Goal: Task Accomplishment & Management: Use online tool/utility

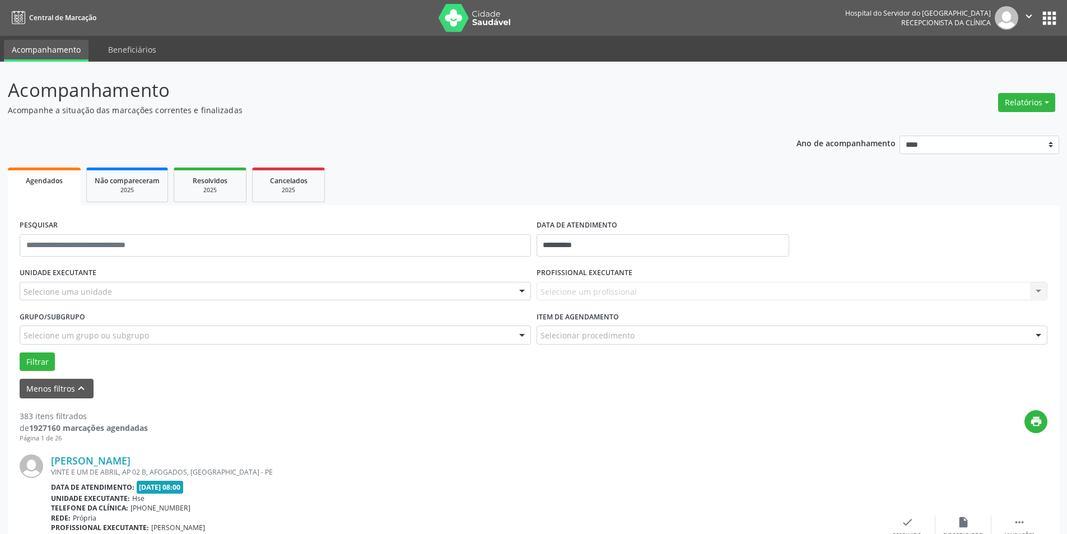
click at [522, 290] on div at bounding box center [522, 291] width 17 height 19
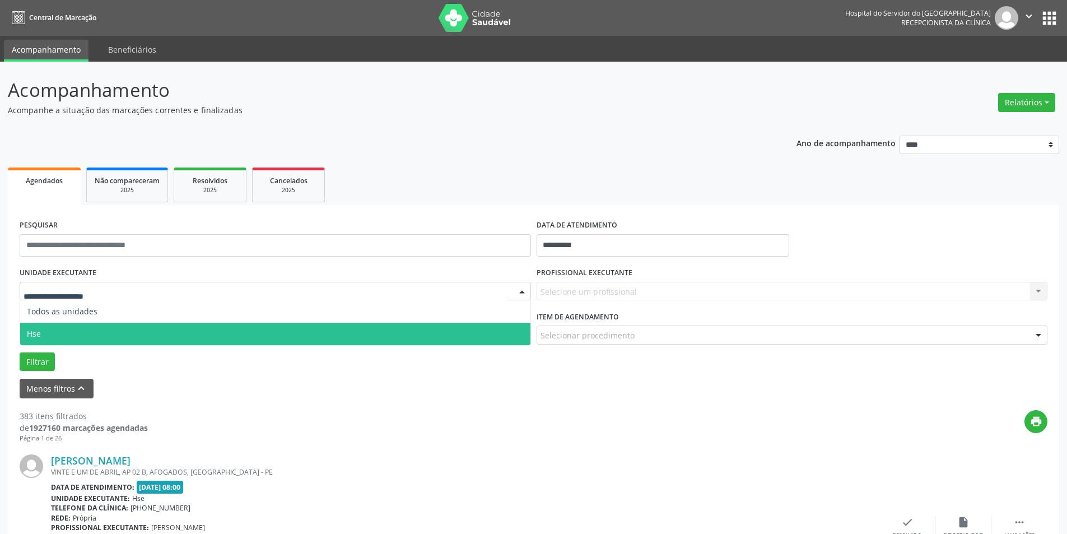
click at [488, 334] on span "Hse" at bounding box center [275, 334] width 510 height 22
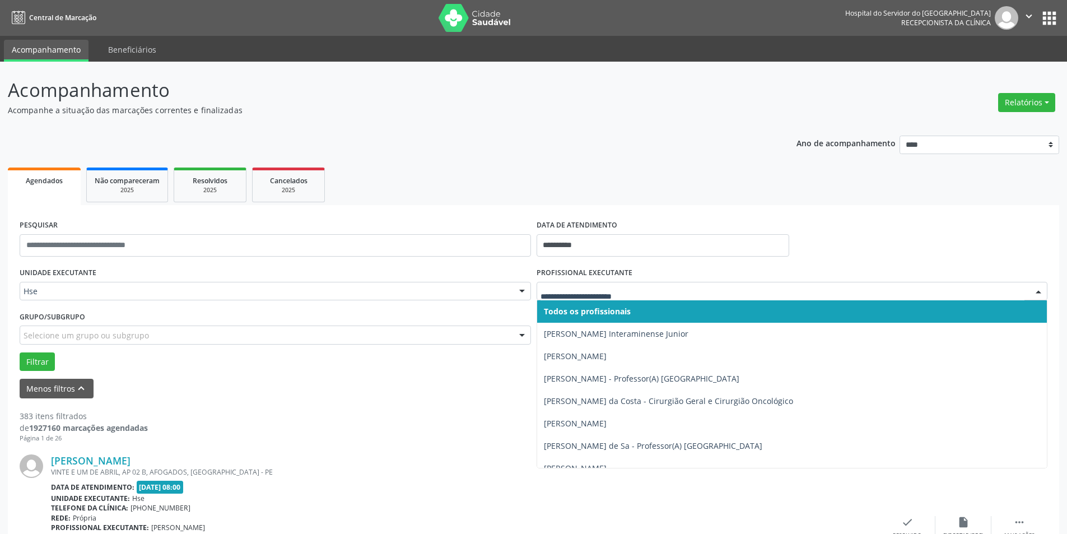
click at [1041, 290] on div at bounding box center [1038, 291] width 17 height 19
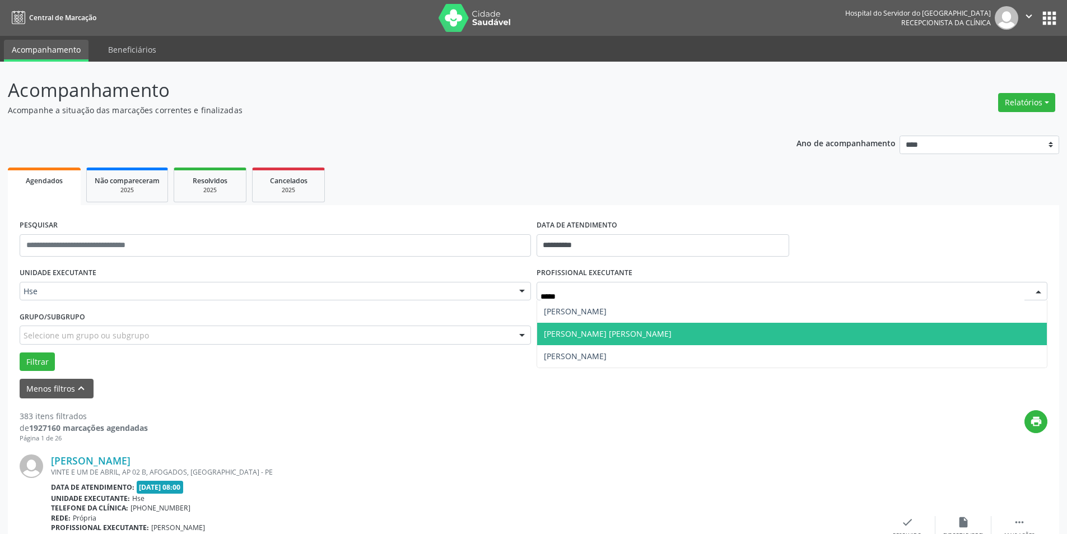
click at [687, 335] on span "[PERSON_NAME] [PERSON_NAME]" at bounding box center [792, 334] width 510 height 22
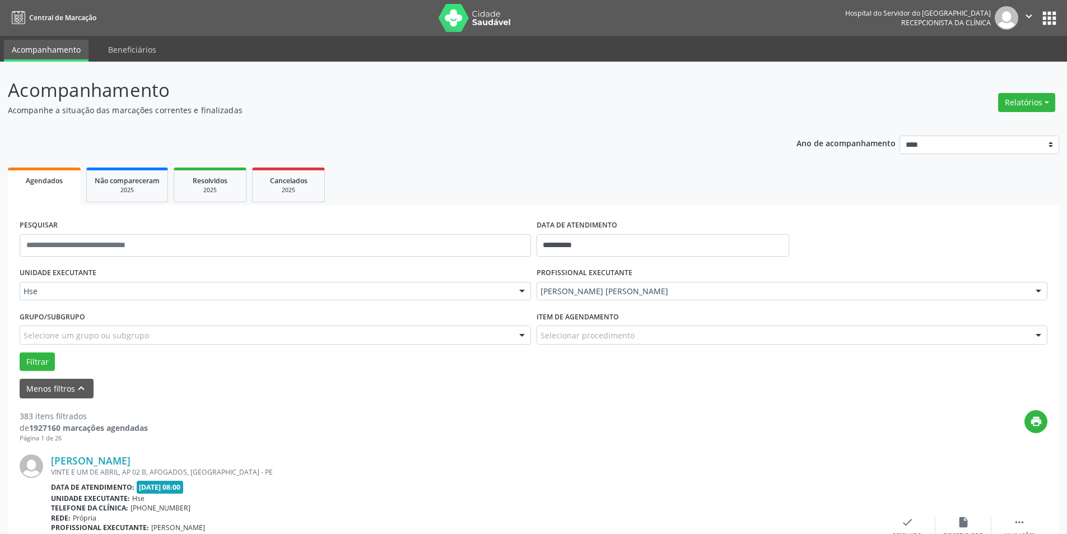
click at [1044, 332] on div at bounding box center [1038, 335] width 17 height 19
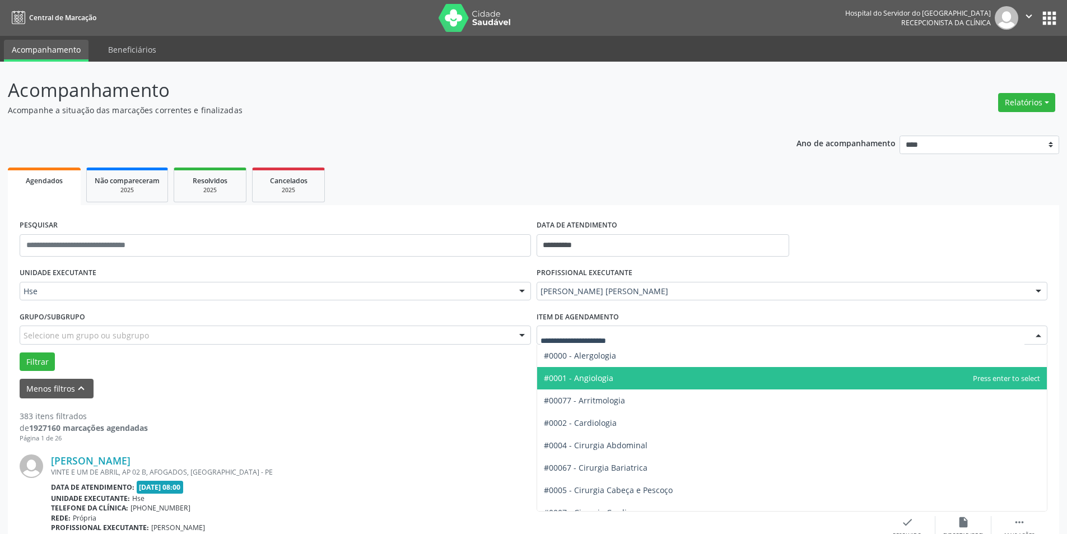
click at [603, 376] on span "#0001 - Angiologia" at bounding box center [578, 377] width 69 height 11
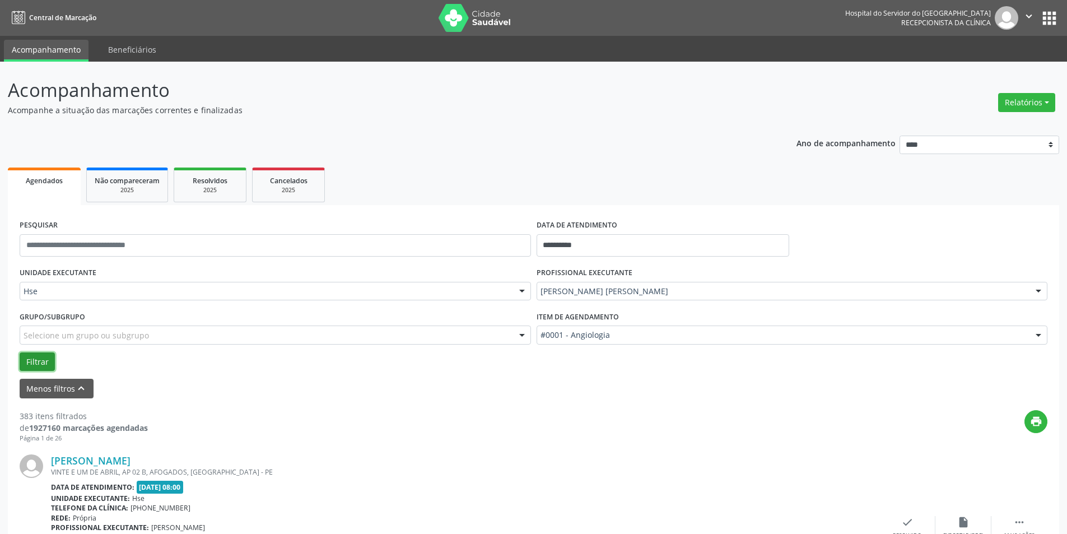
click at [40, 357] on button "Filtrar" at bounding box center [37, 361] width 35 height 19
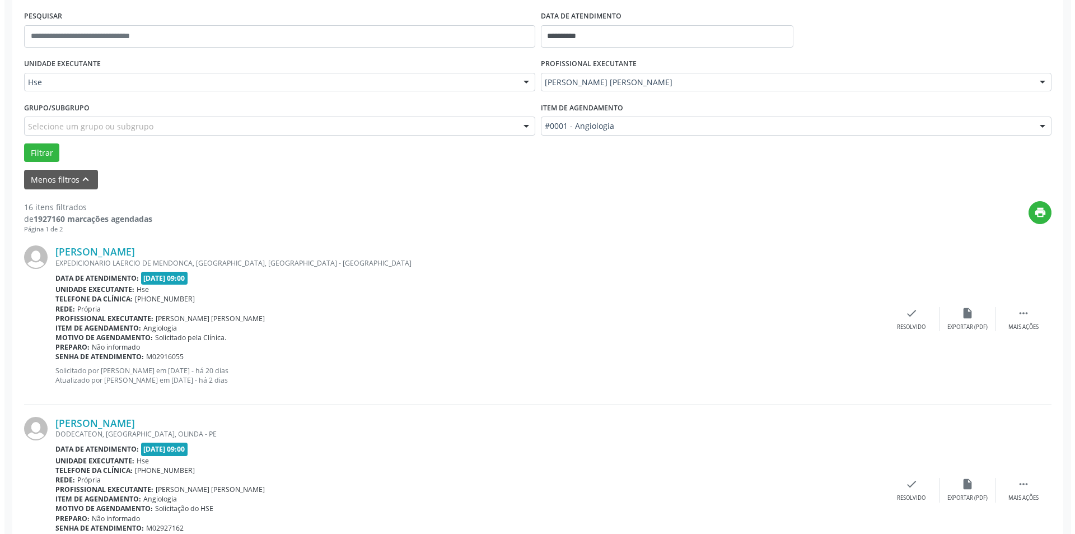
scroll to position [224, 0]
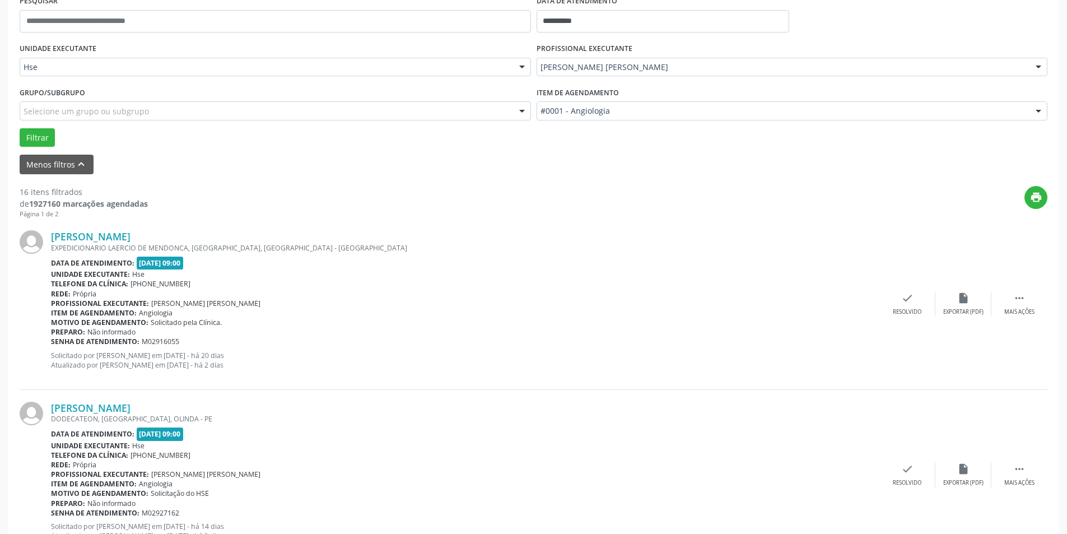
click at [906, 291] on div "[PERSON_NAME] EXPEDICIONARIO LAERCIO DE MENDONCA, [GEOGRAPHIC_DATA], [GEOGRAPHI…" at bounding box center [534, 303] width 1028 height 171
click at [917, 300] on div "check Resolvido" at bounding box center [907, 304] width 56 height 24
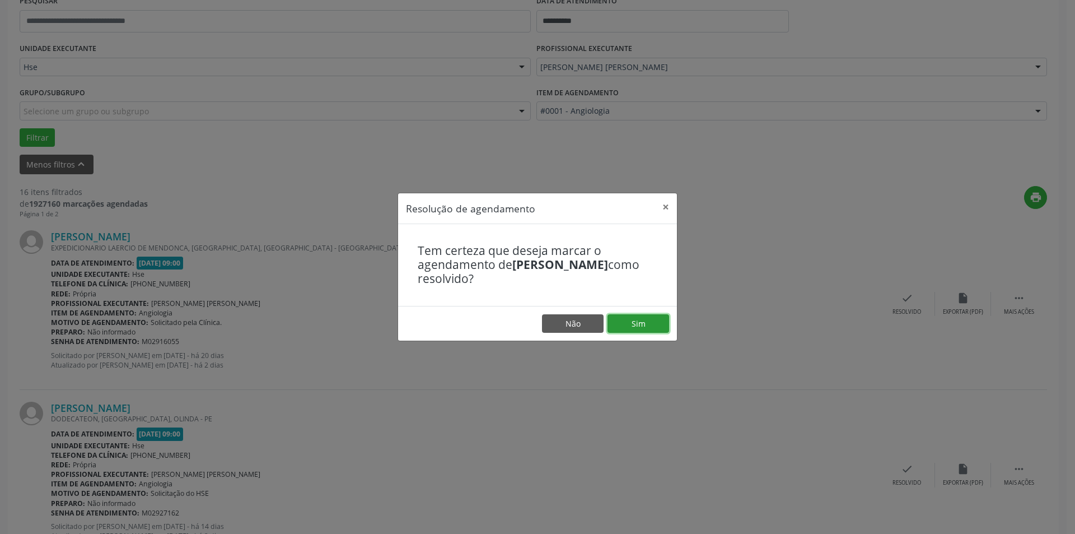
click at [638, 328] on button "Sim" at bounding box center [639, 323] width 62 height 19
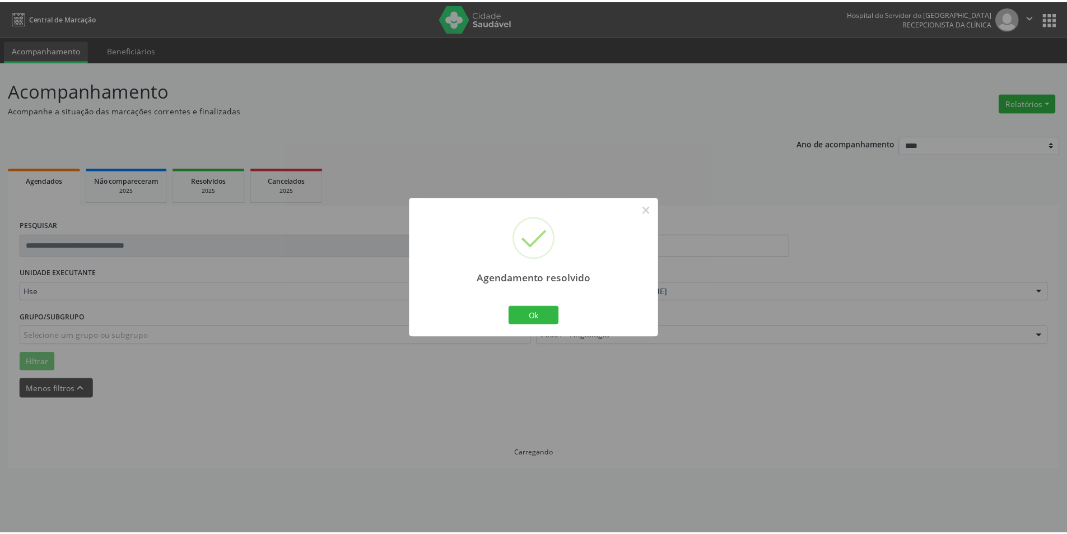
scroll to position [0, 0]
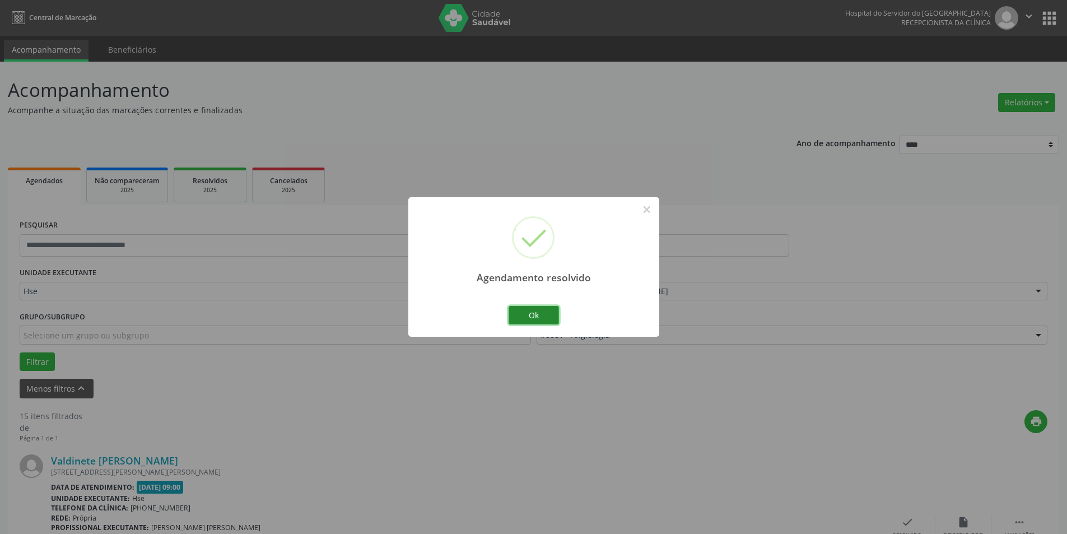
click at [534, 308] on button "Ok" at bounding box center [533, 315] width 50 height 19
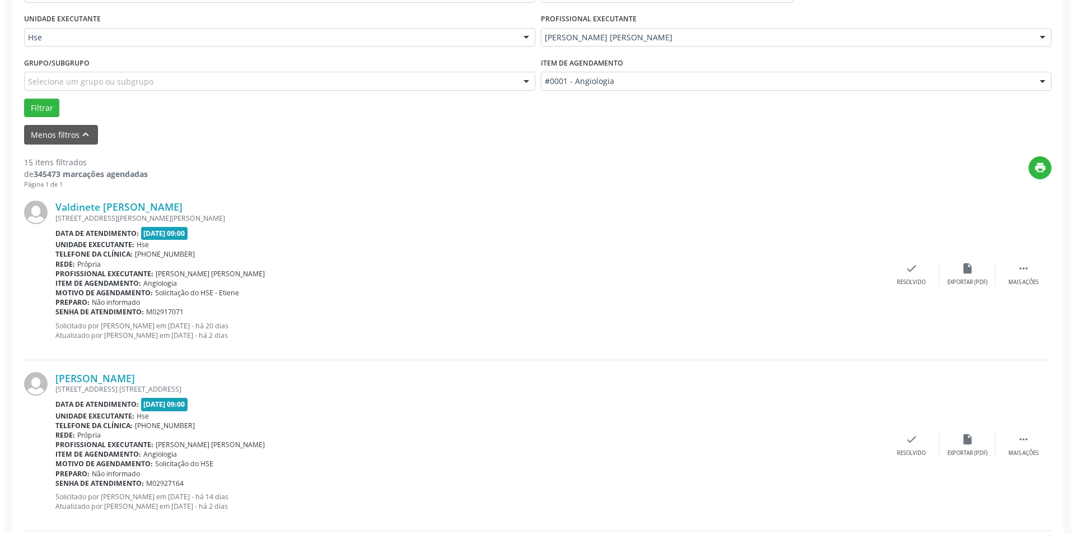
scroll to position [280, 0]
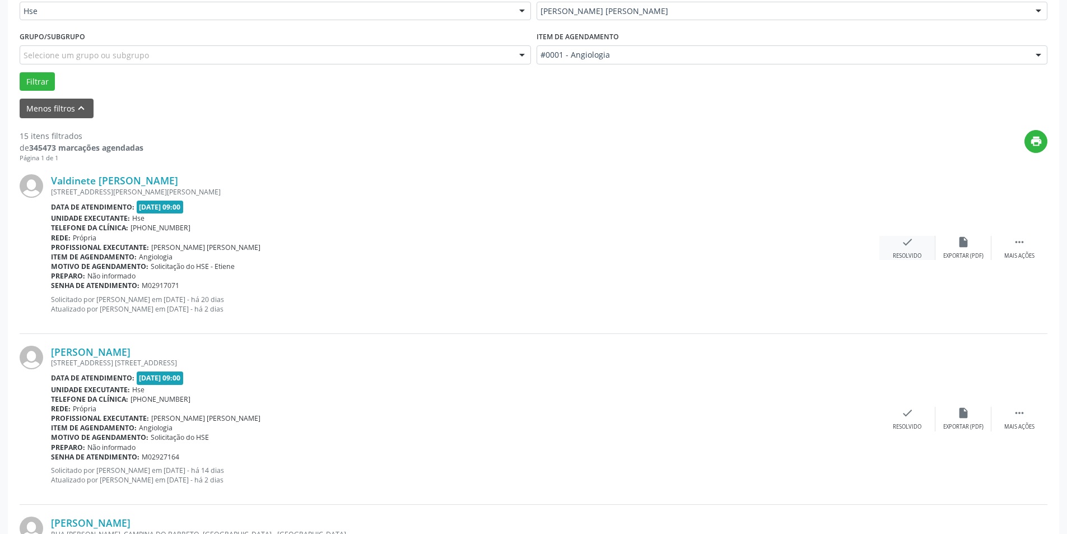
click at [904, 249] on div "check Resolvido" at bounding box center [907, 248] width 56 height 24
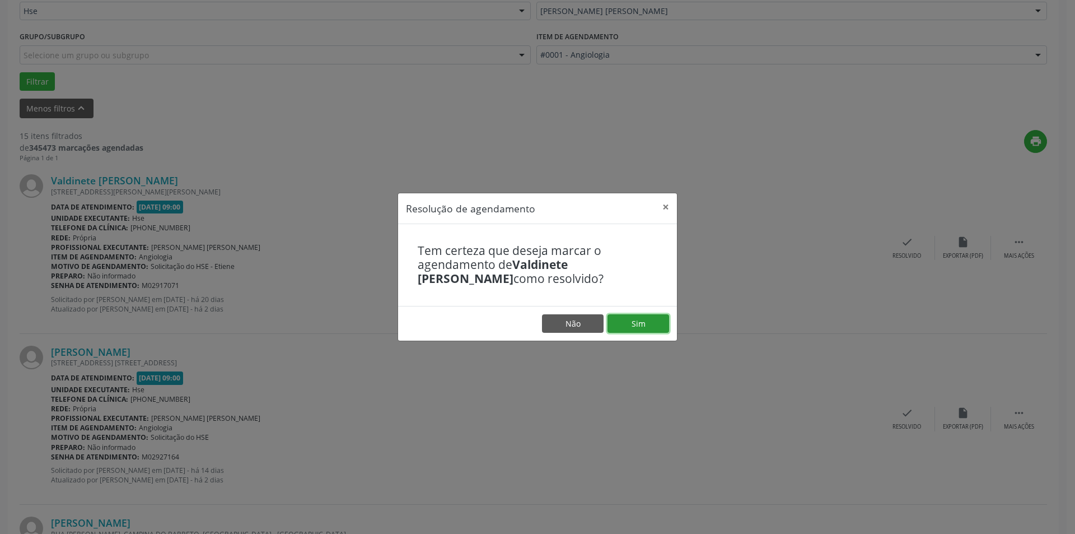
click at [639, 318] on button "Sim" at bounding box center [639, 323] width 62 height 19
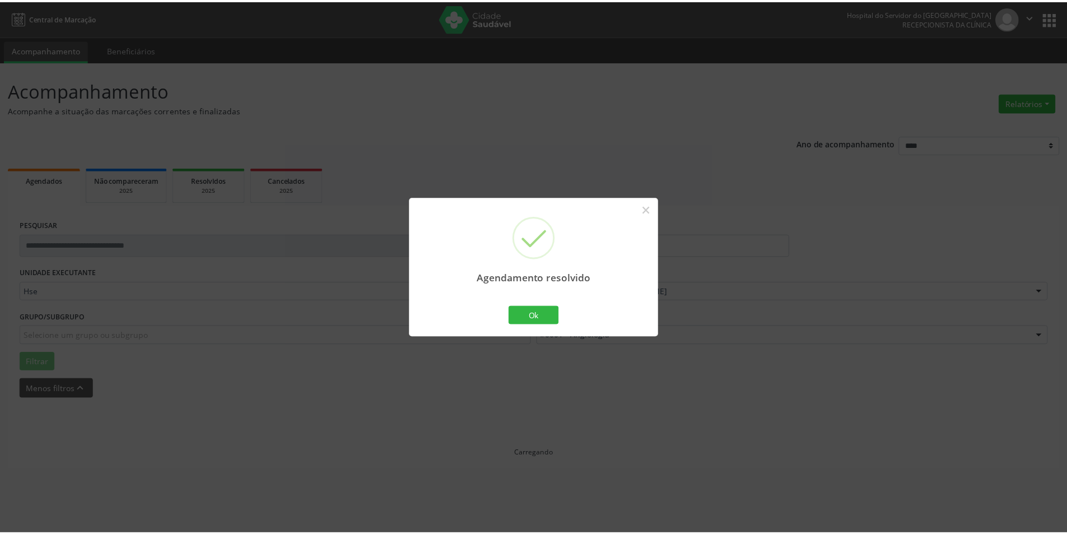
scroll to position [0, 0]
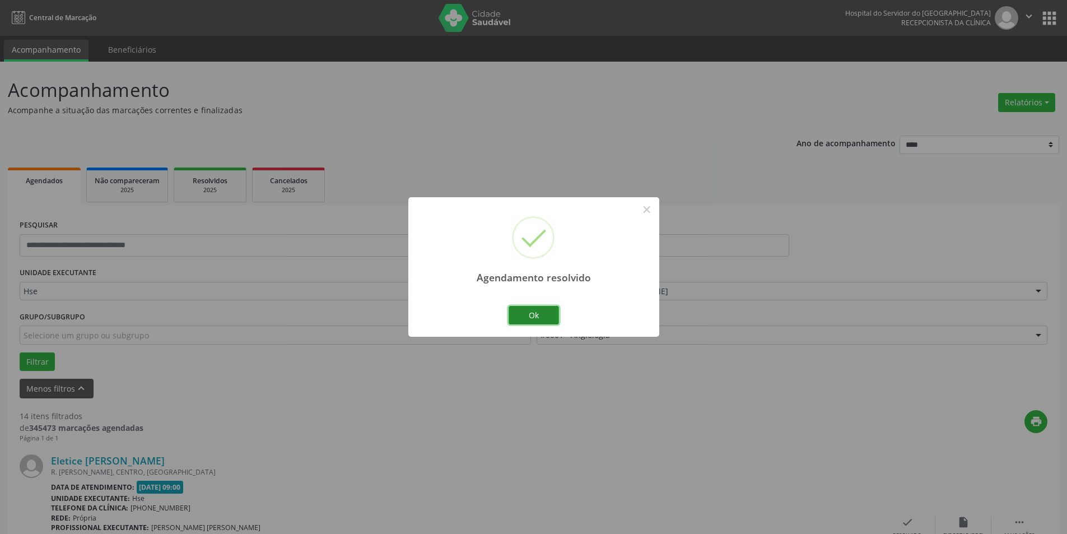
click at [533, 317] on button "Ok" at bounding box center [533, 315] width 50 height 19
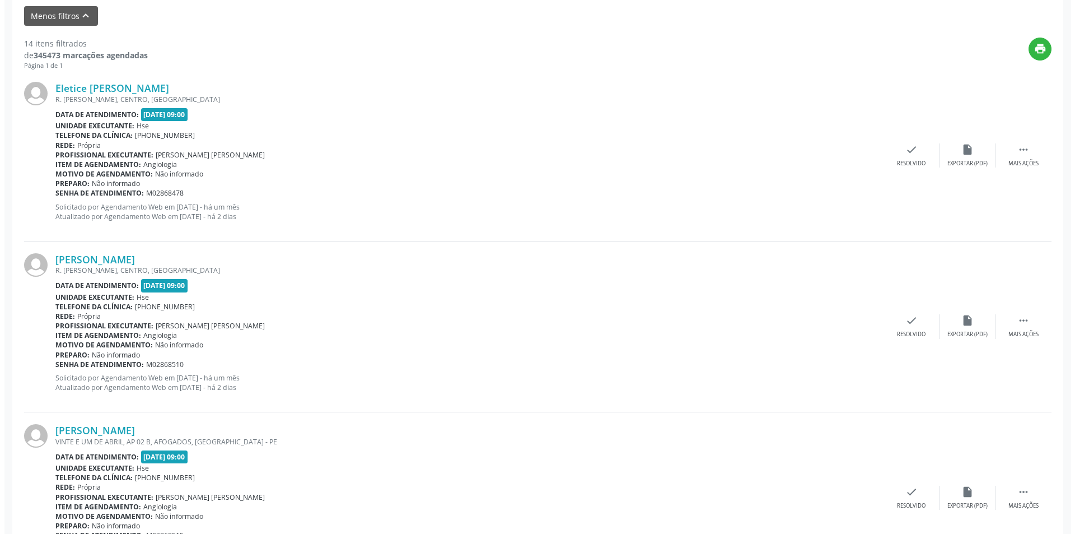
scroll to position [392, 0]
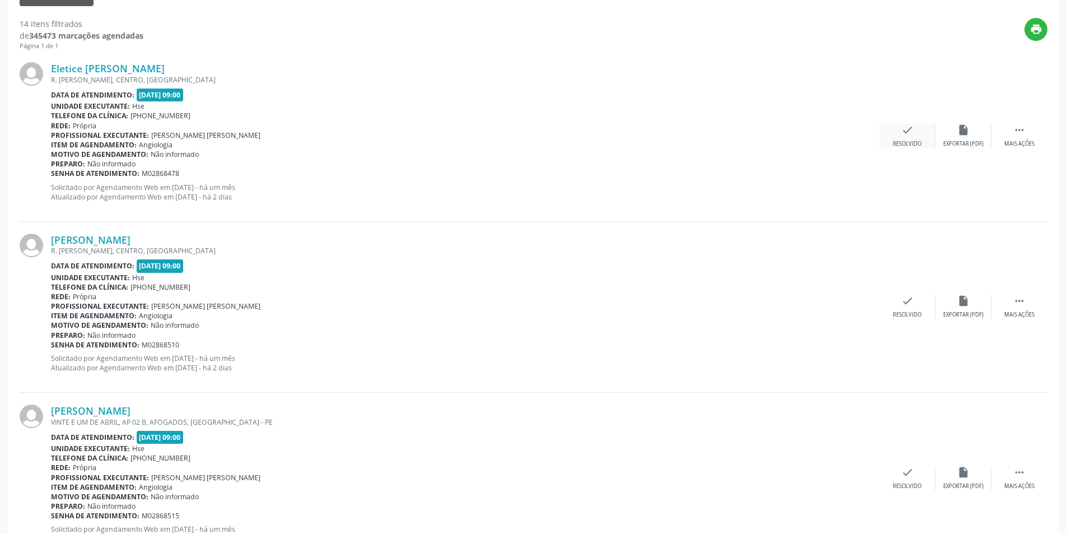
click at [901, 136] on icon "check" at bounding box center [907, 130] width 12 height 12
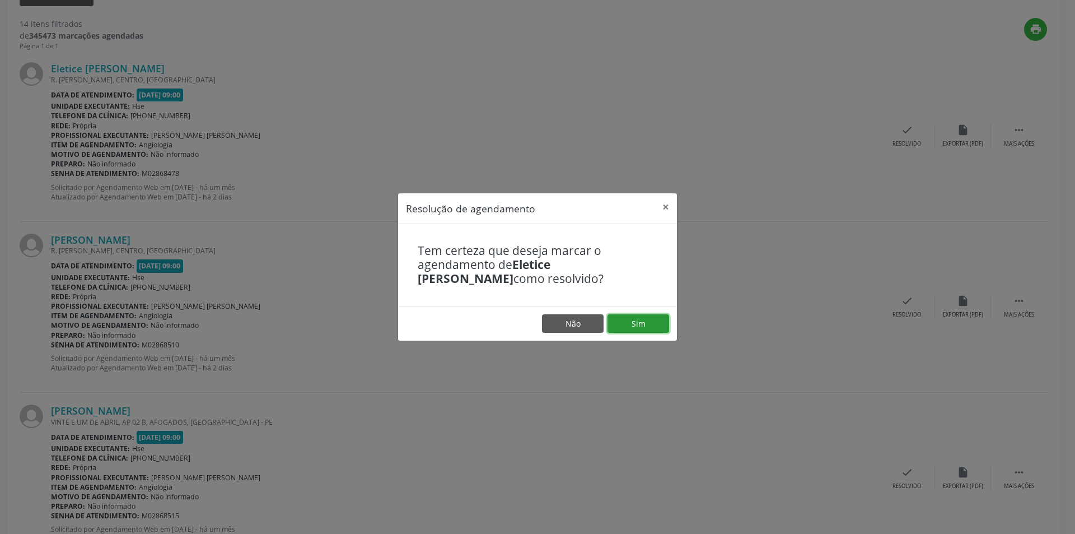
click at [643, 321] on button "Sim" at bounding box center [639, 323] width 62 height 19
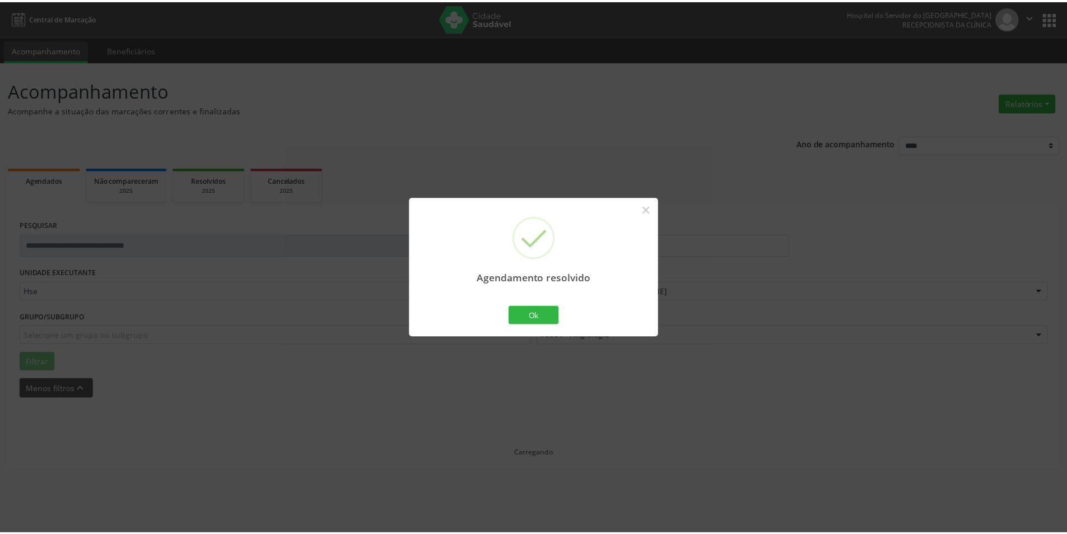
scroll to position [0, 0]
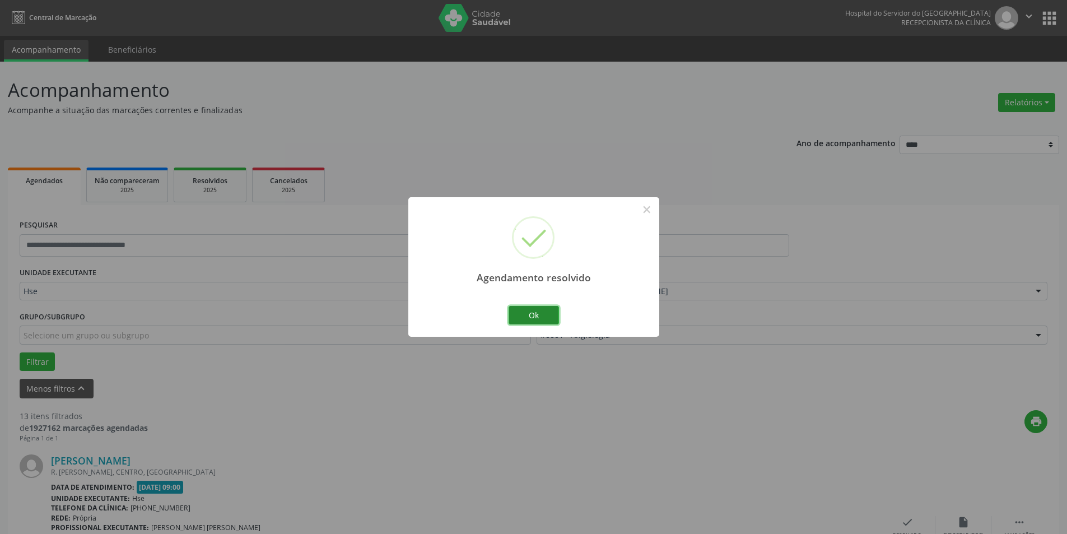
click at [526, 321] on button "Ok" at bounding box center [533, 315] width 50 height 19
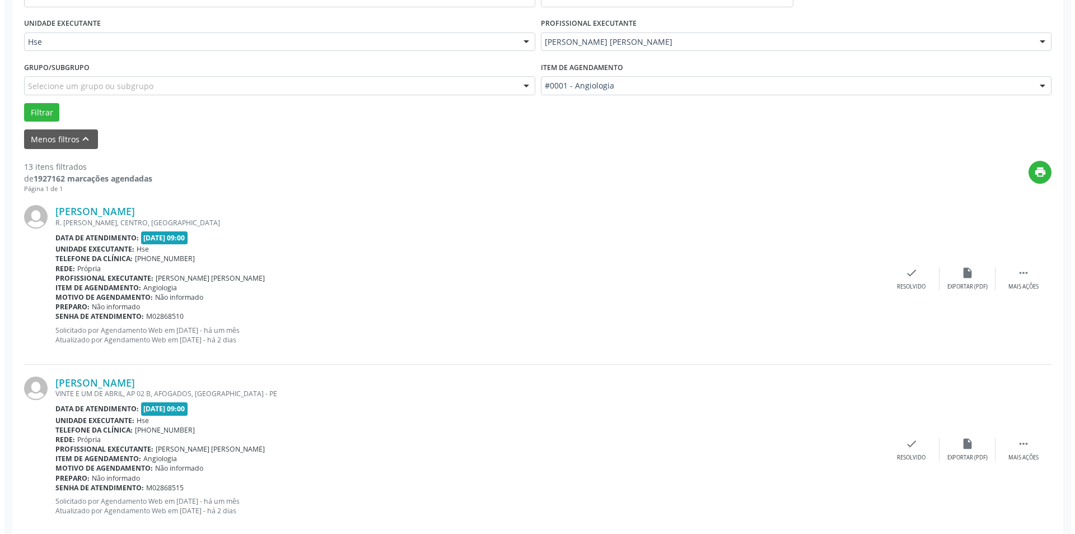
scroll to position [280, 0]
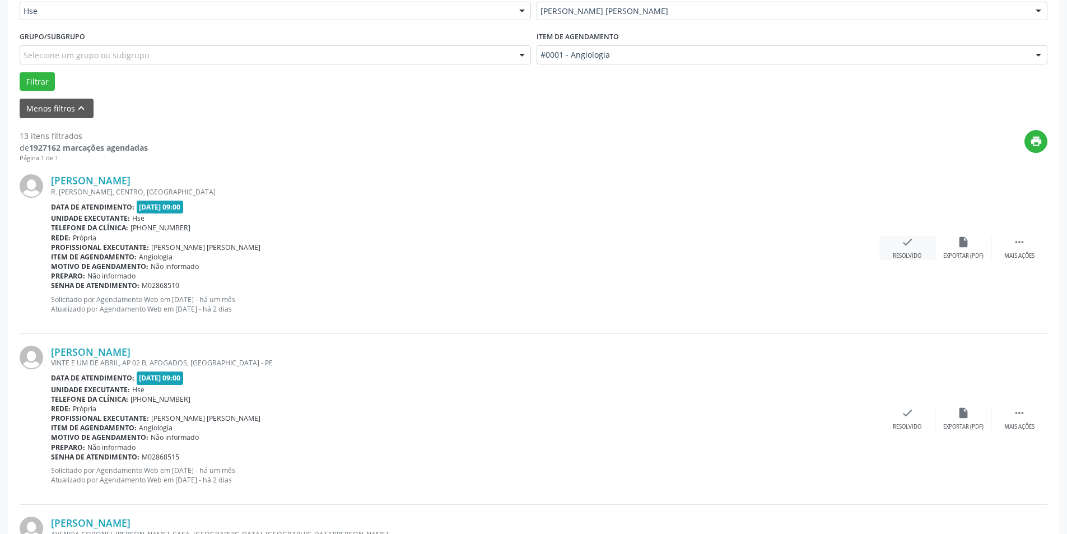
click at [900, 243] on div "check Resolvido" at bounding box center [907, 248] width 56 height 24
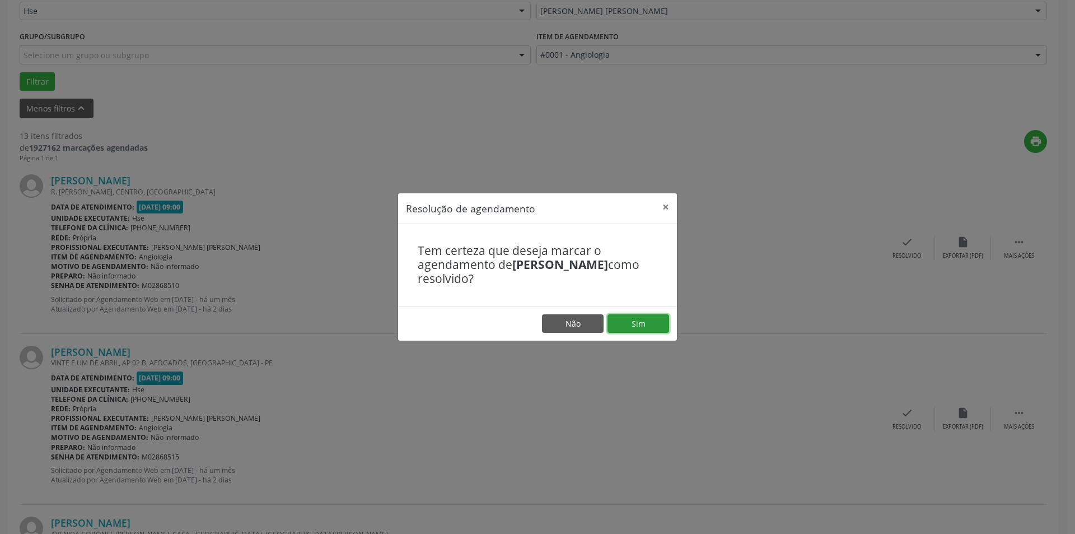
click at [657, 322] on button "Sim" at bounding box center [639, 323] width 62 height 19
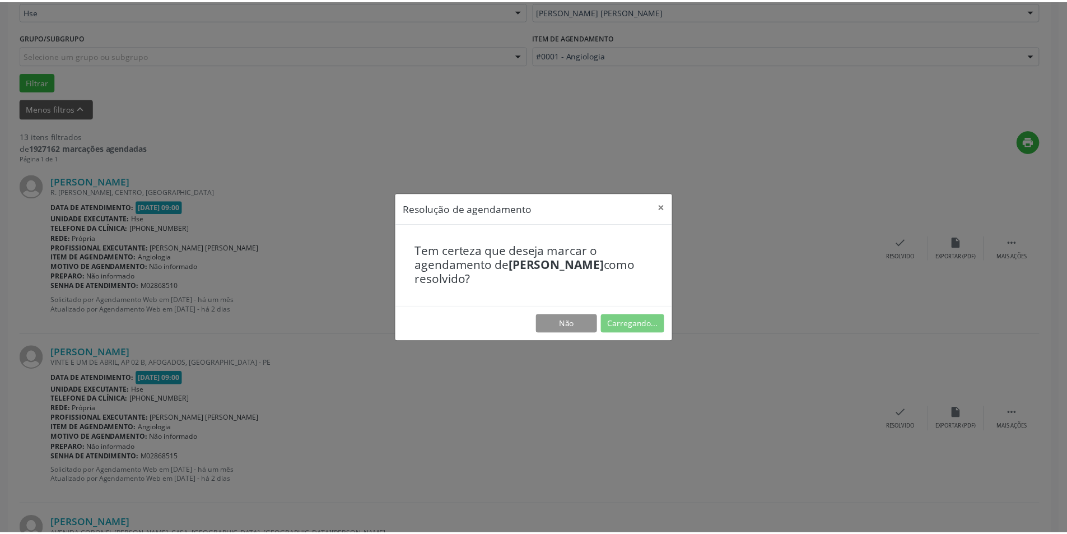
scroll to position [0, 0]
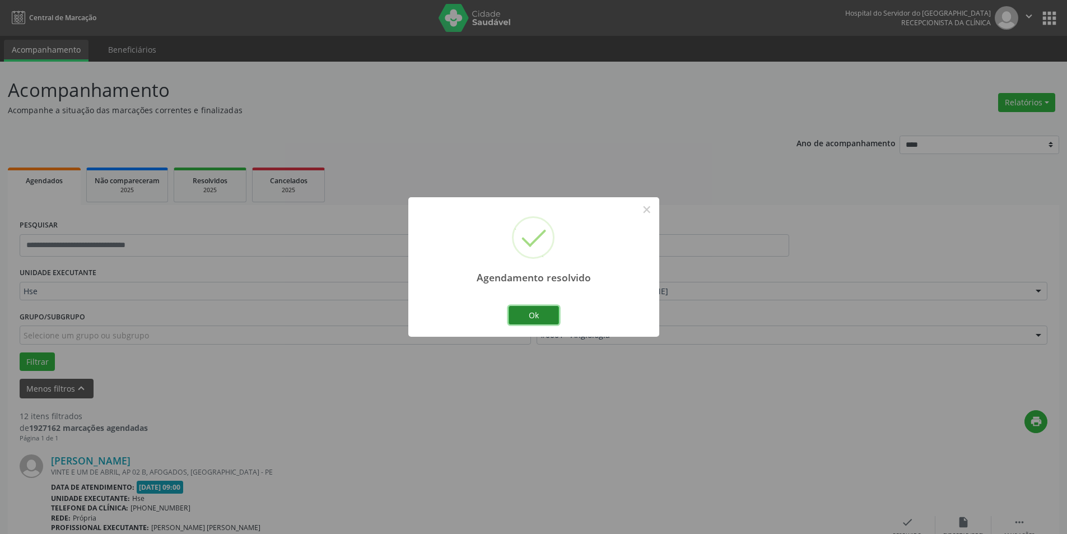
click at [540, 314] on button "Ok" at bounding box center [533, 315] width 50 height 19
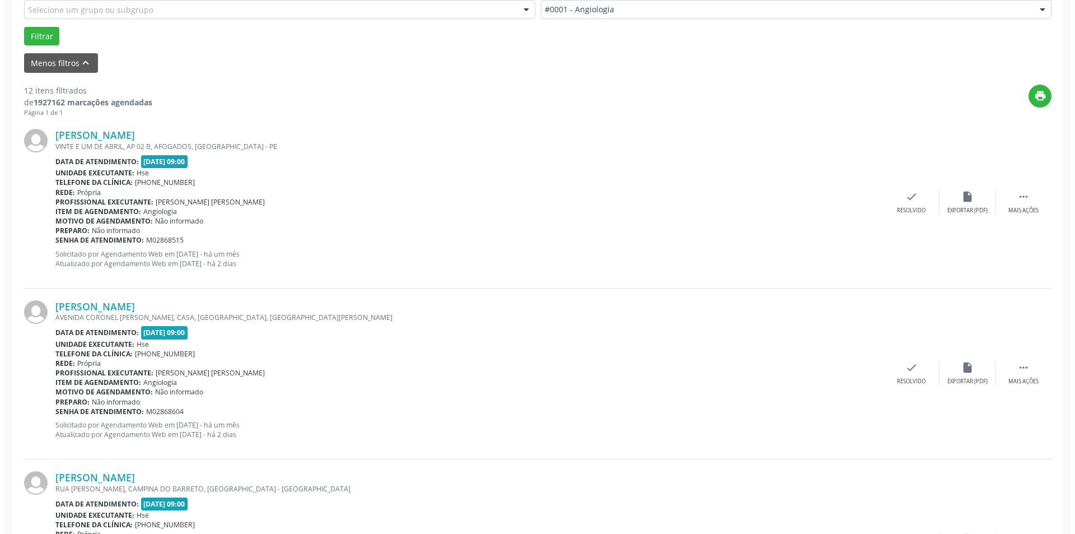
scroll to position [336, 0]
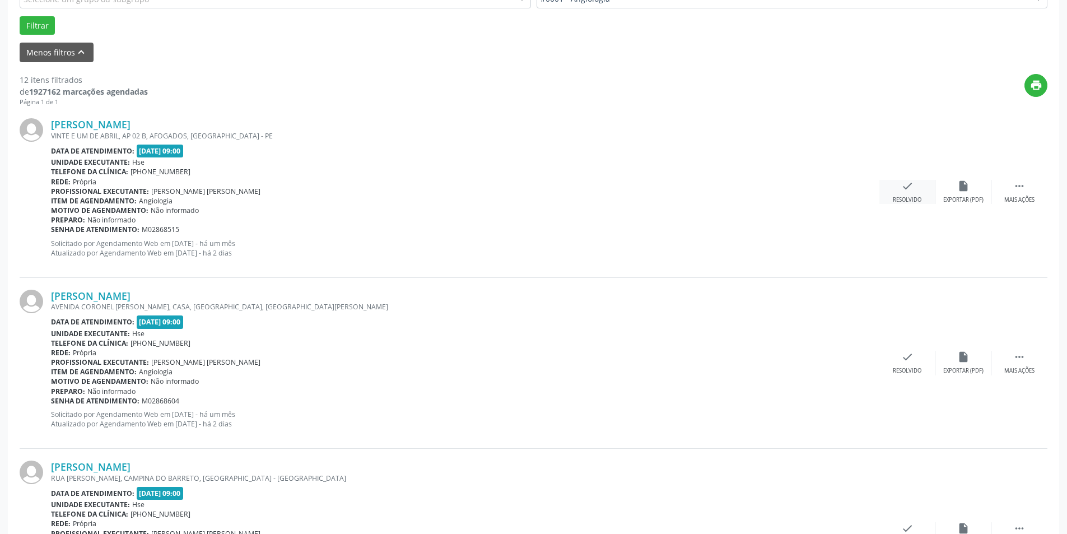
click at [921, 189] on div "check Resolvido" at bounding box center [907, 192] width 56 height 24
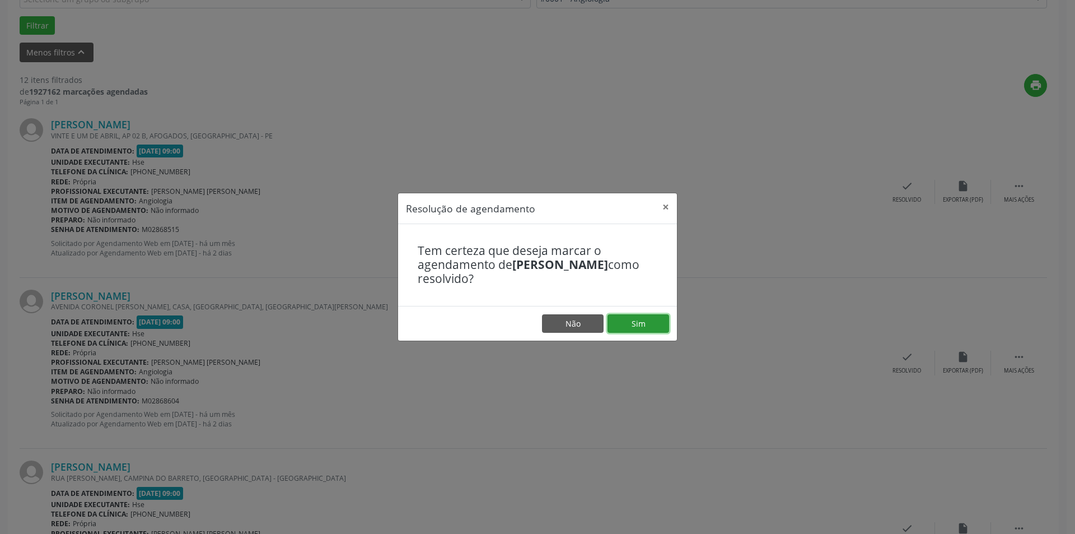
click at [639, 323] on button "Sim" at bounding box center [639, 323] width 62 height 19
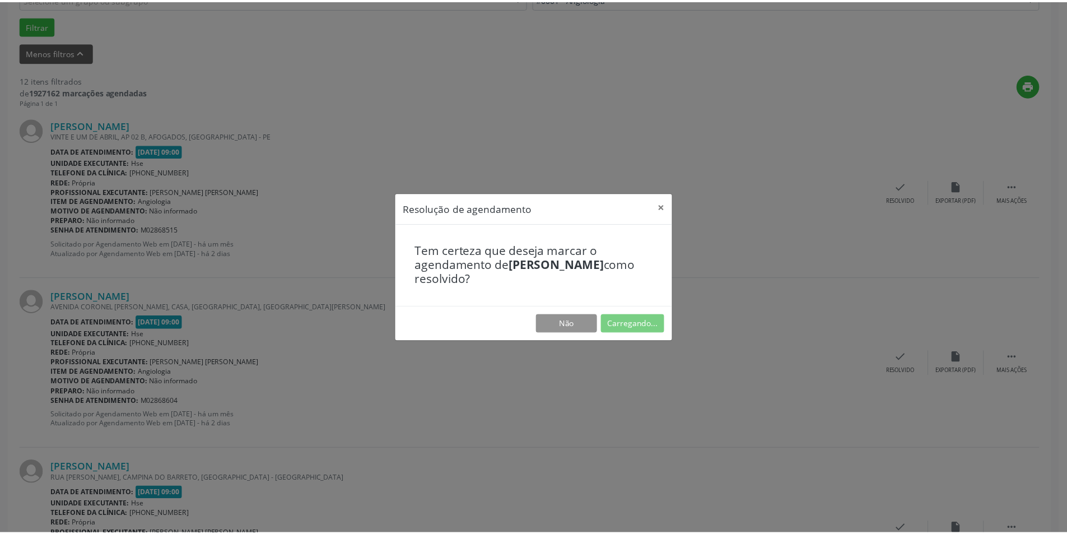
scroll to position [0, 0]
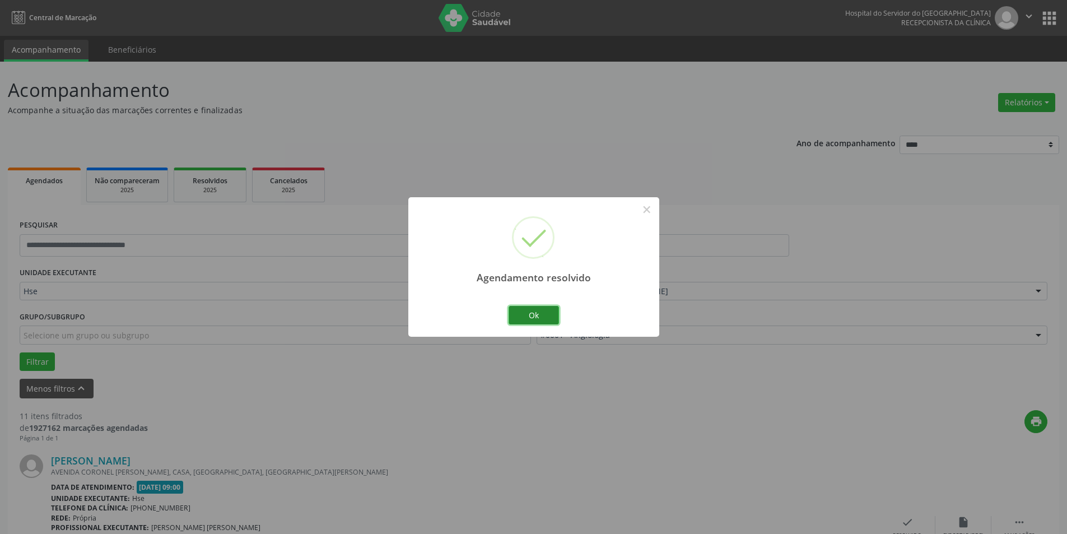
click at [535, 312] on button "Ok" at bounding box center [533, 315] width 50 height 19
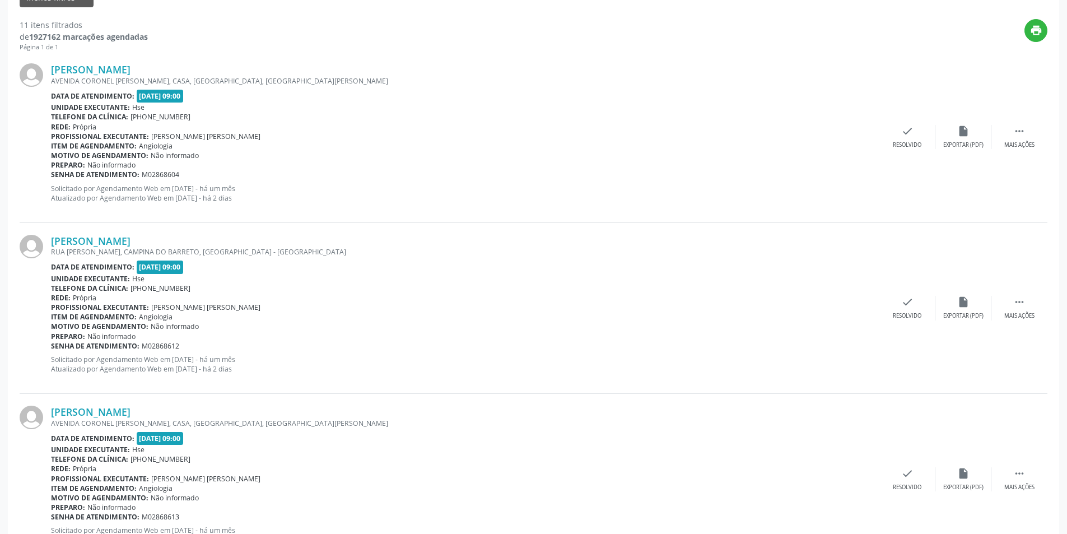
scroll to position [392, 0]
click at [1021, 136] on icon "" at bounding box center [1019, 130] width 12 height 12
click at [951, 141] on div "Não compareceu" at bounding box center [963, 144] width 48 height 8
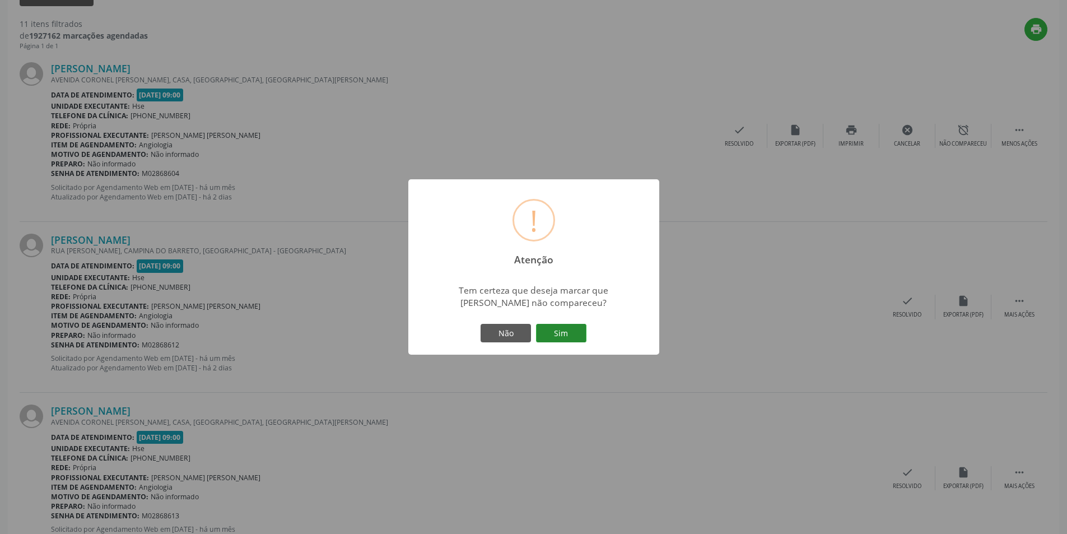
click at [573, 334] on button "Sim" at bounding box center [561, 333] width 50 height 19
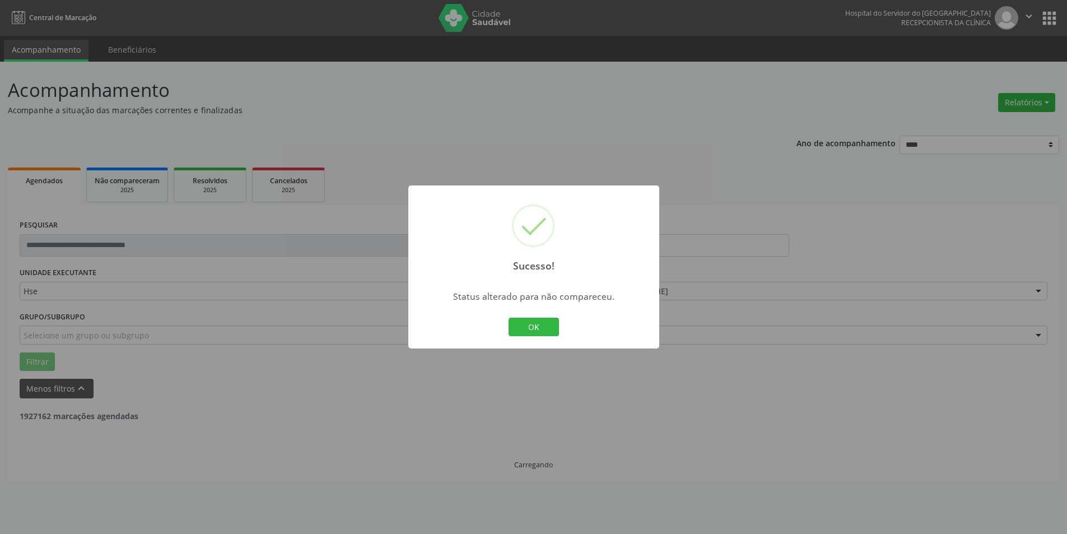
scroll to position [0, 0]
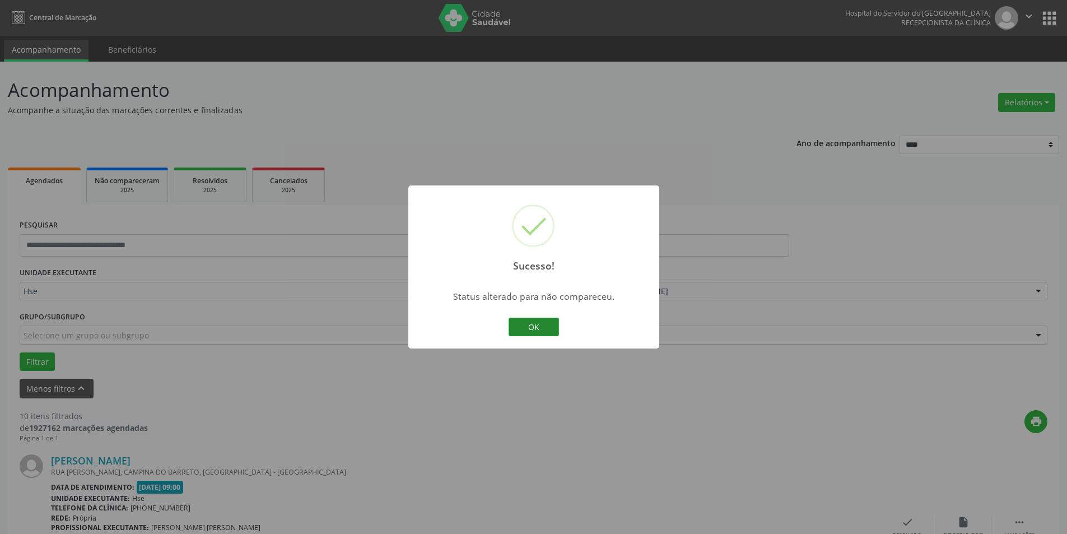
click at [535, 326] on button "OK" at bounding box center [533, 327] width 50 height 19
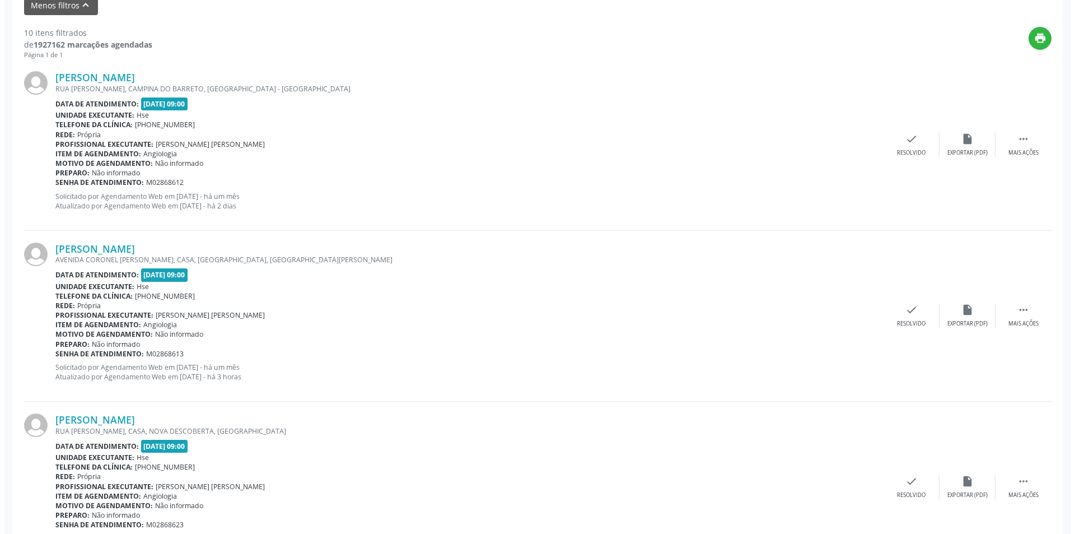
scroll to position [392, 0]
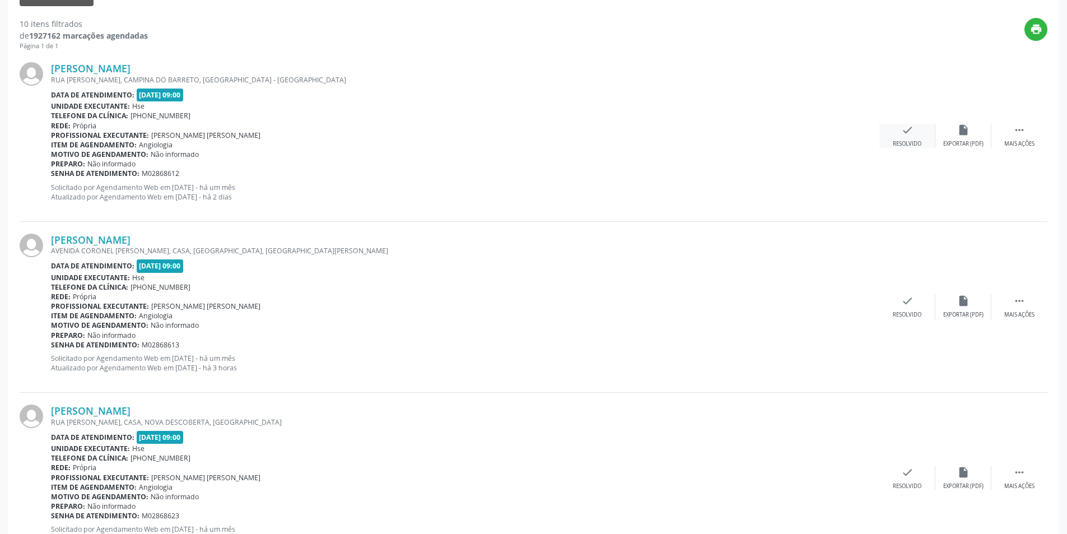
click at [895, 141] on div "Resolvido" at bounding box center [907, 144] width 29 height 8
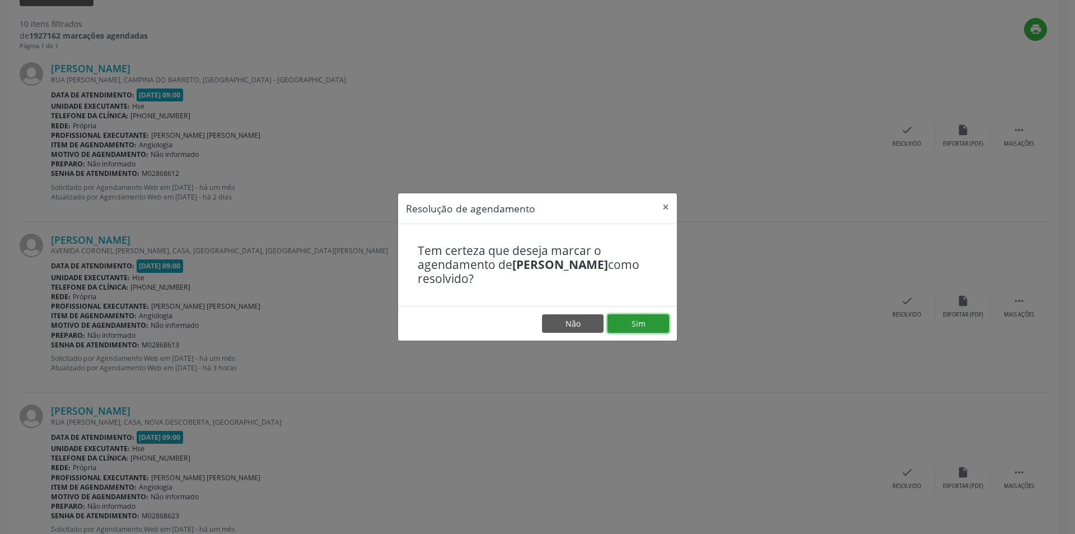
click at [629, 325] on button "Sim" at bounding box center [639, 323] width 62 height 19
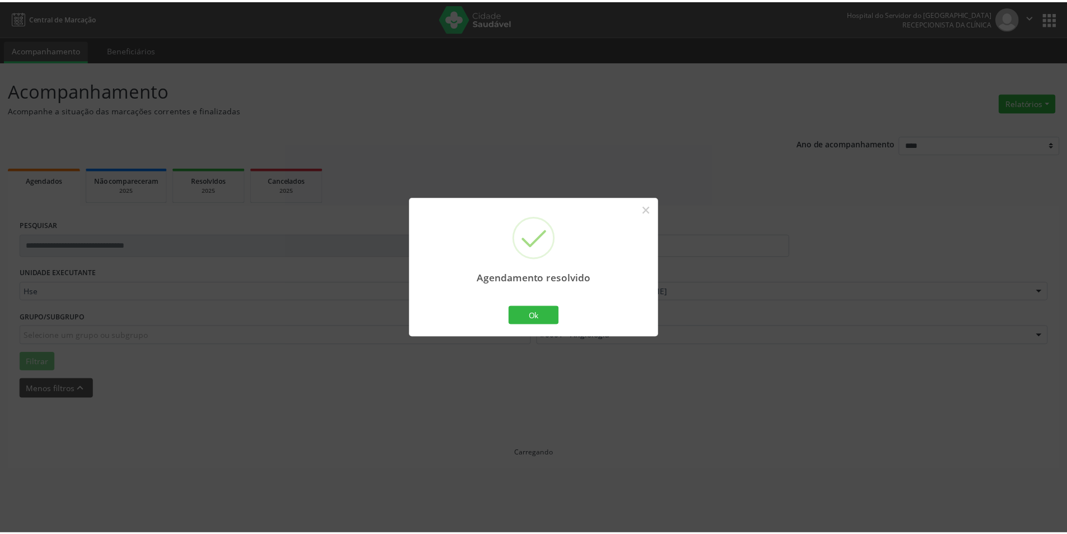
scroll to position [0, 0]
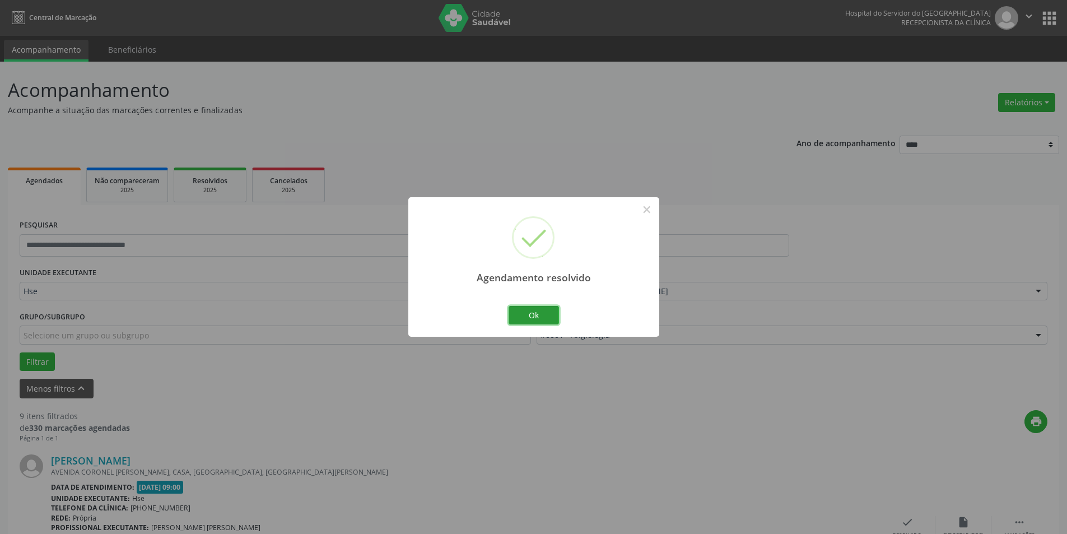
click at [547, 311] on button "Ok" at bounding box center [533, 315] width 50 height 19
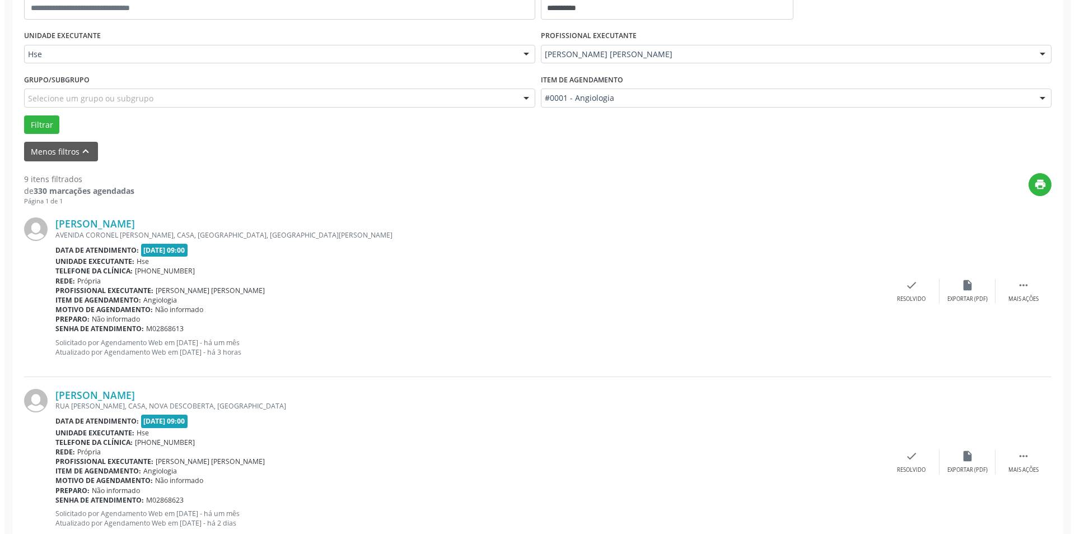
scroll to position [336, 0]
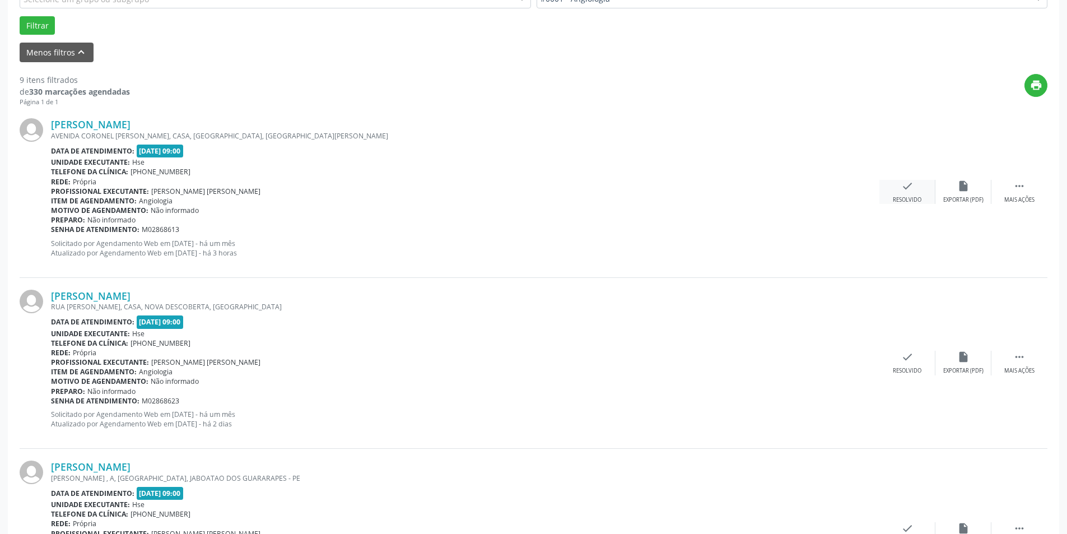
click at [911, 192] on icon "check" at bounding box center [907, 186] width 12 height 12
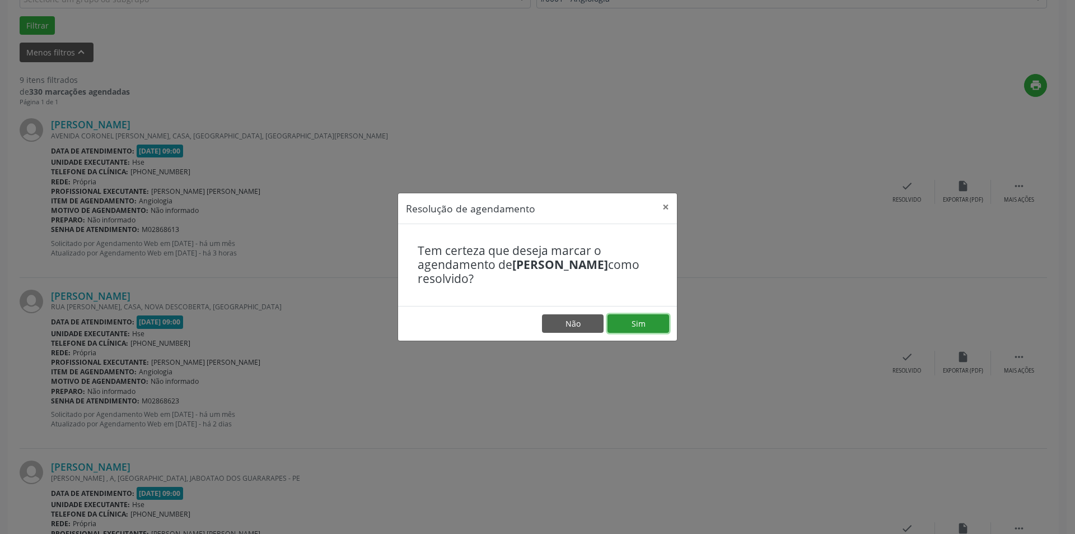
click at [655, 328] on button "Sim" at bounding box center [639, 323] width 62 height 19
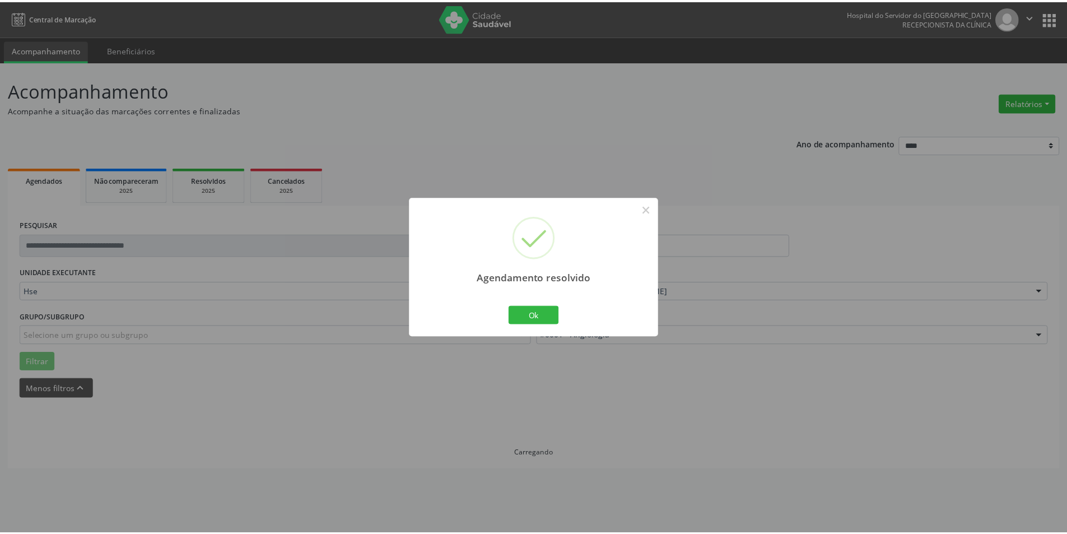
scroll to position [0, 0]
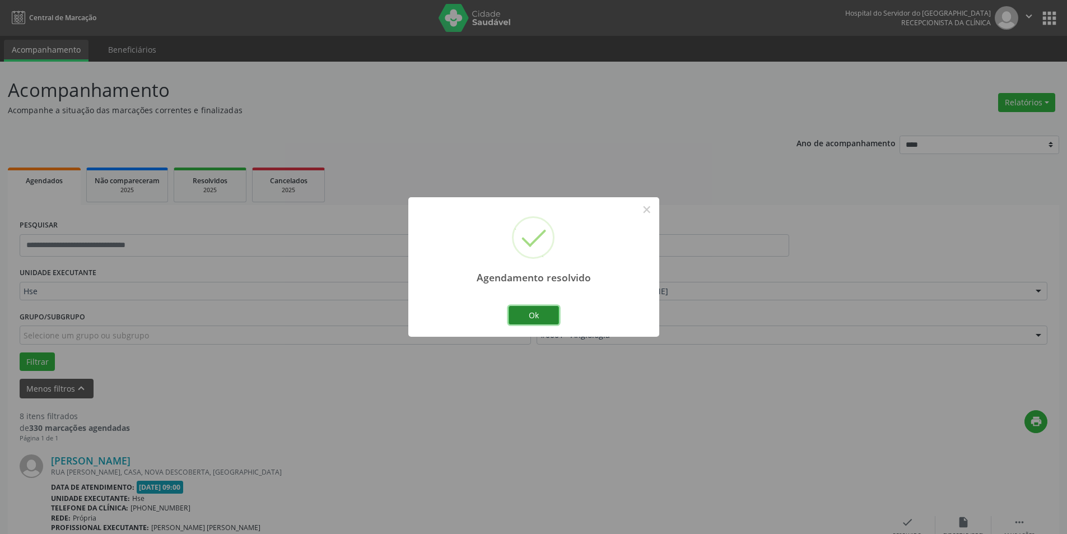
click at [543, 312] on button "Ok" at bounding box center [533, 315] width 50 height 19
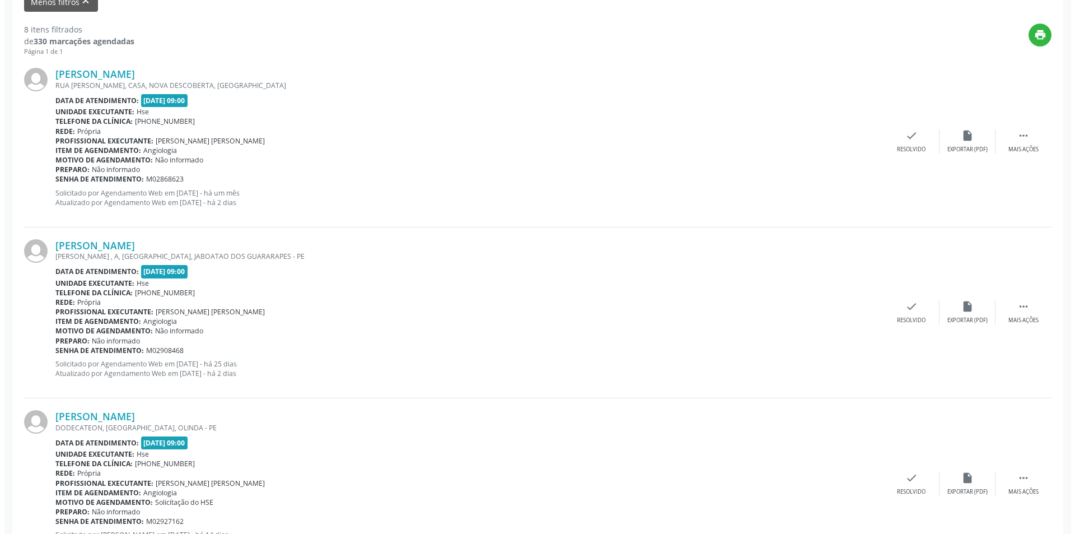
scroll to position [392, 0]
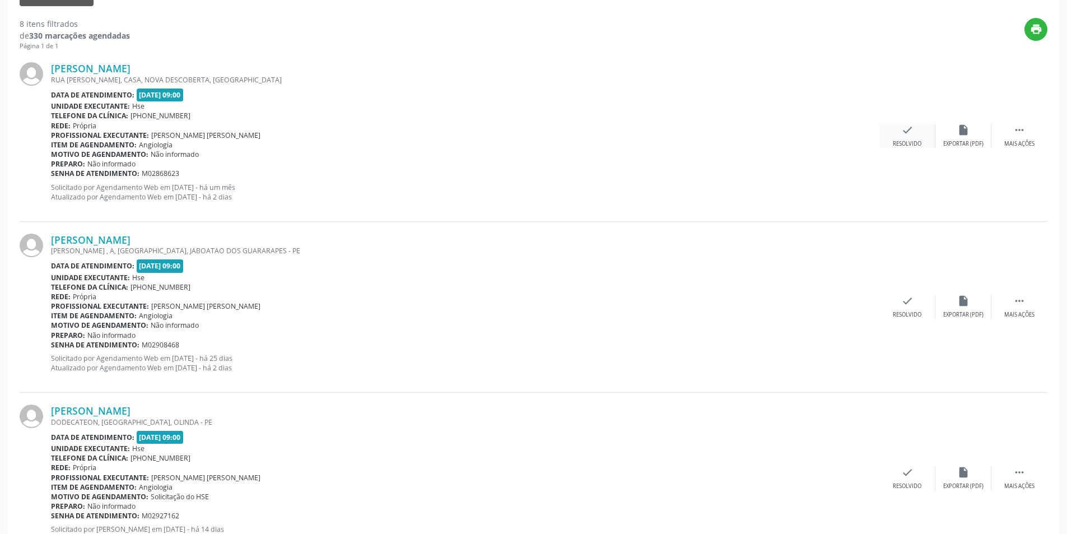
click at [894, 132] on div "check Resolvido" at bounding box center [907, 136] width 56 height 24
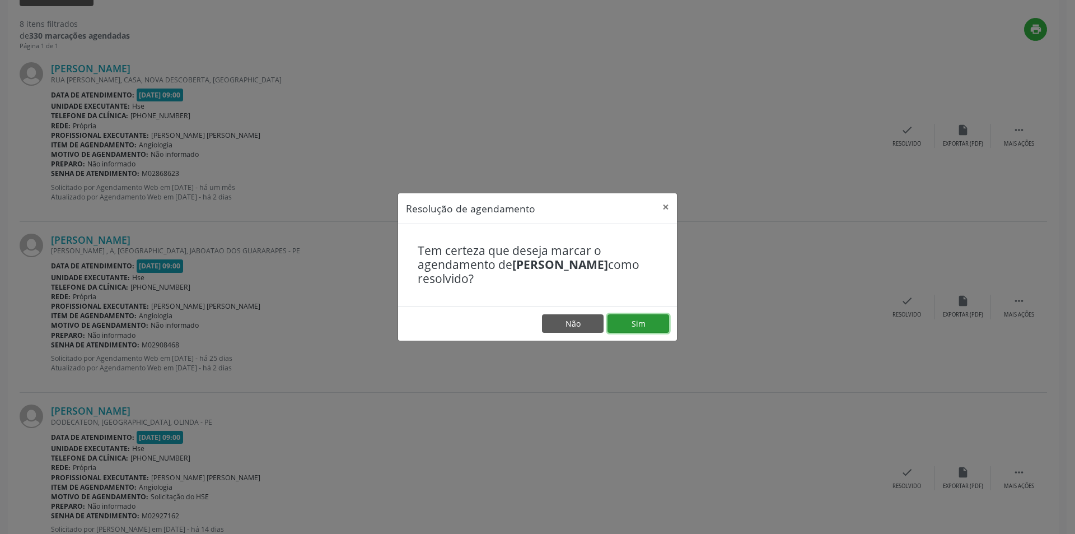
click at [654, 328] on button "Sim" at bounding box center [639, 323] width 62 height 19
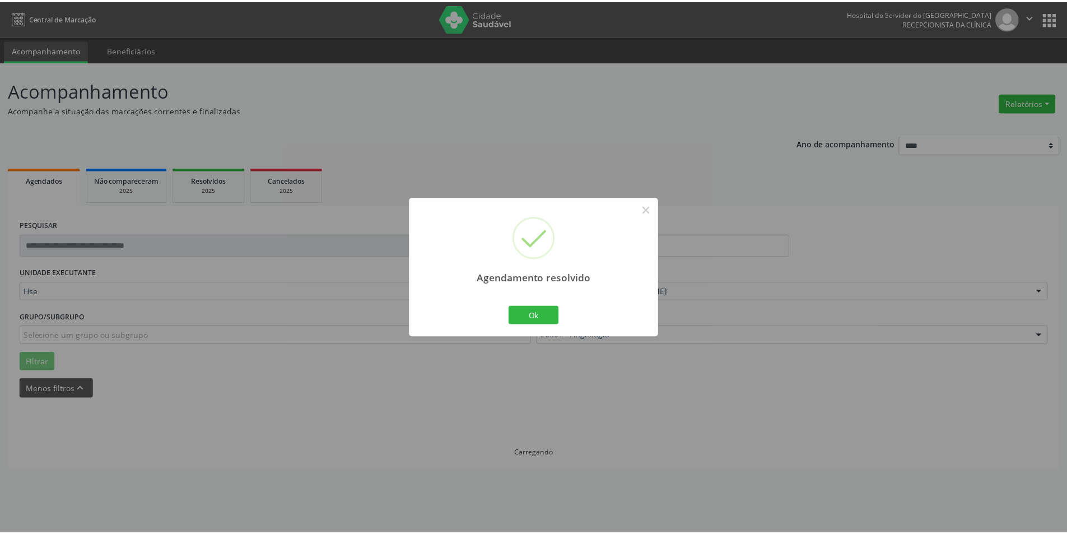
scroll to position [0, 0]
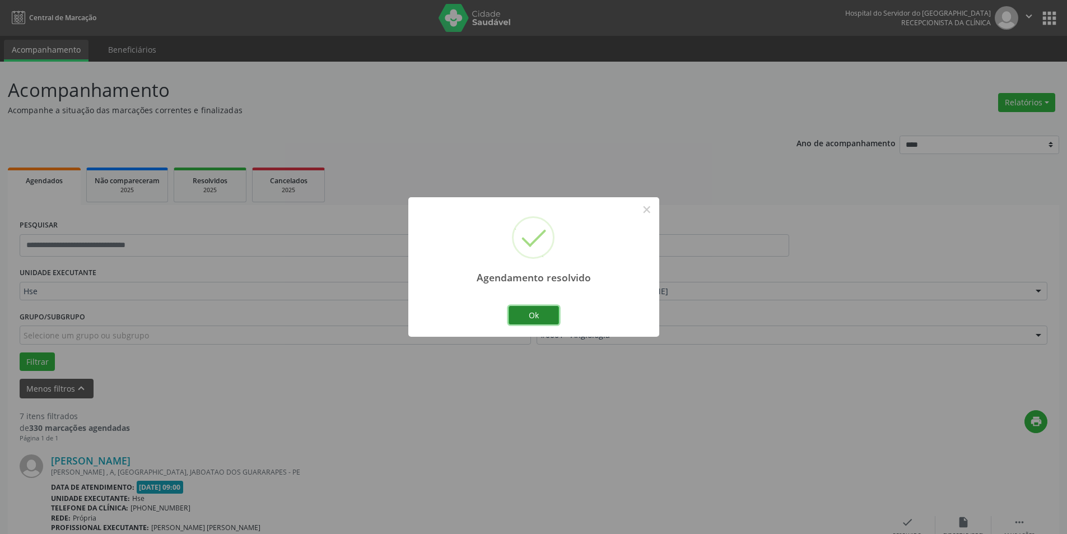
click at [549, 309] on button "Ok" at bounding box center [533, 315] width 50 height 19
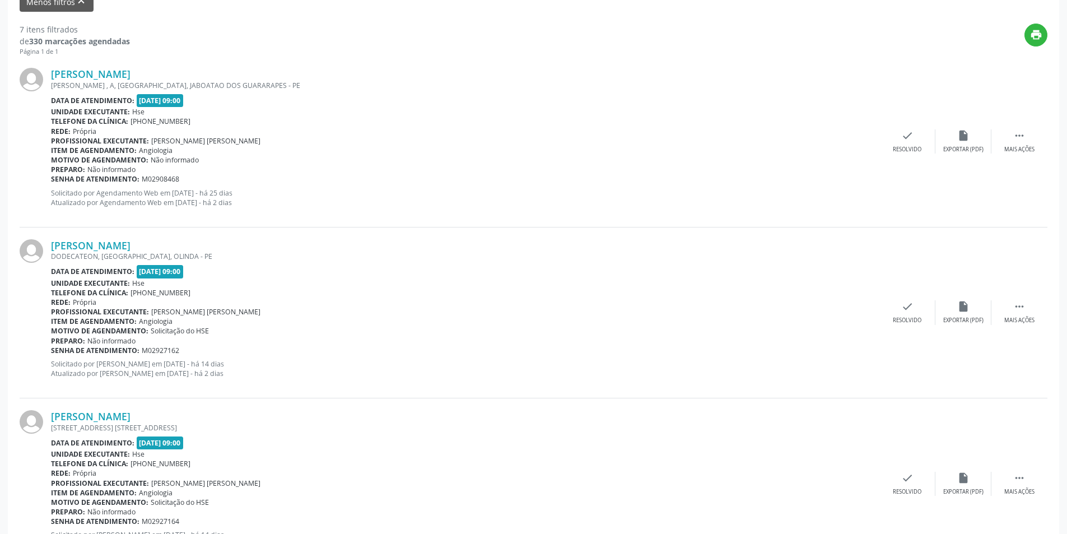
scroll to position [392, 0]
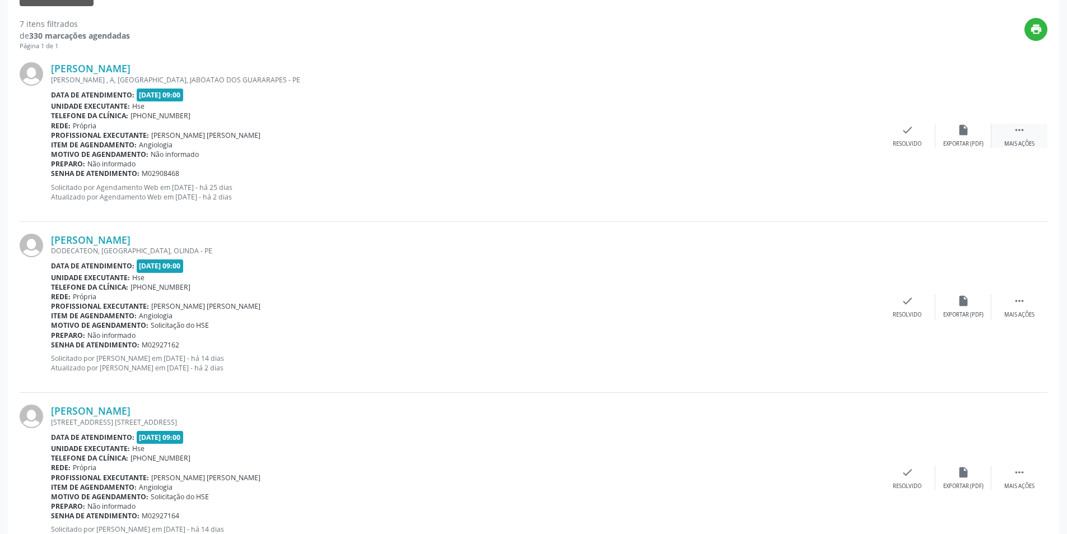
click at [1020, 134] on icon "" at bounding box center [1019, 130] width 12 height 12
click at [959, 136] on div "alarm_off Não compareceu" at bounding box center [963, 136] width 56 height 24
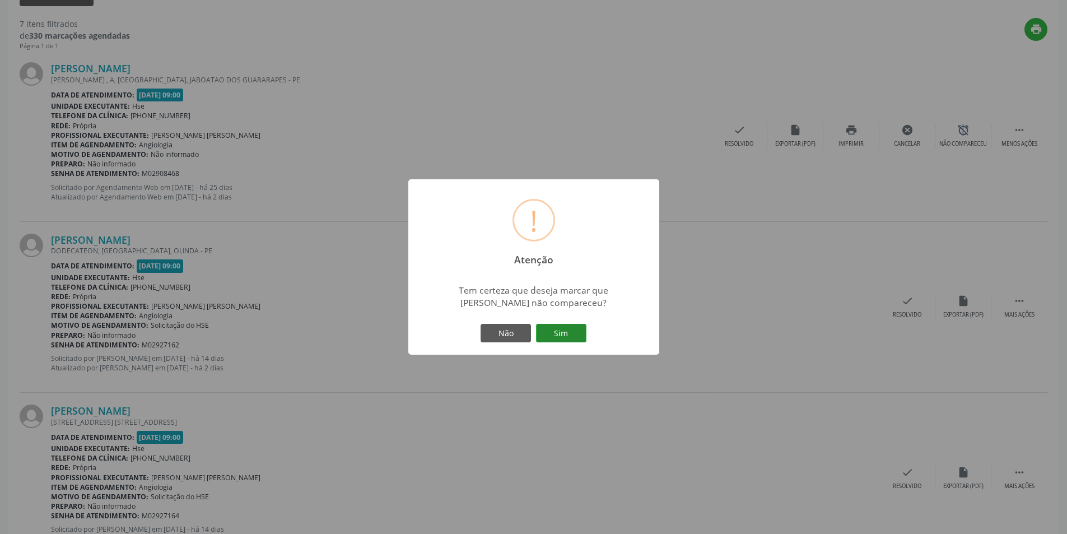
click at [557, 334] on button "Sim" at bounding box center [561, 333] width 50 height 19
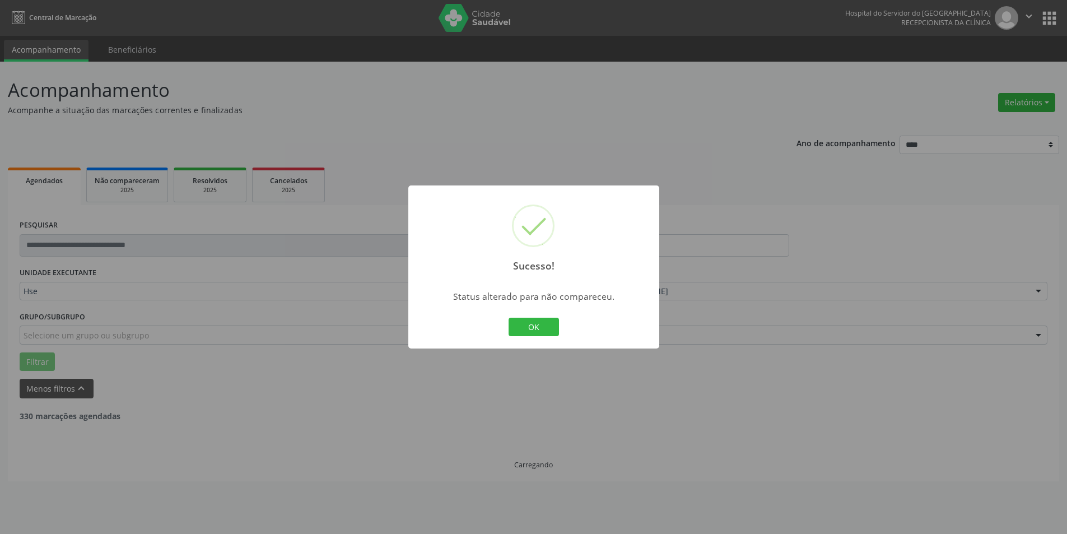
scroll to position [0, 0]
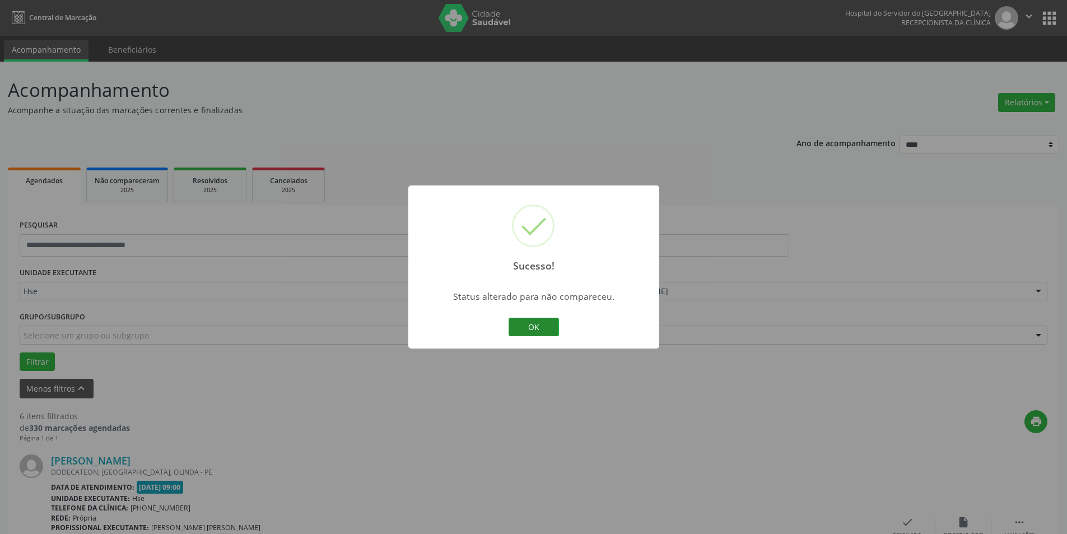
click at [547, 323] on button "OK" at bounding box center [533, 327] width 50 height 19
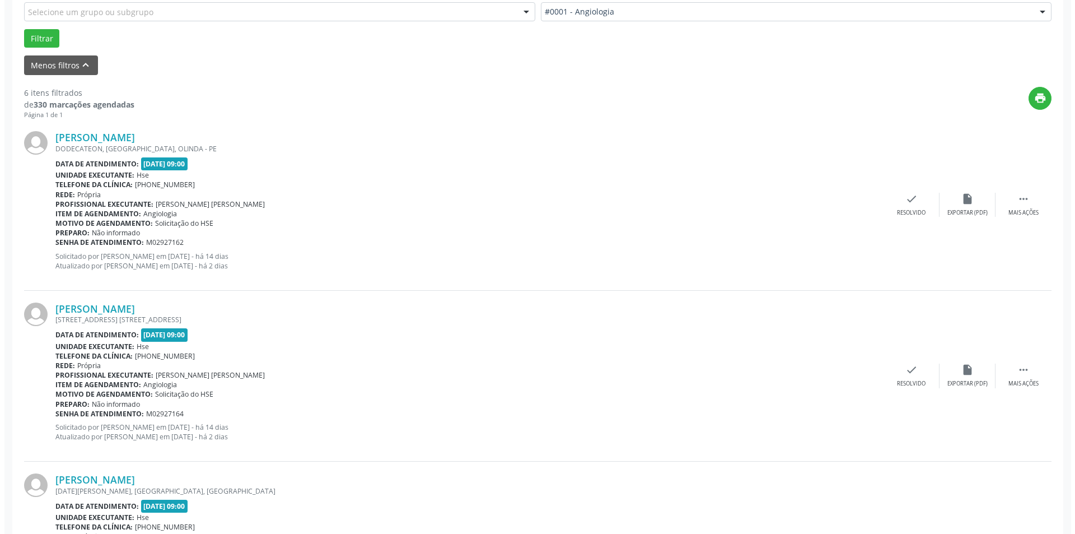
scroll to position [336, 0]
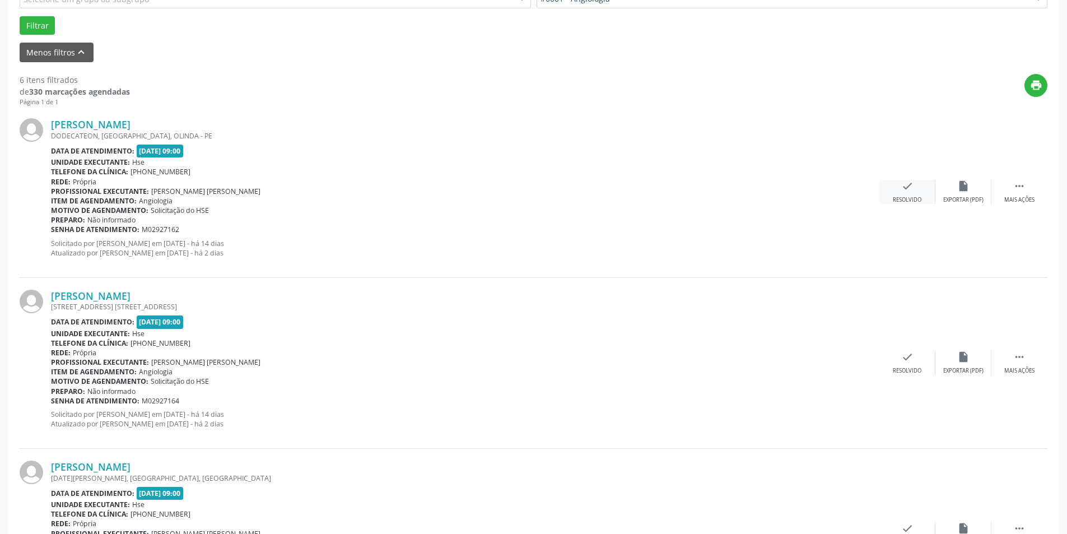
click at [898, 193] on div "check Resolvido" at bounding box center [907, 192] width 56 height 24
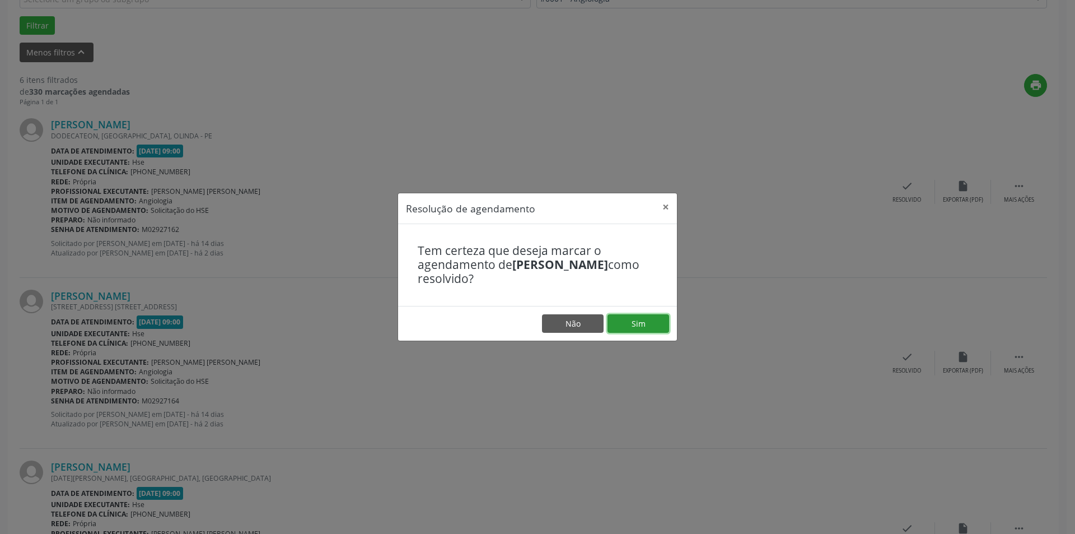
click at [624, 319] on button "Sim" at bounding box center [639, 323] width 62 height 19
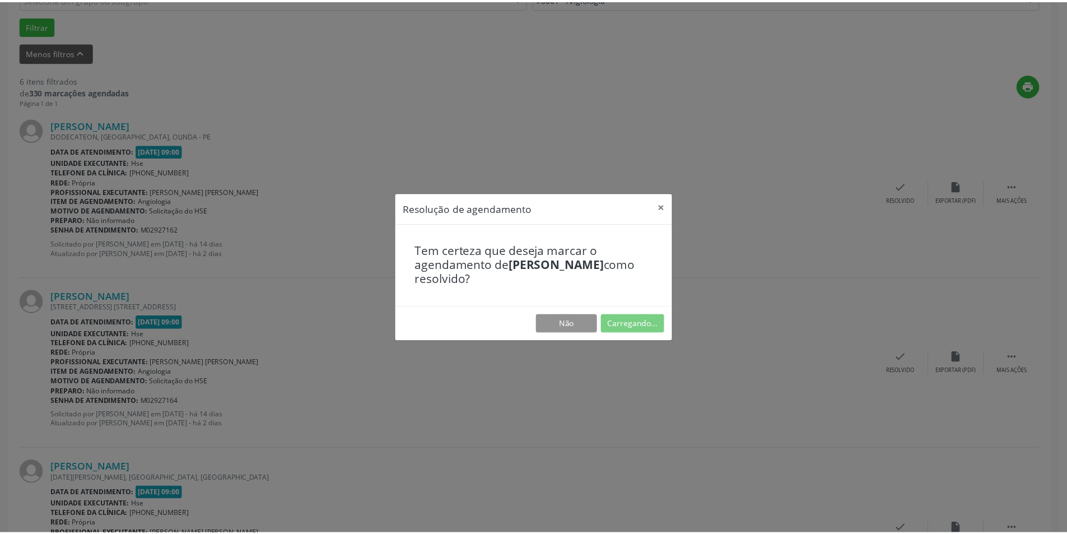
scroll to position [0, 0]
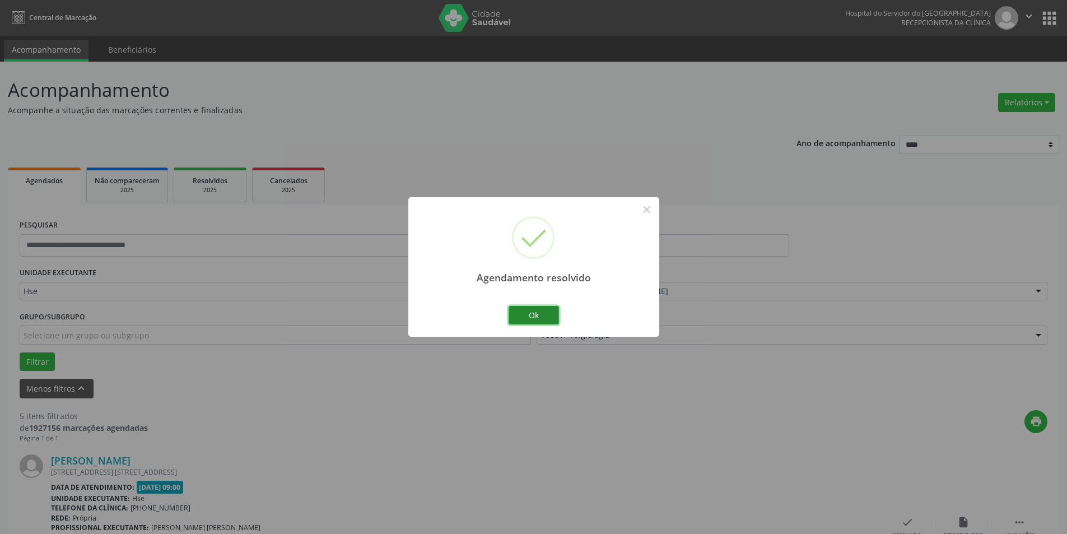
click at [556, 312] on button "Ok" at bounding box center [533, 315] width 50 height 19
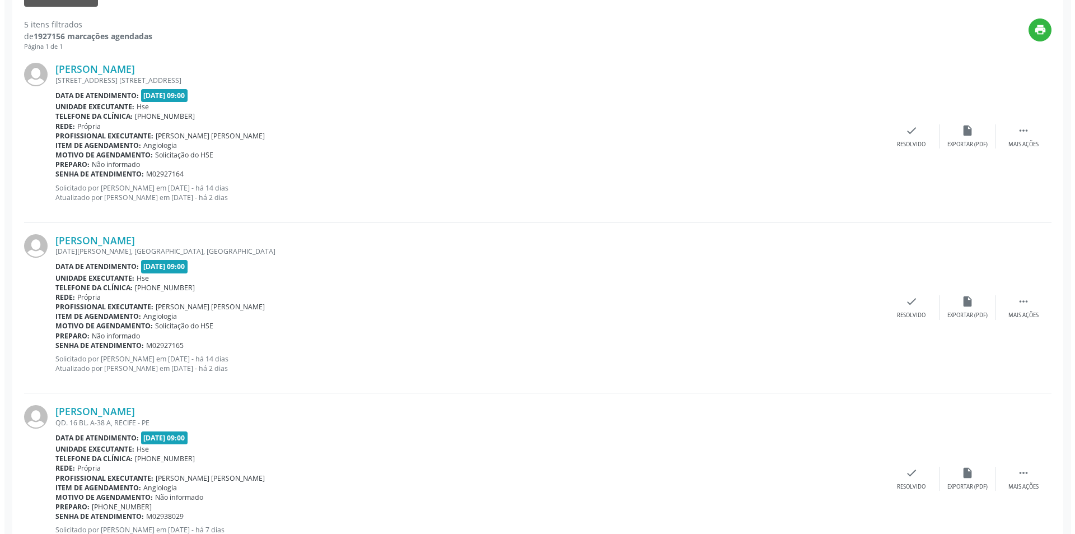
scroll to position [392, 0]
click at [908, 137] on div "check Resolvido" at bounding box center [907, 136] width 56 height 24
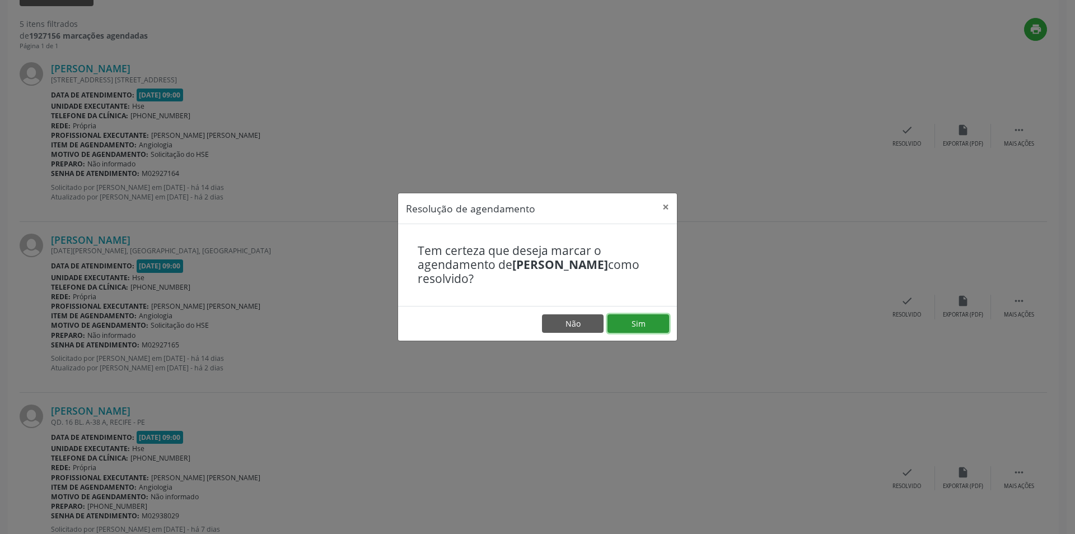
click at [642, 315] on button "Sim" at bounding box center [639, 323] width 62 height 19
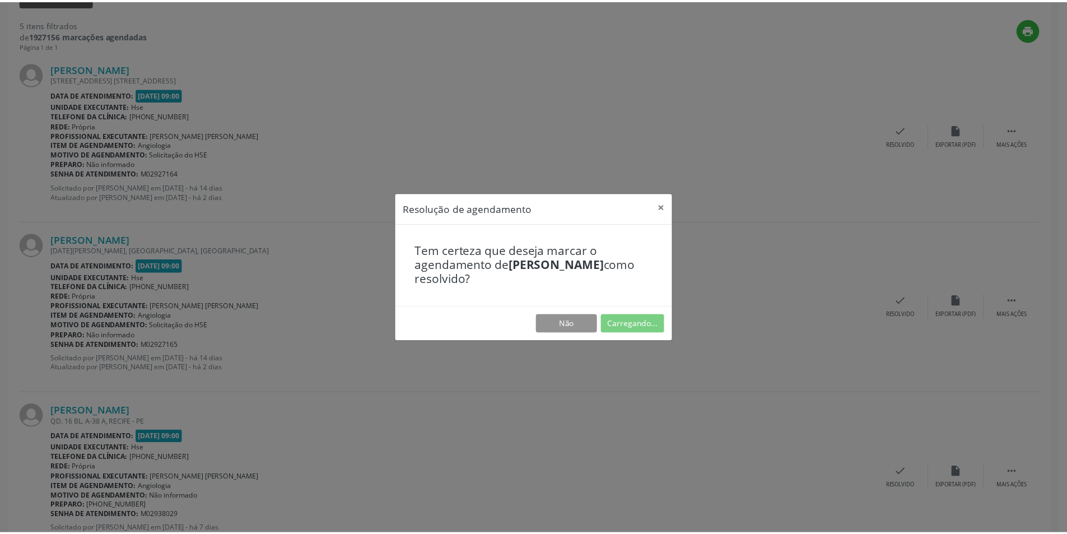
scroll to position [0, 0]
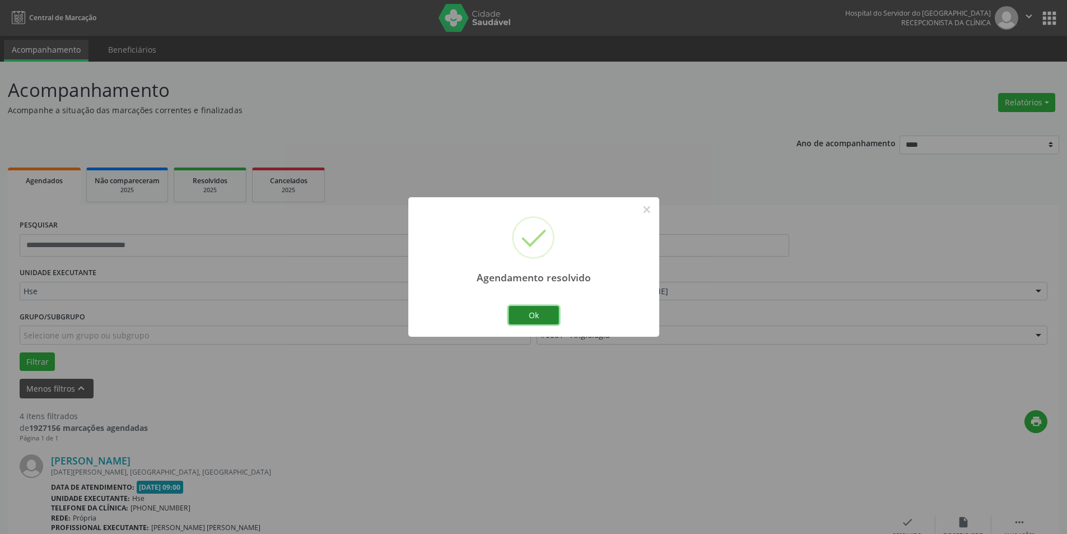
click at [536, 309] on button "Ok" at bounding box center [533, 315] width 50 height 19
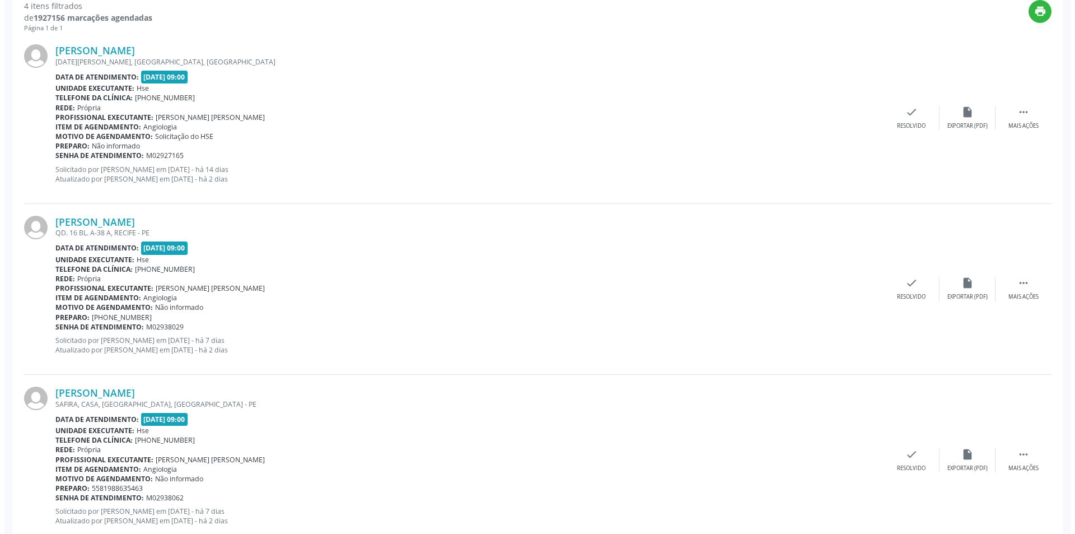
scroll to position [392, 0]
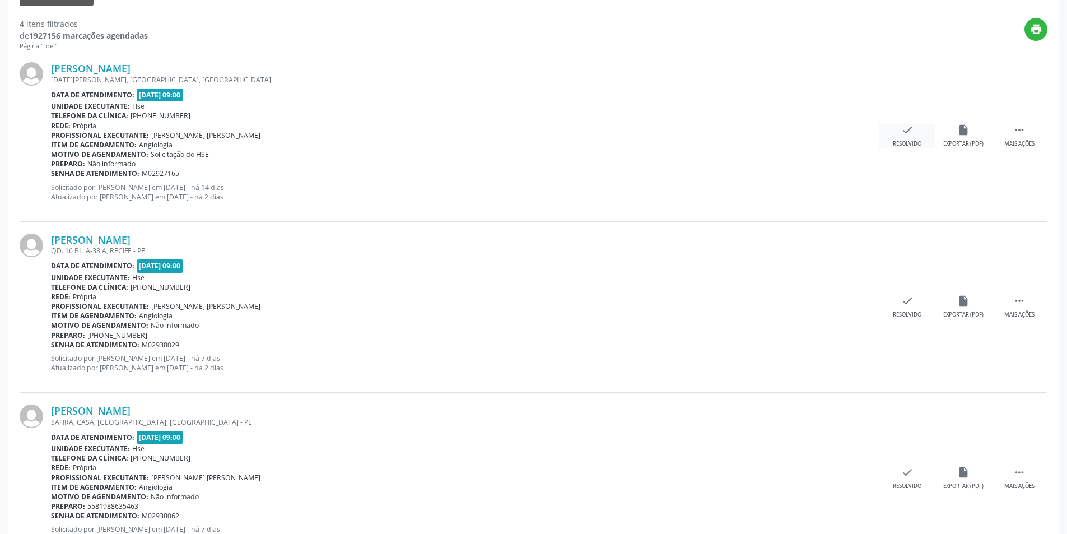
click at [909, 131] on icon "check" at bounding box center [907, 130] width 12 height 12
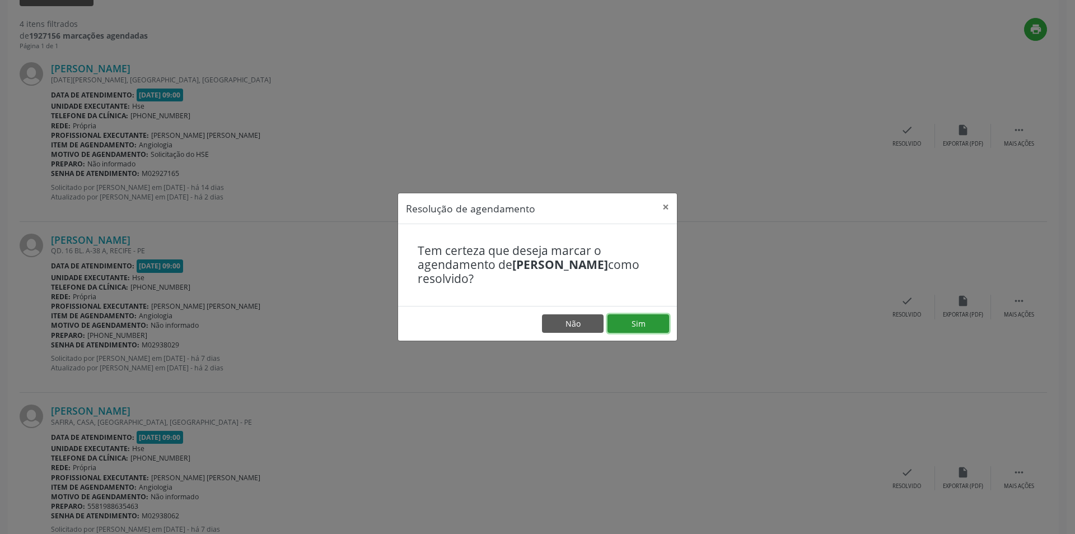
click at [655, 329] on button "Sim" at bounding box center [639, 323] width 62 height 19
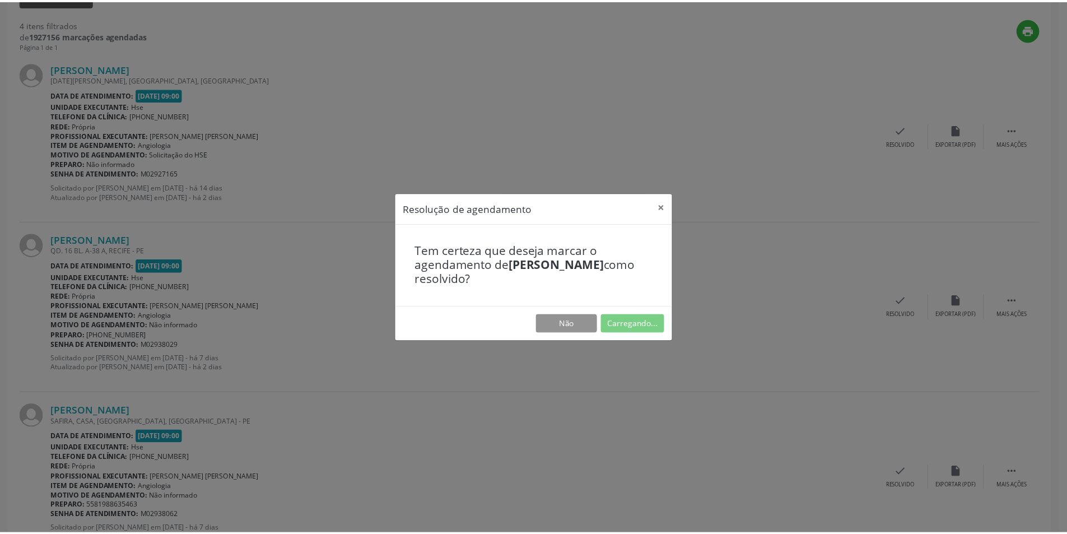
scroll to position [0, 0]
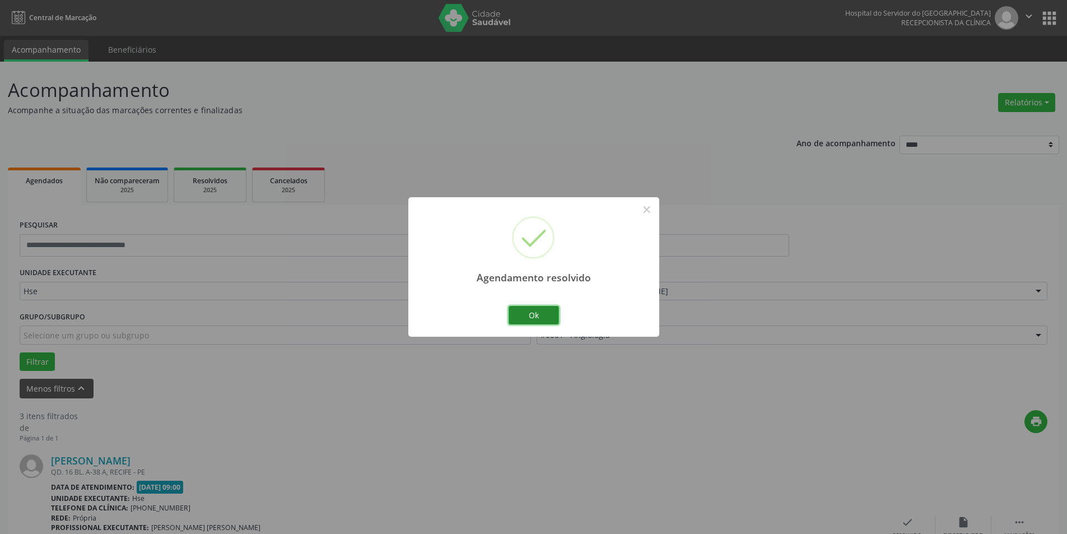
click at [550, 314] on button "Ok" at bounding box center [533, 315] width 50 height 19
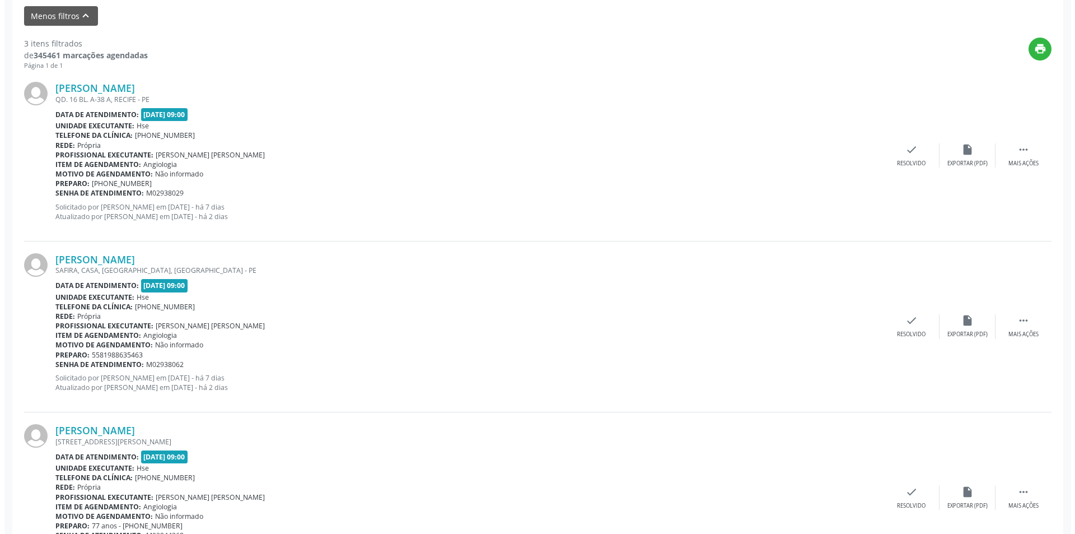
scroll to position [392, 0]
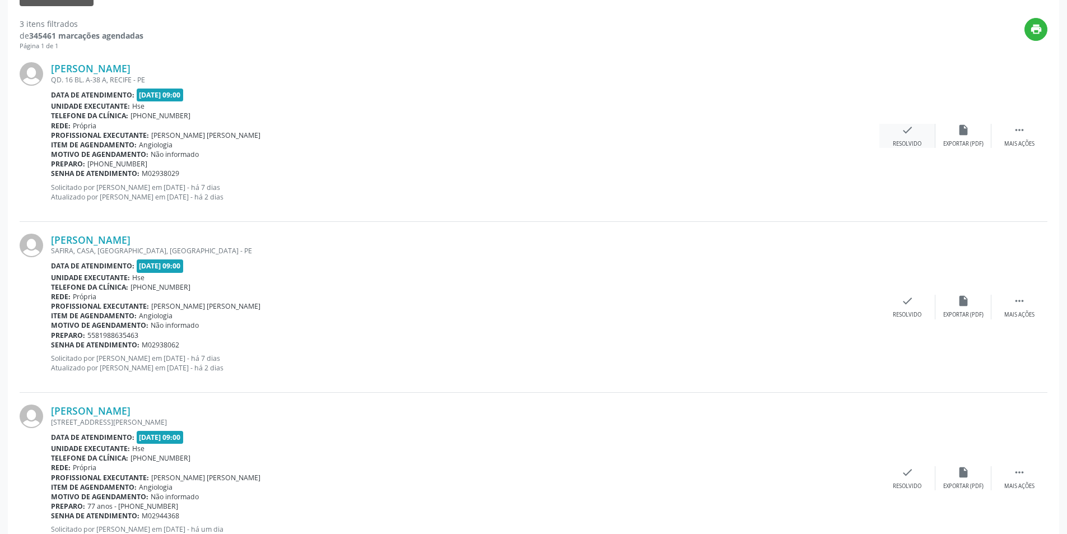
click at [900, 137] on div "check Resolvido" at bounding box center [907, 136] width 56 height 24
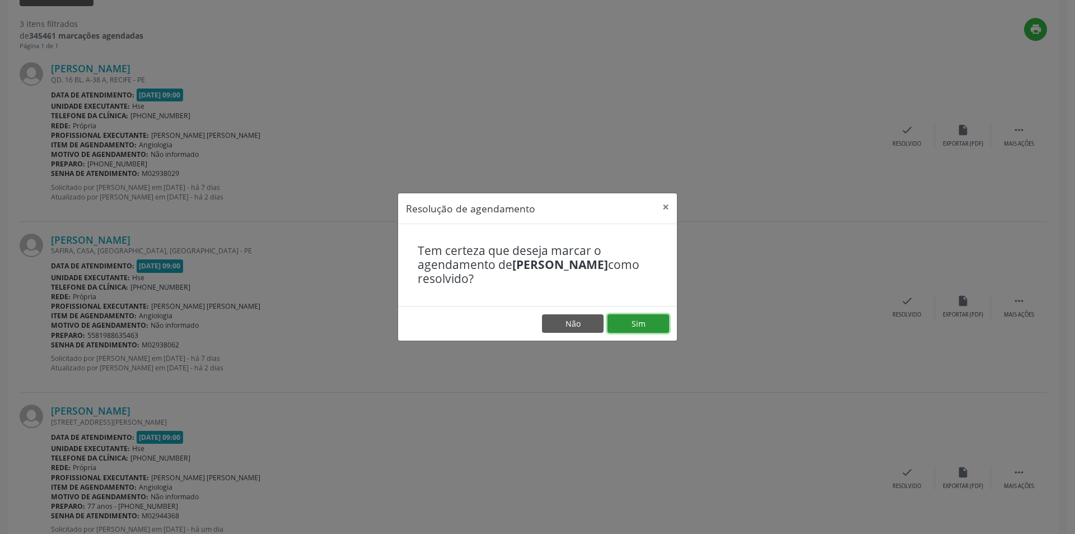
click at [636, 318] on button "Sim" at bounding box center [639, 323] width 62 height 19
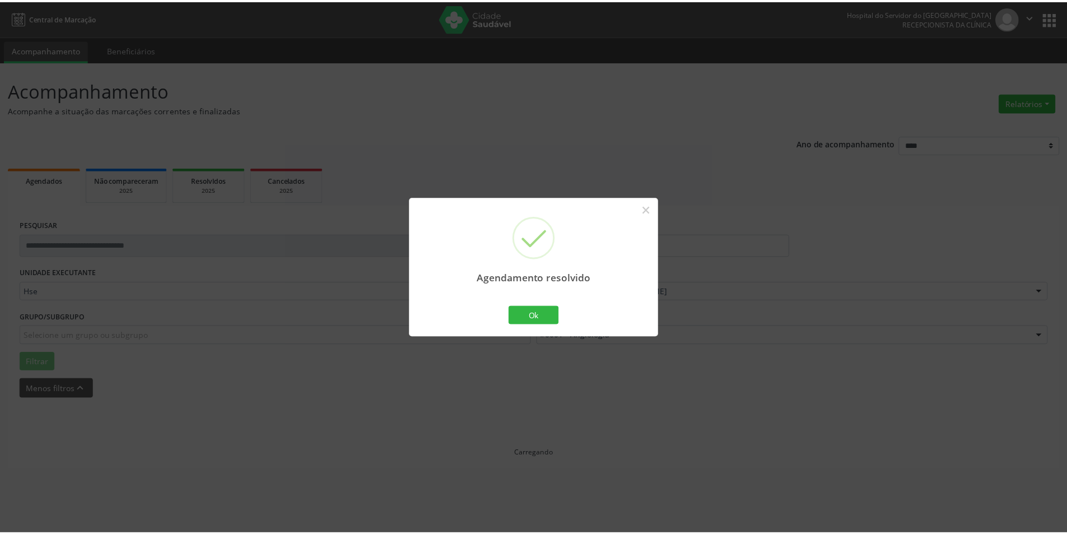
scroll to position [0, 0]
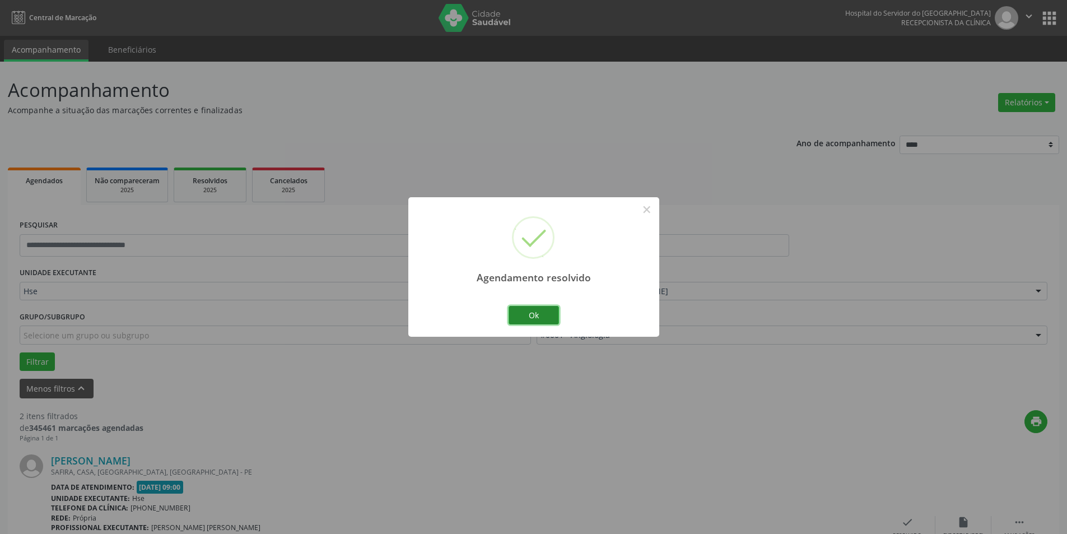
click at [539, 319] on button "Ok" at bounding box center [533, 315] width 50 height 19
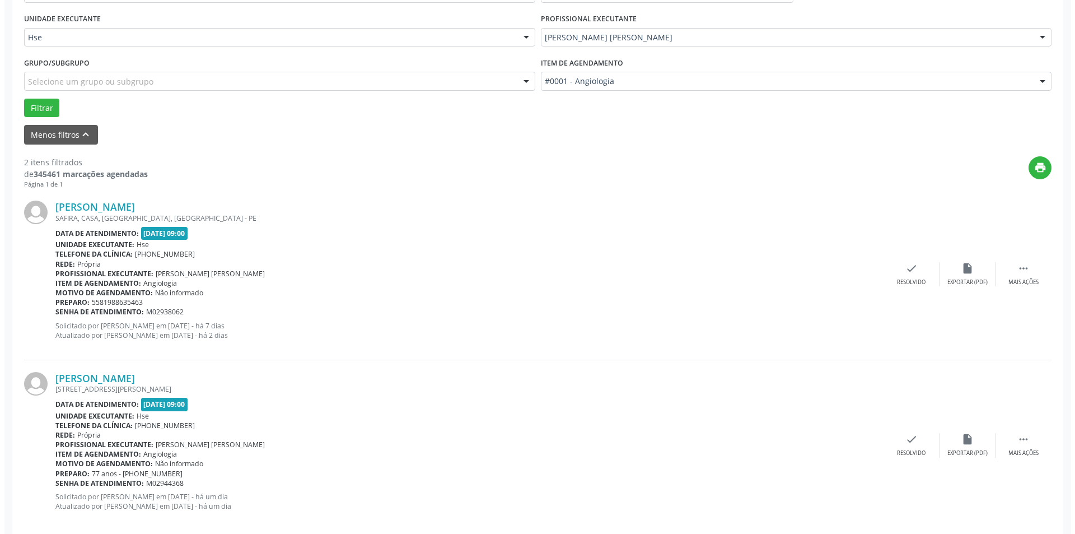
scroll to position [270, 0]
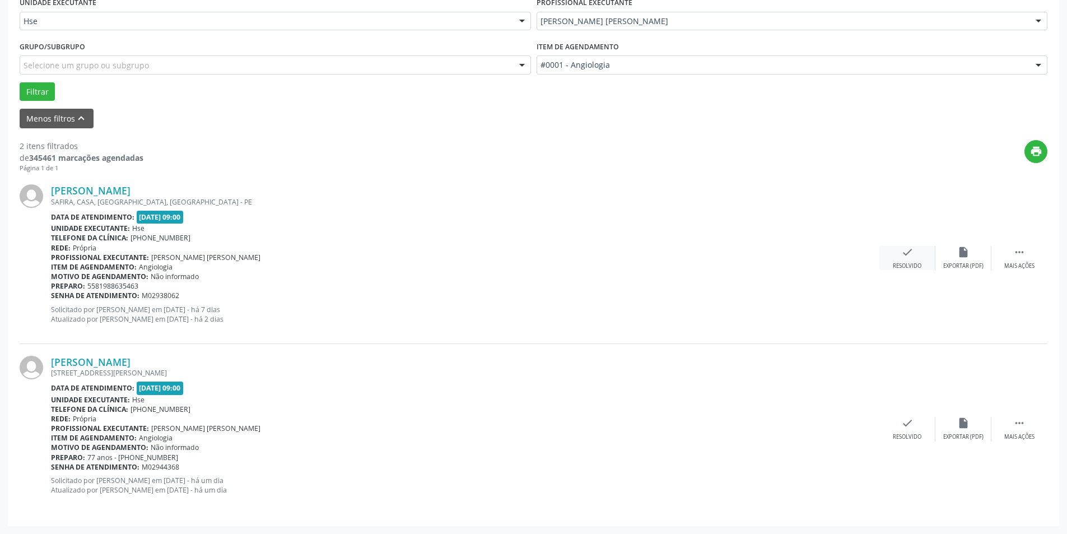
click at [908, 258] on icon "check" at bounding box center [907, 252] width 12 height 12
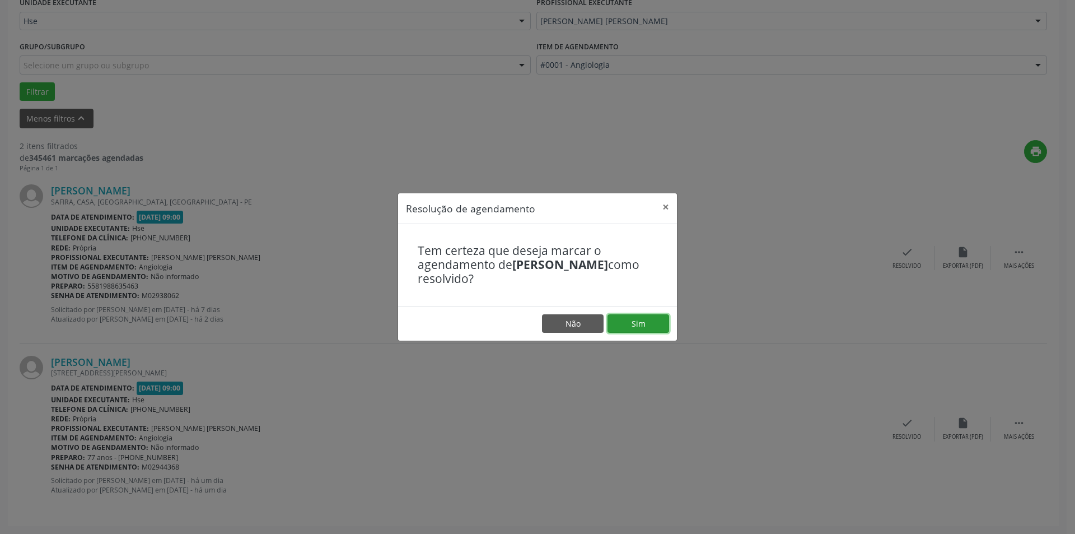
click at [642, 325] on button "Sim" at bounding box center [639, 323] width 62 height 19
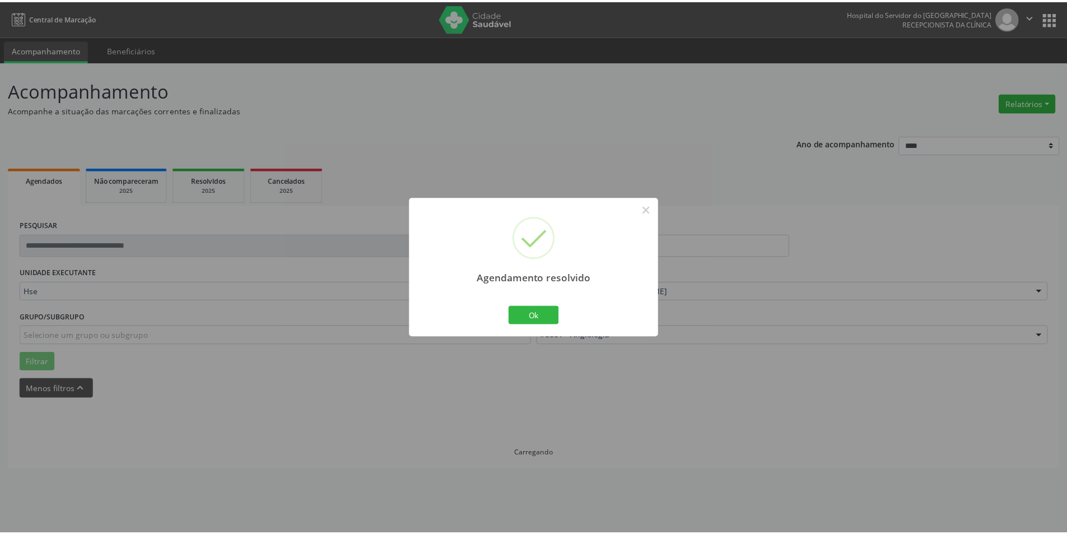
scroll to position [0, 0]
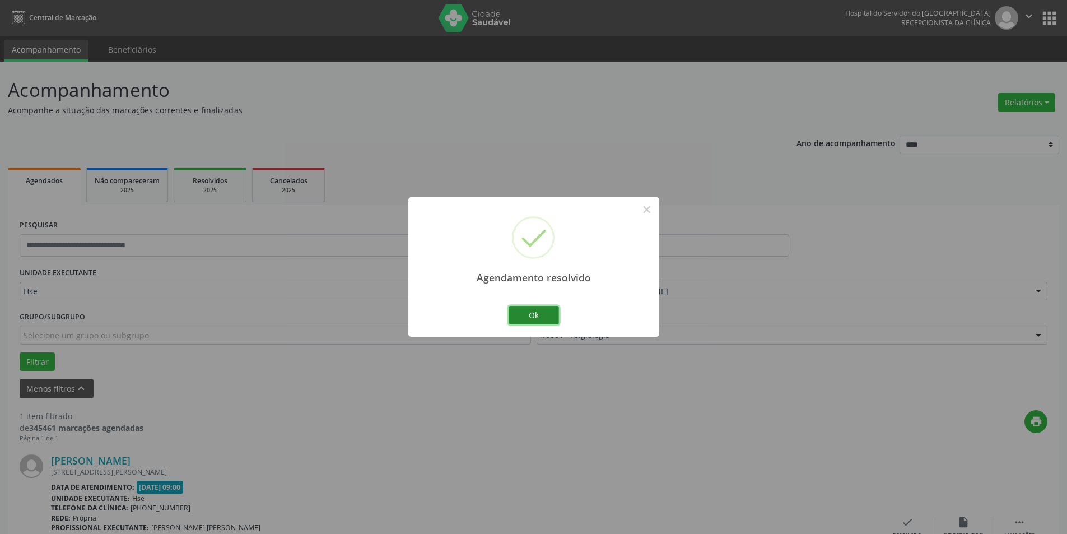
click at [542, 315] on button "Ok" at bounding box center [533, 315] width 50 height 19
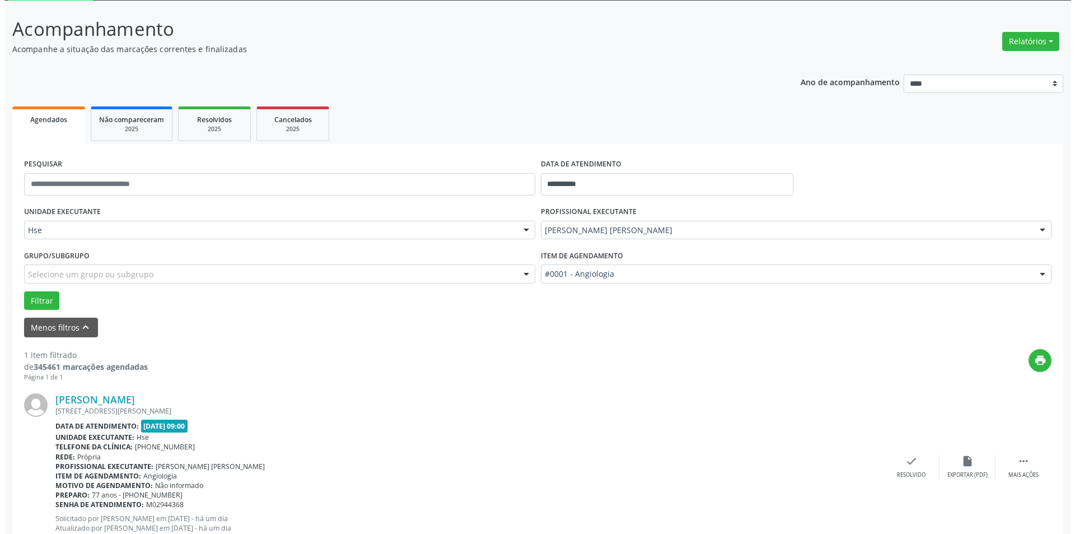
scroll to position [99, 0]
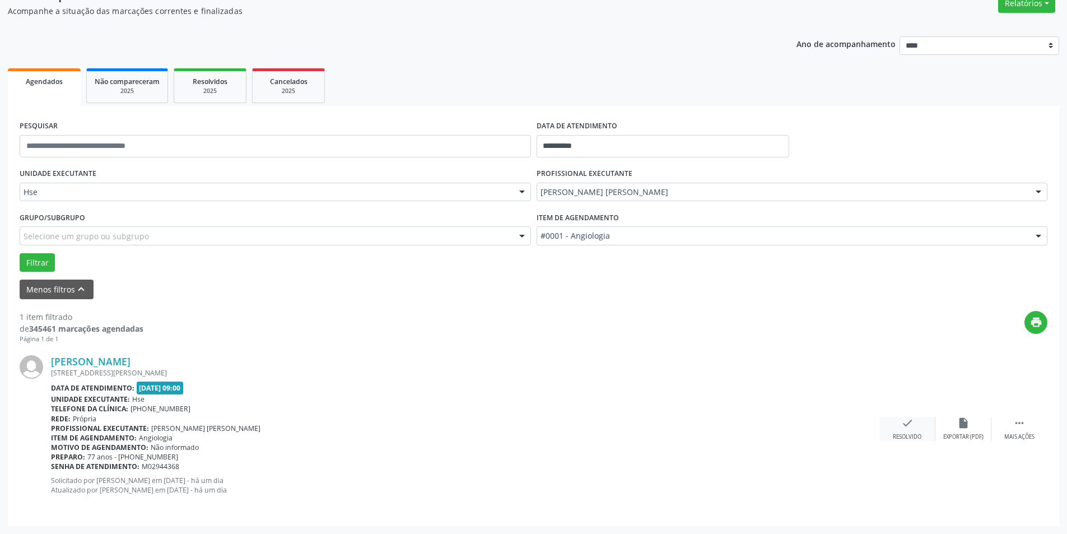
click at [907, 427] on icon "check" at bounding box center [907, 423] width 12 height 12
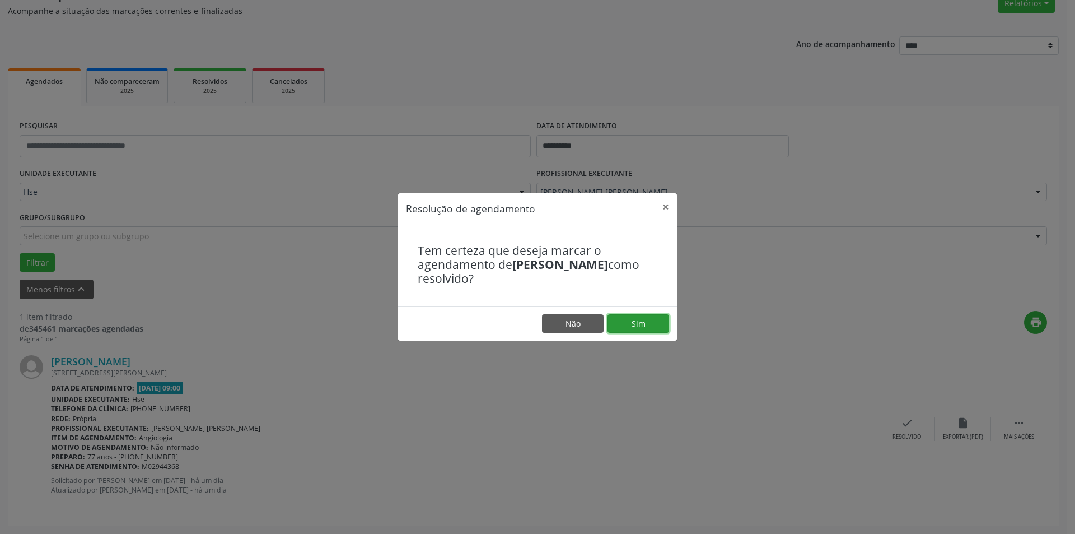
click at [629, 328] on button "Sim" at bounding box center [639, 323] width 62 height 19
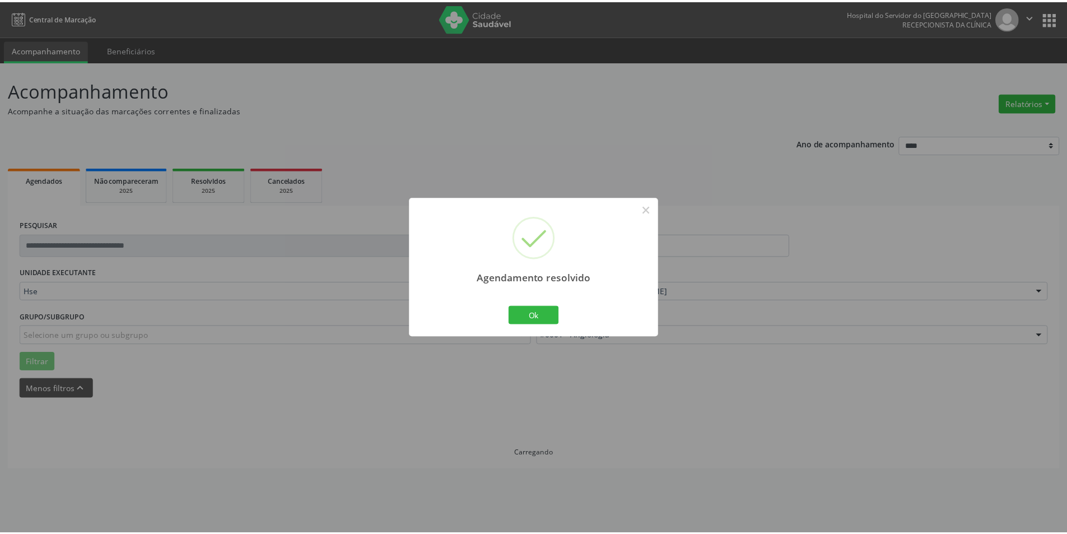
scroll to position [0, 0]
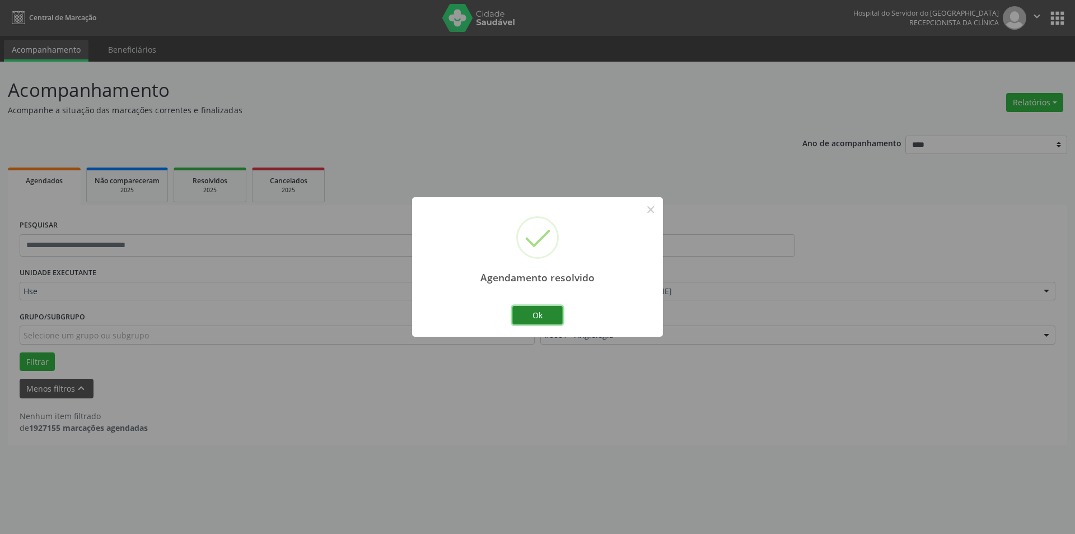
click at [542, 310] on button "Ok" at bounding box center [537, 315] width 50 height 19
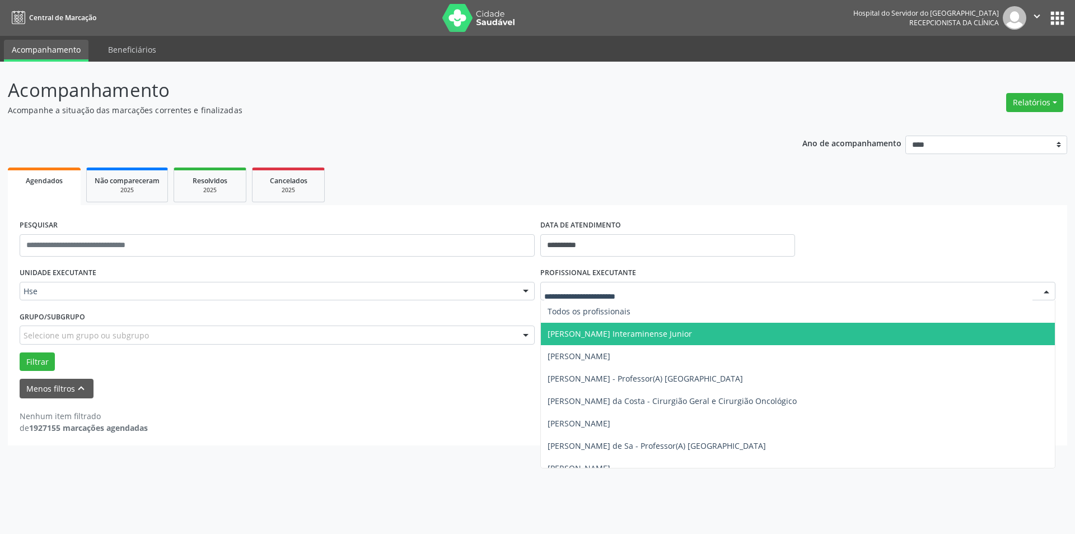
click at [1047, 291] on div at bounding box center [1046, 291] width 17 height 19
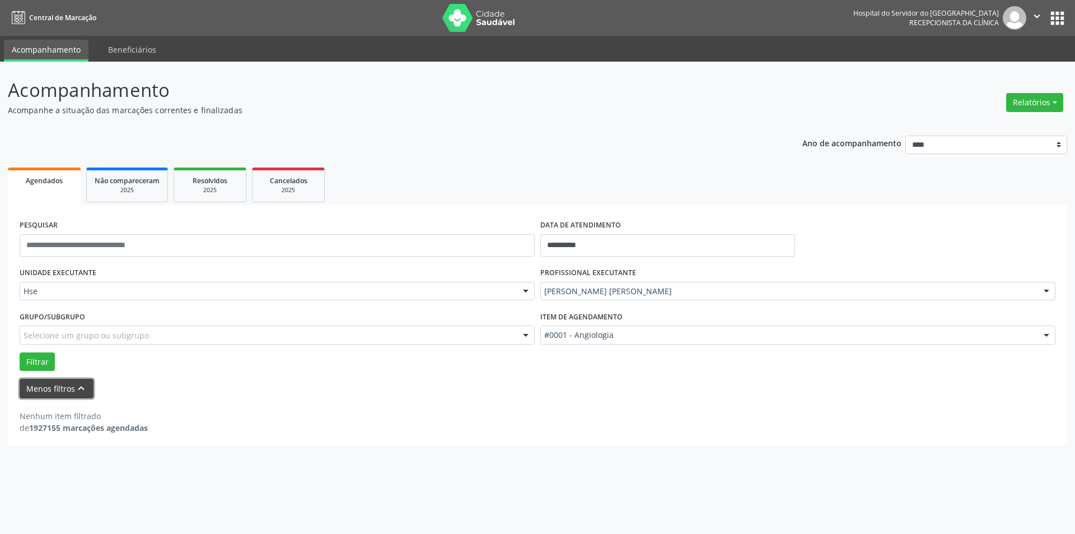
click at [78, 386] on icon "keyboard_arrow_up" at bounding box center [81, 388] width 12 height 12
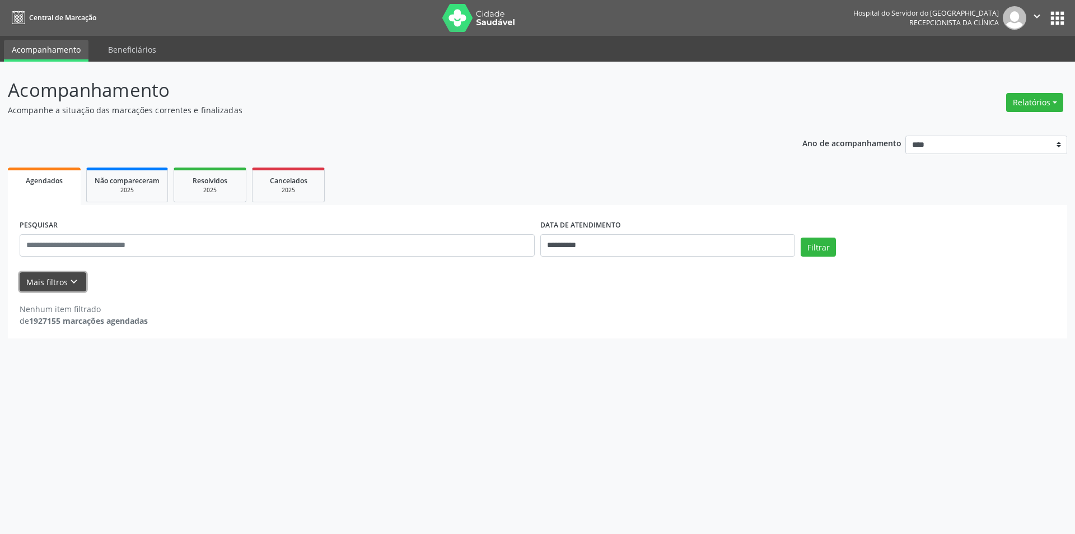
click at [63, 281] on button "Mais filtros keyboard_arrow_down" at bounding box center [53, 282] width 67 height 20
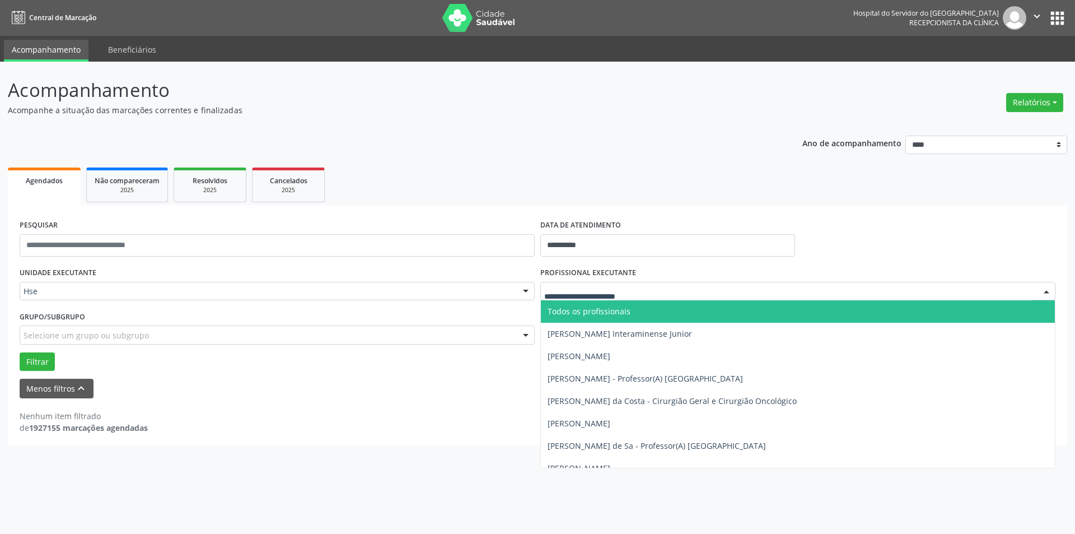
click at [1046, 287] on div at bounding box center [1046, 291] width 17 height 19
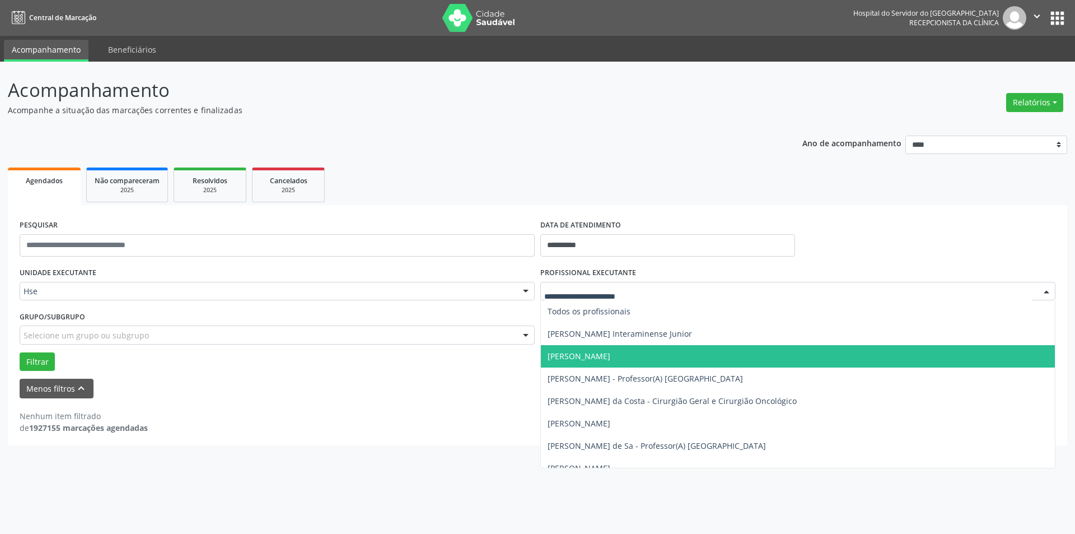
click at [707, 293] on input "text" at bounding box center [788, 297] width 488 height 22
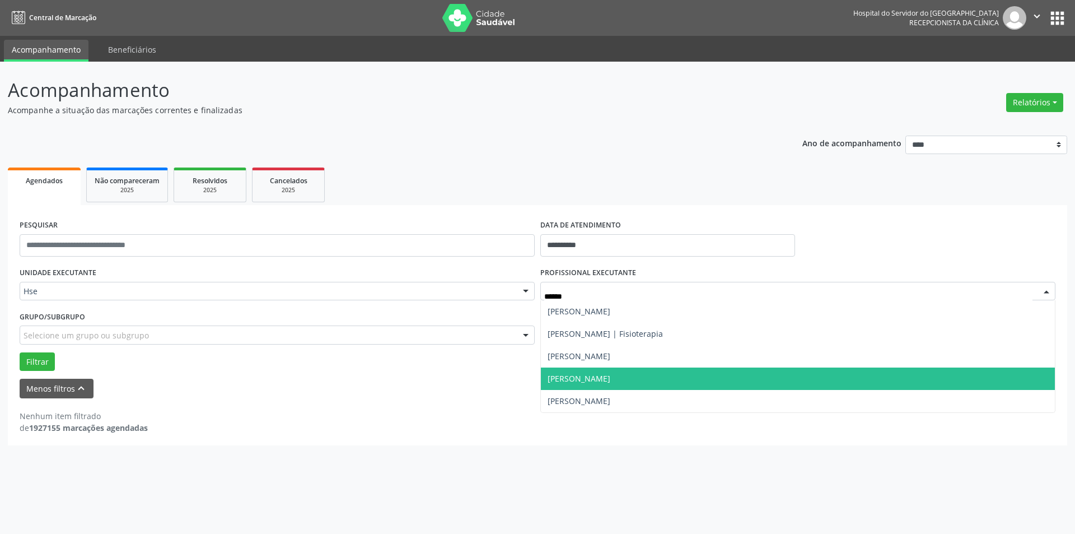
click at [610, 372] on span "[PERSON_NAME]" at bounding box center [798, 378] width 514 height 22
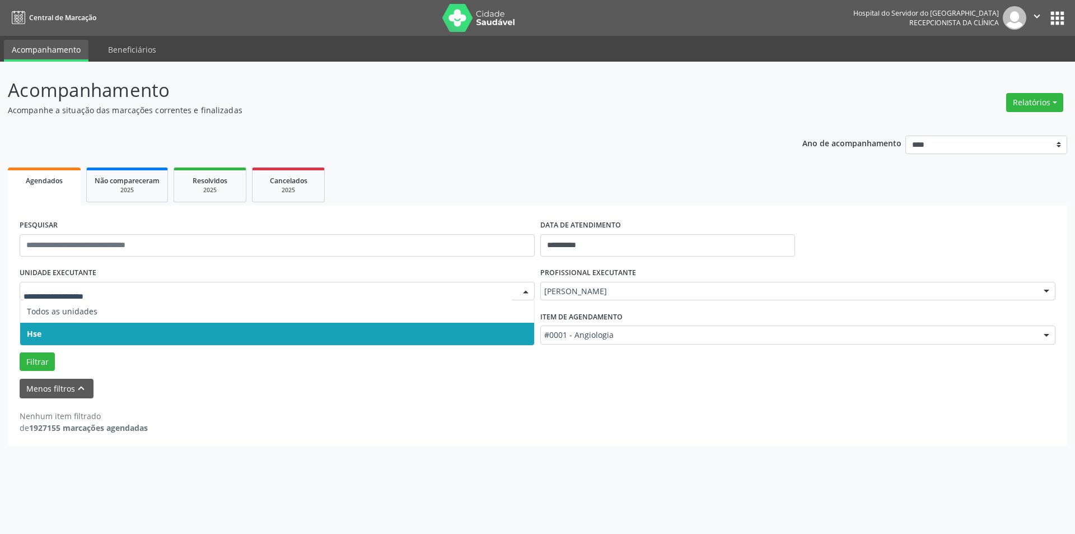
click at [529, 290] on div at bounding box center [525, 291] width 17 height 19
click at [440, 336] on span "Hse" at bounding box center [277, 334] width 514 height 22
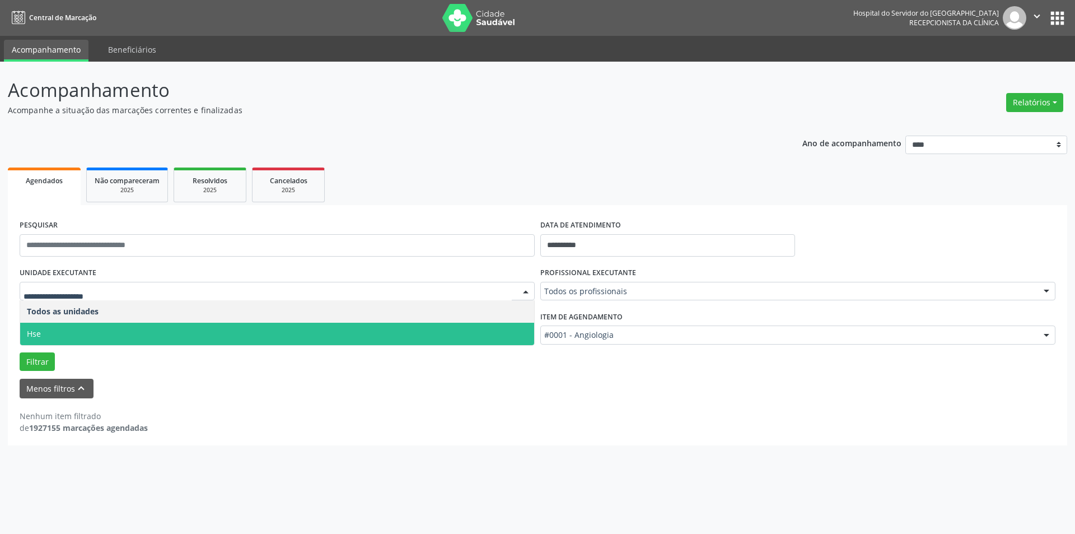
click at [525, 291] on div at bounding box center [525, 291] width 17 height 19
click at [450, 326] on span "Hse" at bounding box center [277, 334] width 514 height 22
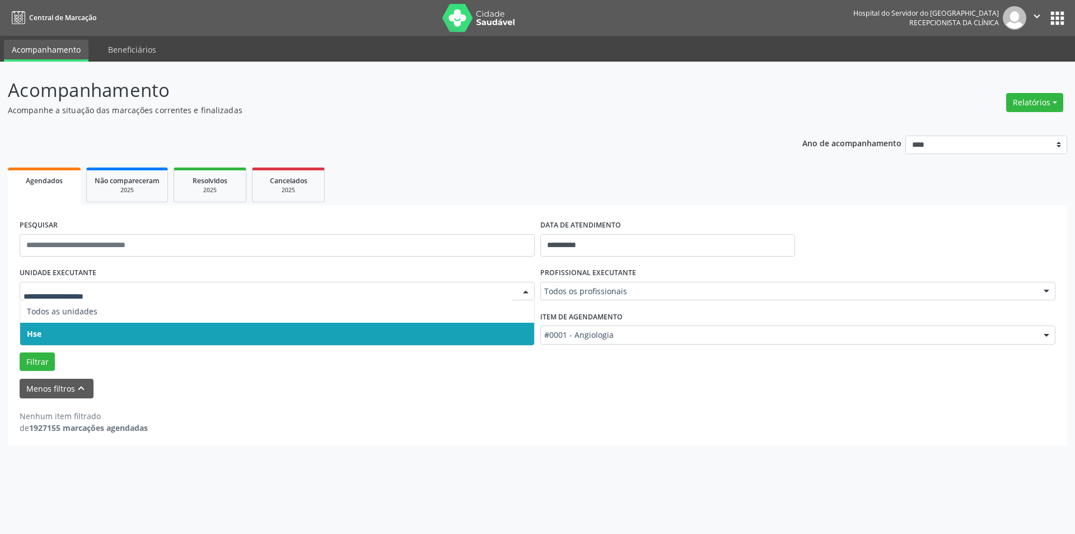
click at [529, 287] on div at bounding box center [525, 291] width 17 height 19
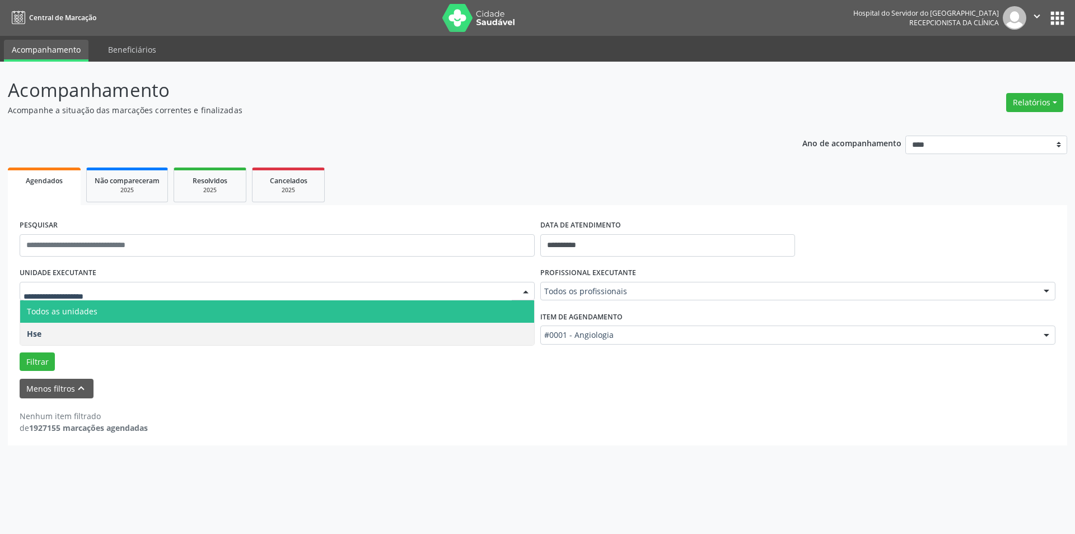
click at [478, 320] on span "Todos as unidades" at bounding box center [277, 311] width 514 height 22
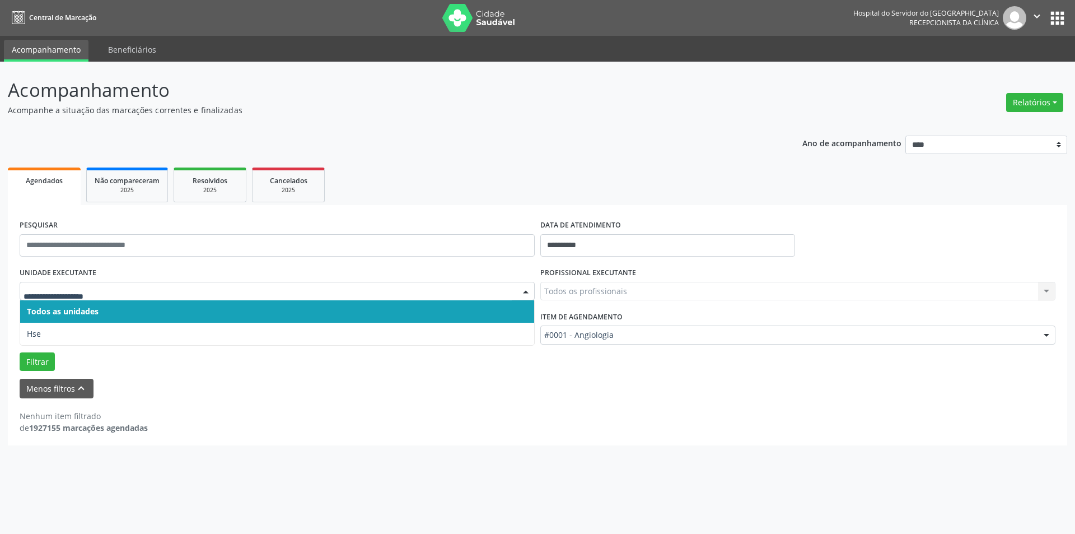
click at [526, 292] on div at bounding box center [525, 291] width 17 height 19
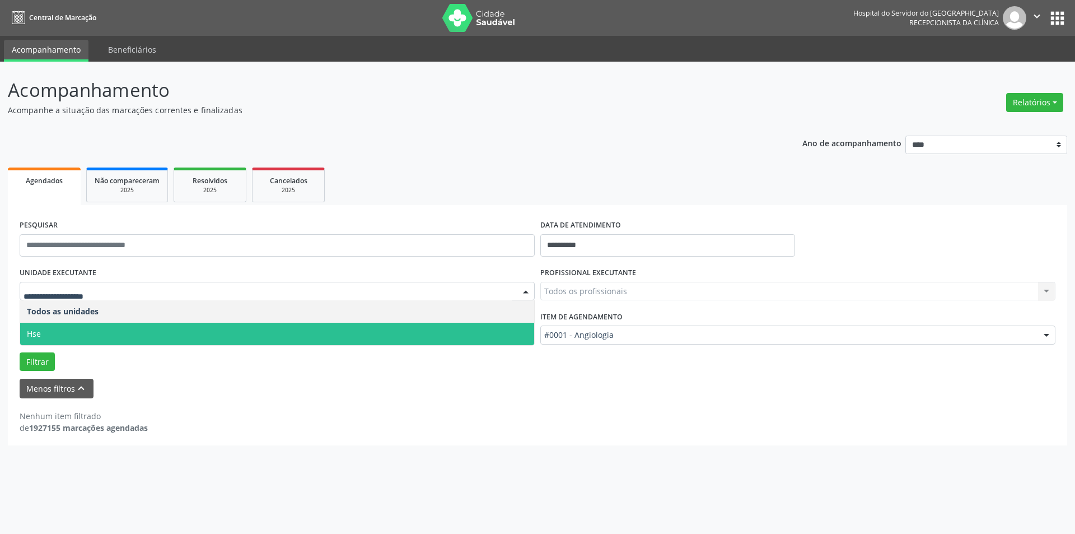
click at [428, 338] on span "Hse" at bounding box center [277, 334] width 514 height 22
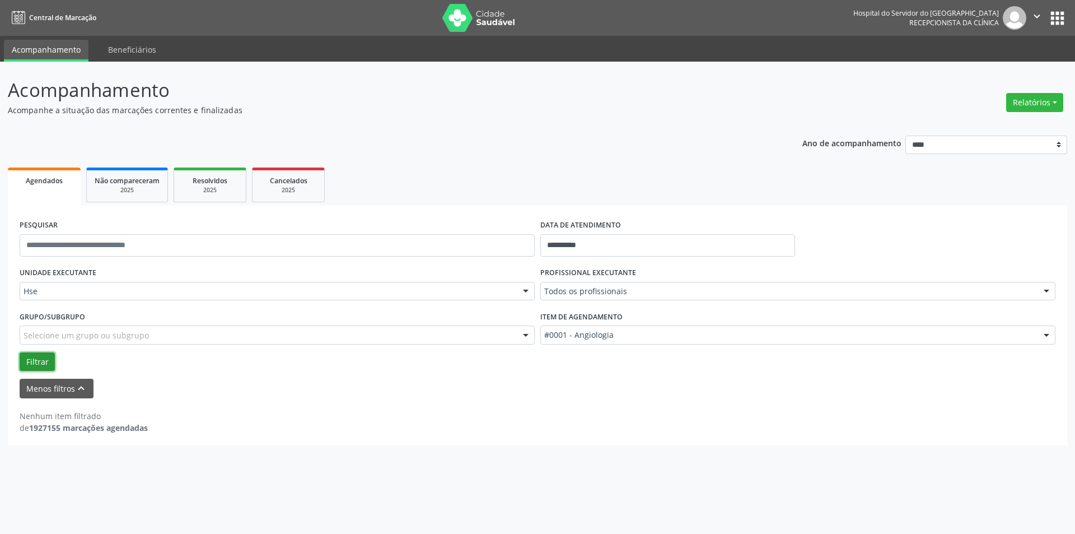
click at [42, 356] on button "Filtrar" at bounding box center [37, 361] width 35 height 19
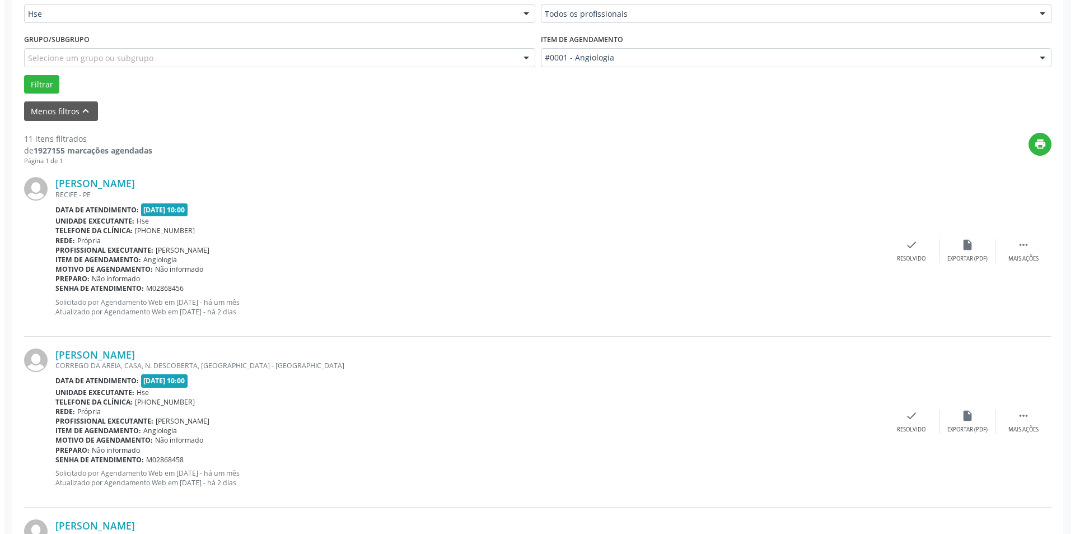
scroll to position [280, 0]
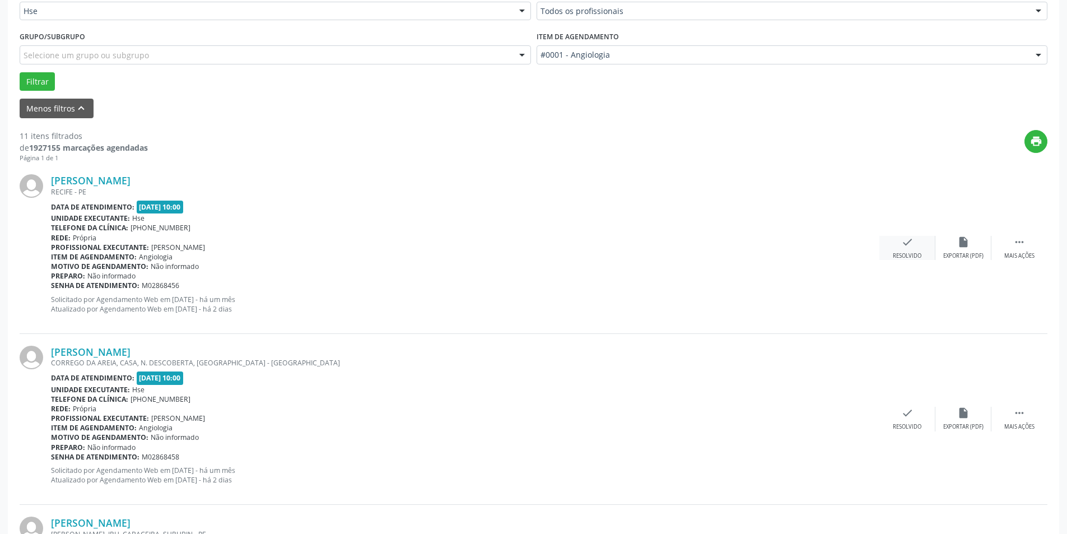
click at [915, 250] on div "check Resolvido" at bounding box center [907, 248] width 56 height 24
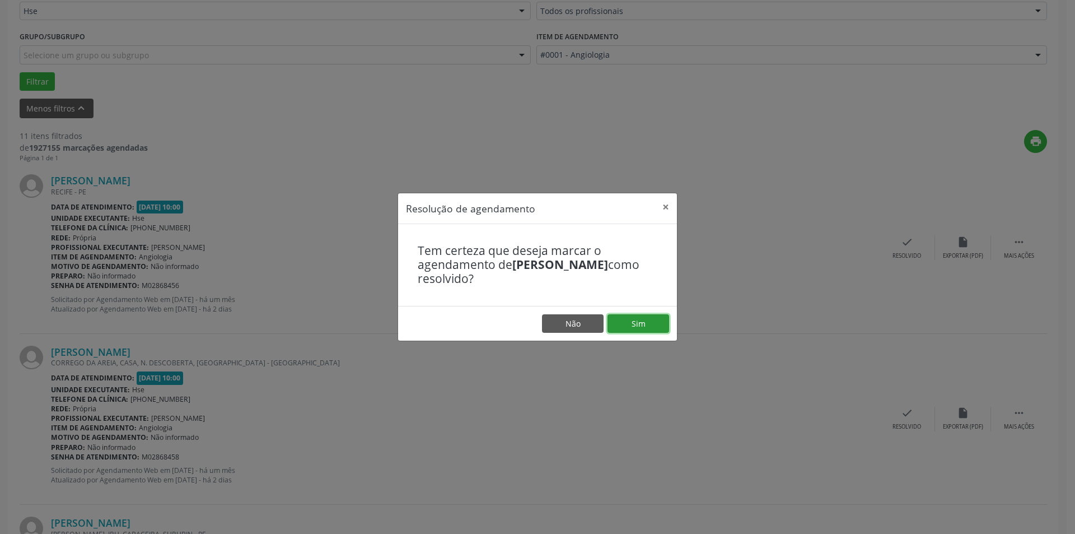
click at [640, 323] on button "Sim" at bounding box center [639, 323] width 62 height 19
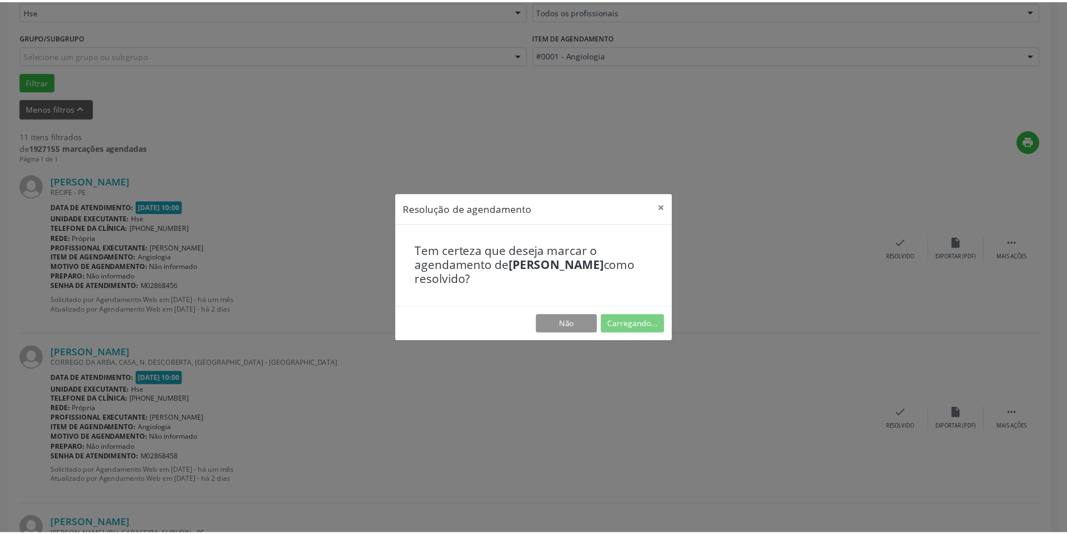
scroll to position [0, 0]
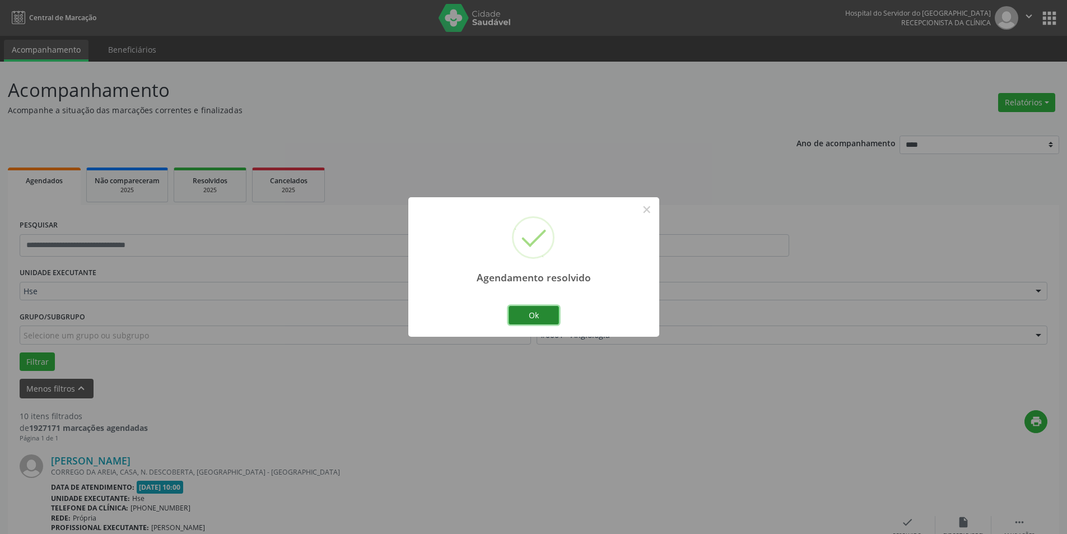
click at [539, 314] on button "Ok" at bounding box center [533, 315] width 50 height 19
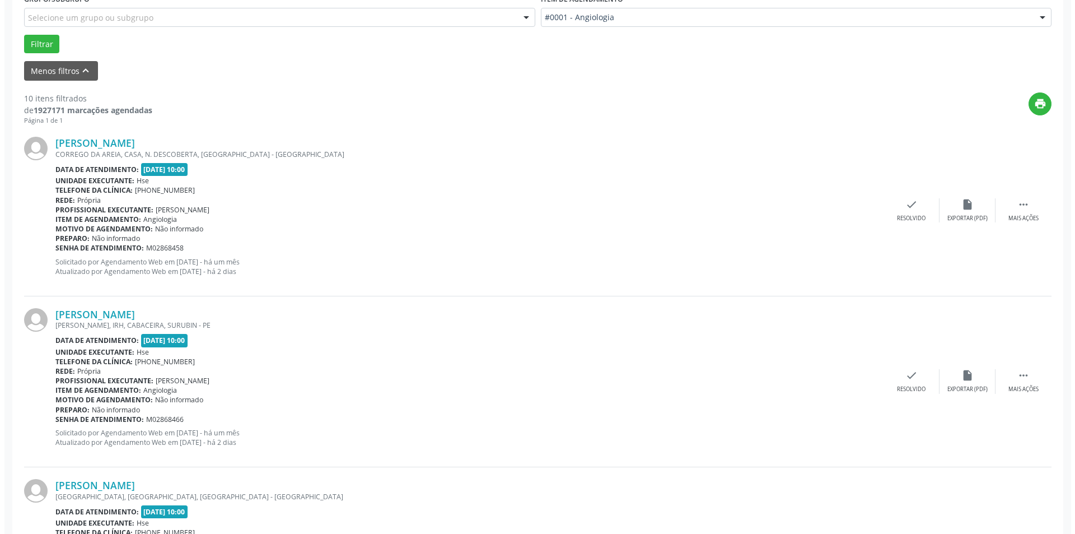
scroll to position [336, 0]
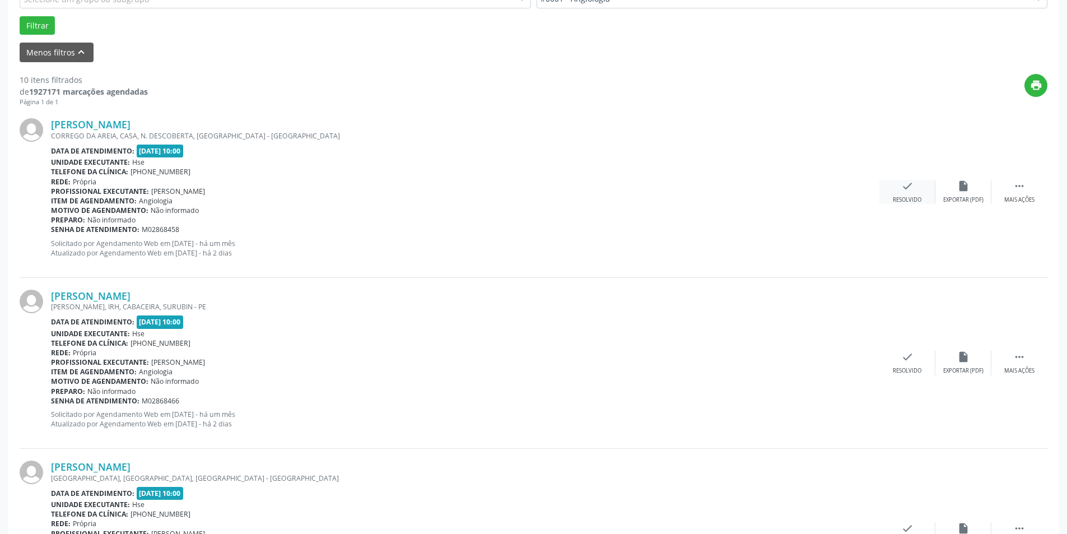
click at [903, 199] on div "Resolvido" at bounding box center [907, 200] width 29 height 8
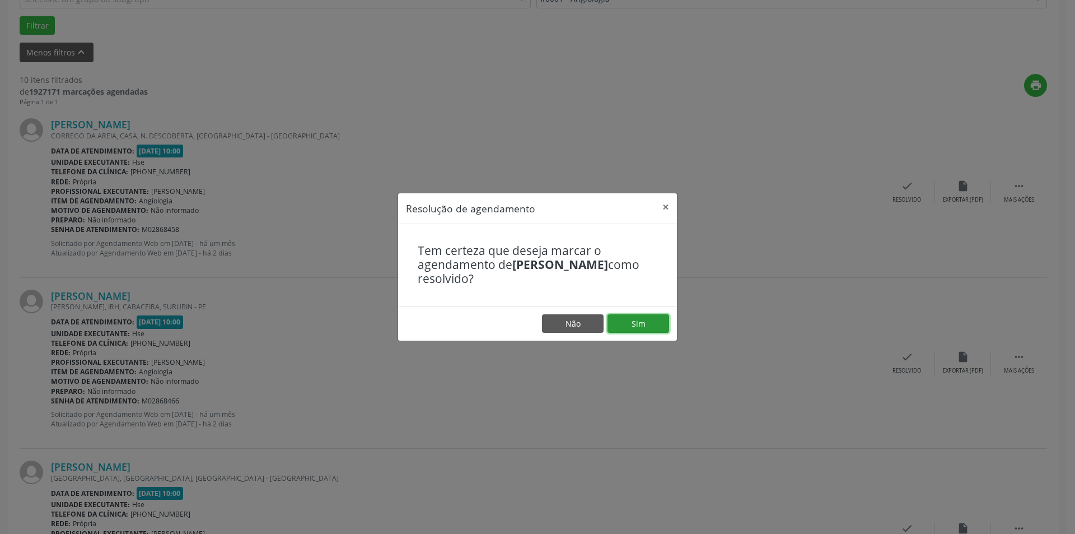
click at [640, 323] on button "Sim" at bounding box center [639, 323] width 62 height 19
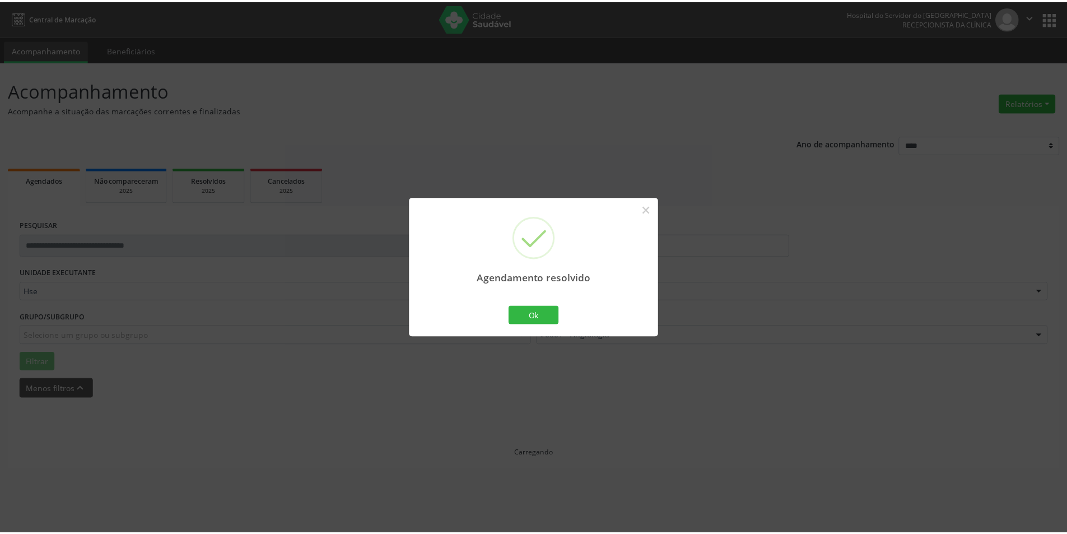
scroll to position [0, 0]
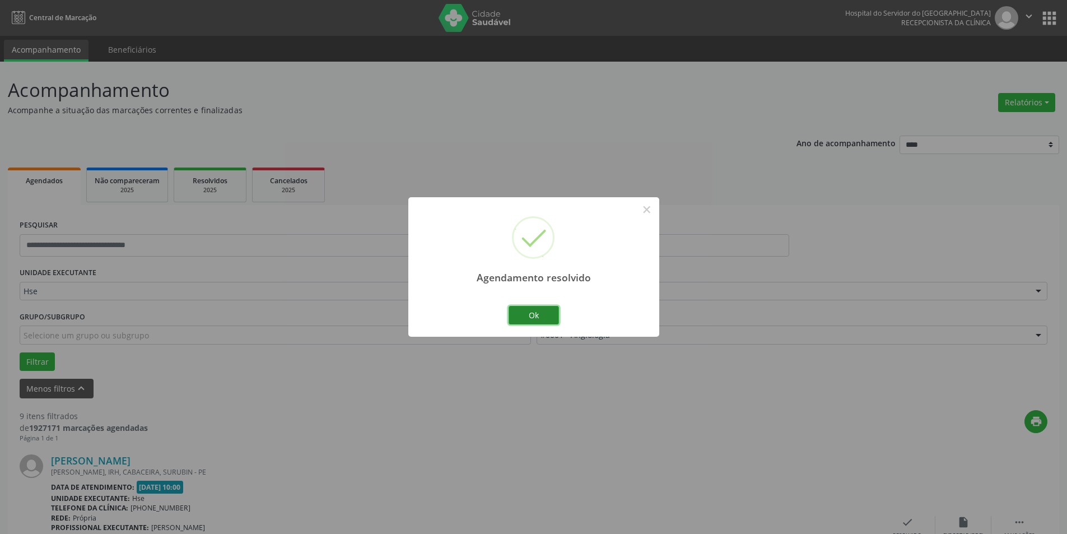
click at [534, 320] on button "Ok" at bounding box center [533, 315] width 50 height 19
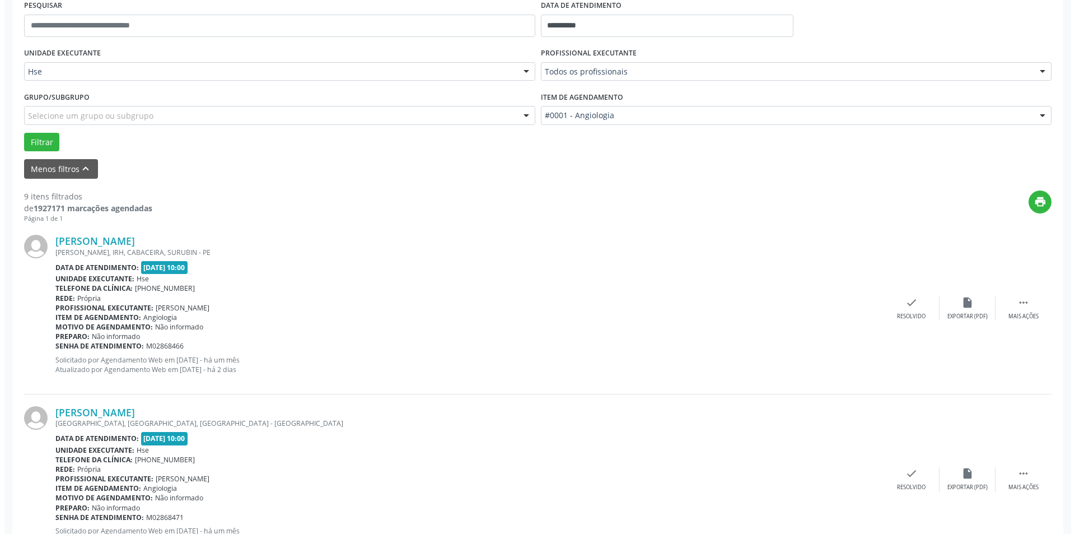
scroll to position [336, 0]
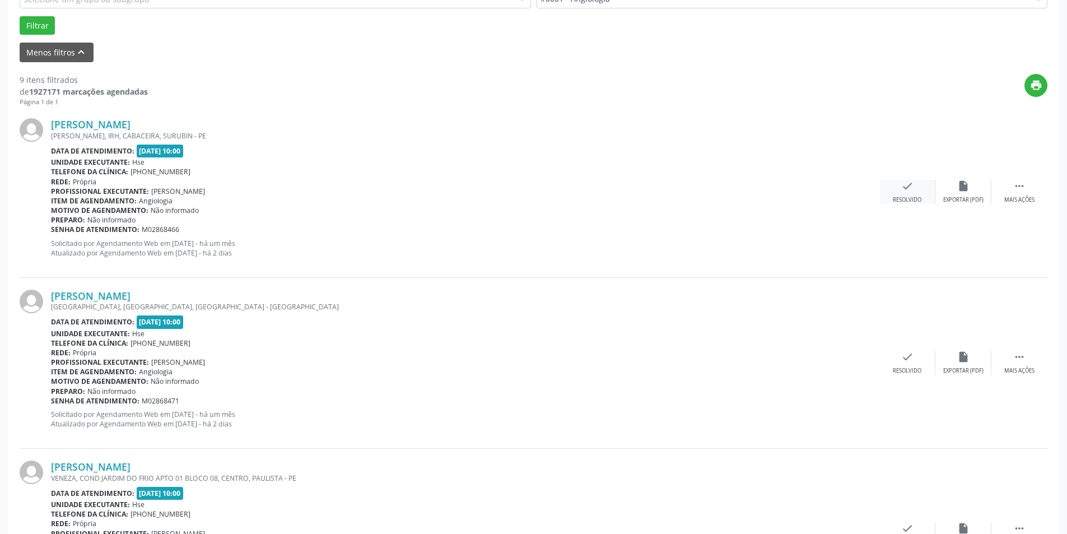
click at [908, 188] on icon "check" at bounding box center [907, 186] width 12 height 12
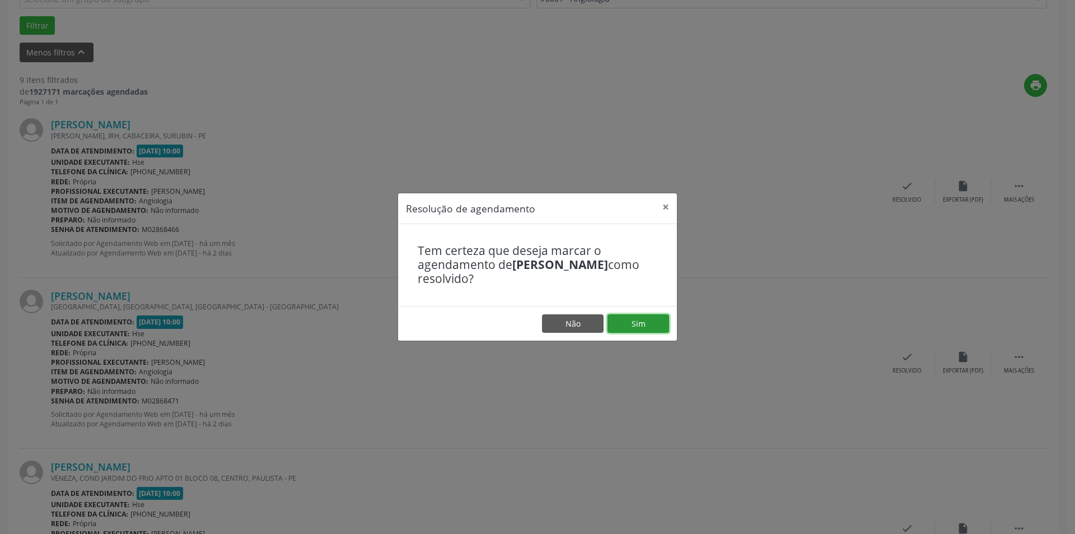
click at [634, 326] on button "Sim" at bounding box center [639, 323] width 62 height 19
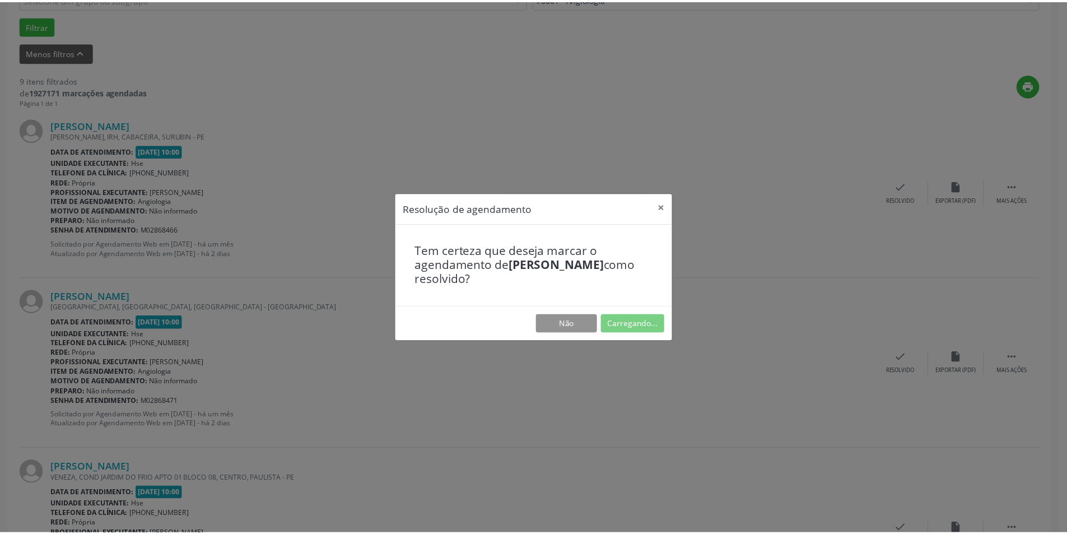
scroll to position [0, 0]
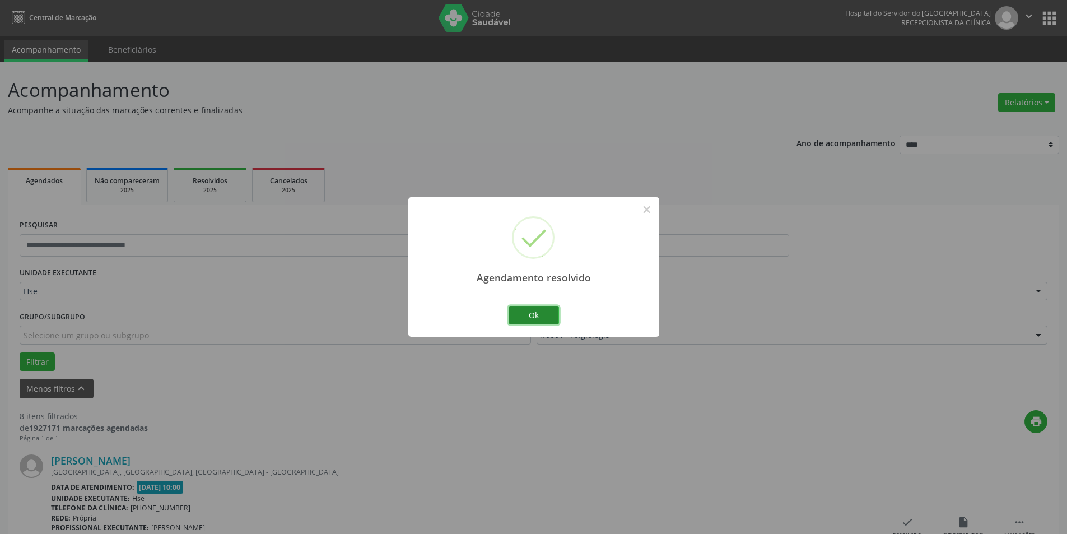
click at [531, 310] on button "Ok" at bounding box center [533, 315] width 50 height 19
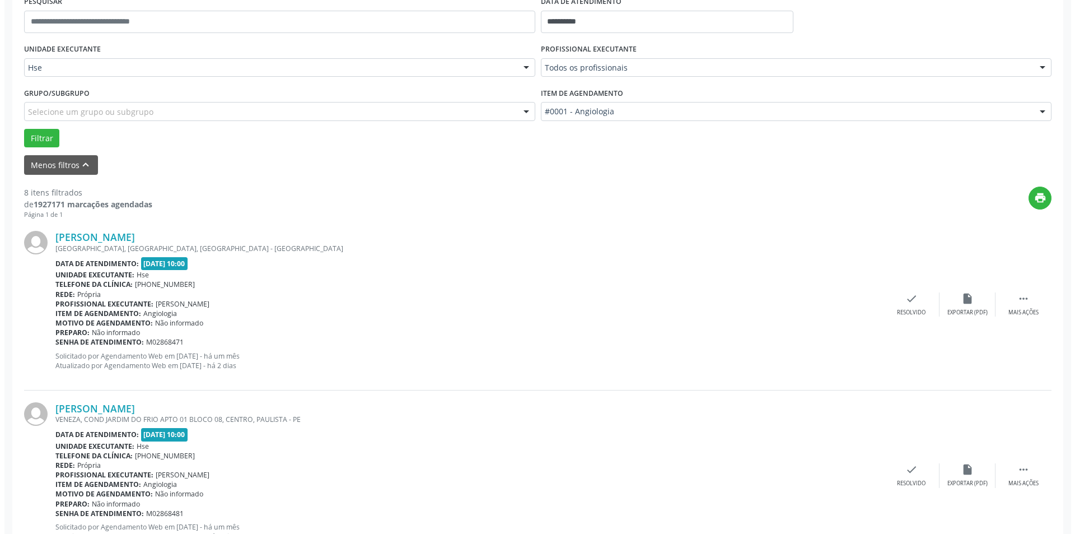
scroll to position [224, 0]
click at [898, 306] on div "check Resolvido" at bounding box center [907, 304] width 56 height 24
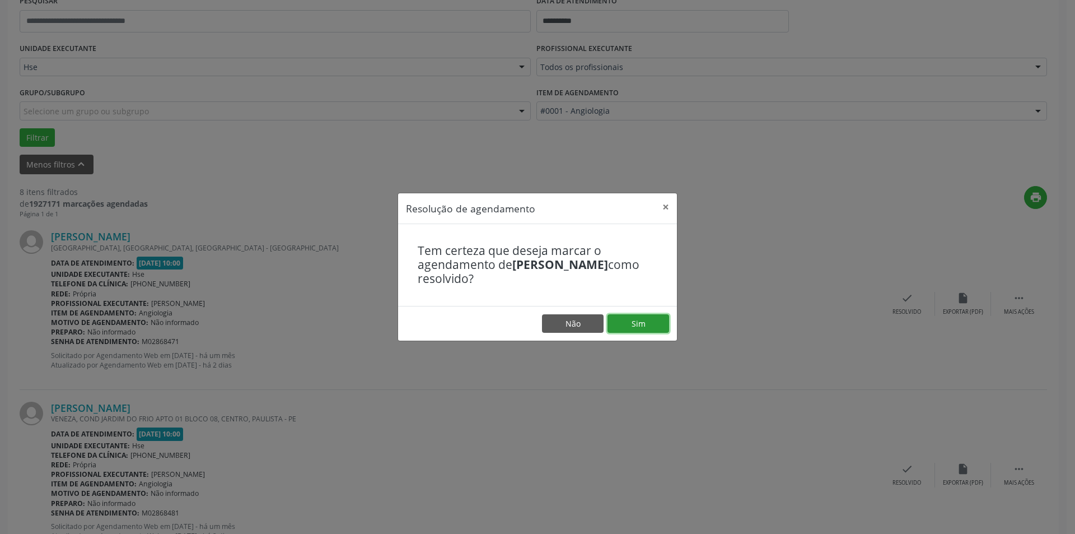
click at [639, 330] on button "Sim" at bounding box center [639, 323] width 62 height 19
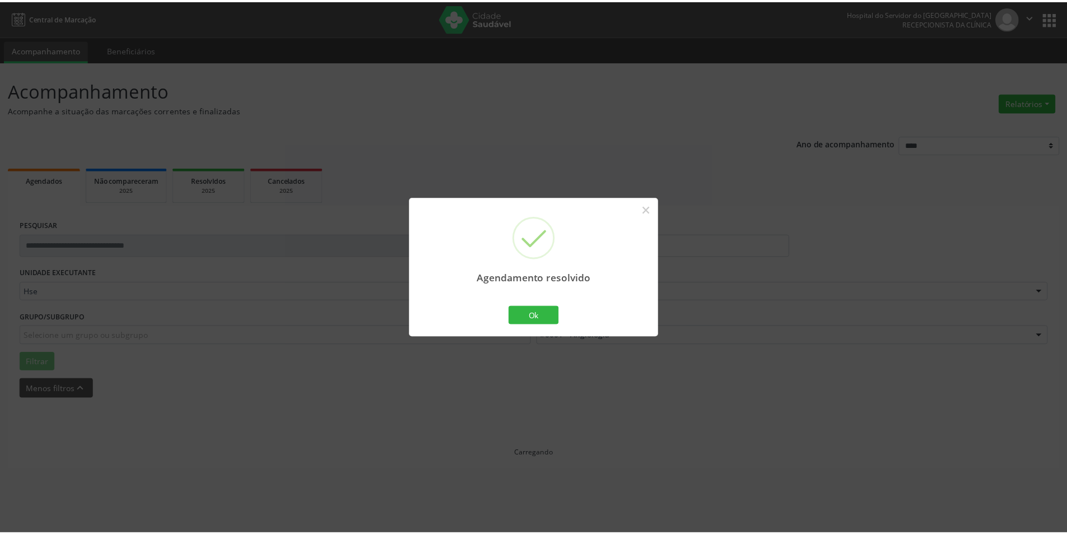
scroll to position [0, 0]
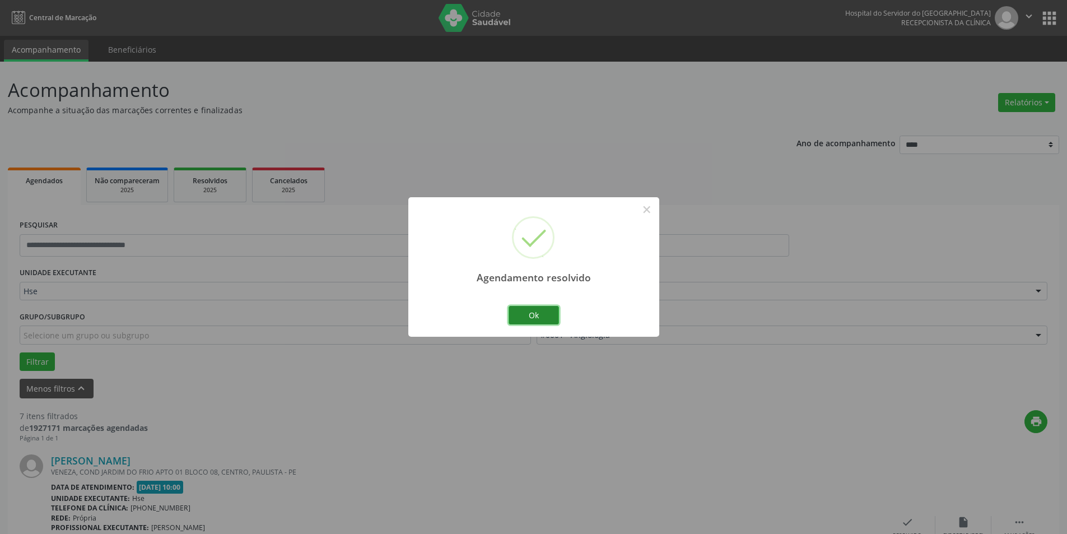
click at [538, 318] on button "Ok" at bounding box center [533, 315] width 50 height 19
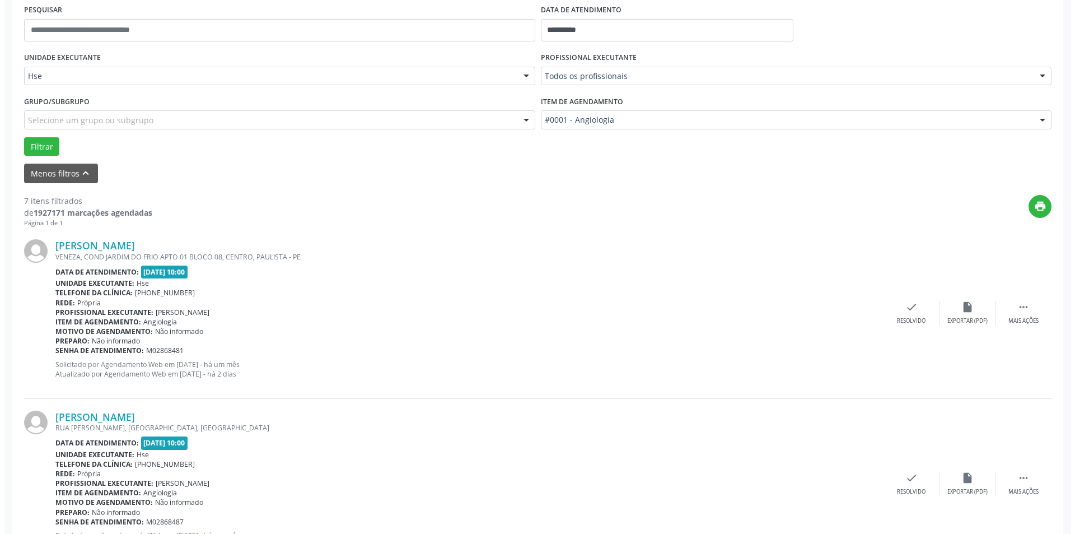
scroll to position [280, 0]
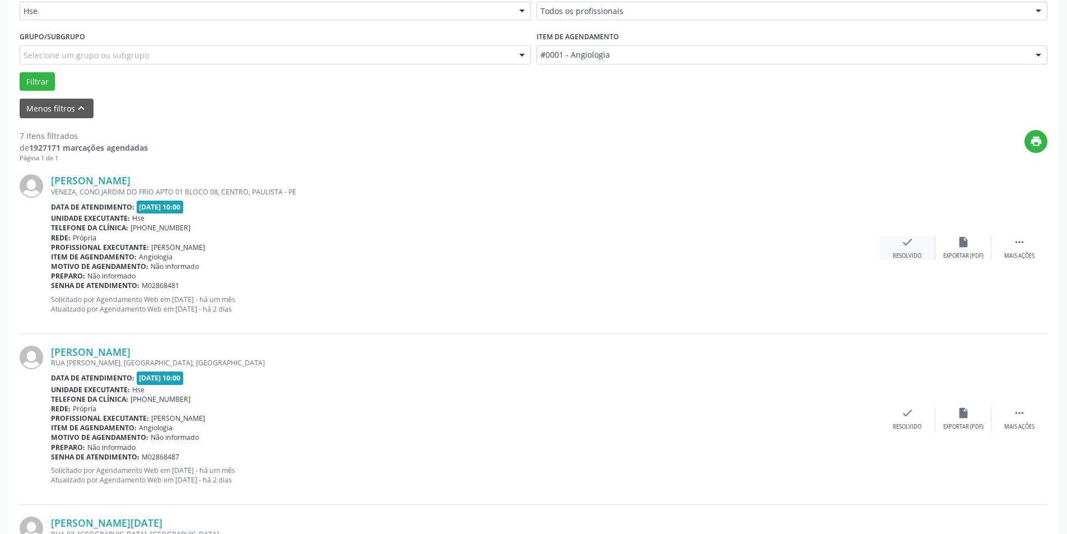
click at [899, 245] on div "check Resolvido" at bounding box center [907, 248] width 56 height 24
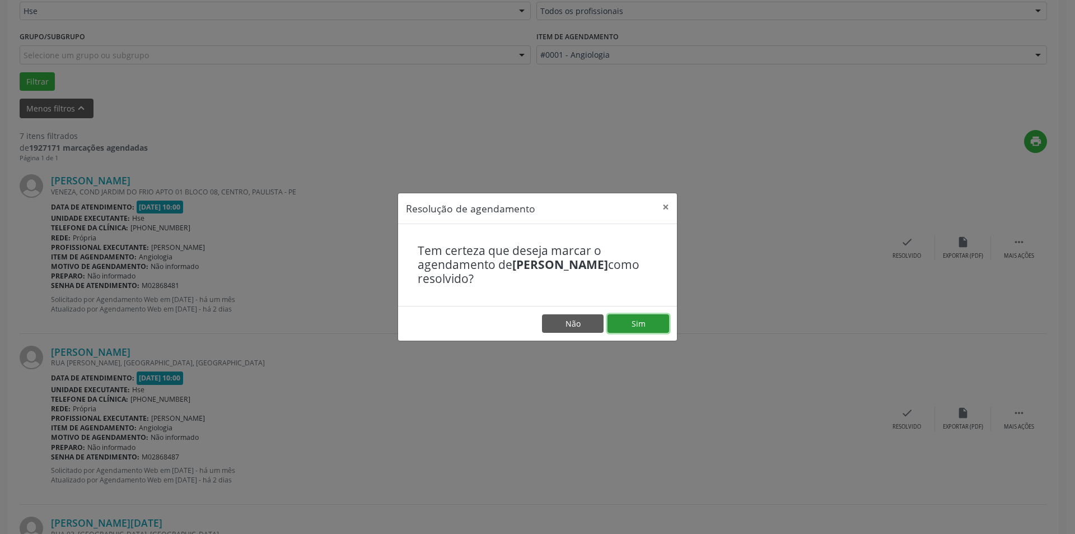
click at [627, 319] on button "Sim" at bounding box center [639, 323] width 62 height 19
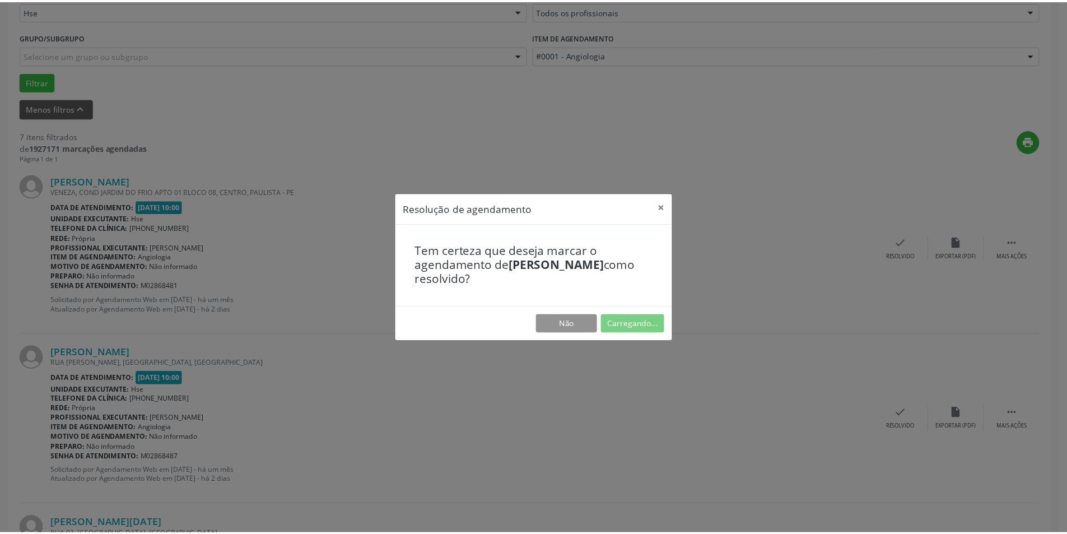
scroll to position [0, 0]
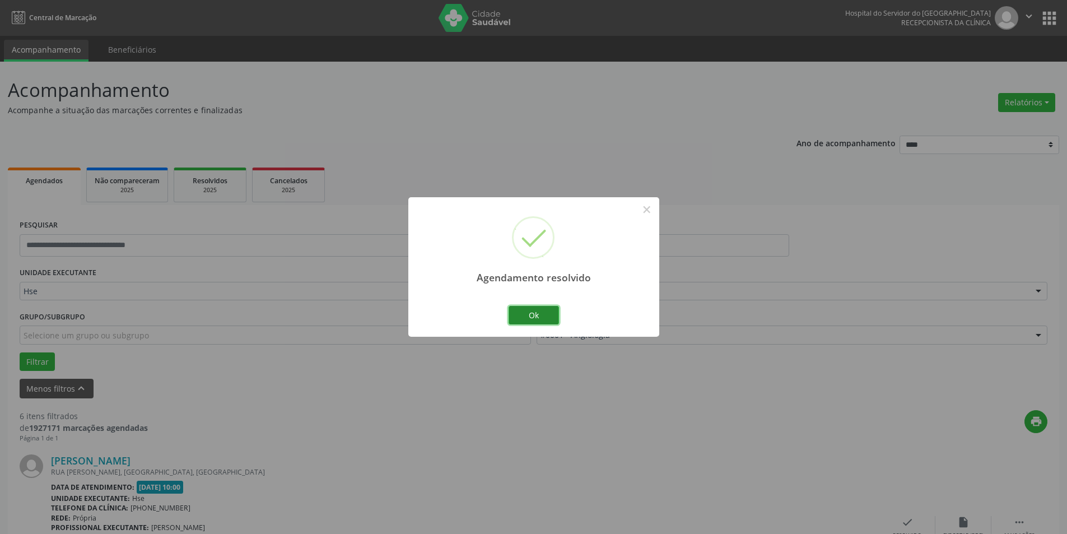
click at [548, 317] on button "Ok" at bounding box center [533, 315] width 50 height 19
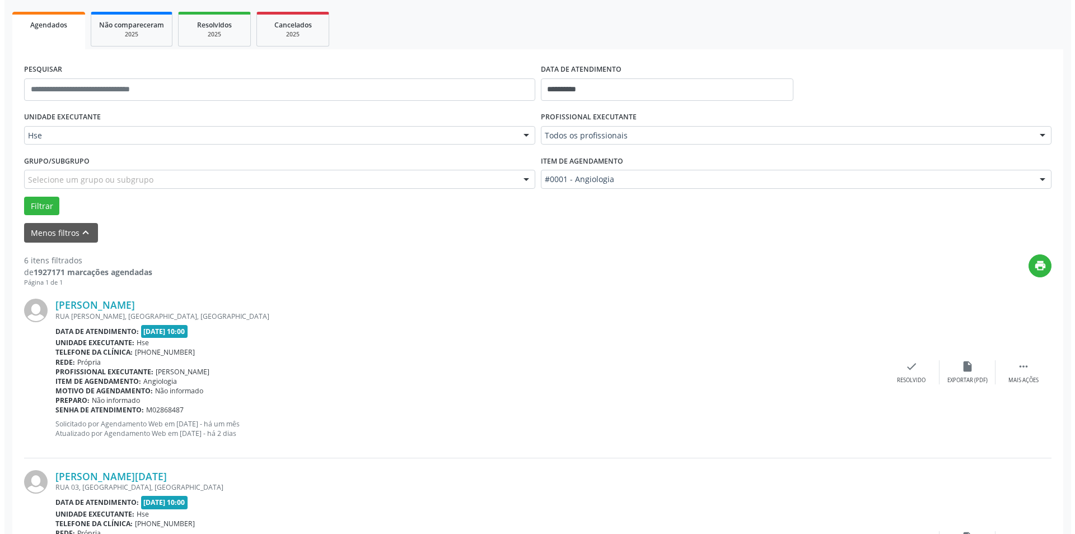
scroll to position [224, 0]
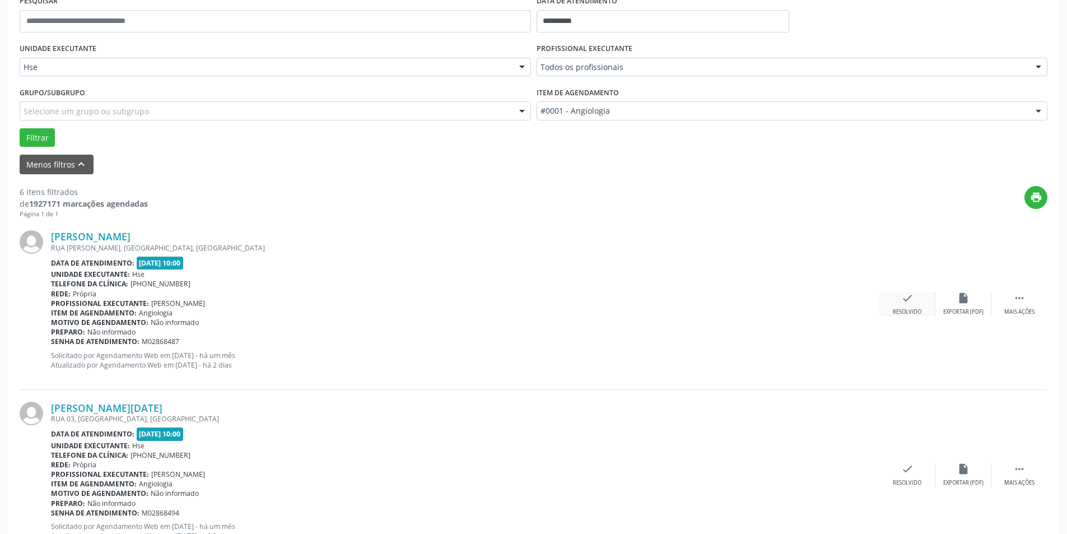
click at [909, 306] on div "check Resolvido" at bounding box center [907, 304] width 56 height 24
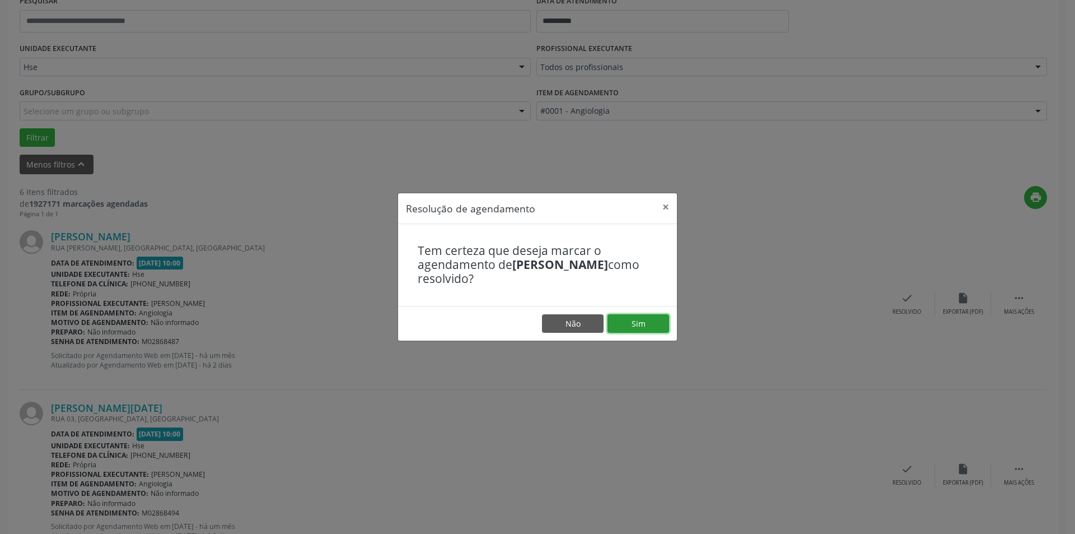
click at [653, 326] on button "Sim" at bounding box center [639, 323] width 62 height 19
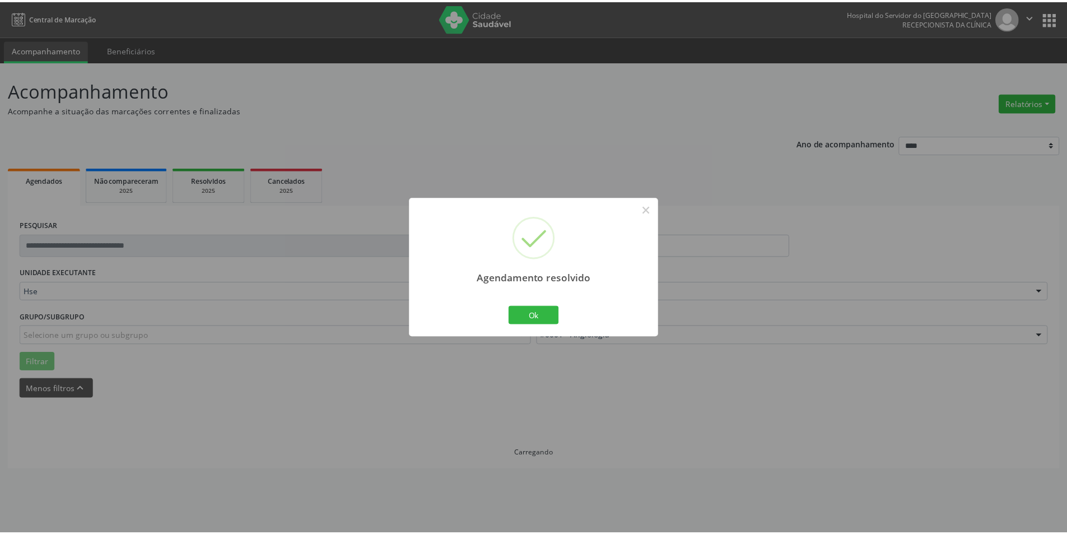
scroll to position [0, 0]
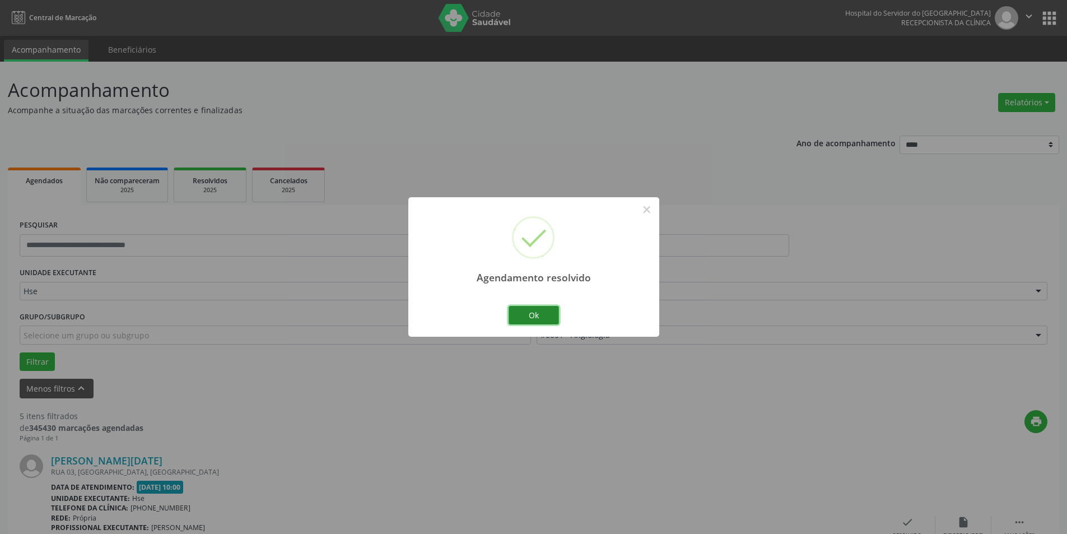
click at [531, 319] on button "Ok" at bounding box center [533, 315] width 50 height 19
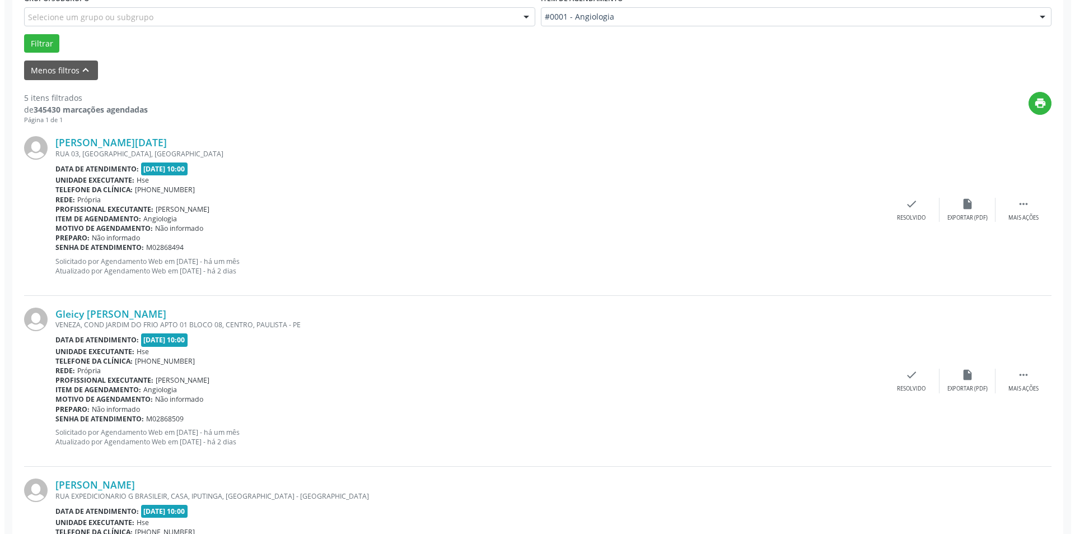
scroll to position [336, 0]
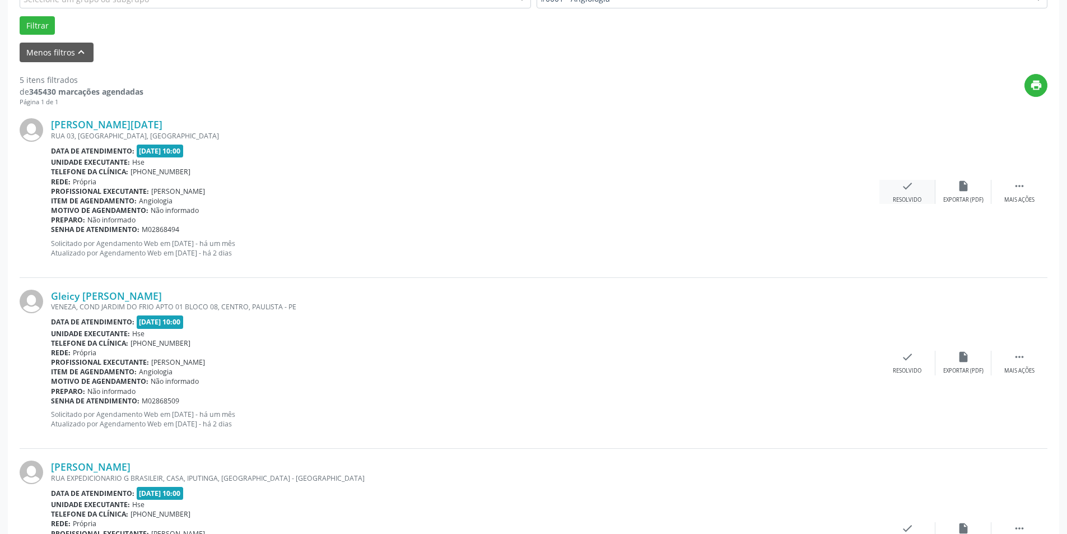
click at [911, 193] on div "check Resolvido" at bounding box center [907, 192] width 56 height 24
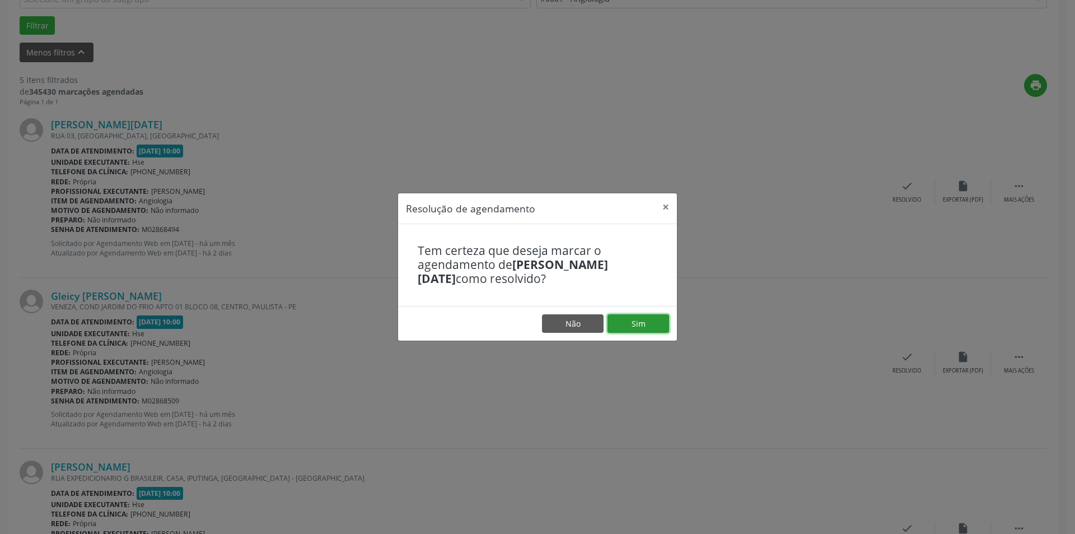
click at [634, 324] on button "Sim" at bounding box center [639, 323] width 62 height 19
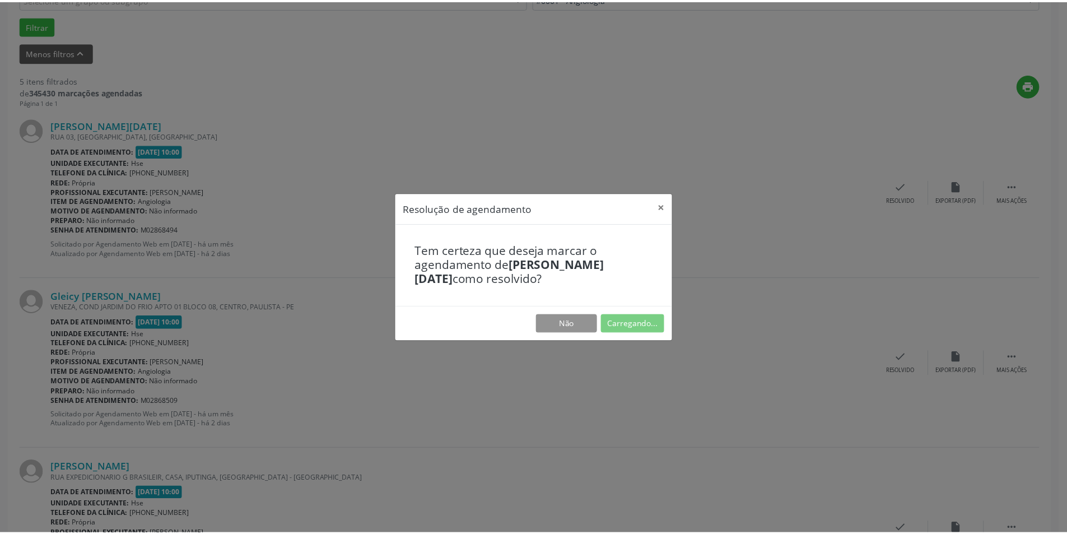
scroll to position [0, 0]
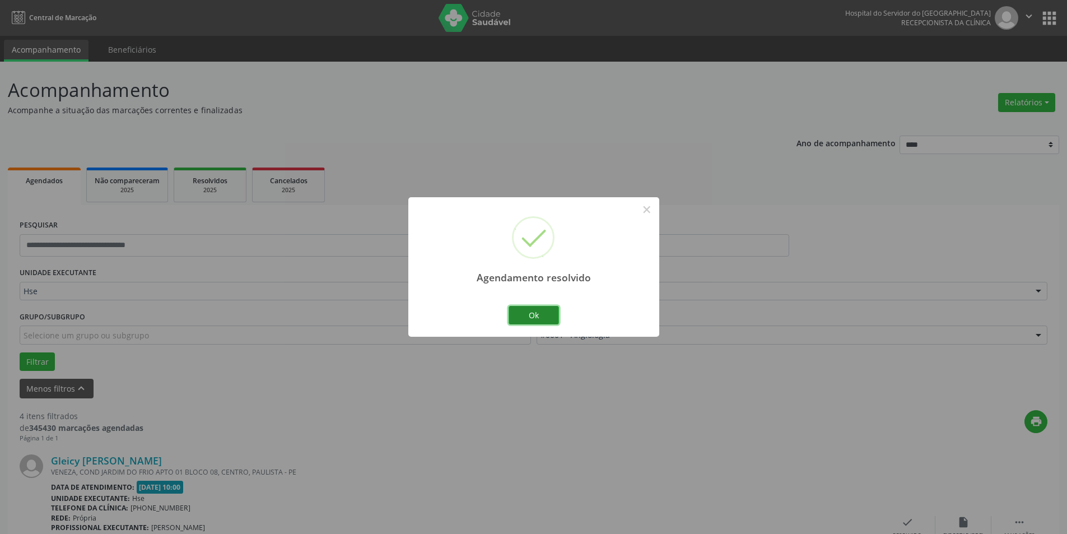
click at [540, 316] on button "Ok" at bounding box center [533, 315] width 50 height 19
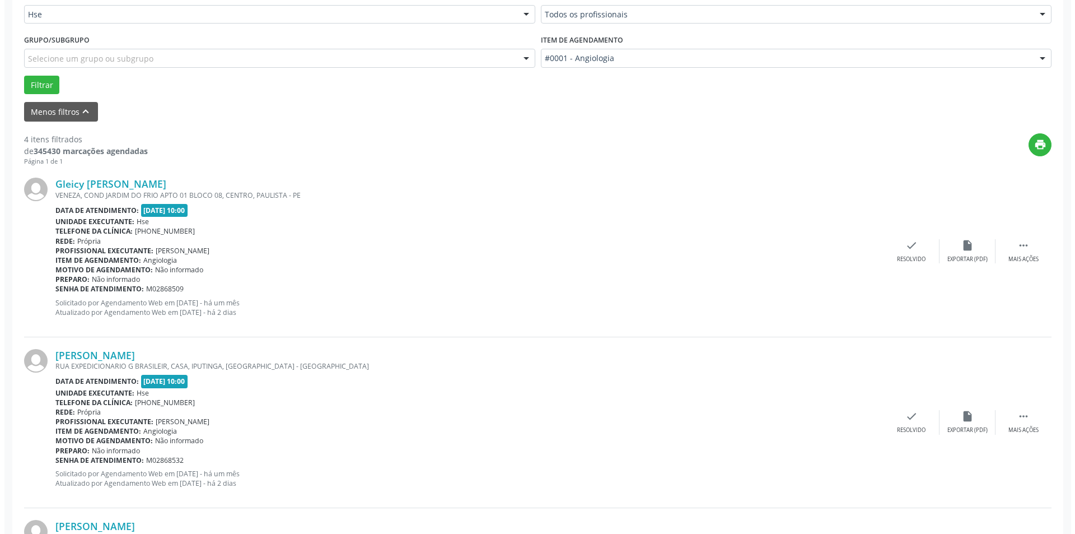
scroll to position [280, 0]
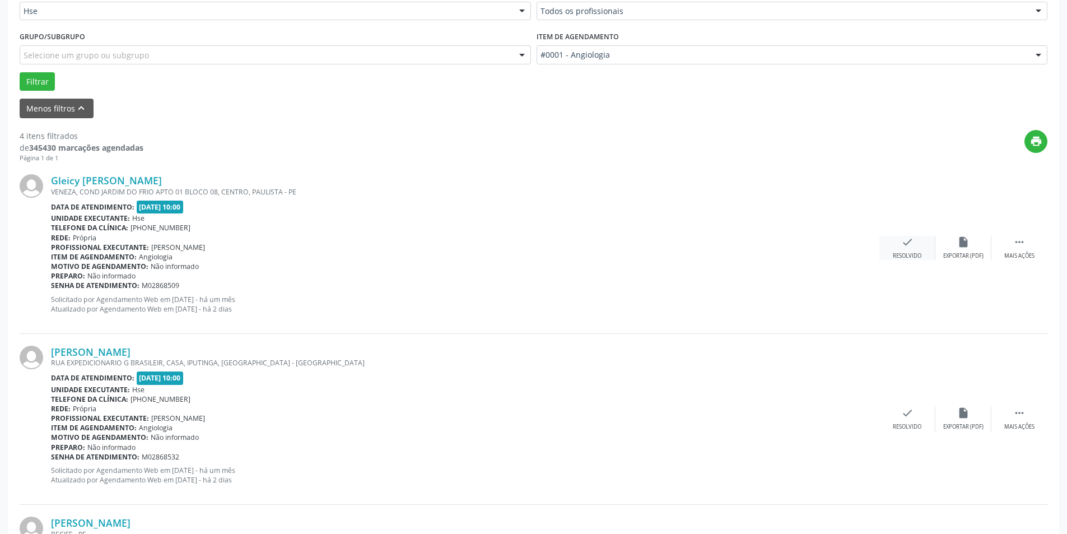
click at [903, 254] on div "Resolvido" at bounding box center [907, 256] width 29 height 8
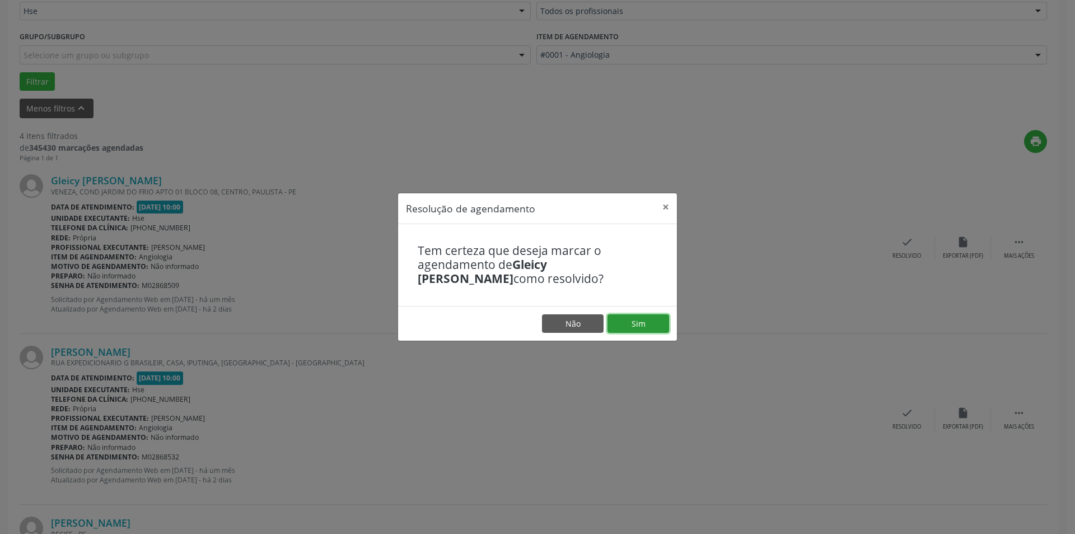
click at [642, 328] on button "Sim" at bounding box center [639, 323] width 62 height 19
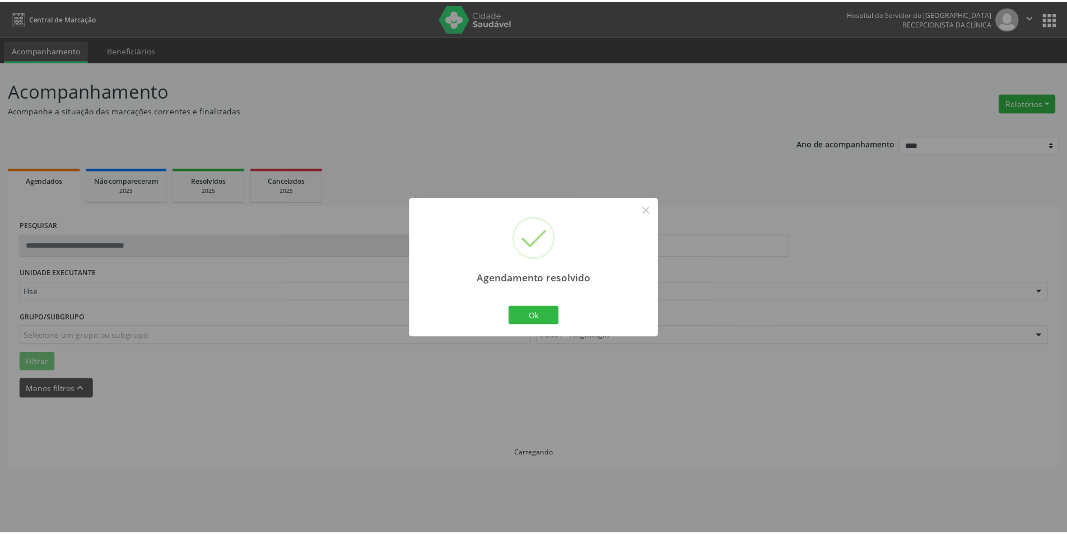
scroll to position [0, 0]
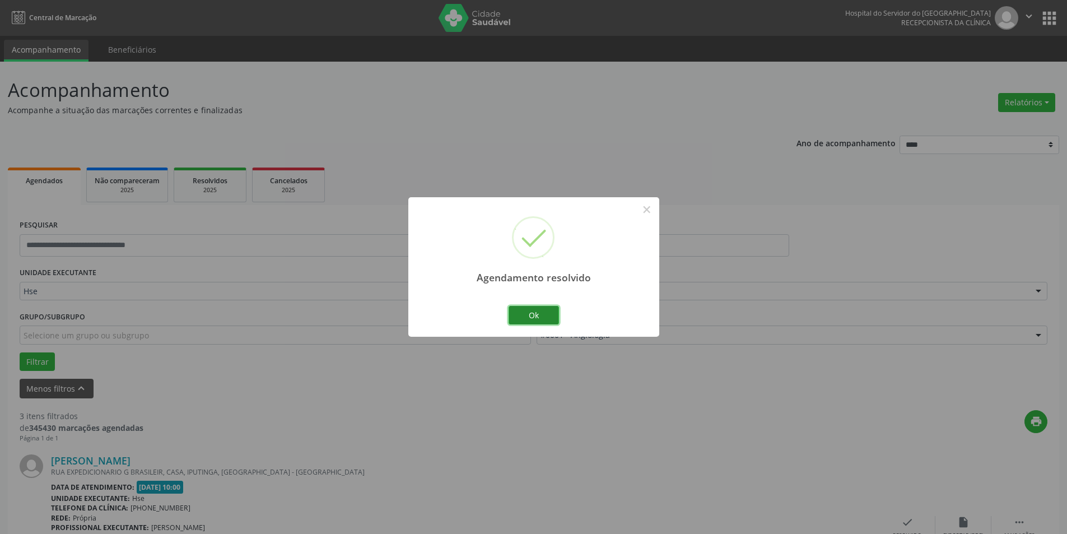
click at [544, 312] on button "Ok" at bounding box center [533, 315] width 50 height 19
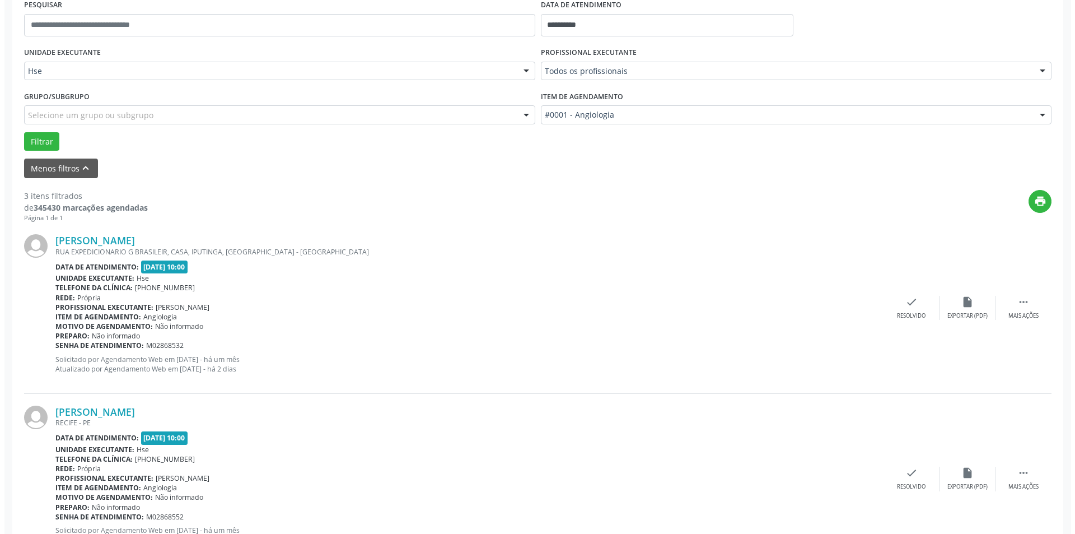
scroll to position [224, 0]
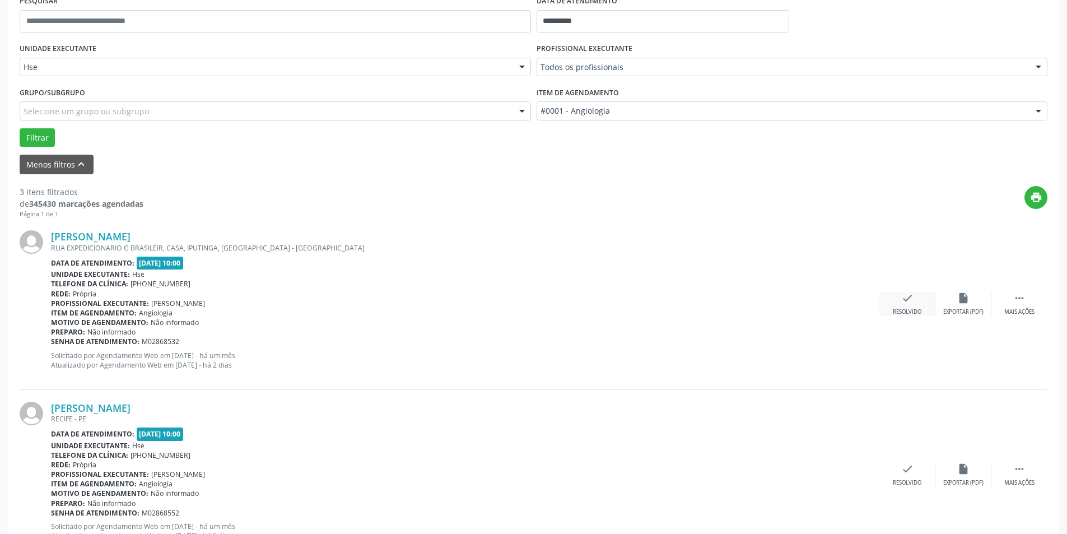
click at [916, 301] on div "check Resolvido" at bounding box center [907, 304] width 56 height 24
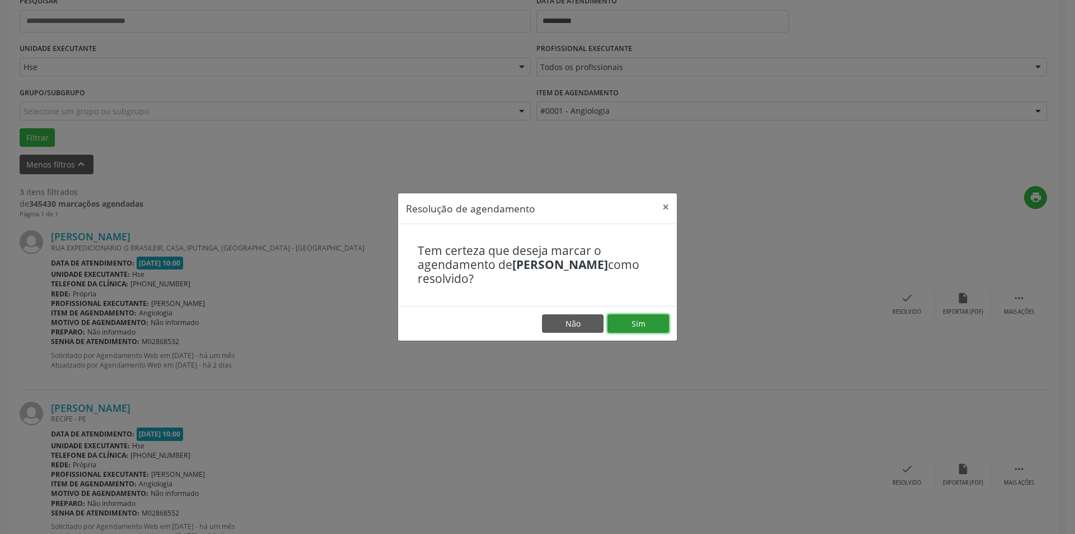
click at [649, 326] on button "Sim" at bounding box center [639, 323] width 62 height 19
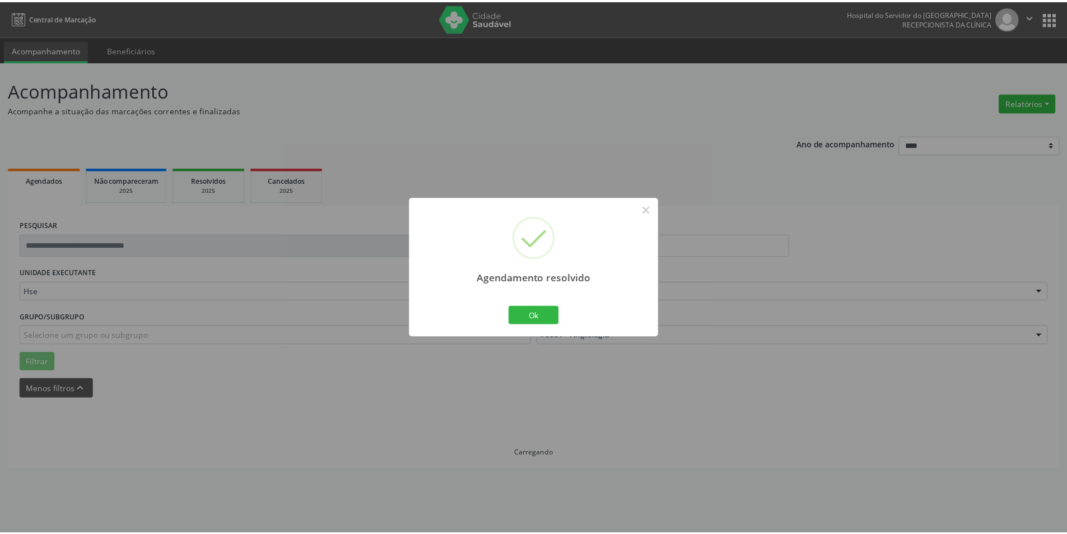
scroll to position [0, 0]
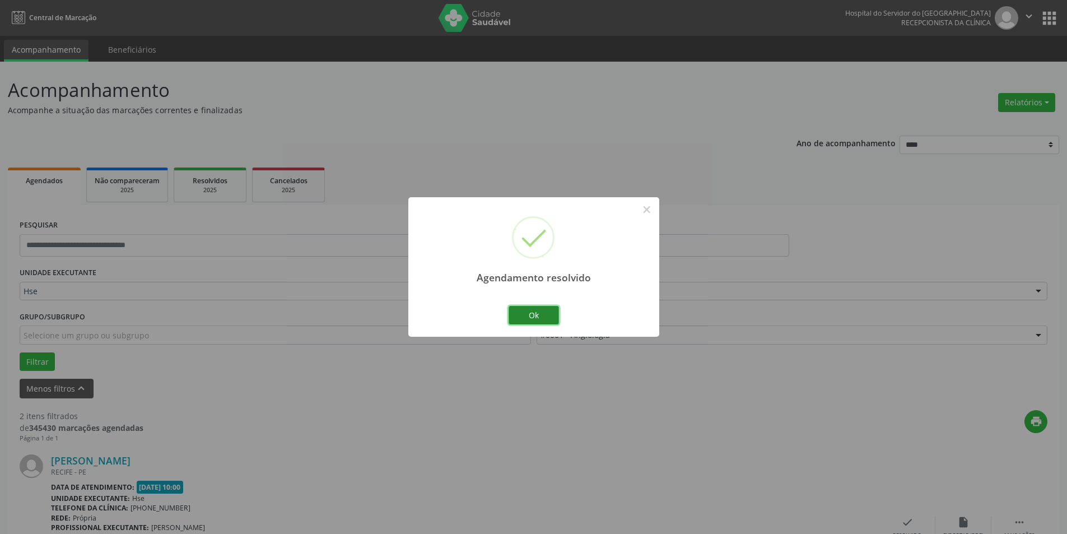
click at [531, 319] on button "Ok" at bounding box center [533, 315] width 50 height 19
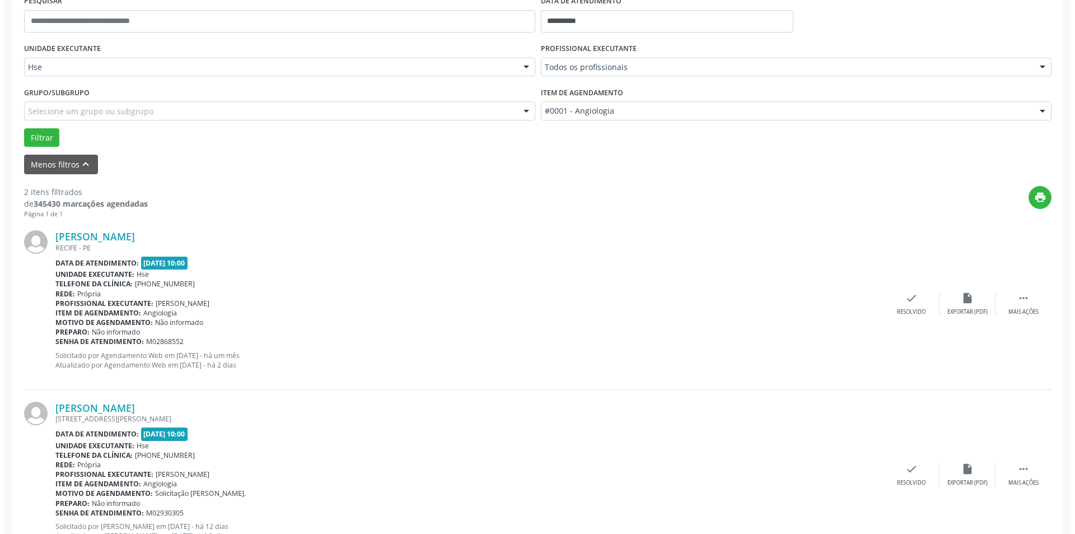
scroll to position [270, 0]
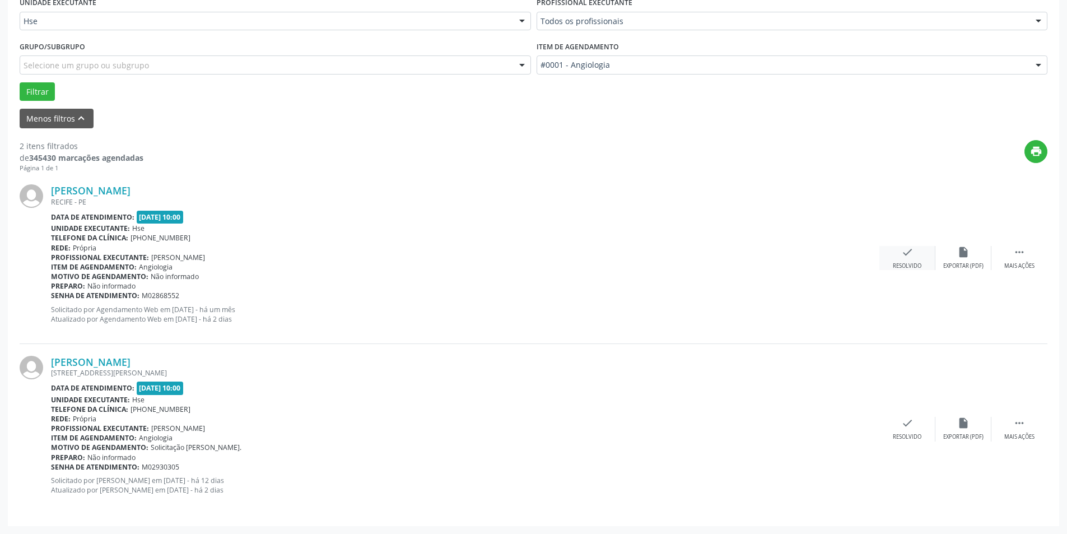
click at [898, 251] on div "check Resolvido" at bounding box center [907, 258] width 56 height 24
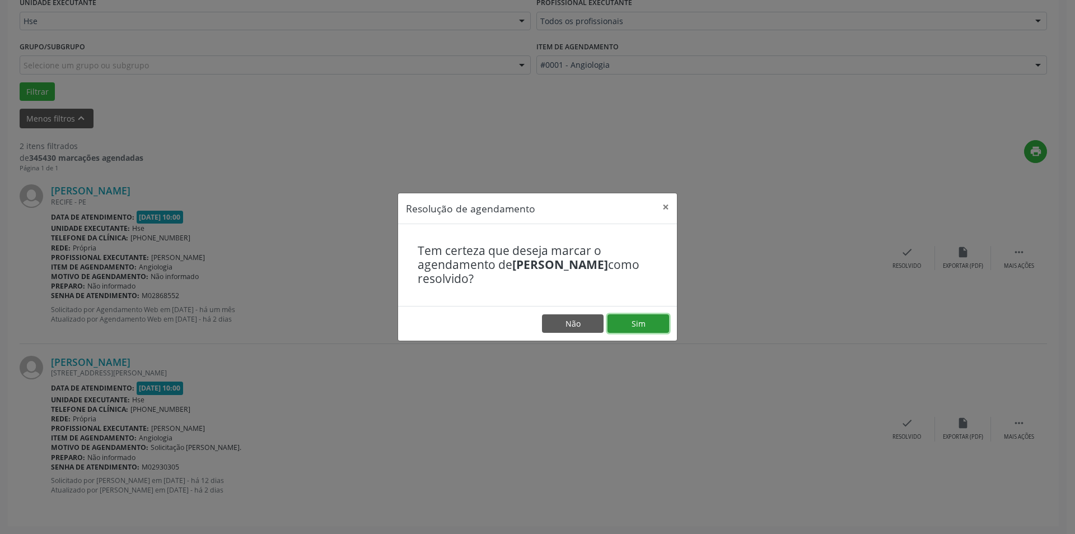
click at [647, 325] on button "Sim" at bounding box center [639, 323] width 62 height 19
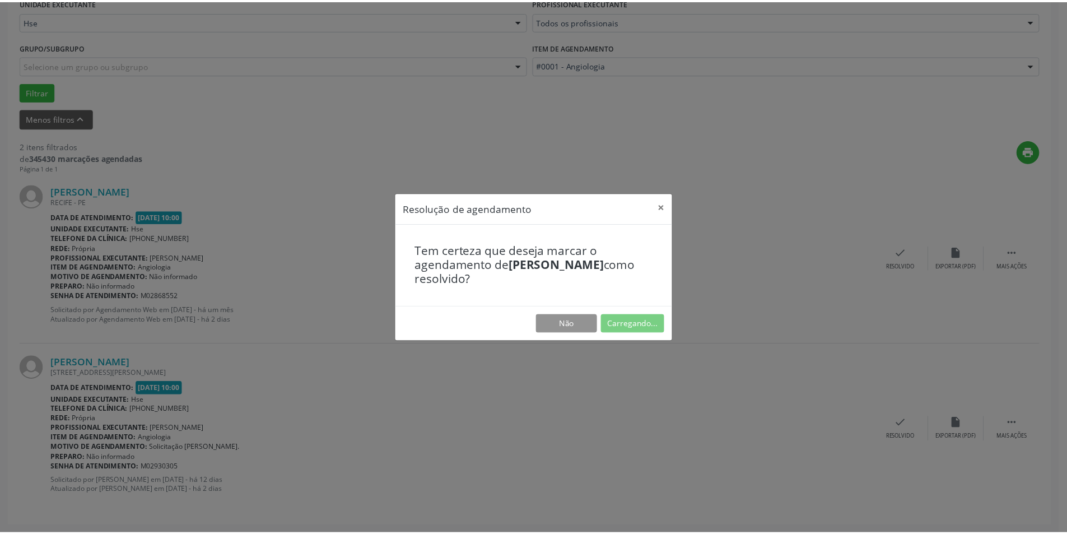
scroll to position [0, 0]
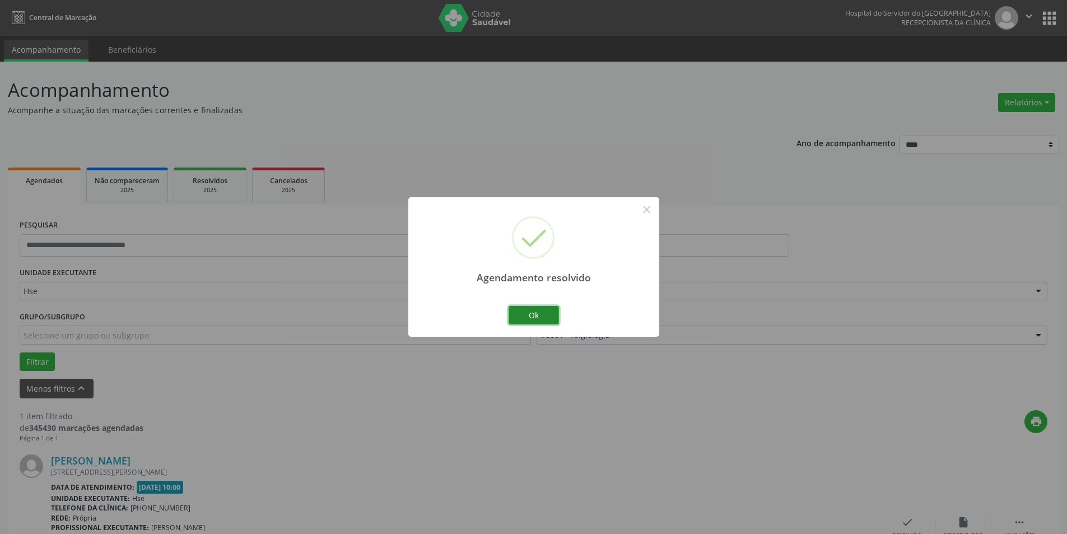
click at [542, 315] on button "Ok" at bounding box center [533, 315] width 50 height 19
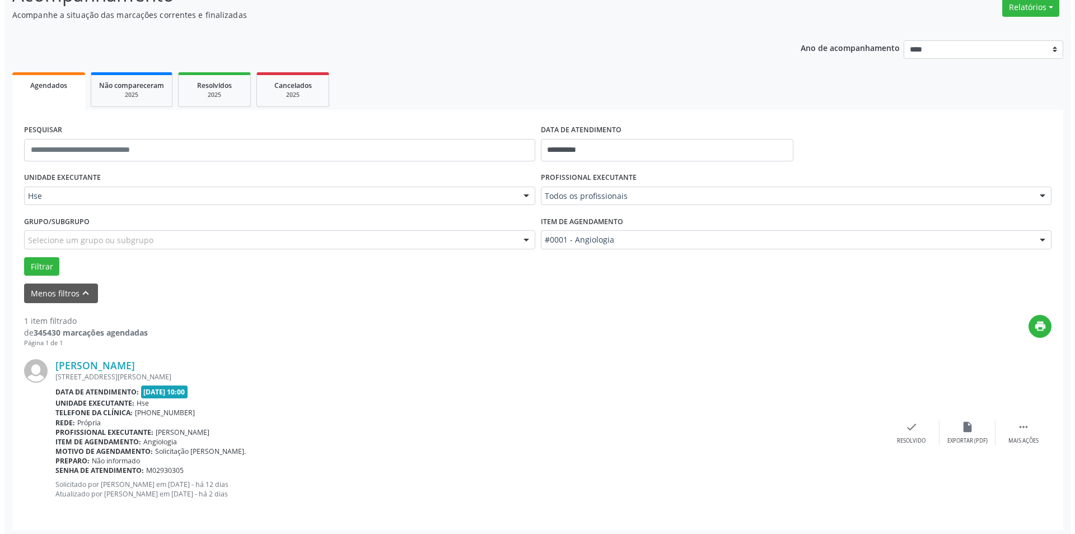
scroll to position [99, 0]
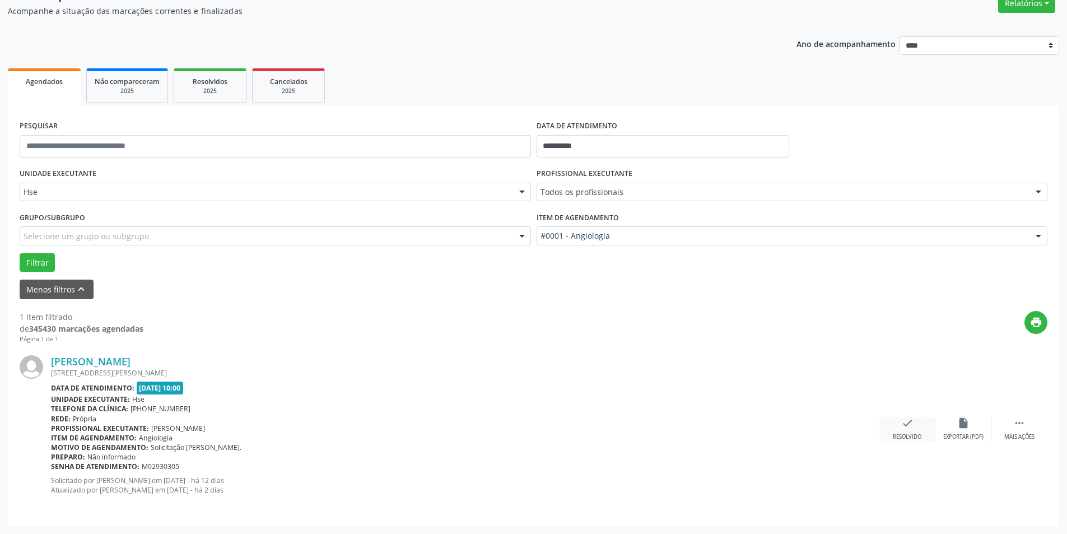
click at [911, 431] on div "check Resolvido" at bounding box center [907, 429] width 56 height 24
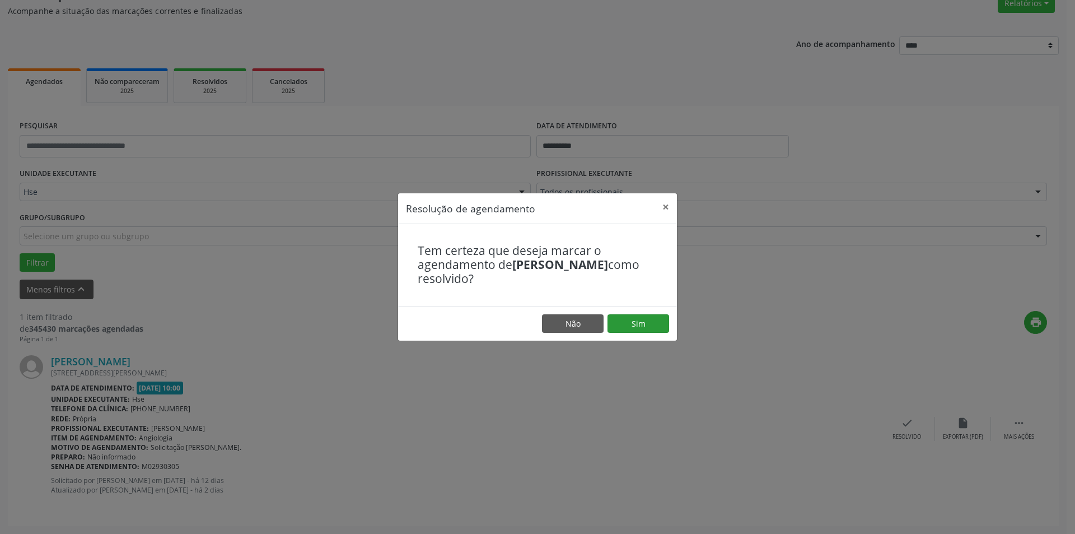
drag, startPoint x: 636, startPoint y: 312, endPoint x: 640, endPoint y: 324, distance: 12.4
click at [637, 319] on footer "Não Sim" at bounding box center [537, 323] width 279 height 35
click at [641, 325] on button "Sim" at bounding box center [639, 323] width 62 height 19
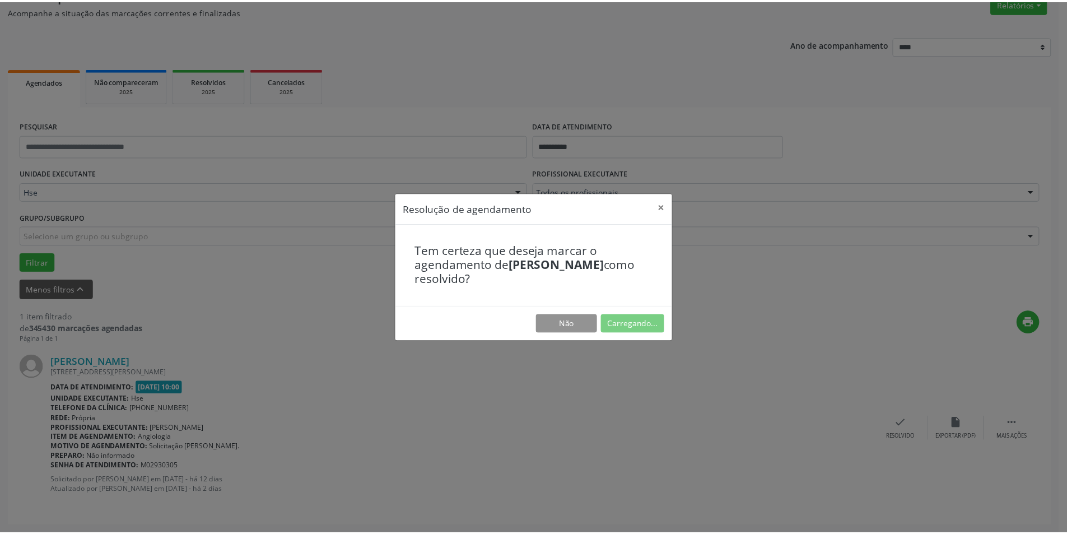
scroll to position [0, 0]
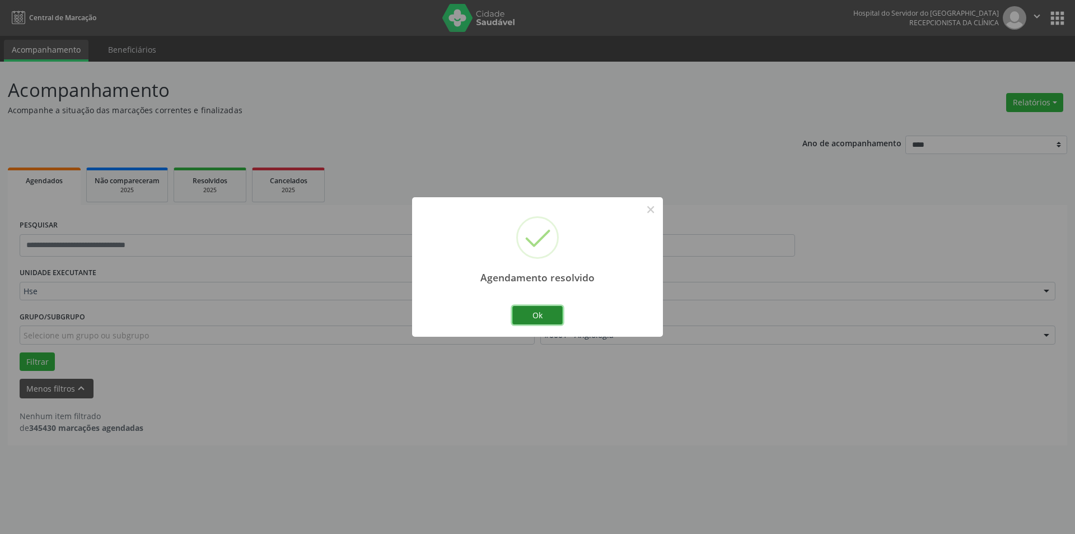
click at [546, 313] on button "Ok" at bounding box center [537, 315] width 50 height 19
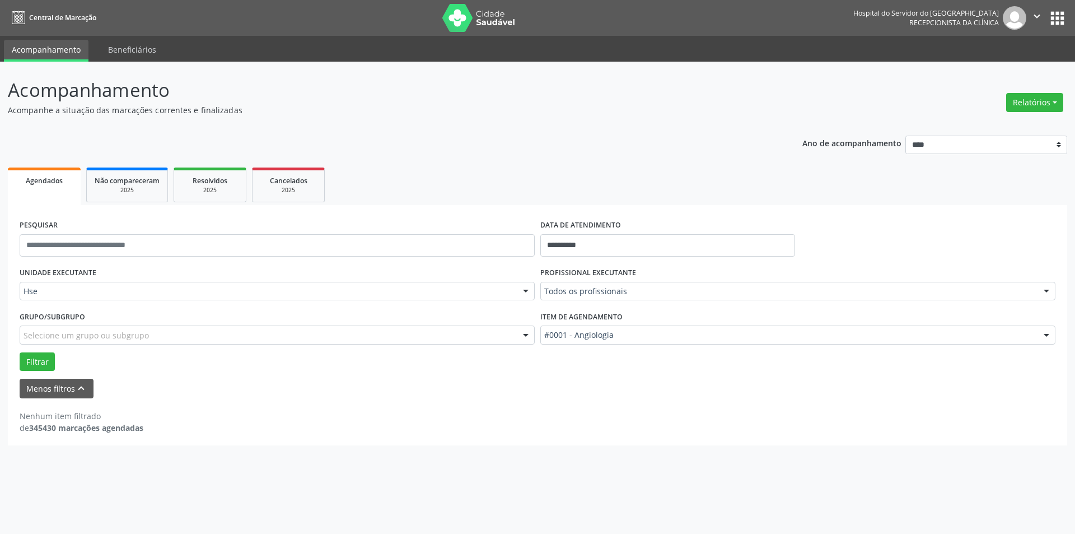
drag, startPoint x: 627, startPoint y: 300, endPoint x: 631, endPoint y: 293, distance: 7.3
click at [631, 293] on div "Todos os profissionais" at bounding box center [797, 291] width 515 height 19
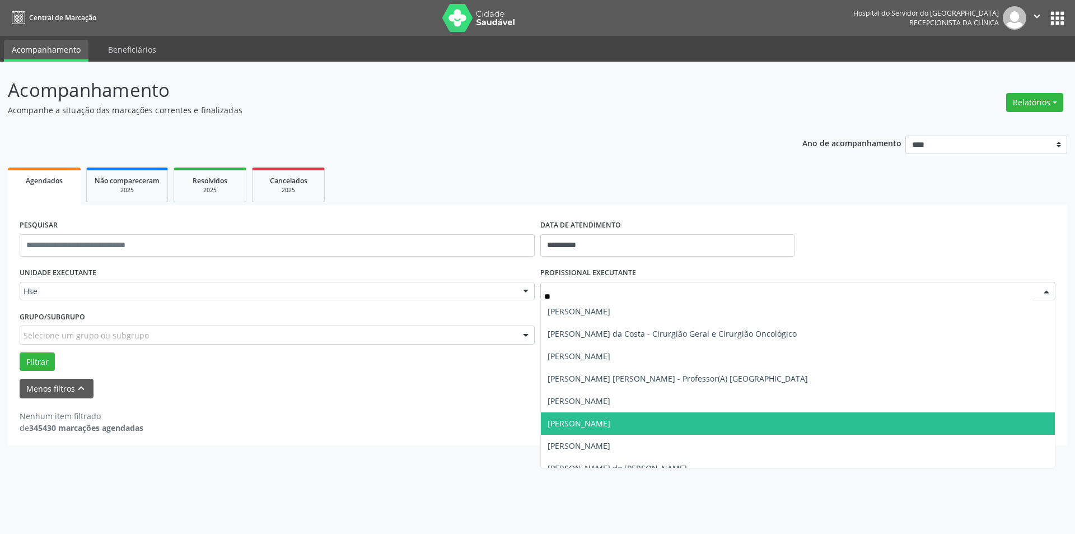
type input "*"
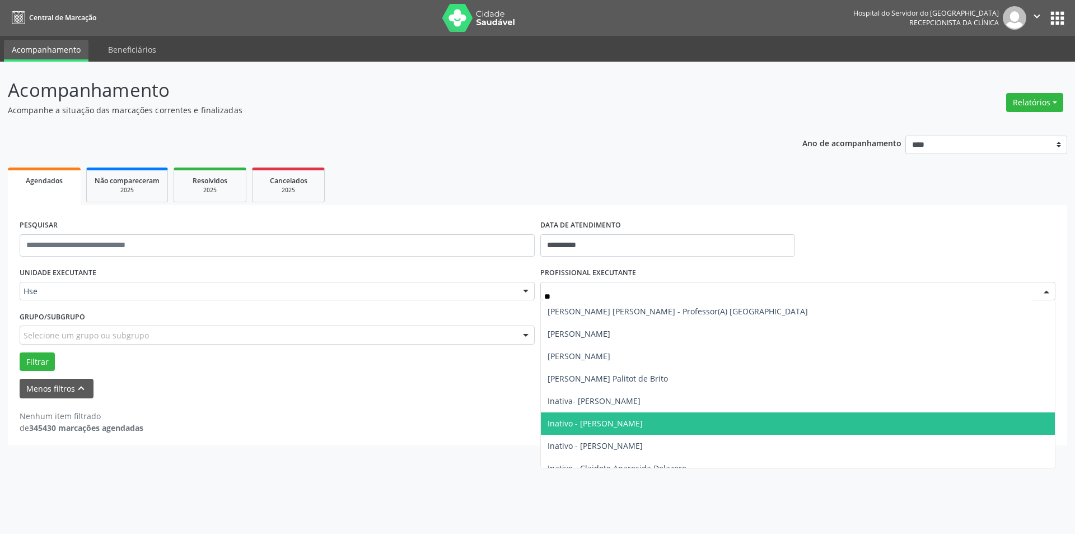
type input "***"
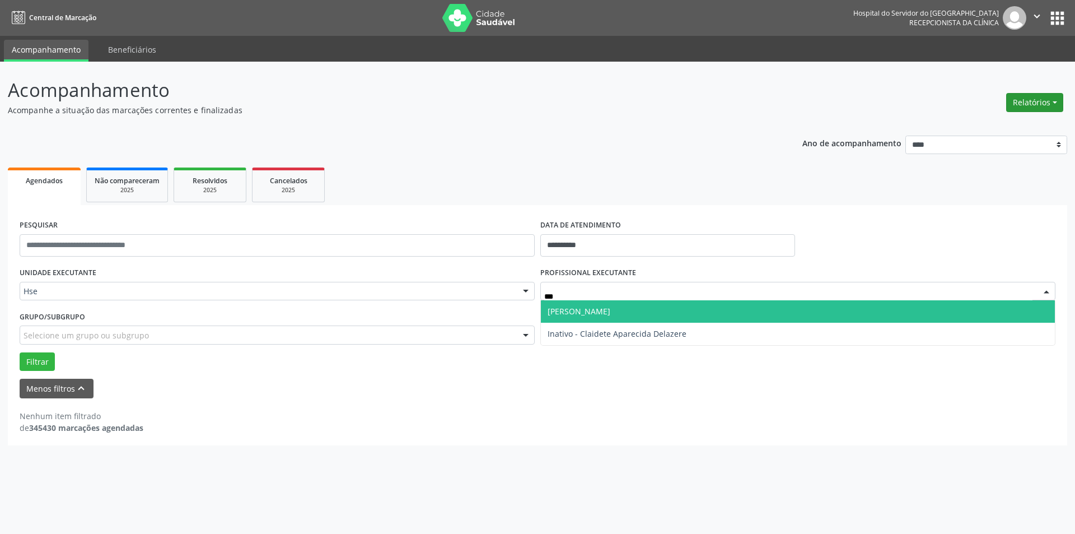
click at [1022, 102] on button "Relatórios" at bounding box center [1034, 102] width 57 height 19
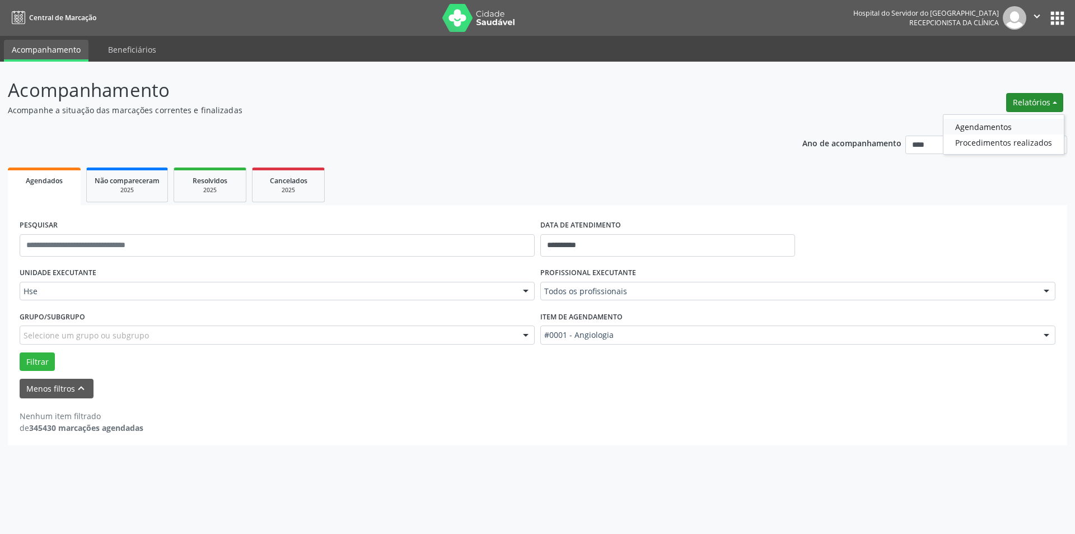
click at [1012, 123] on link "Agendamentos" at bounding box center [1004, 127] width 120 height 16
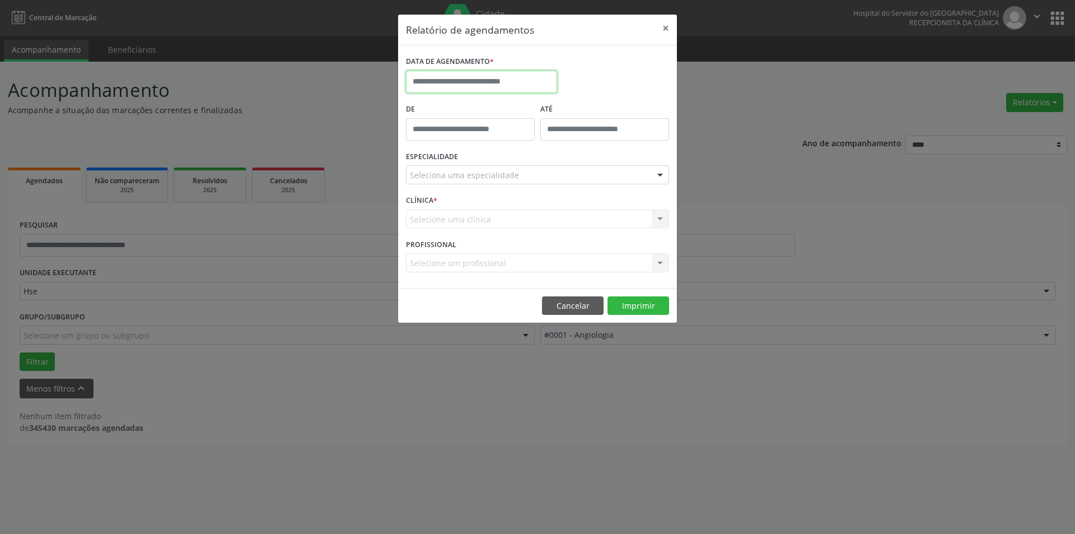
click at [427, 83] on input "text" at bounding box center [481, 82] width 151 height 22
click at [473, 207] on span "23" at bounding box center [467, 208] width 22 height 22
type input "**********"
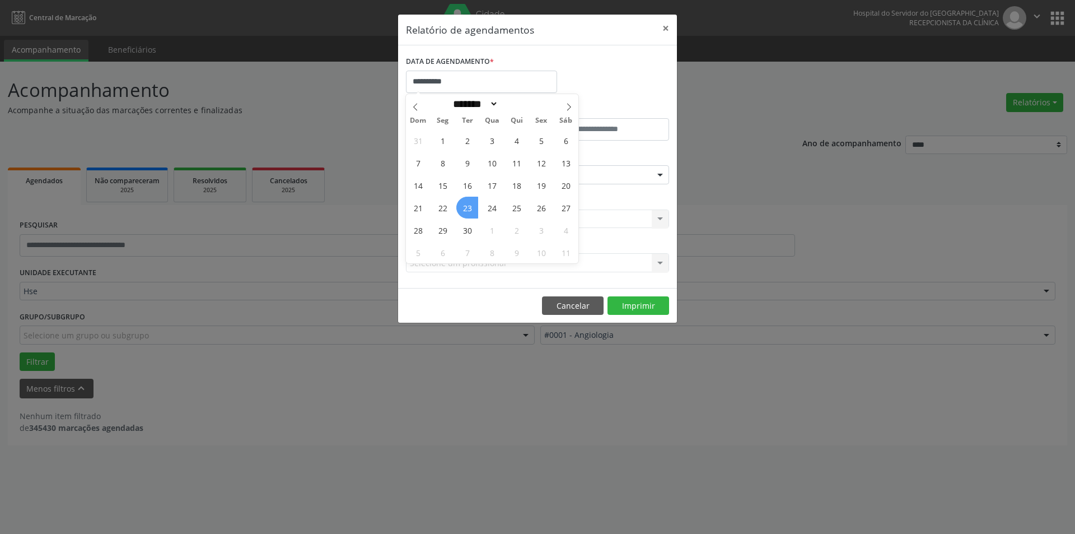
click at [467, 199] on span "23" at bounding box center [467, 208] width 22 height 22
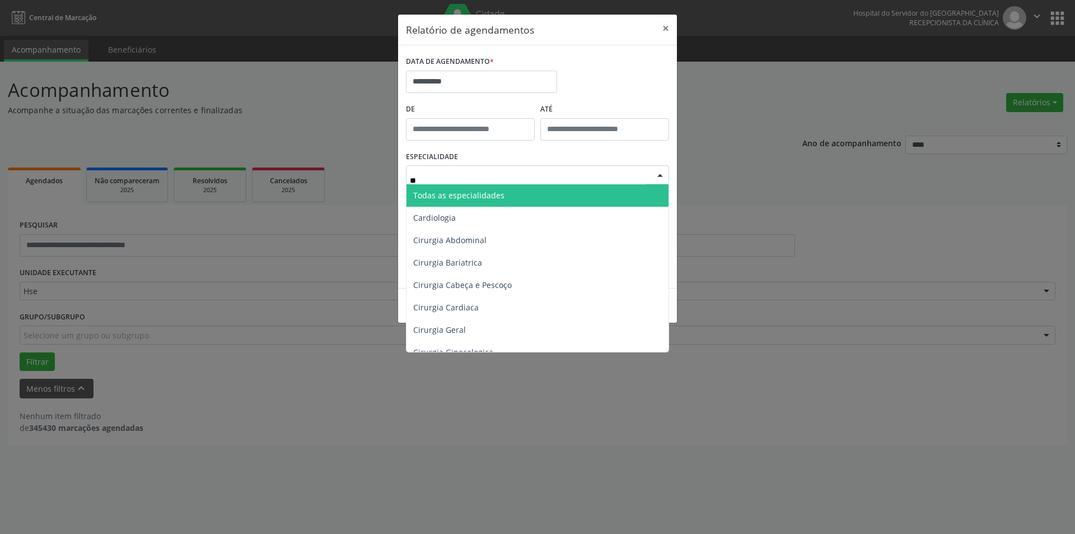
type input "***"
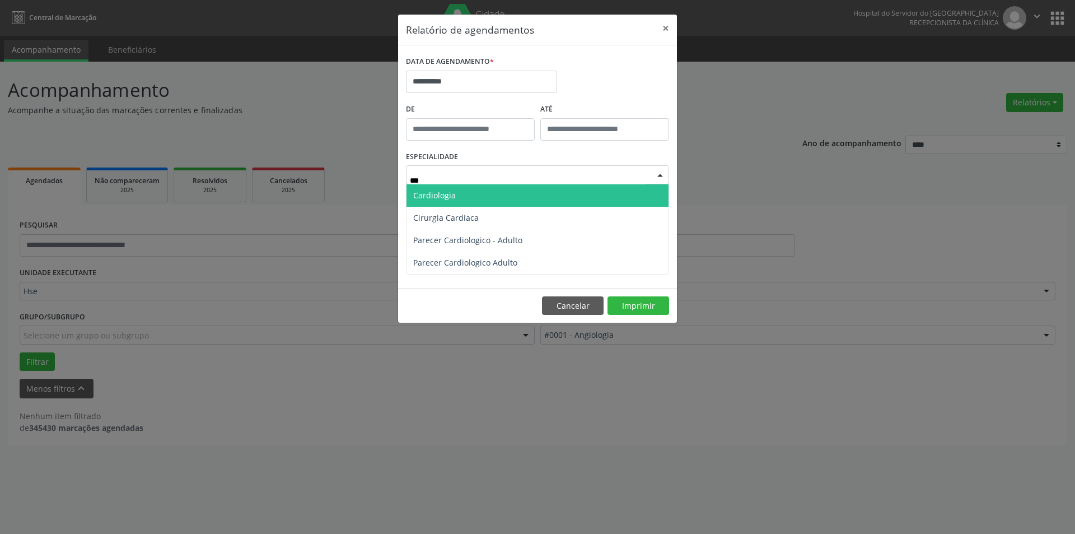
click at [497, 189] on span "Cardiologia" at bounding box center [538, 195] width 262 height 22
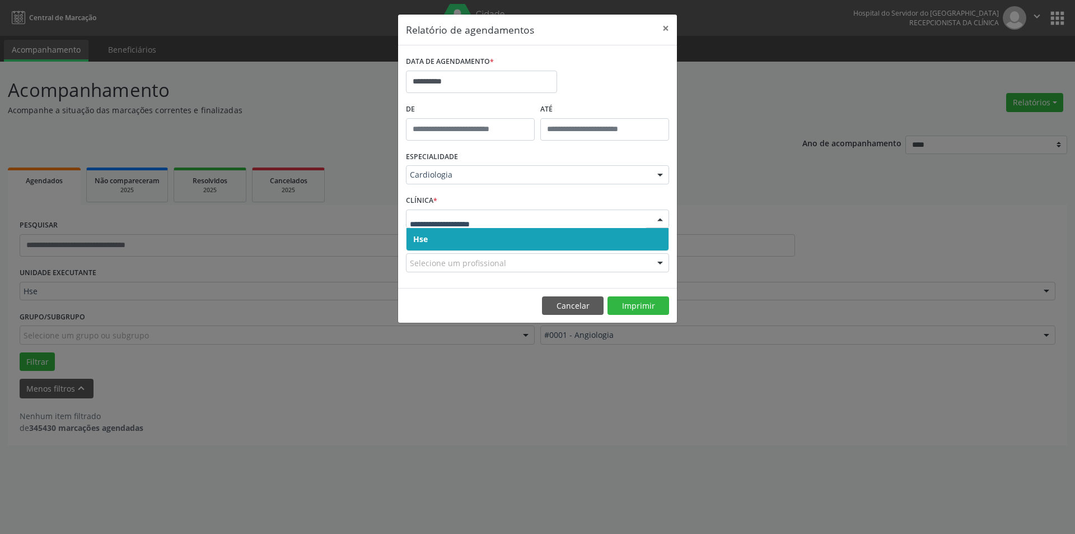
click at [434, 235] on span "Hse" at bounding box center [538, 239] width 262 height 22
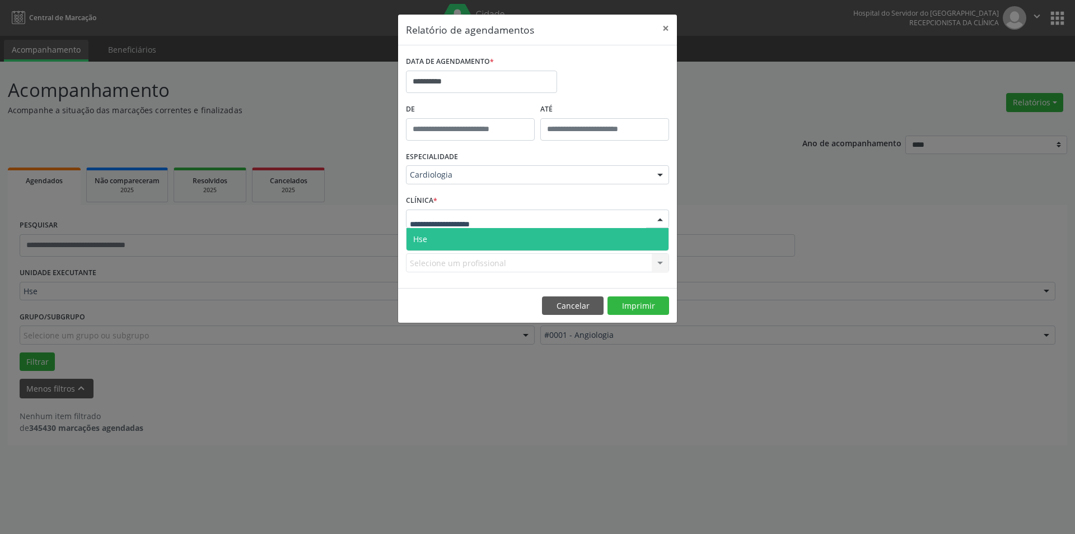
click at [444, 240] on span "Hse" at bounding box center [538, 239] width 262 height 22
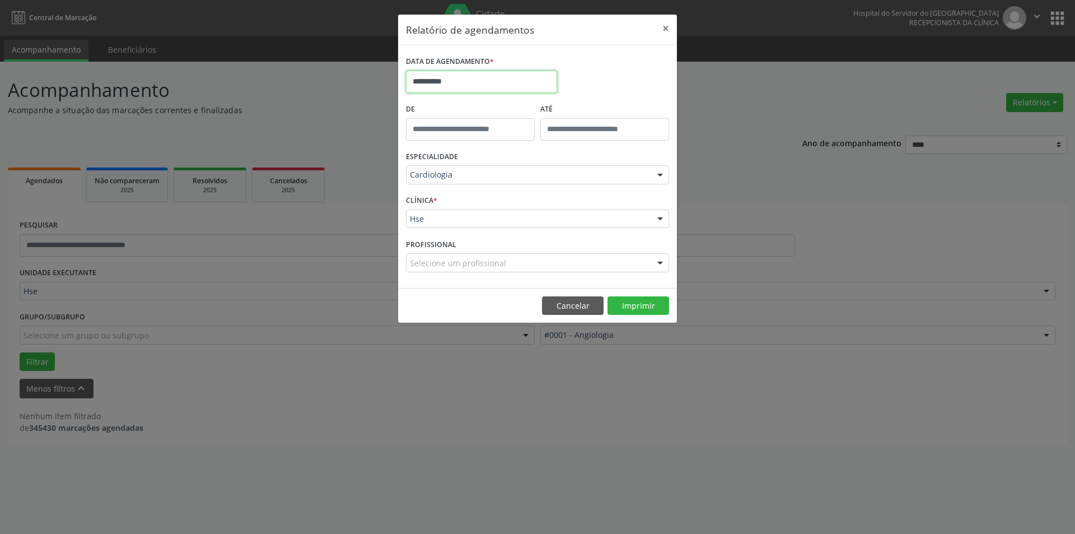
click at [435, 90] on body "**********" at bounding box center [537, 267] width 1075 height 534
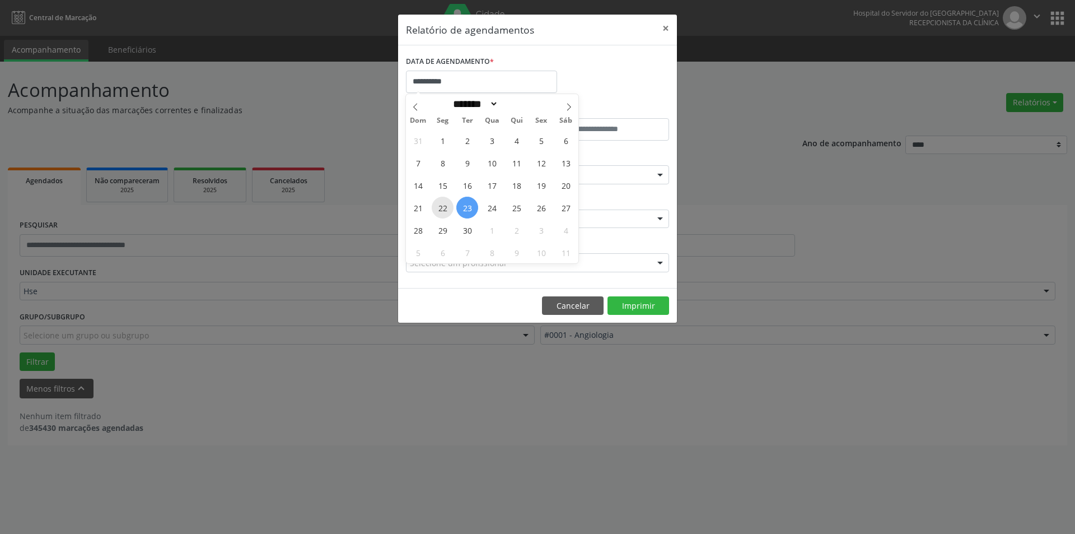
click at [448, 210] on span "22" at bounding box center [443, 208] width 22 height 22
type input "**********"
click at [448, 213] on span "22" at bounding box center [443, 208] width 22 height 22
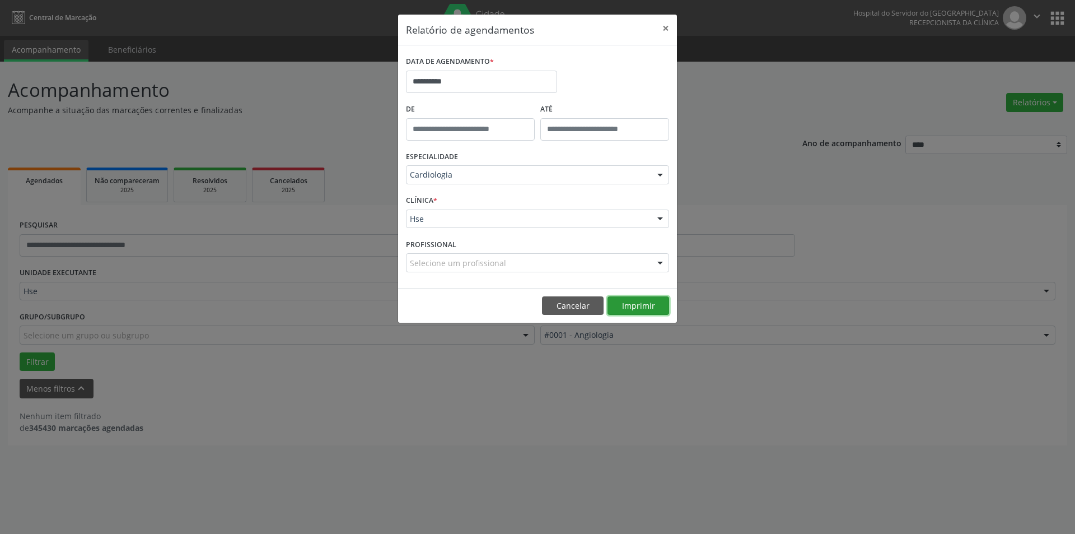
click at [636, 307] on button "Imprimir" at bounding box center [639, 305] width 62 height 19
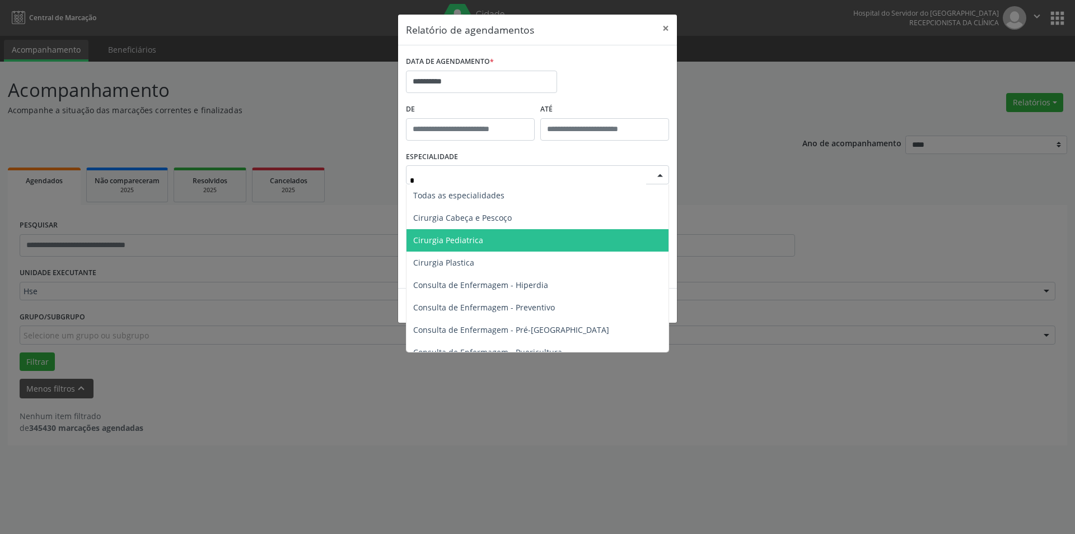
type input "**"
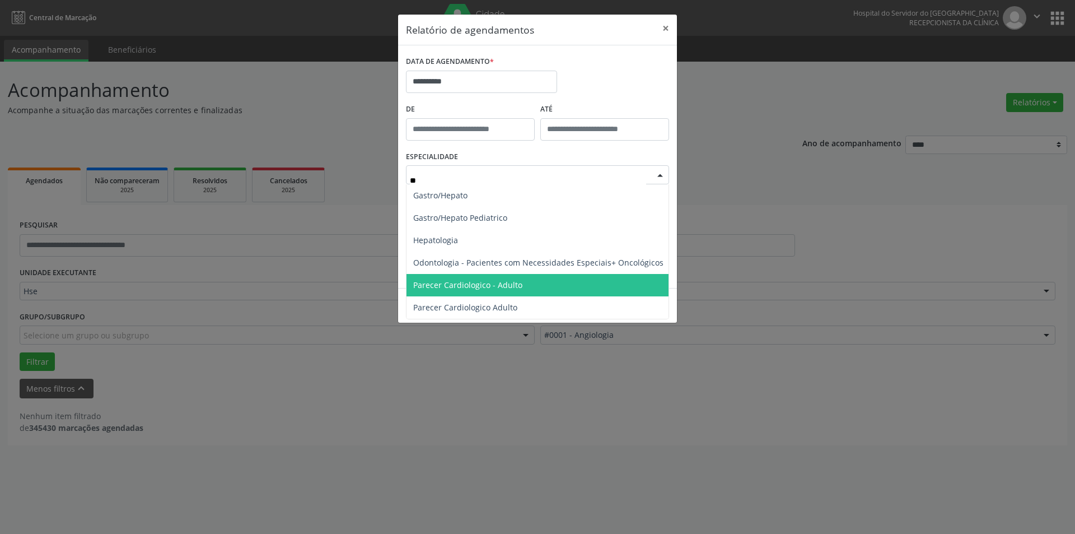
drag, startPoint x: 539, startPoint y: 281, endPoint x: 584, endPoint y: 278, distance: 45.4
click at [540, 282] on span "Parecer Cardiologico - Adulto" at bounding box center [539, 285] width 264 height 22
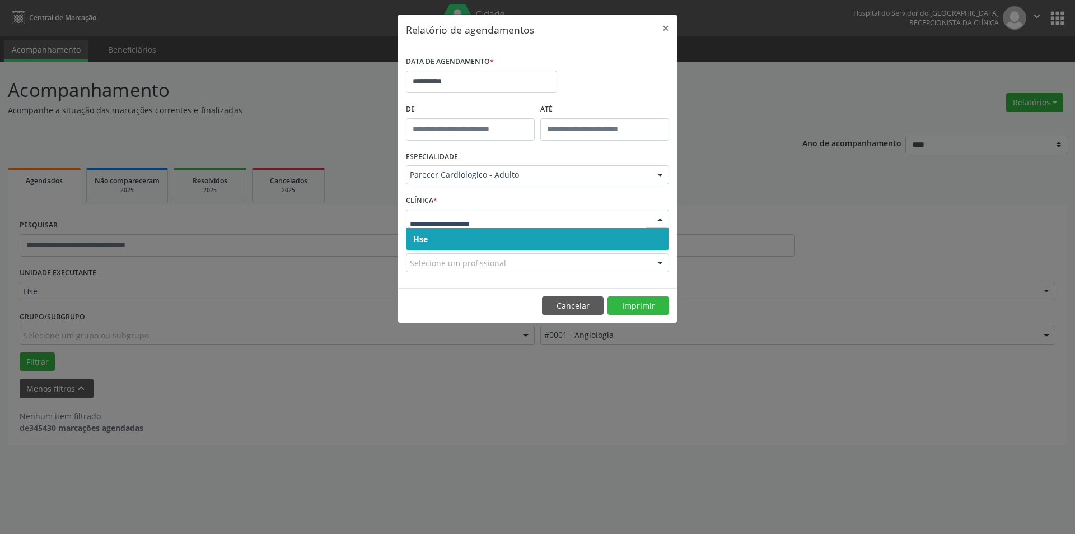
click at [484, 235] on span "Hse" at bounding box center [538, 239] width 262 height 22
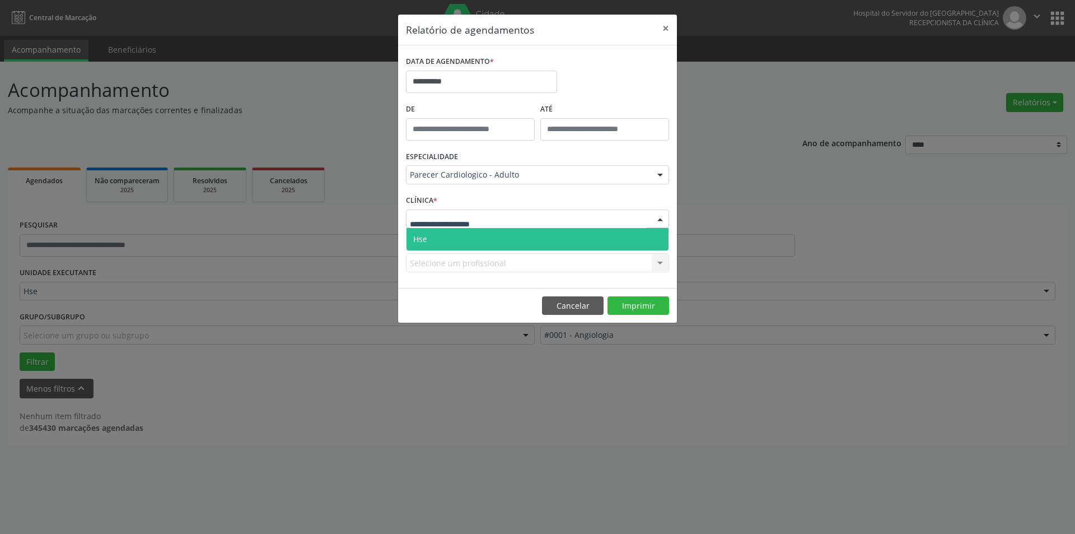
click at [493, 240] on span "Hse" at bounding box center [538, 239] width 262 height 22
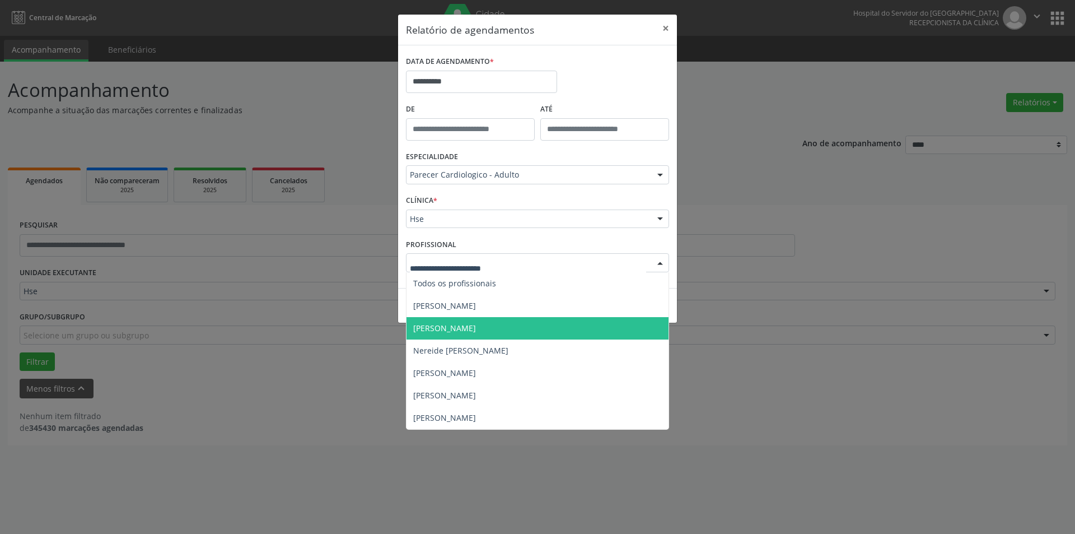
click at [513, 337] on span "[PERSON_NAME]" at bounding box center [538, 328] width 262 height 22
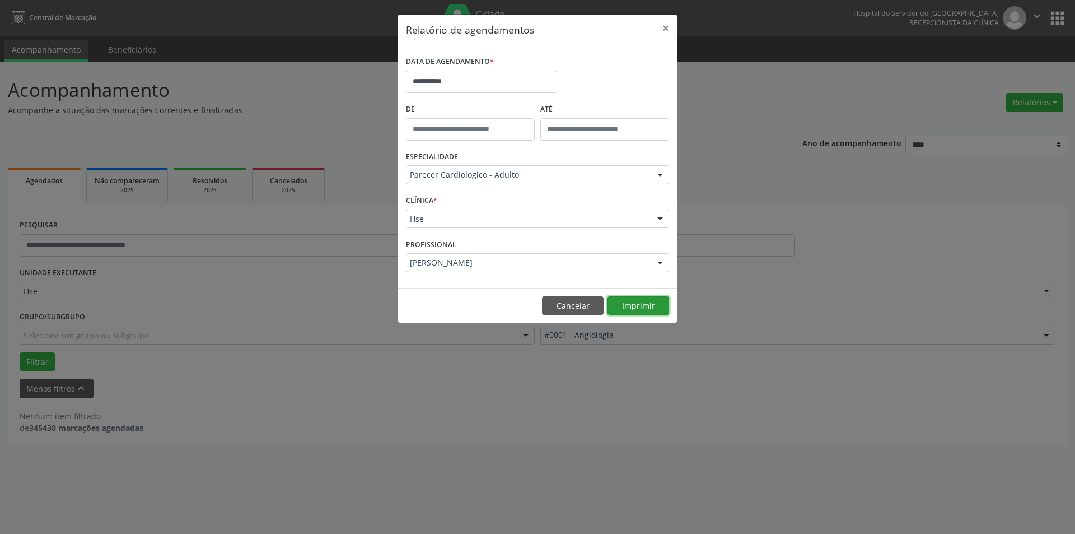
click at [641, 304] on button "Imprimir" at bounding box center [639, 305] width 62 height 19
drag, startPoint x: 665, startPoint y: 26, endPoint x: 512, endPoint y: 230, distance: 254.8
click at [665, 30] on button "×" at bounding box center [666, 28] width 22 height 27
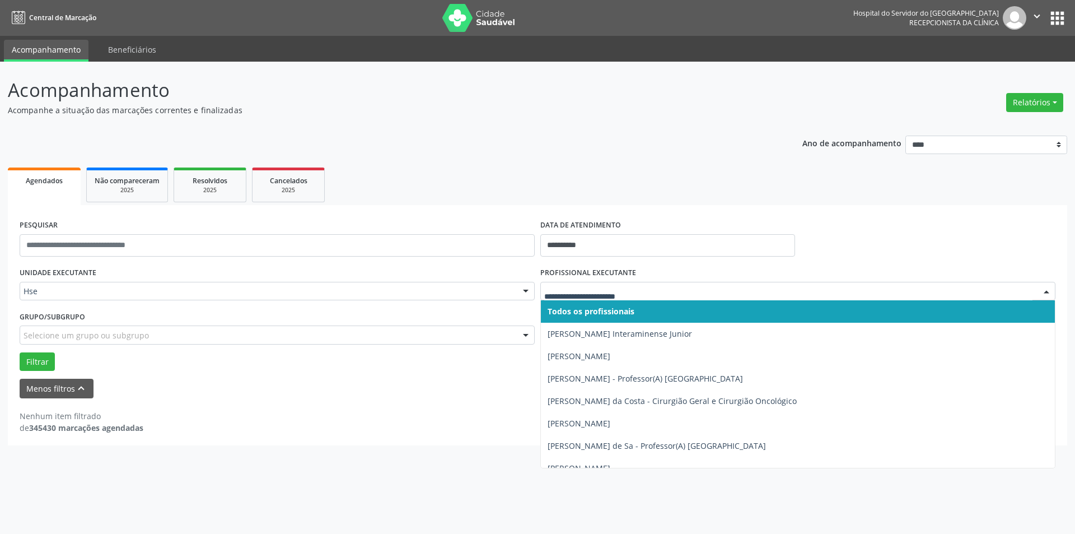
drag, startPoint x: 614, startPoint y: 284, endPoint x: 613, endPoint y: 290, distance: 6.4
click at [614, 285] on div at bounding box center [797, 291] width 515 height 19
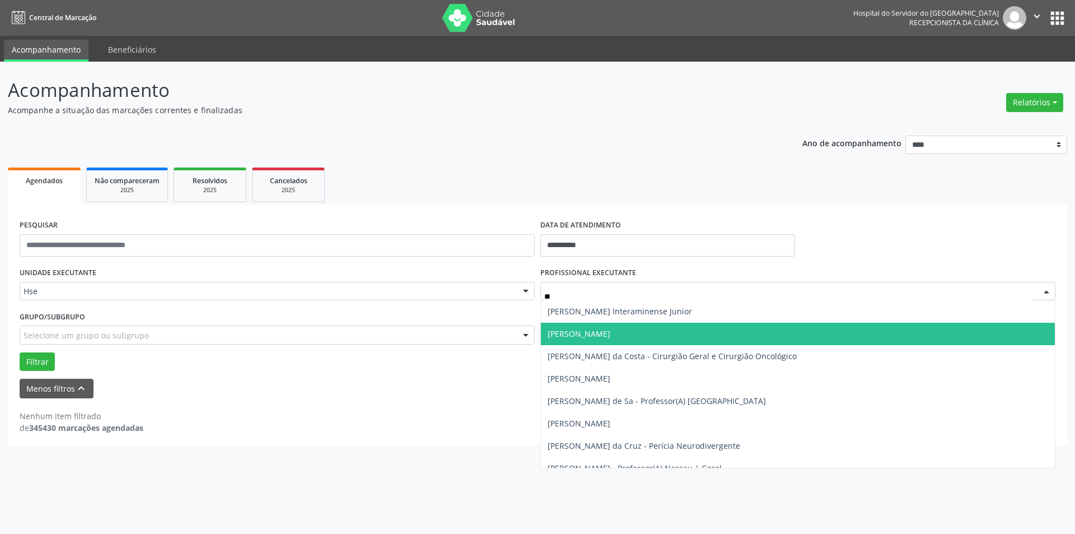
type input "***"
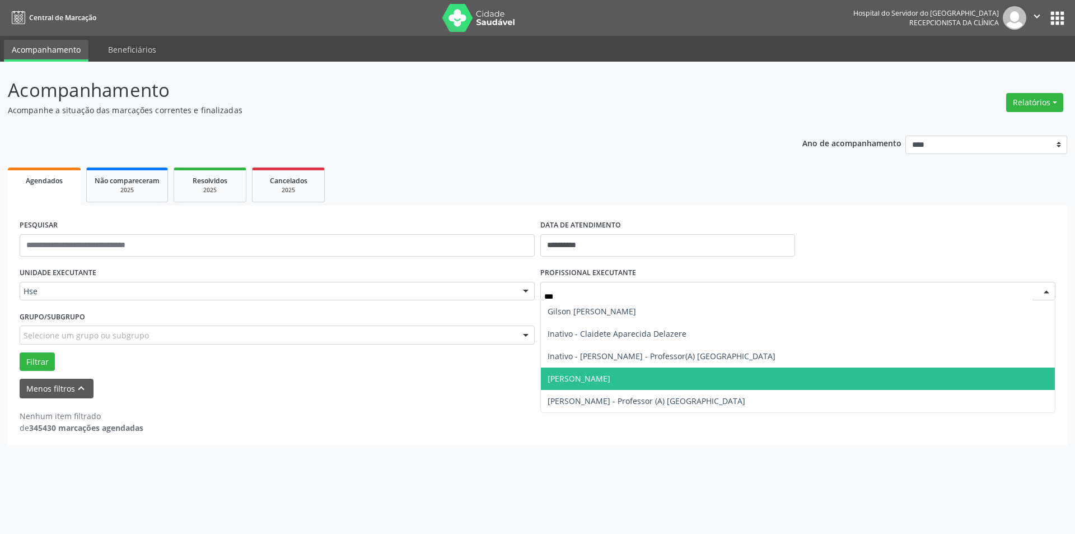
click at [638, 383] on span "[PERSON_NAME]" at bounding box center [798, 378] width 514 height 22
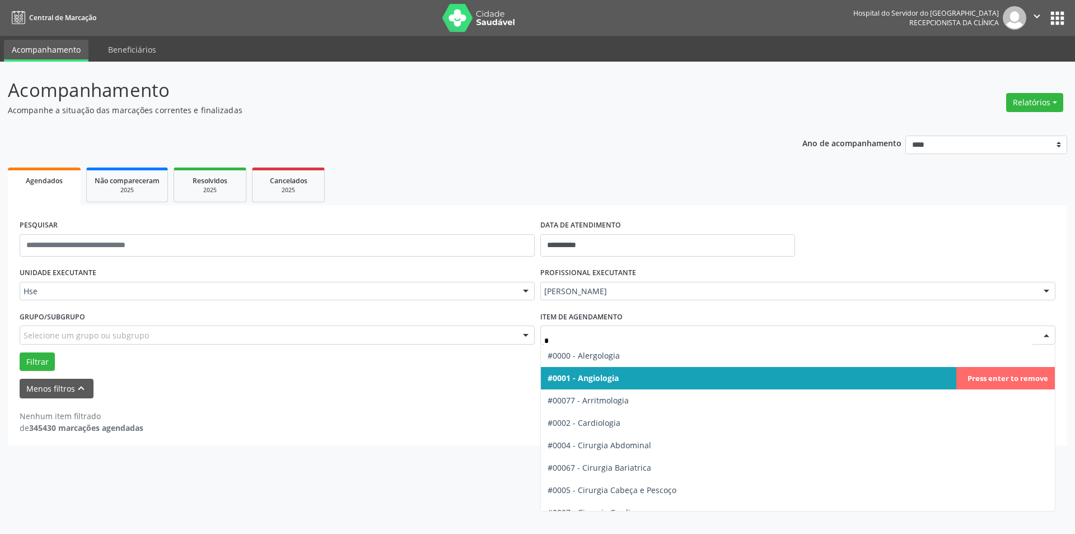
type input "**"
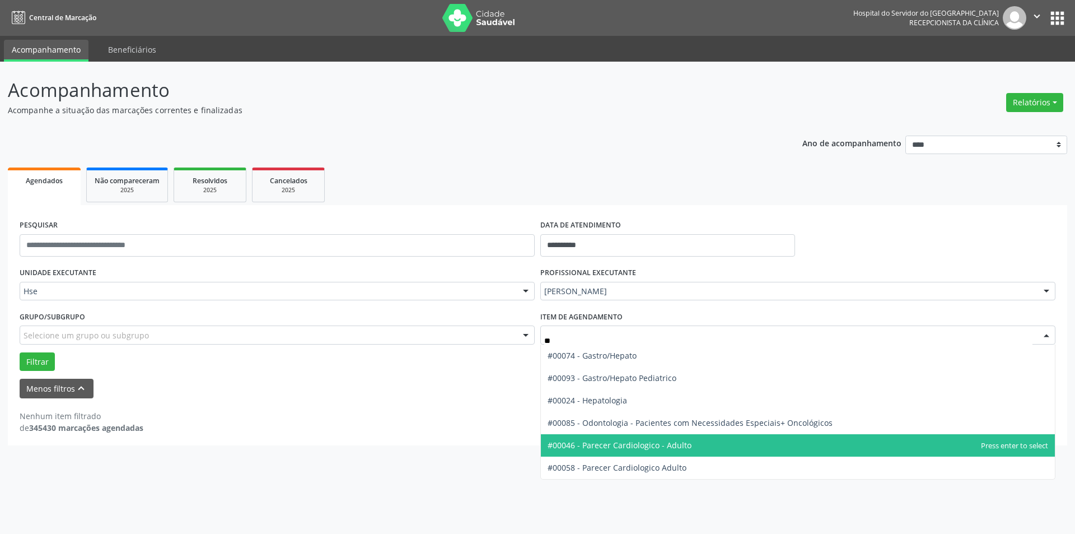
click at [670, 451] on span "#00046 - Parecer Cardiologico - Adulto" at bounding box center [798, 445] width 514 height 22
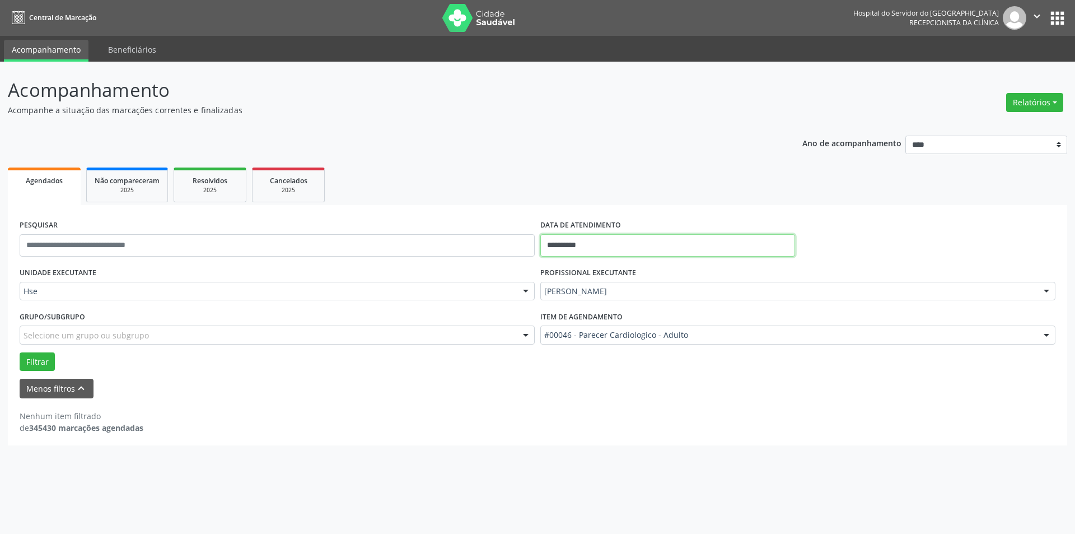
click at [595, 254] on body "**********" at bounding box center [537, 267] width 1075 height 534
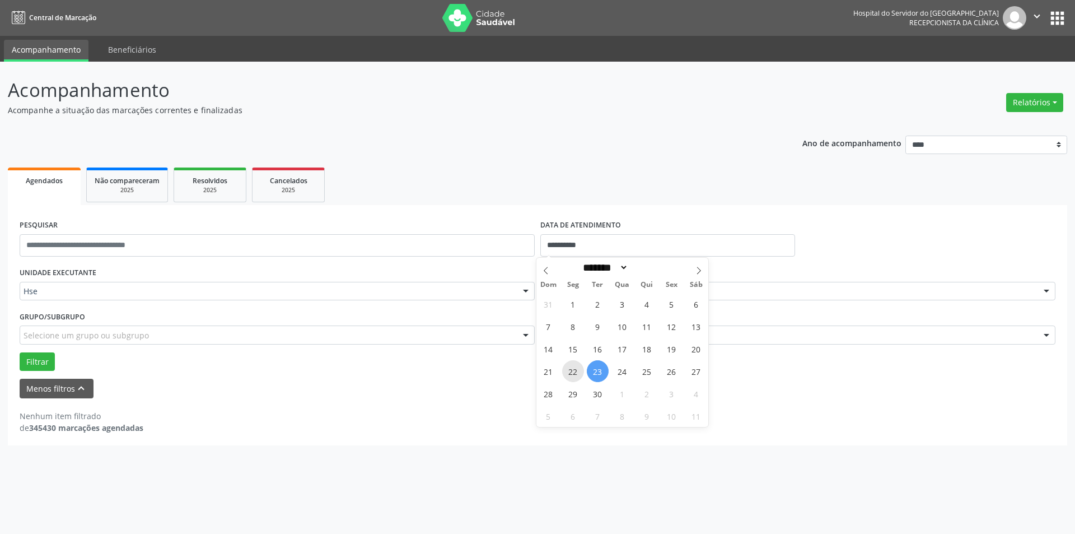
click at [571, 379] on span "22" at bounding box center [573, 371] width 22 height 22
type input "**********"
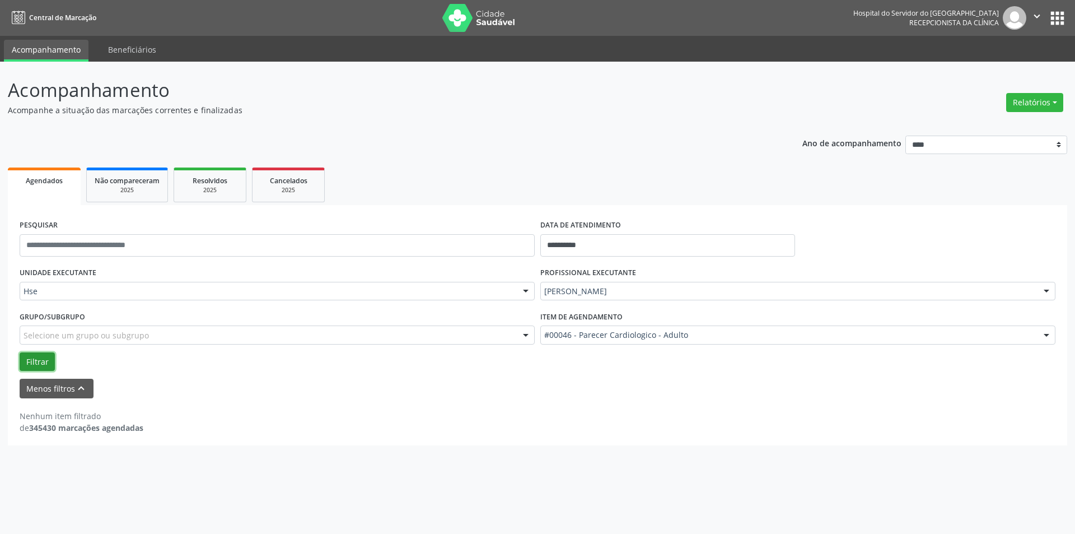
click at [31, 361] on button "Filtrar" at bounding box center [37, 361] width 35 height 19
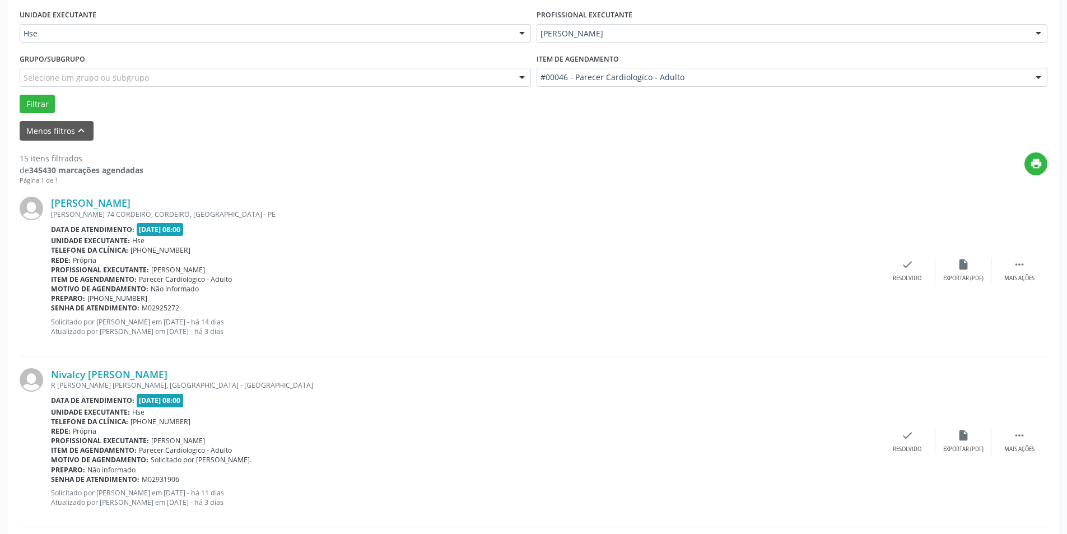
scroll to position [30, 0]
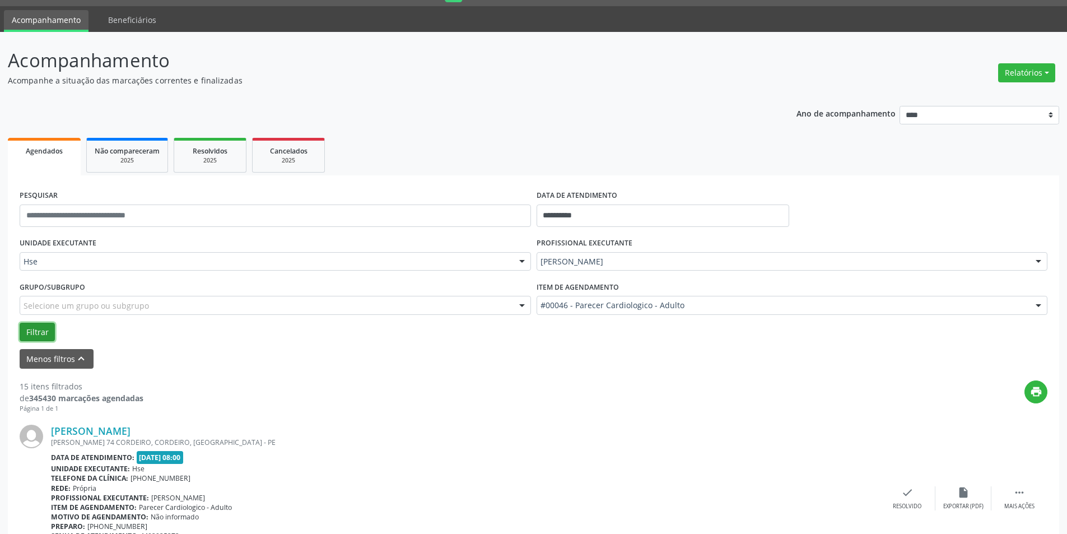
click at [29, 328] on button "Filtrar" at bounding box center [37, 332] width 35 height 19
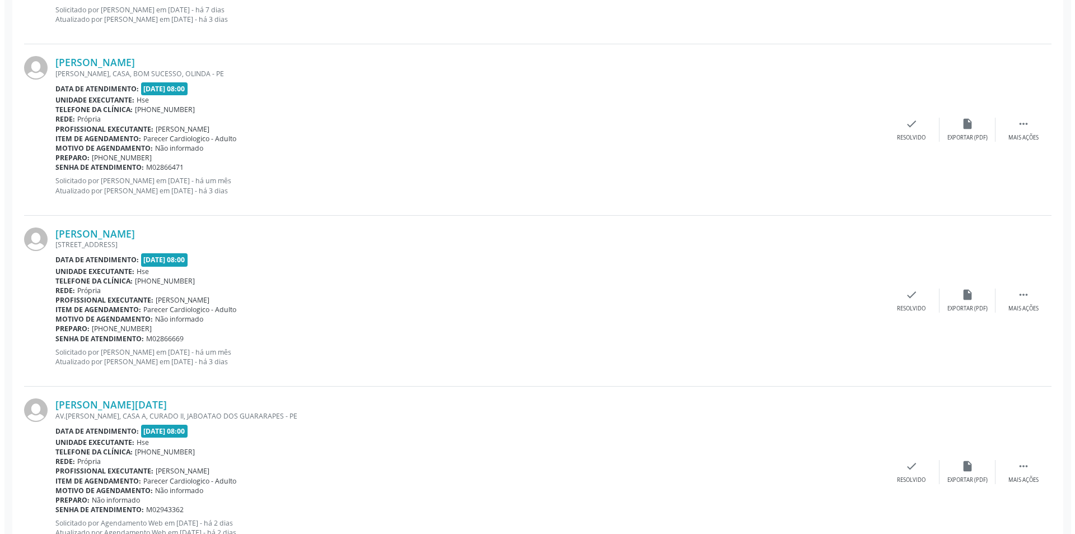
scroll to position [2494, 0]
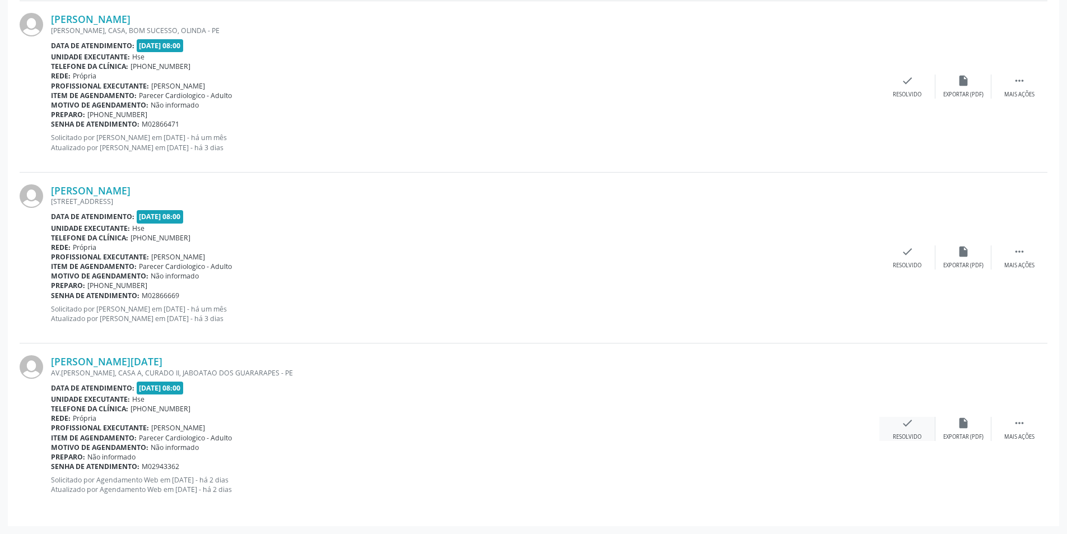
click at [903, 428] on icon "check" at bounding box center [907, 423] width 12 height 12
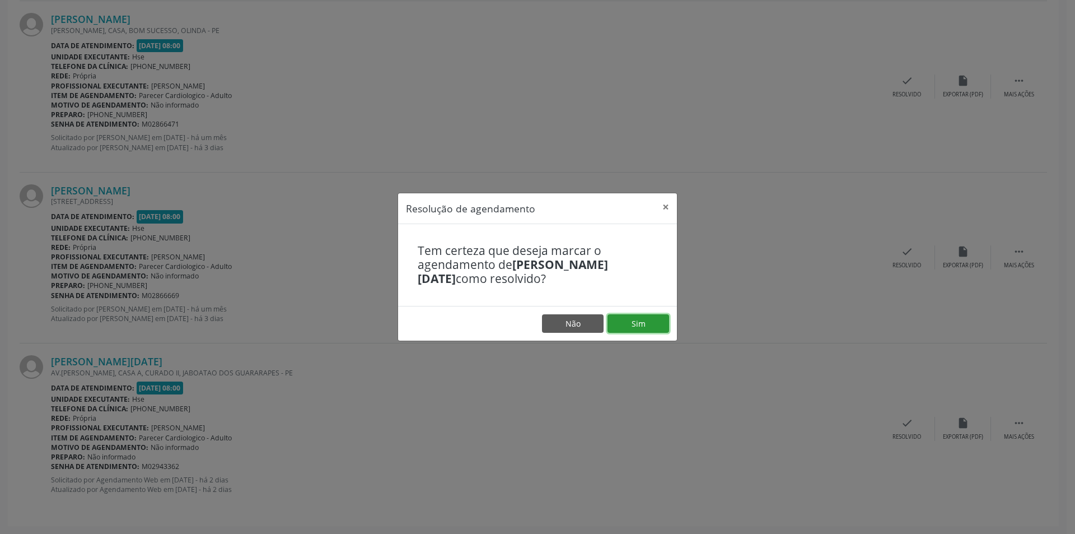
click at [639, 324] on button "Sim" at bounding box center [639, 323] width 62 height 19
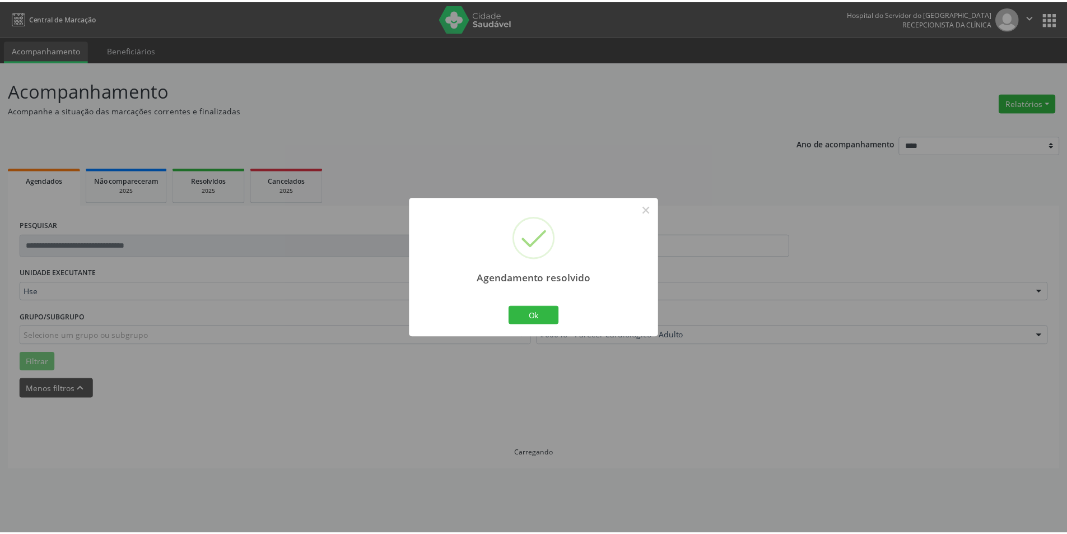
scroll to position [0, 0]
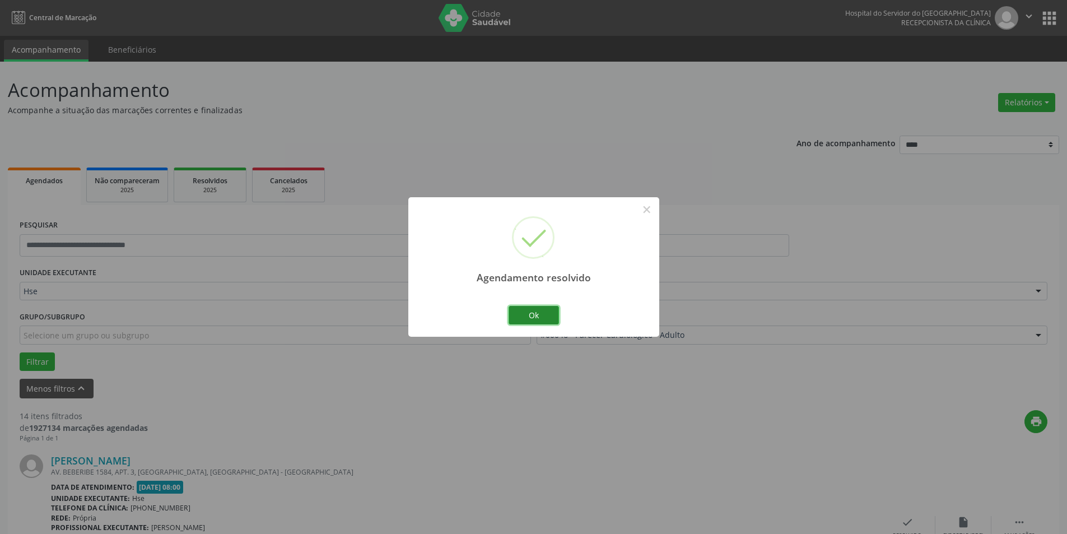
click at [531, 323] on button "Ok" at bounding box center [533, 315] width 50 height 19
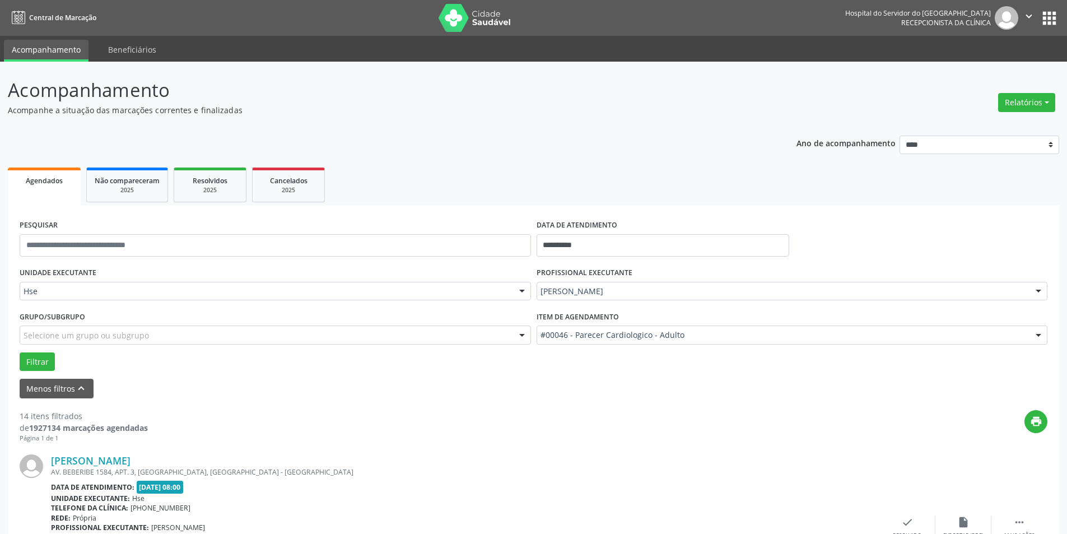
drag, startPoint x: 917, startPoint y: 514, endPoint x: 875, endPoint y: 505, distance: 42.8
click at [916, 514] on div "[PERSON_NAME] AV. BEBERIBE 1584, APT. 3, [GEOGRAPHIC_DATA], [GEOGRAPHIC_DATA] -…" at bounding box center [534, 527] width 1028 height 171
click at [911, 519] on icon "check" at bounding box center [907, 522] width 12 height 12
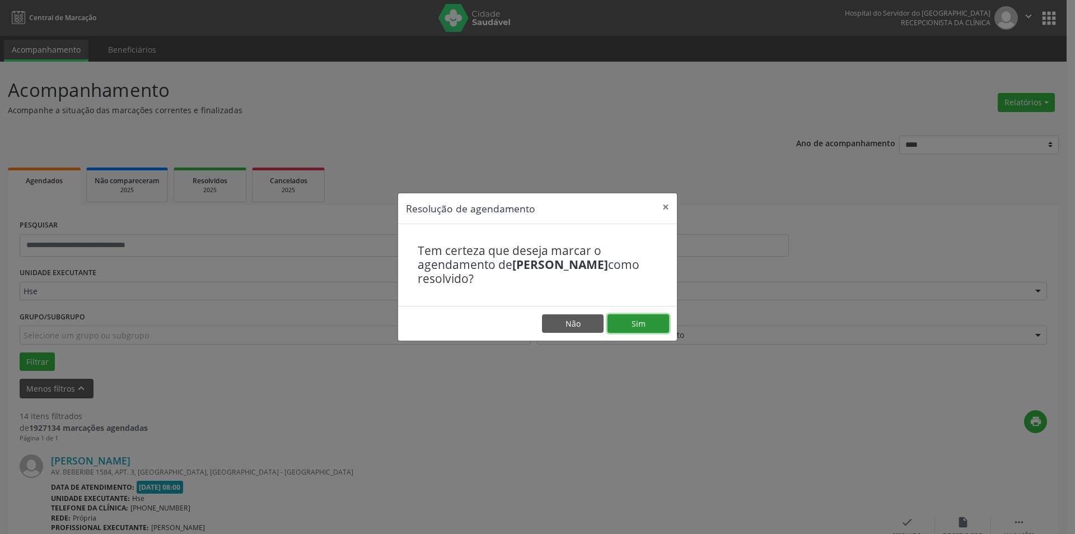
click at [664, 325] on button "Sim" at bounding box center [639, 323] width 62 height 19
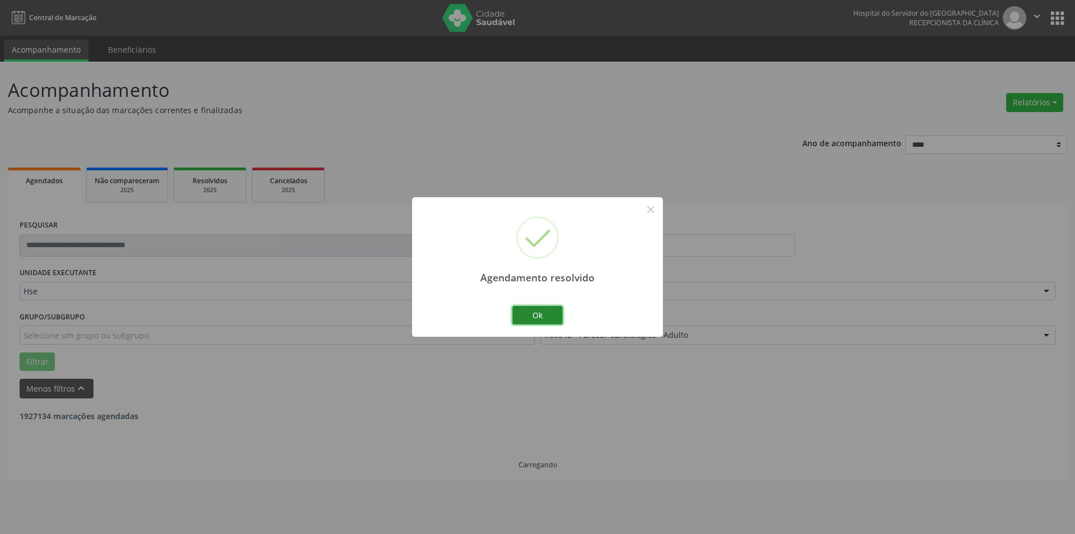
click at [525, 319] on button "Ok" at bounding box center [537, 315] width 50 height 19
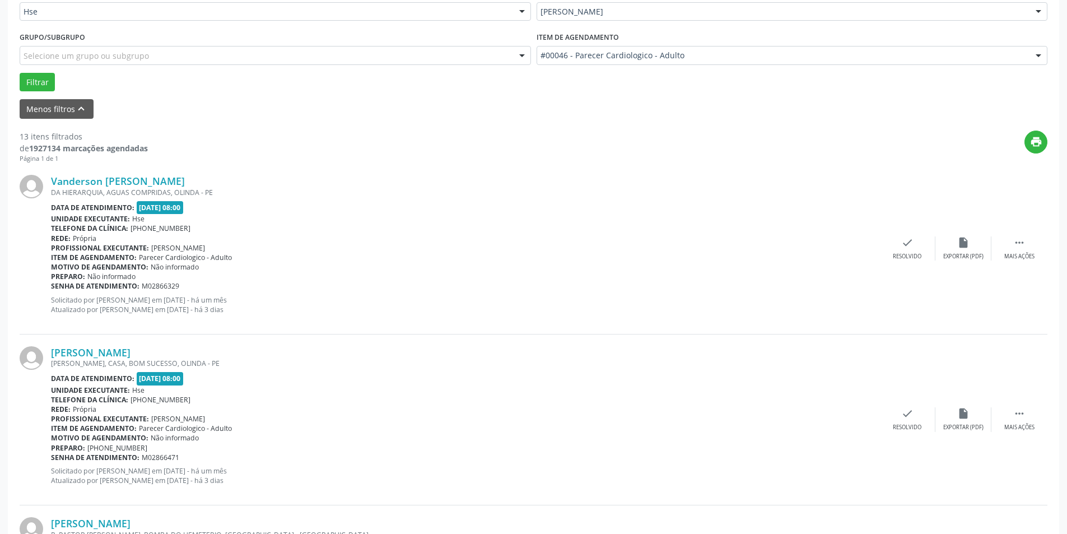
scroll to position [280, 0]
click at [1019, 248] on icon "" at bounding box center [1019, 242] width 12 height 12
click at [971, 254] on div "Não compareceu" at bounding box center [963, 256] width 48 height 8
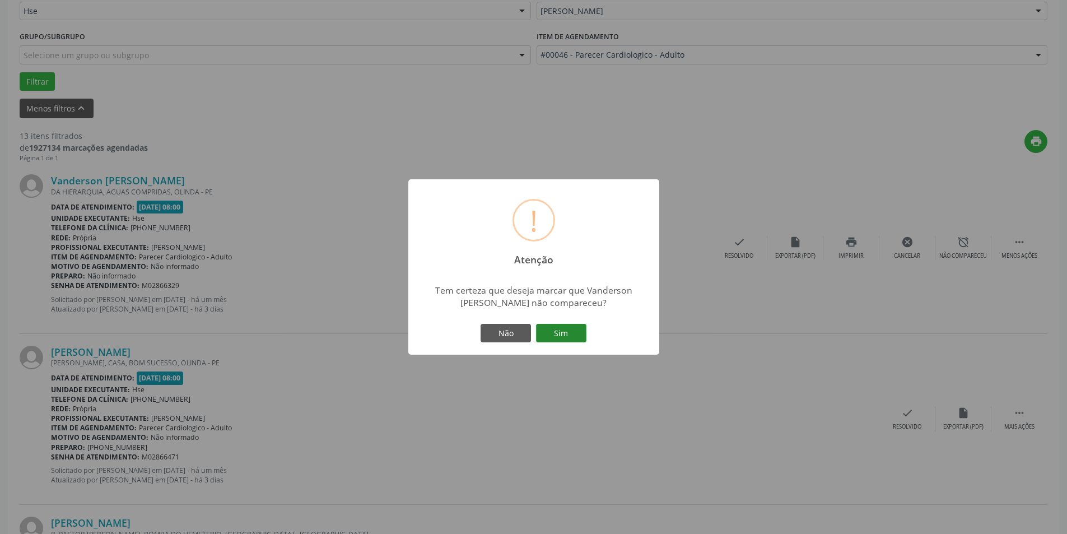
click at [554, 326] on button "Sim" at bounding box center [561, 333] width 50 height 19
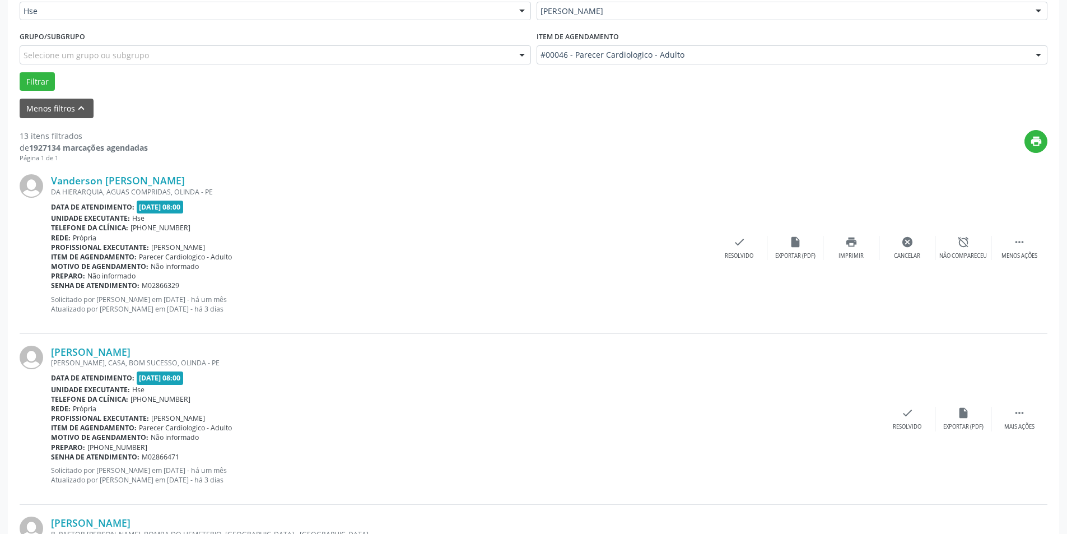
scroll to position [0, 0]
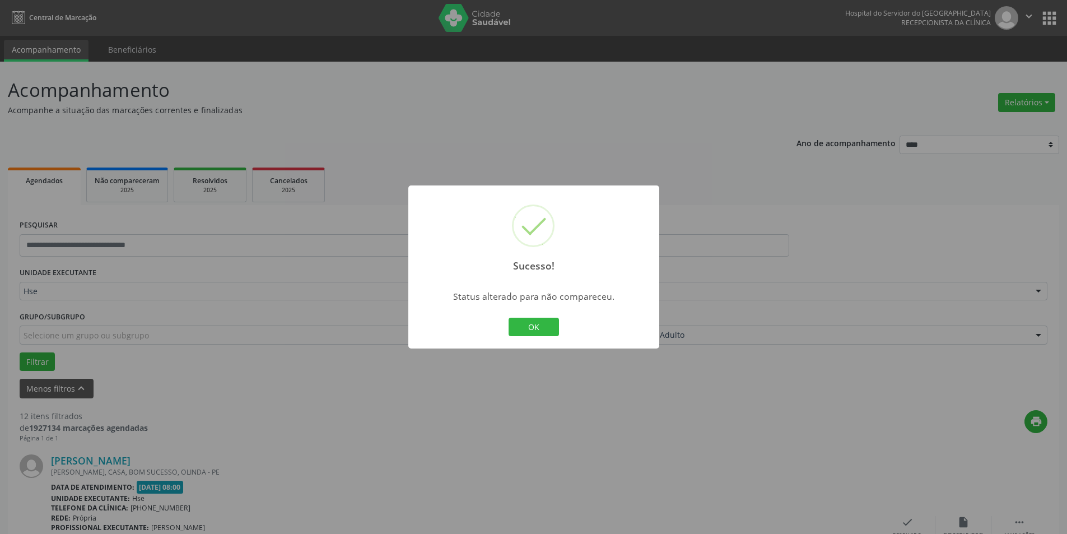
click at [556, 330] on button "OK" at bounding box center [533, 327] width 50 height 19
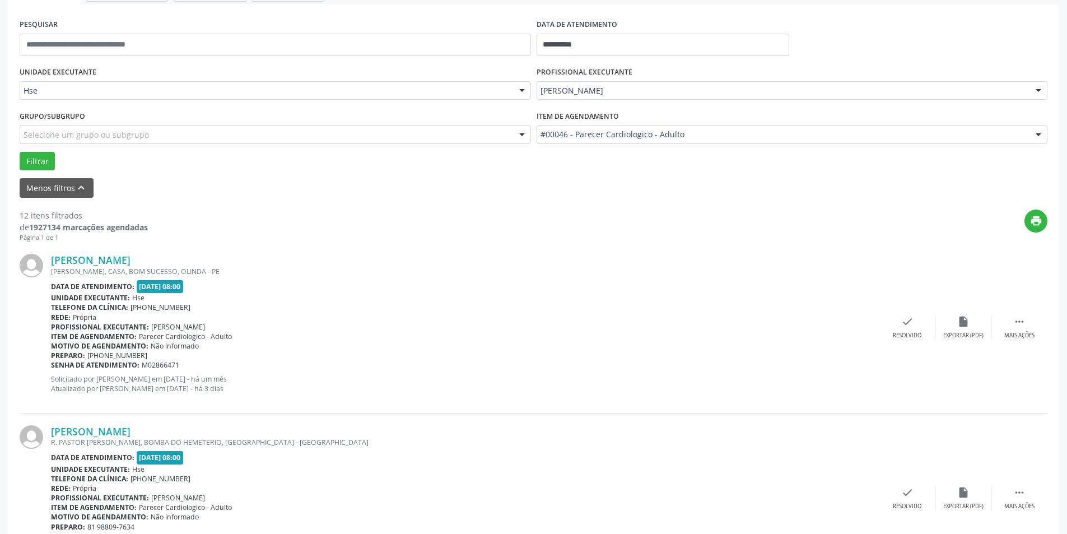
scroll to position [280, 0]
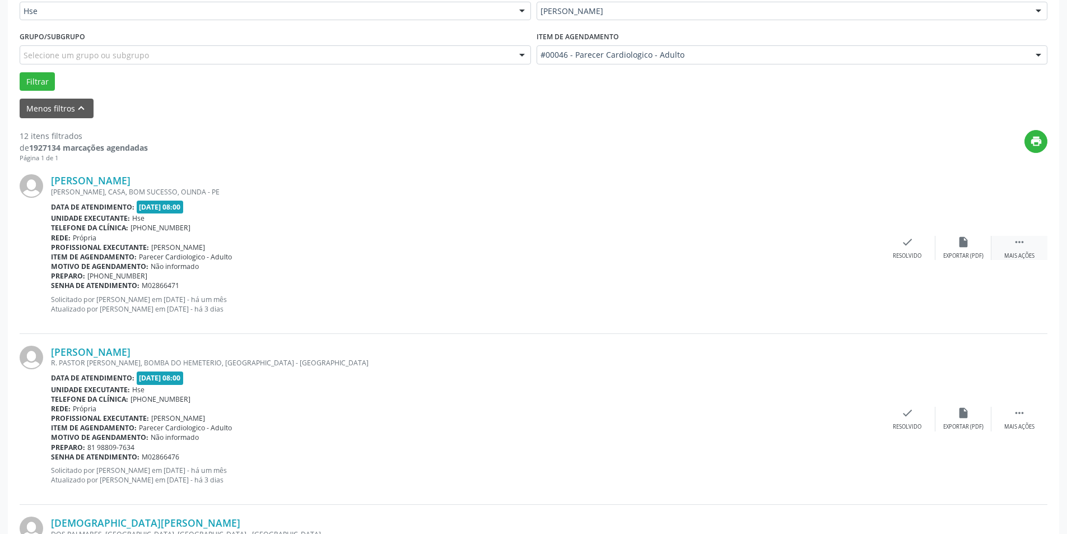
click at [1030, 242] on div " Mais ações" at bounding box center [1019, 248] width 56 height 24
click at [968, 251] on div "alarm_off Não compareceu" at bounding box center [963, 248] width 56 height 24
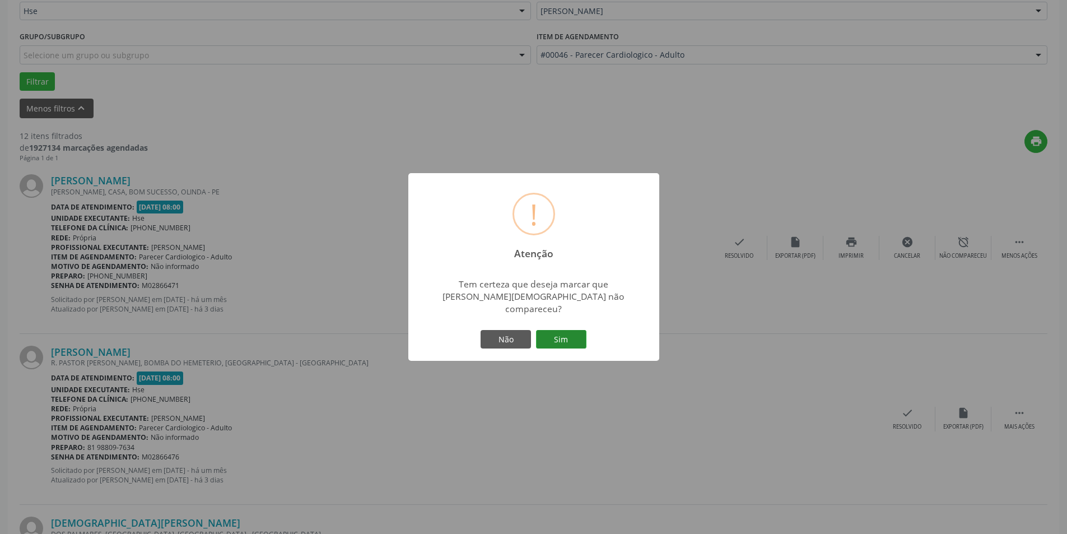
click at [577, 330] on button "Sim" at bounding box center [561, 339] width 50 height 19
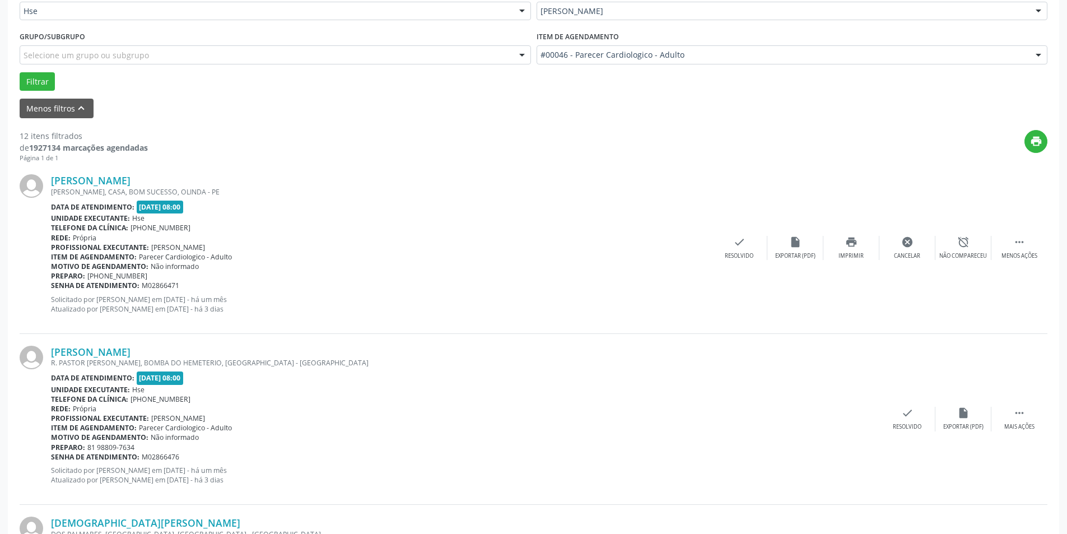
scroll to position [0, 0]
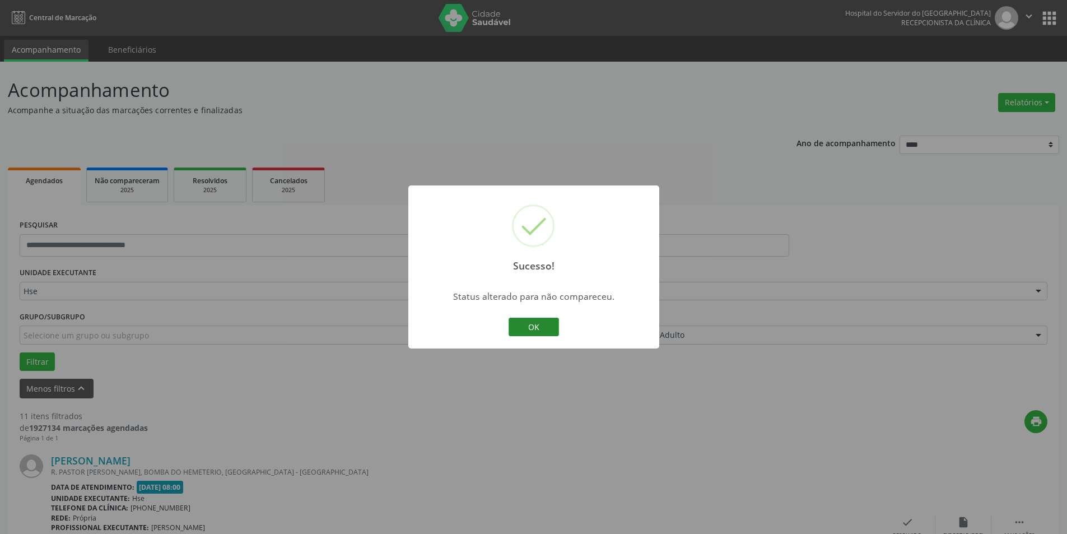
click at [537, 332] on button "OK" at bounding box center [533, 327] width 50 height 19
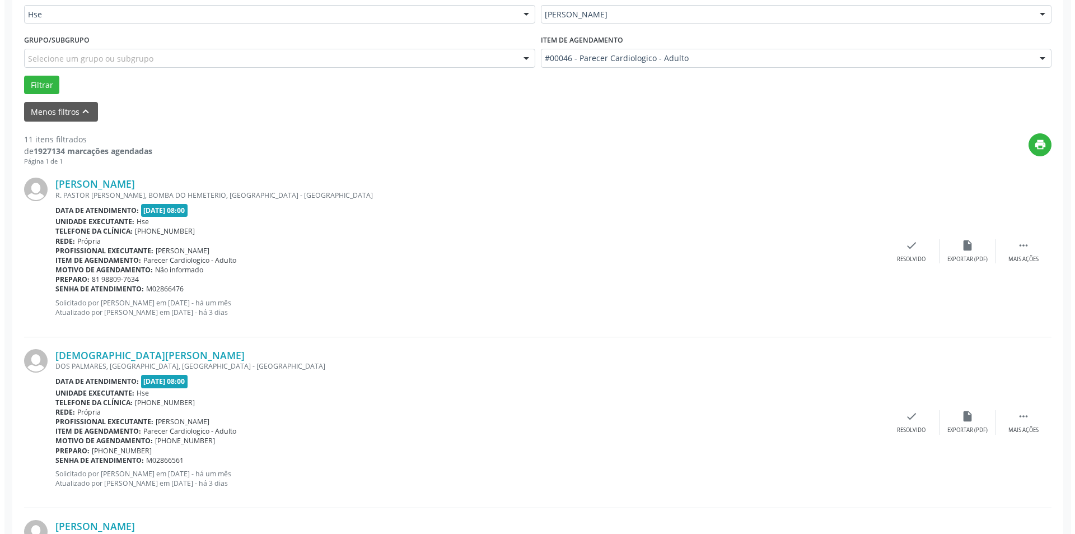
scroll to position [280, 0]
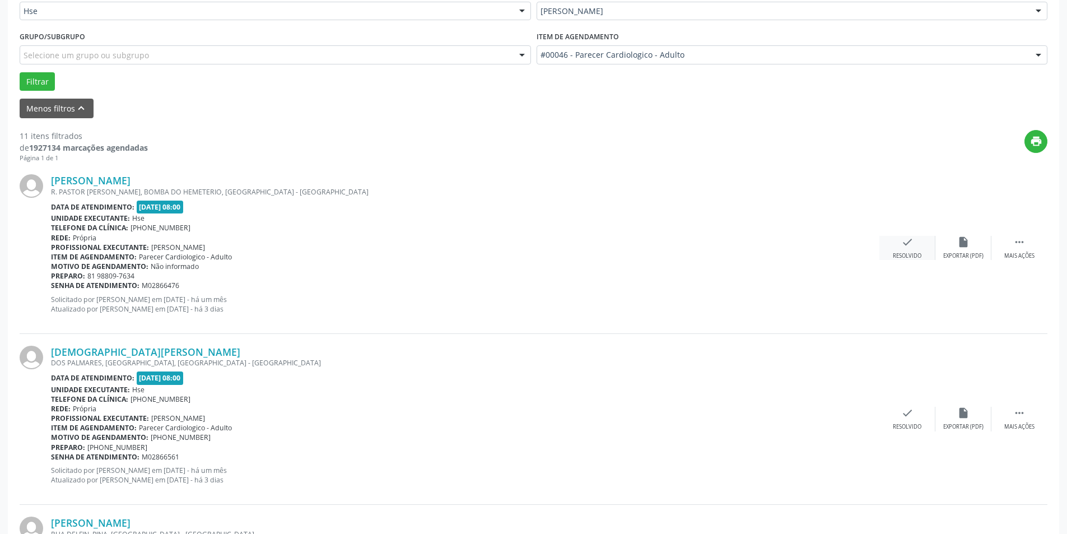
click at [900, 237] on div "check Resolvido" at bounding box center [907, 248] width 56 height 24
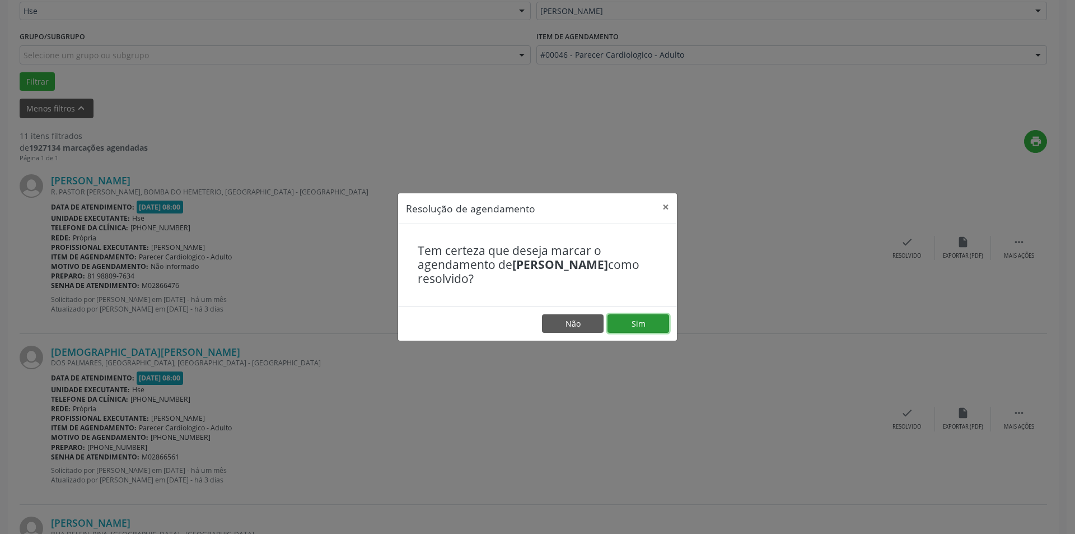
click at [647, 316] on button "Sim" at bounding box center [639, 323] width 62 height 19
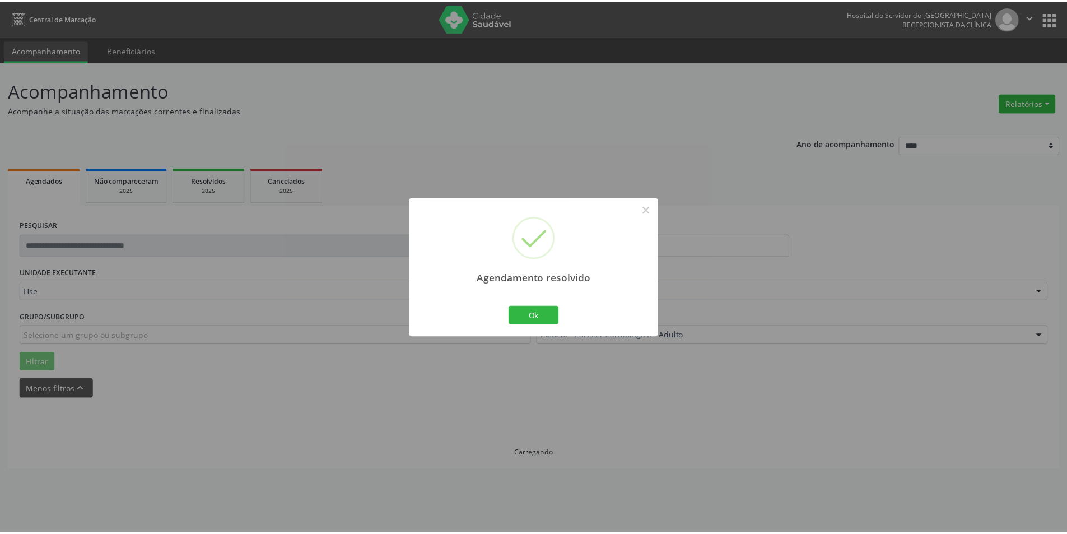
scroll to position [0, 0]
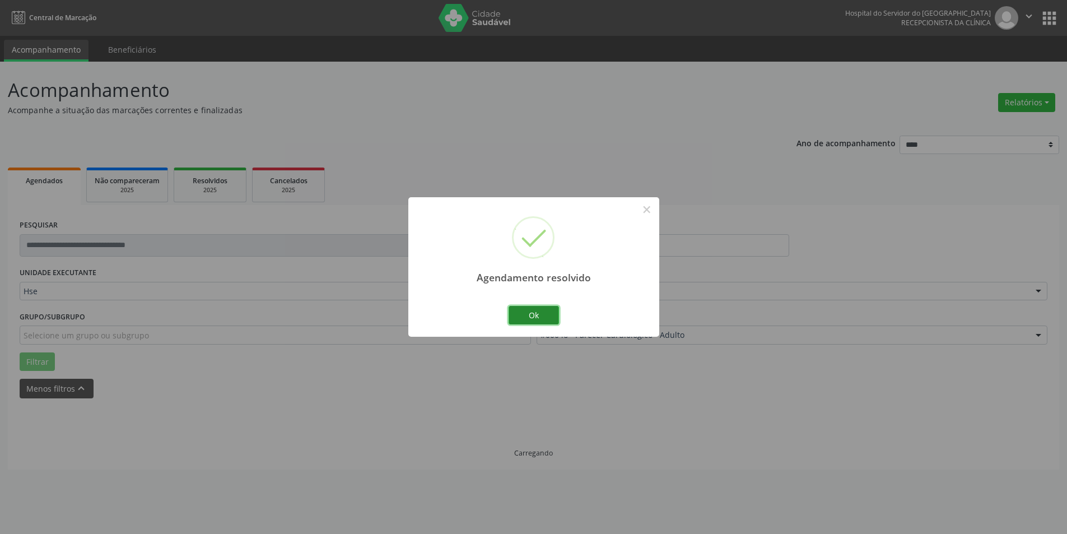
click at [550, 318] on button "Ok" at bounding box center [533, 315] width 50 height 19
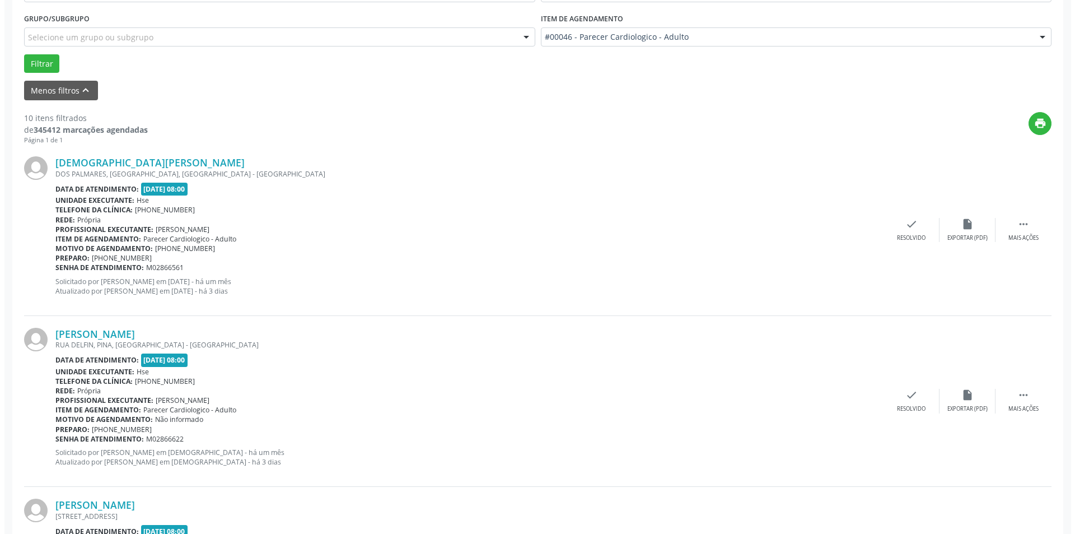
scroll to position [392, 0]
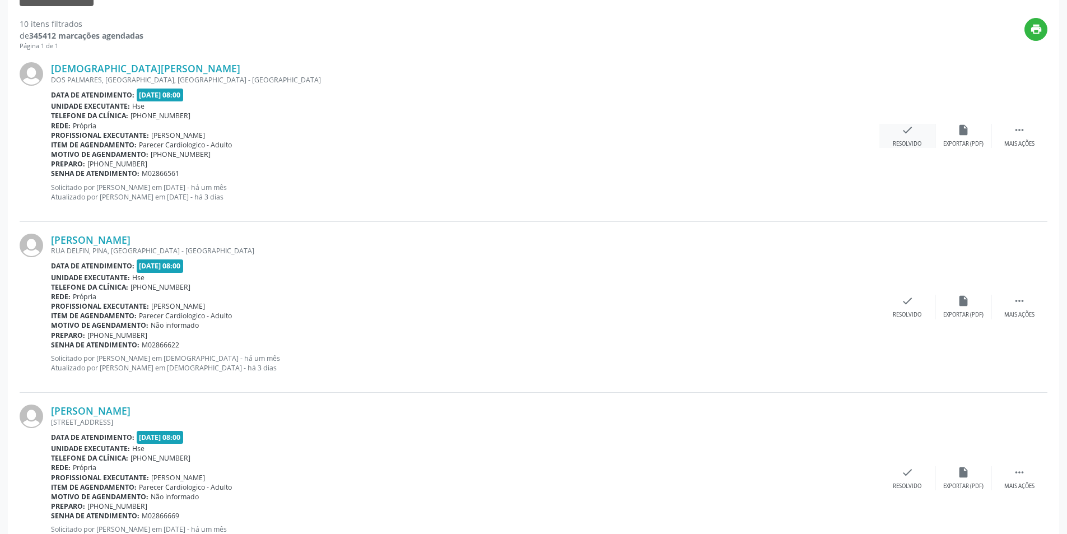
click at [908, 134] on icon "check" at bounding box center [907, 130] width 12 height 12
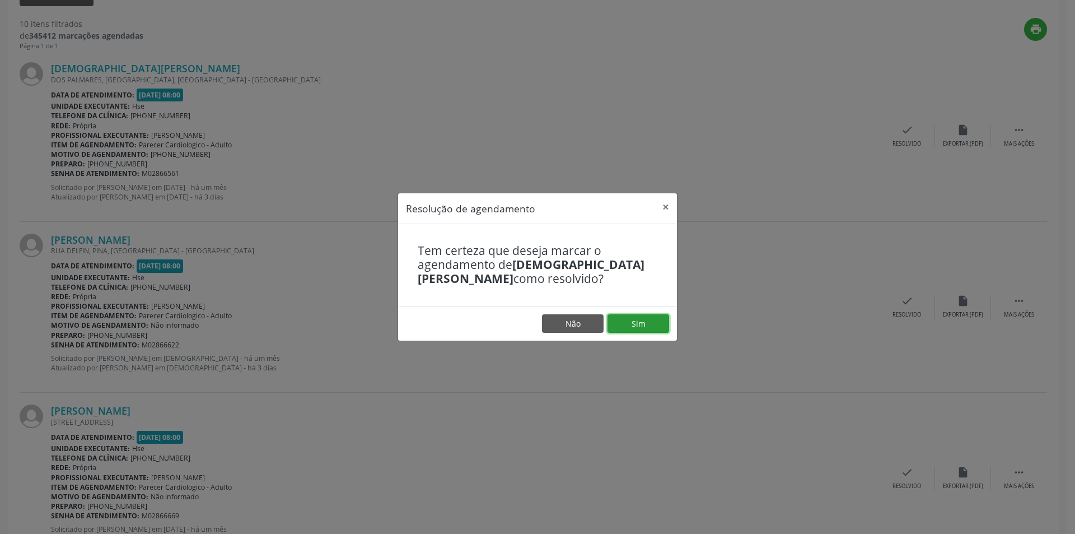
drag, startPoint x: 638, startPoint y: 323, endPoint x: 764, endPoint y: 324, distance: 126.6
click at [641, 323] on button "Sim" at bounding box center [639, 323] width 62 height 19
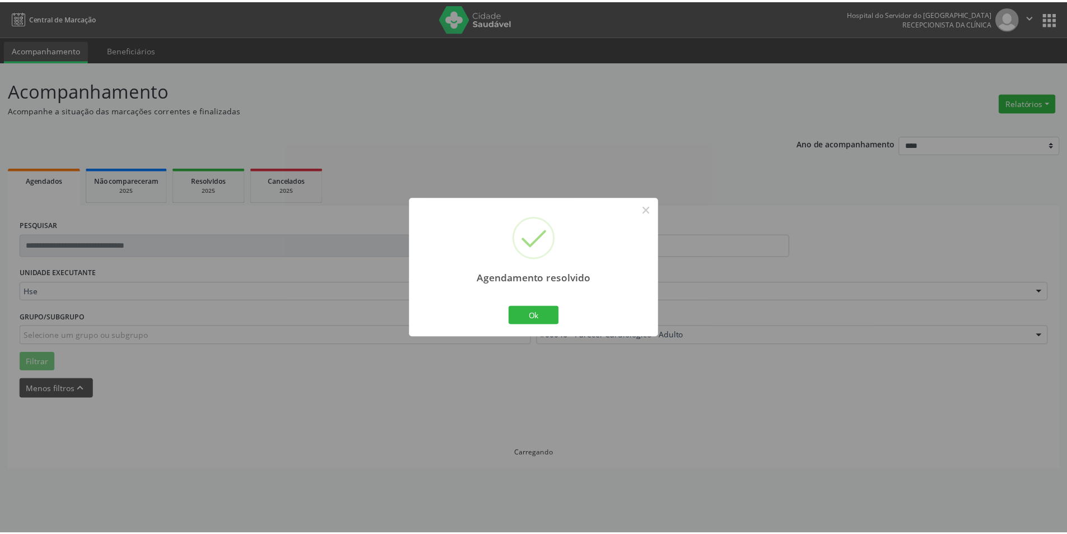
scroll to position [0, 0]
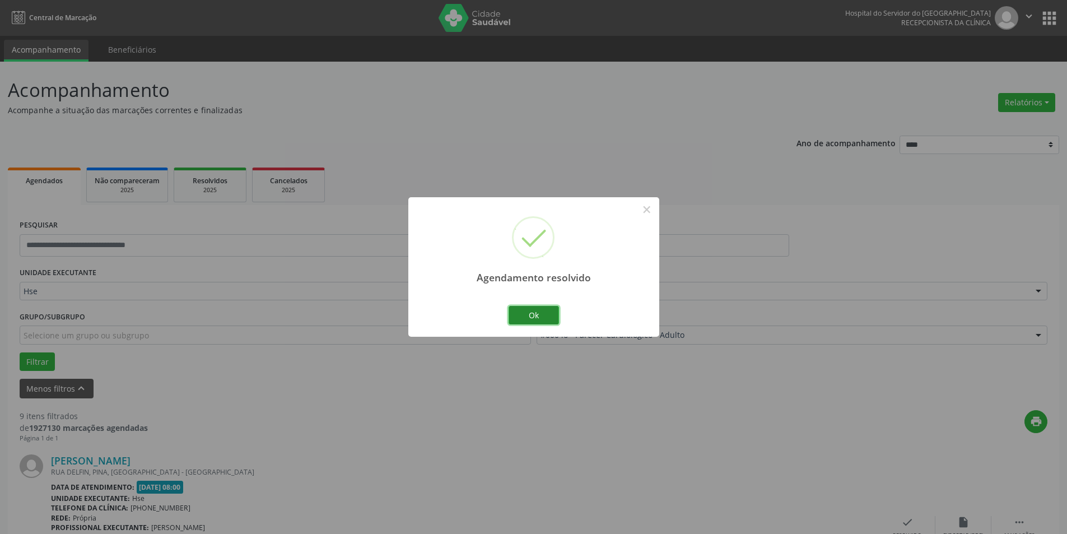
click at [549, 311] on button "Ok" at bounding box center [533, 315] width 50 height 19
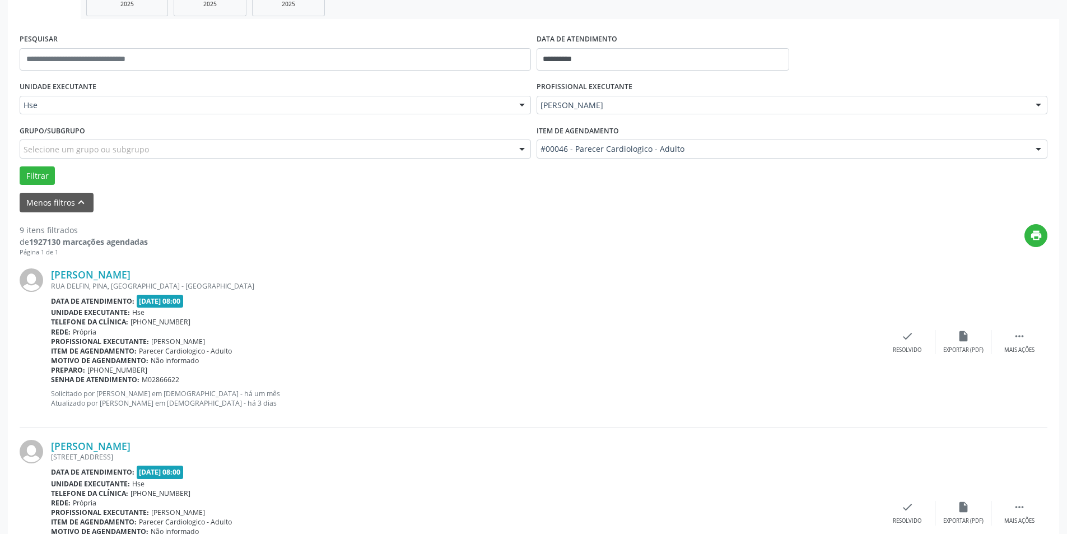
scroll to position [336, 0]
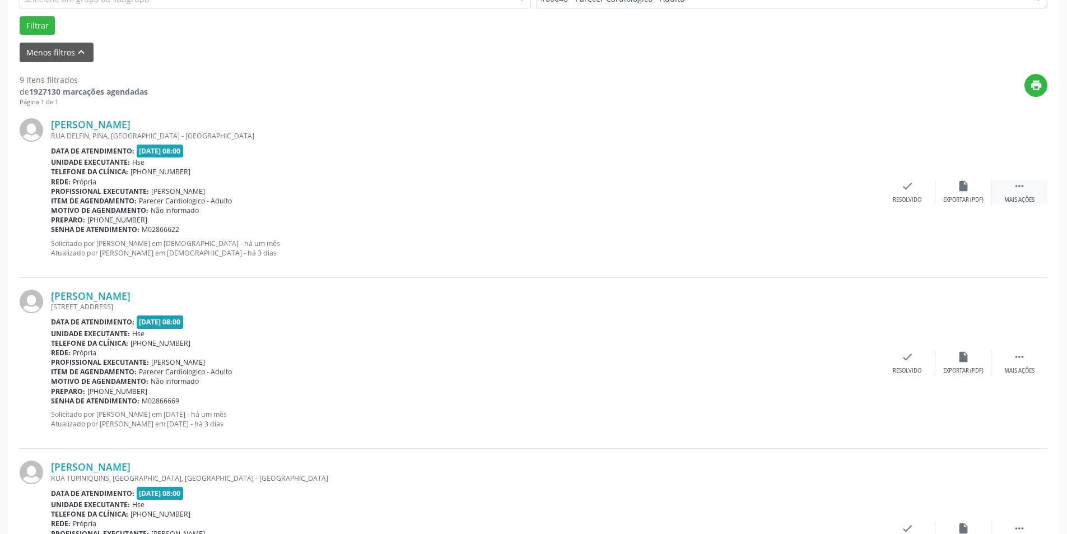
click at [1004, 193] on div " Mais ações" at bounding box center [1019, 192] width 56 height 24
click at [974, 199] on div "Não compareceu" at bounding box center [963, 200] width 48 height 8
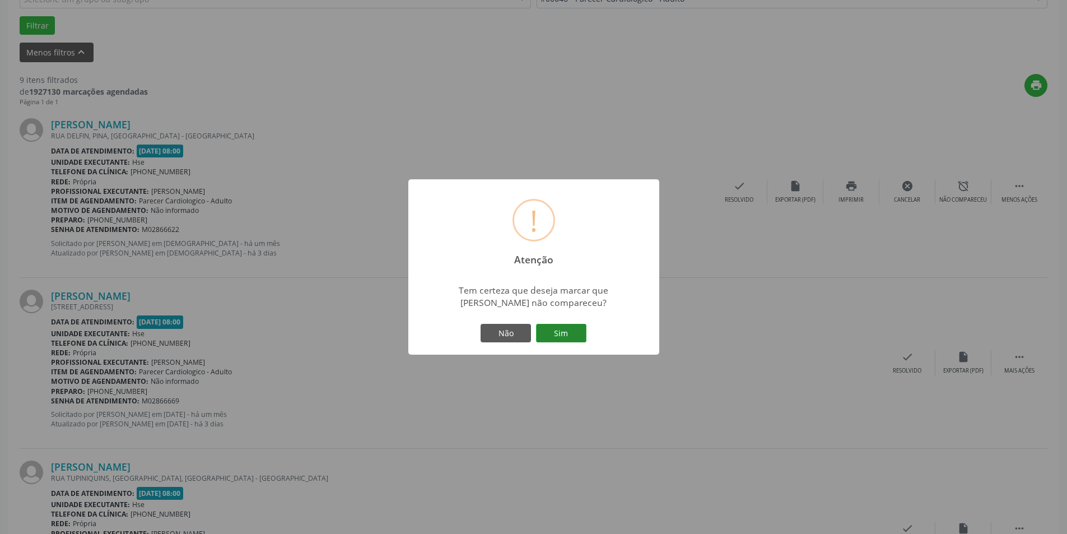
click at [579, 327] on button "Sim" at bounding box center [561, 333] width 50 height 19
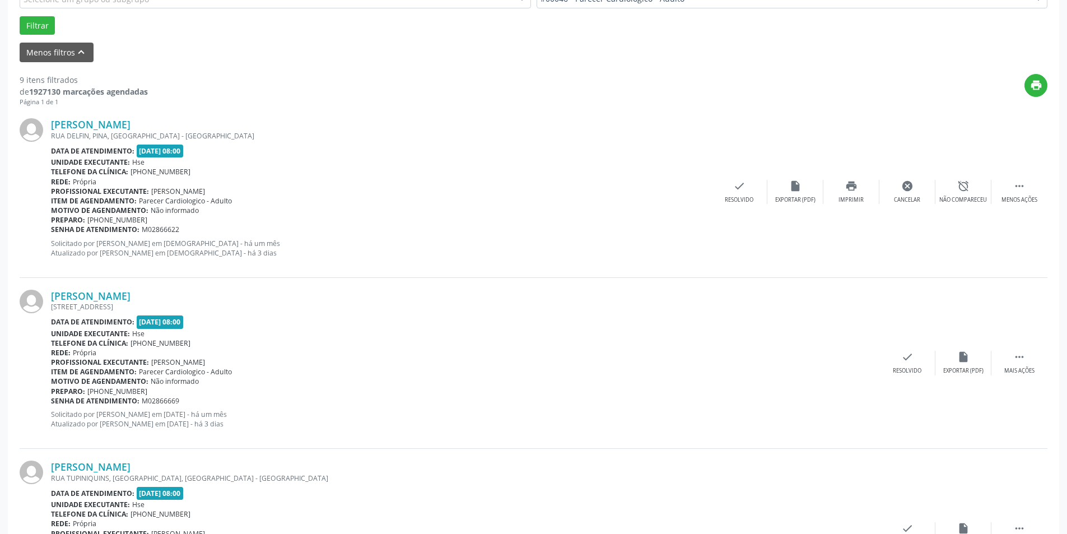
scroll to position [0, 0]
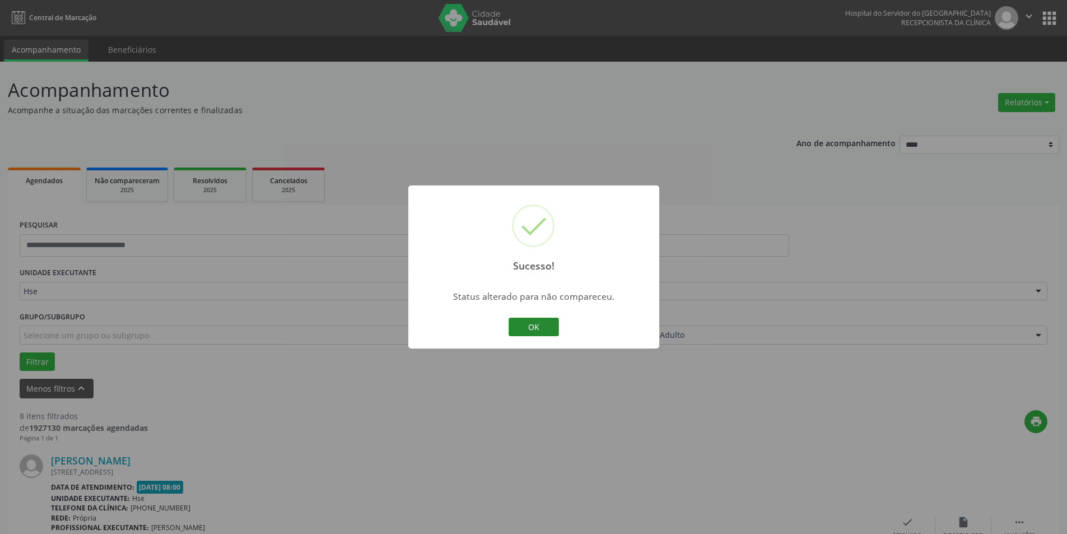
click at [535, 319] on button "OK" at bounding box center [533, 327] width 50 height 19
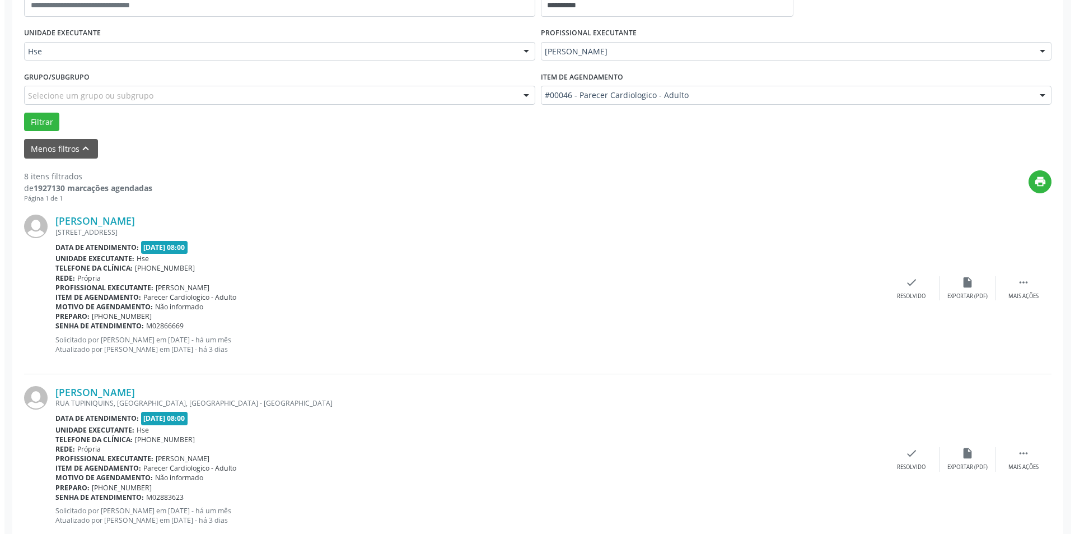
scroll to position [280, 0]
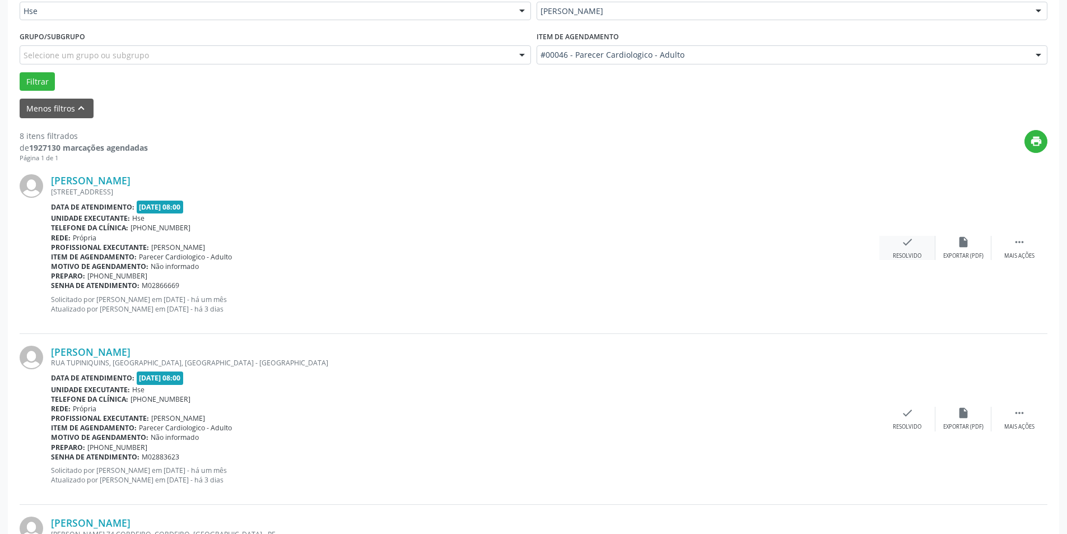
click at [902, 251] on div "check Resolvido" at bounding box center [907, 248] width 56 height 24
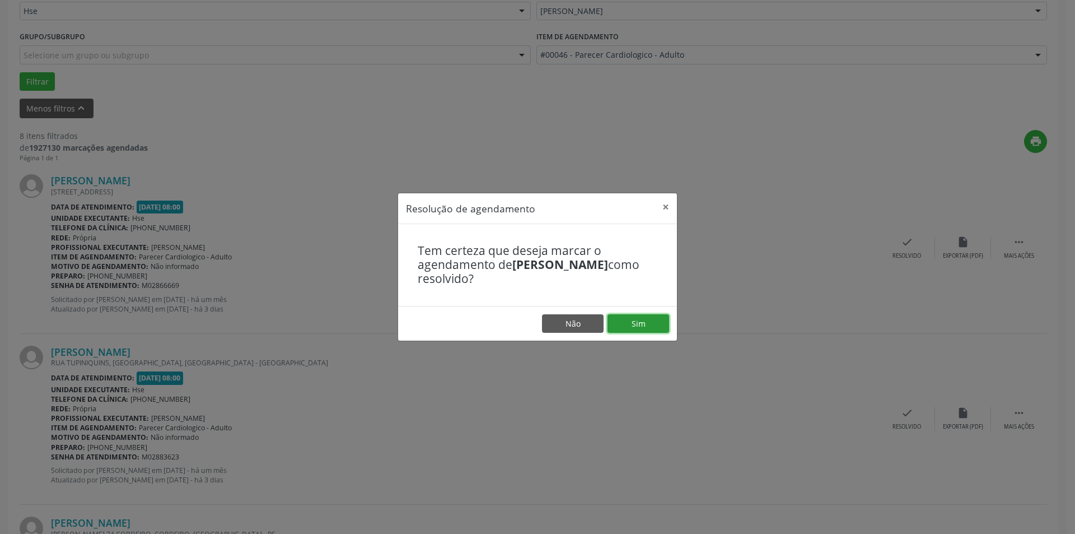
click at [659, 314] on button "Sim" at bounding box center [639, 323] width 62 height 19
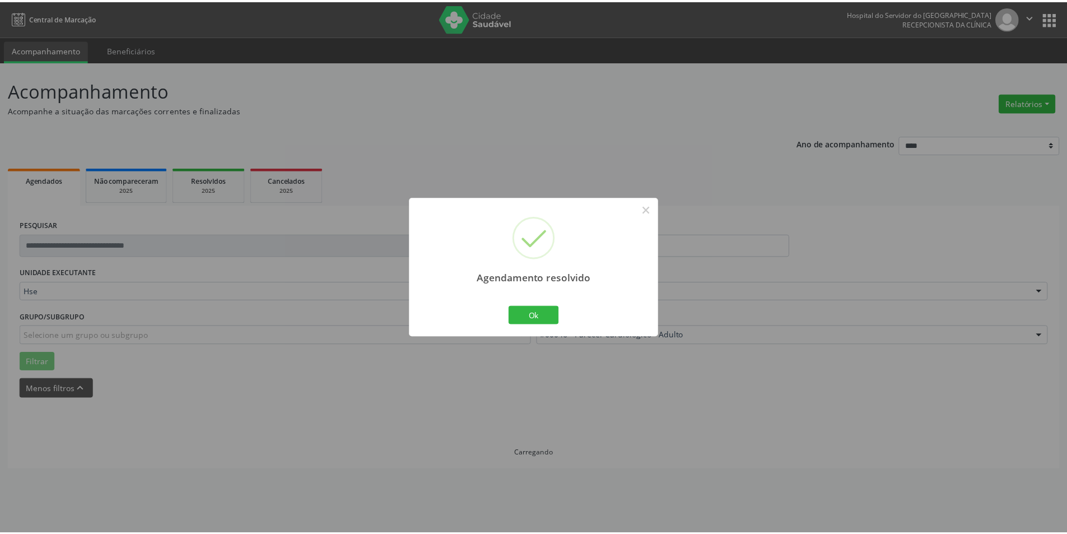
scroll to position [0, 0]
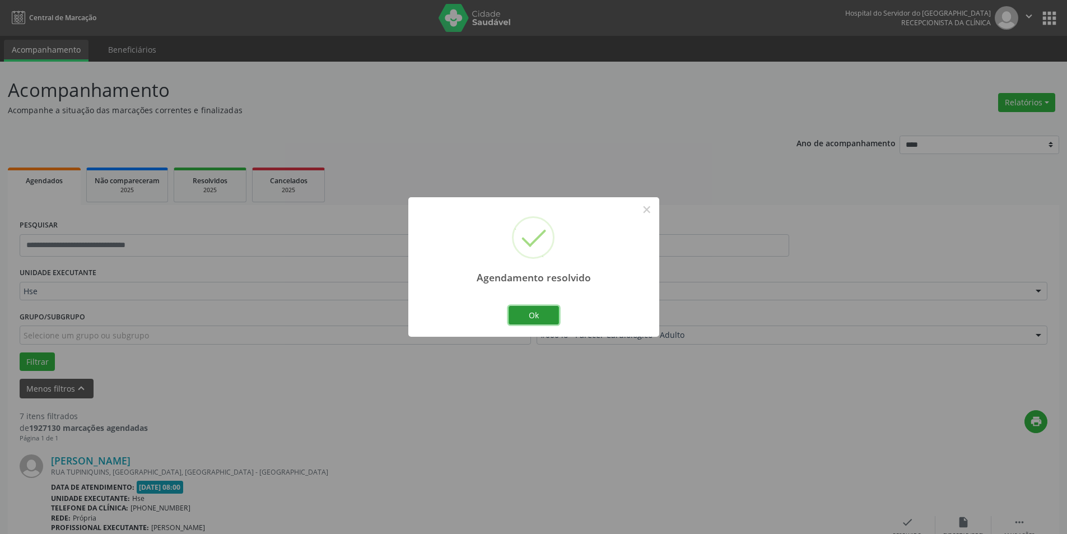
drag, startPoint x: 535, startPoint y: 319, endPoint x: 560, endPoint y: 315, distance: 25.5
click at [537, 319] on button "Ok" at bounding box center [533, 315] width 50 height 19
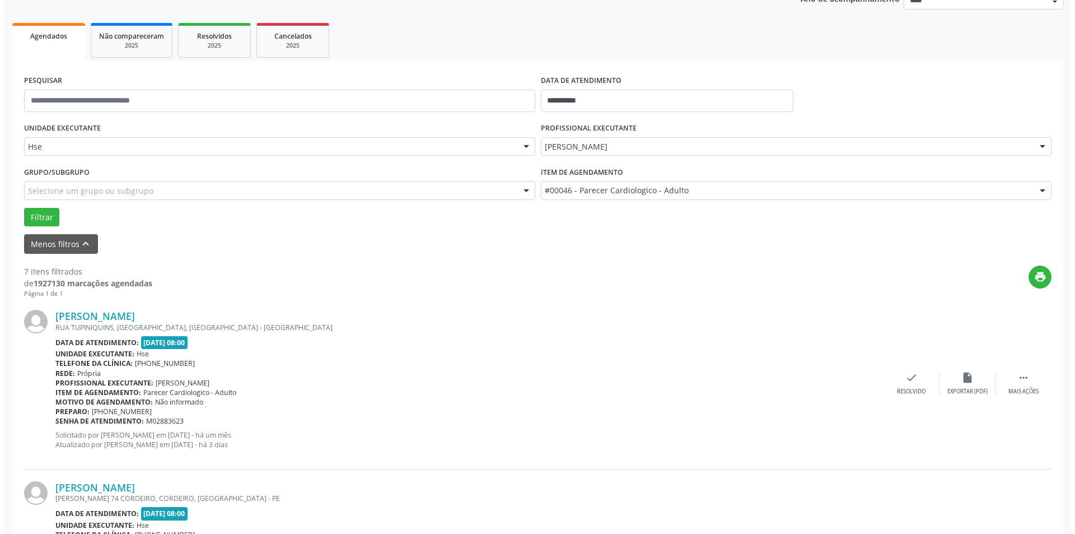
scroll to position [168, 0]
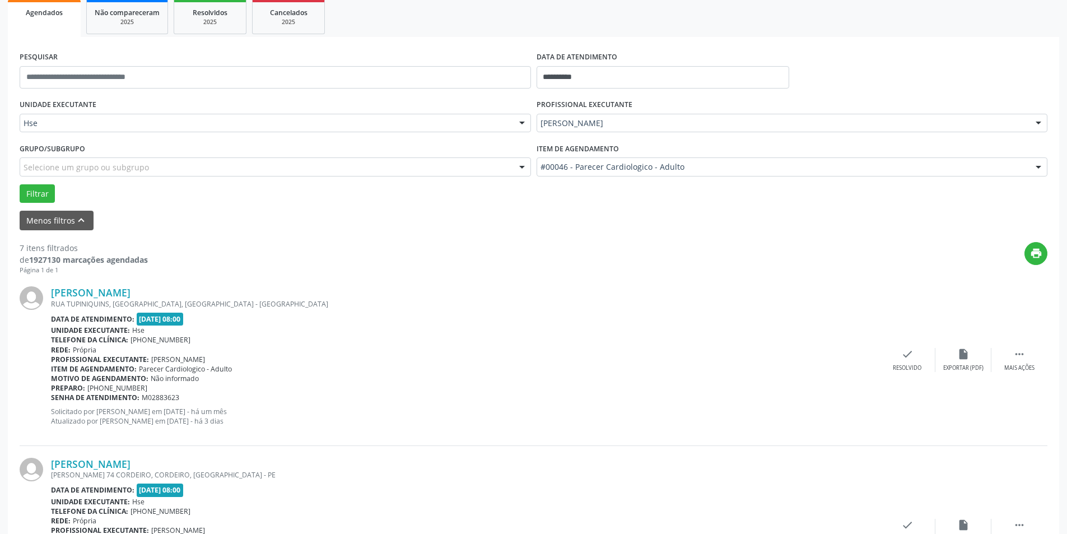
click at [895, 343] on div "[PERSON_NAME] [GEOGRAPHIC_DATA][DEMOGRAPHIC_DATA], [GEOGRAPHIC_DATA], [GEOGRAPH…" at bounding box center [534, 359] width 1028 height 171
click at [898, 353] on div "check Resolvido" at bounding box center [907, 360] width 56 height 24
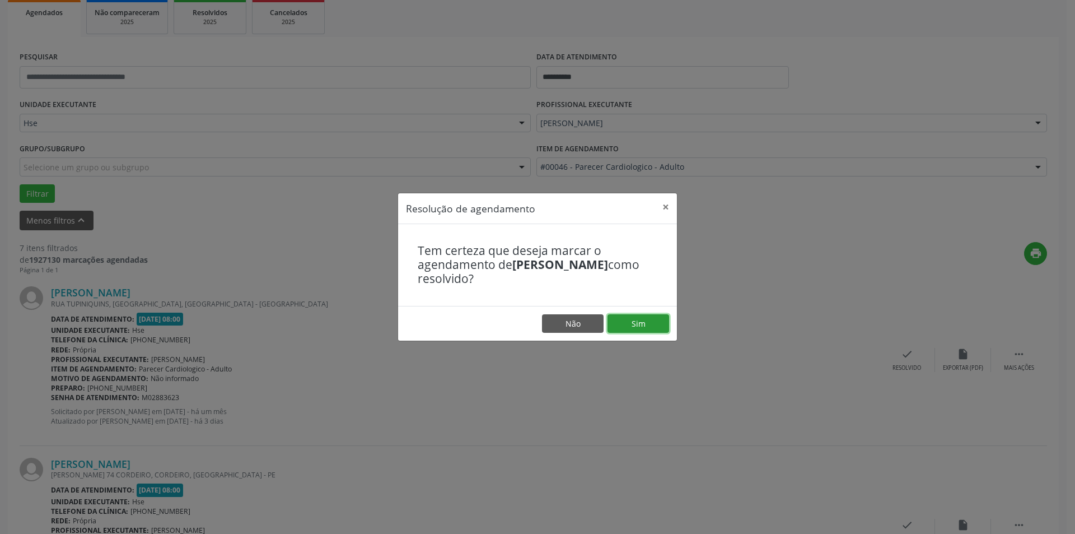
click at [661, 321] on button "Sim" at bounding box center [639, 323] width 62 height 19
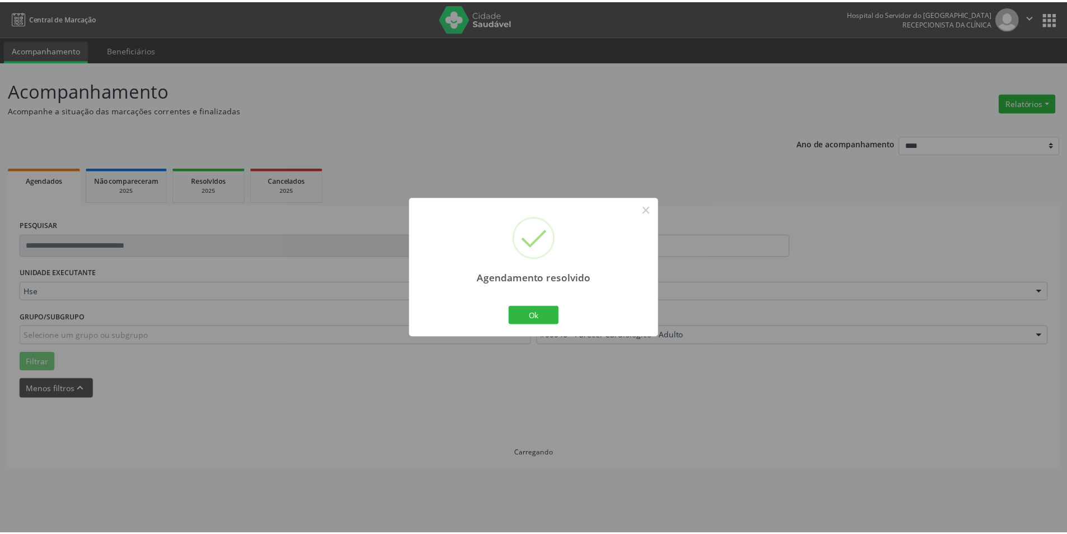
scroll to position [0, 0]
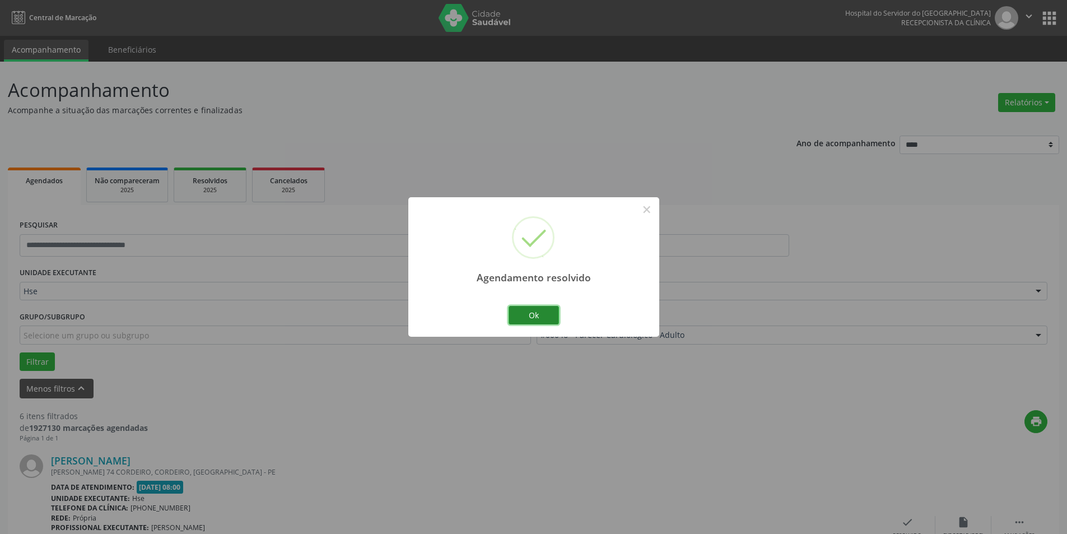
click at [547, 319] on button "Ok" at bounding box center [533, 315] width 50 height 19
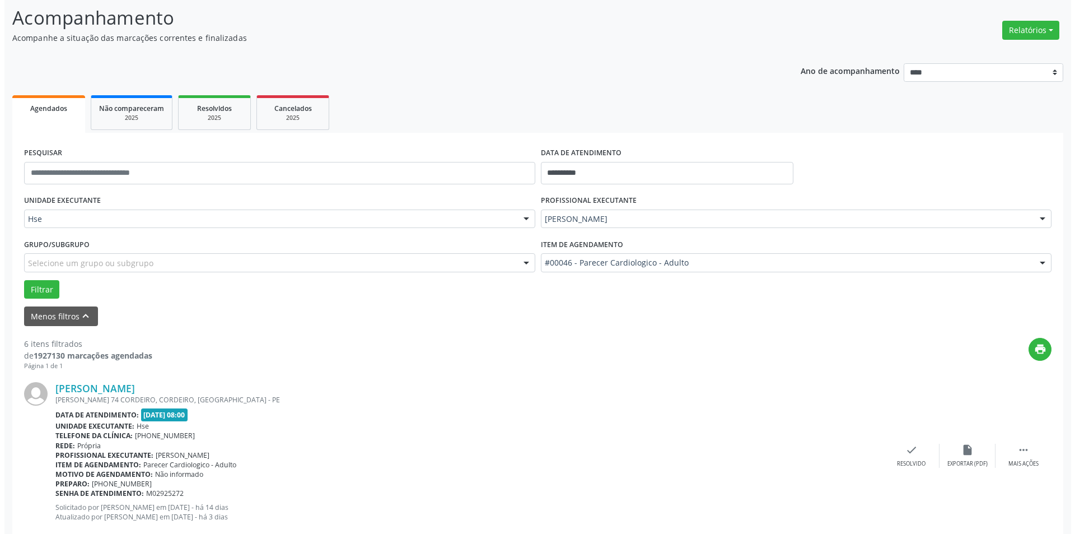
scroll to position [336, 0]
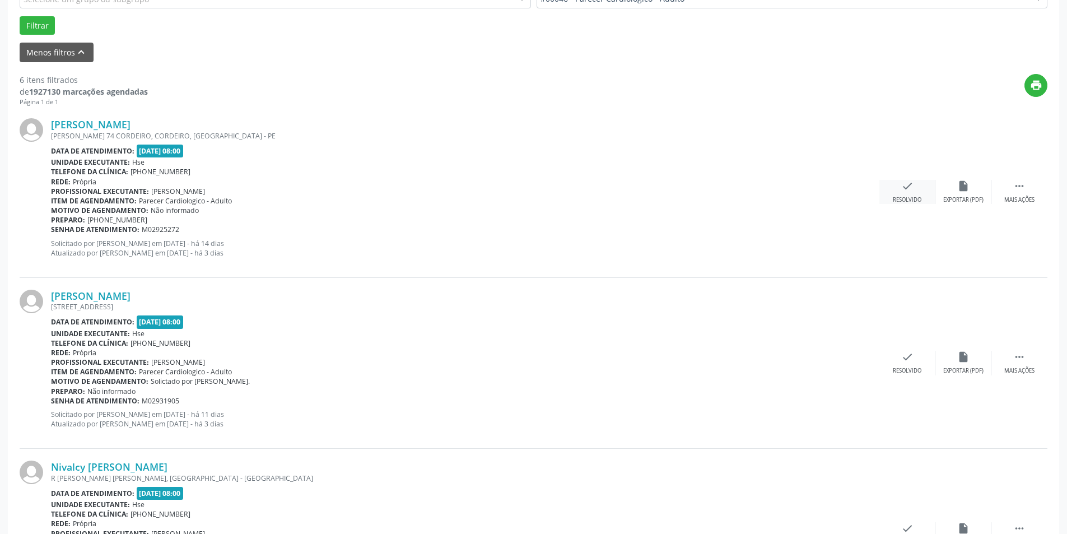
click at [901, 194] on div "check Resolvido" at bounding box center [907, 192] width 56 height 24
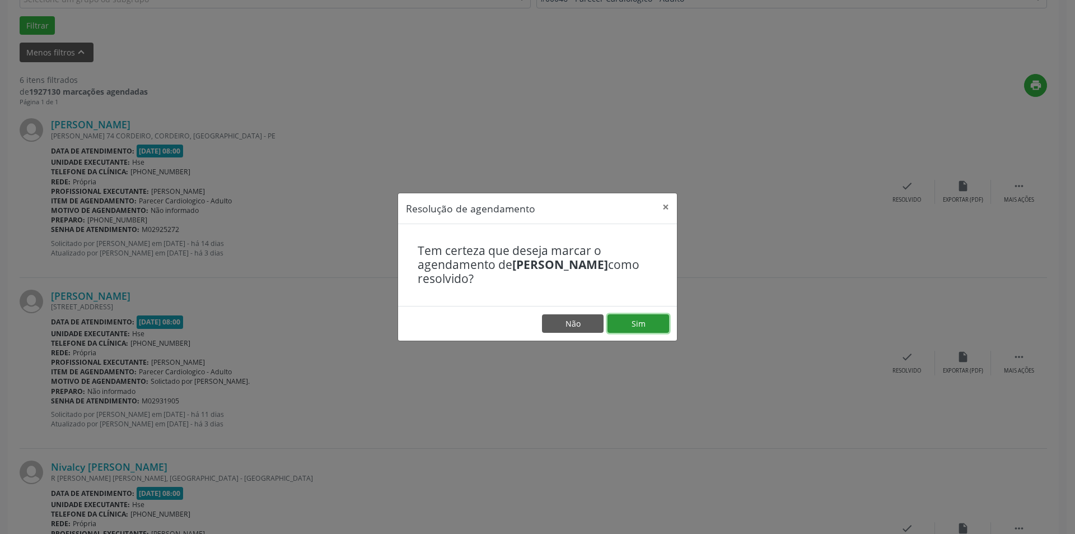
click at [633, 320] on button "Sim" at bounding box center [639, 323] width 62 height 19
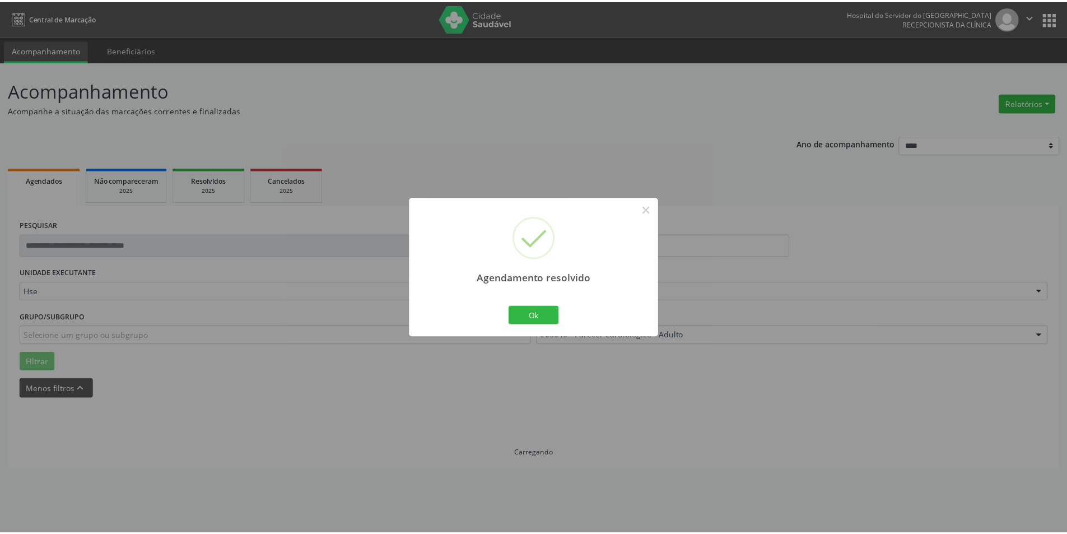
scroll to position [0, 0]
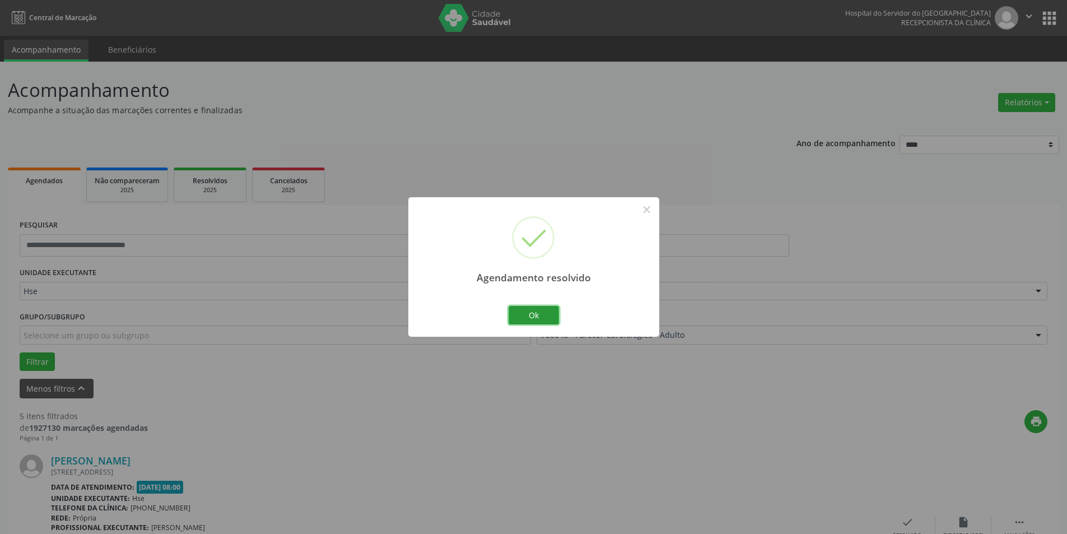
drag, startPoint x: 547, startPoint y: 318, endPoint x: 589, endPoint y: 304, distance: 45.0
click at [547, 318] on button "Ok" at bounding box center [533, 315] width 50 height 19
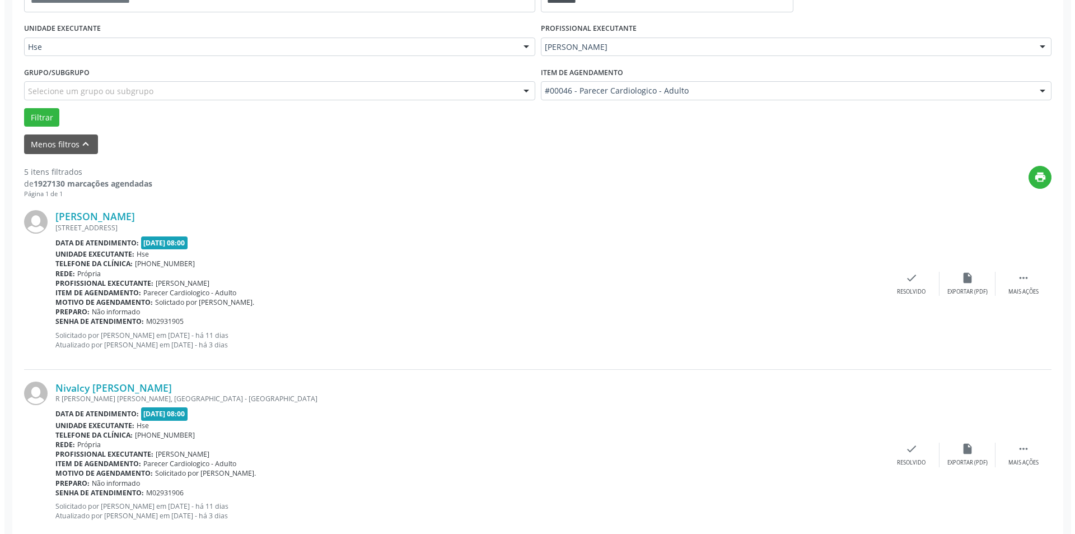
scroll to position [280, 0]
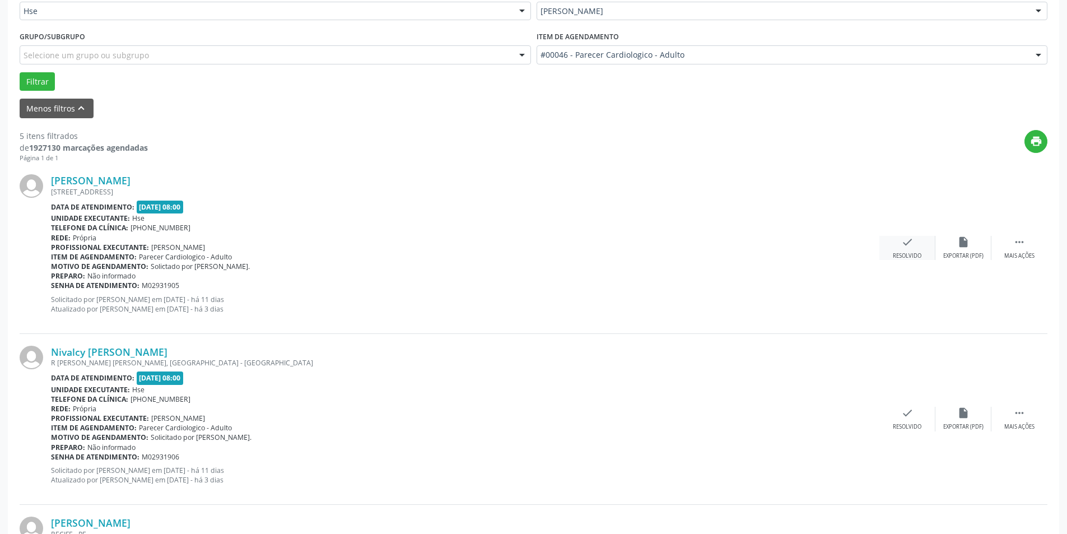
click at [895, 250] on div "check Resolvido" at bounding box center [907, 248] width 56 height 24
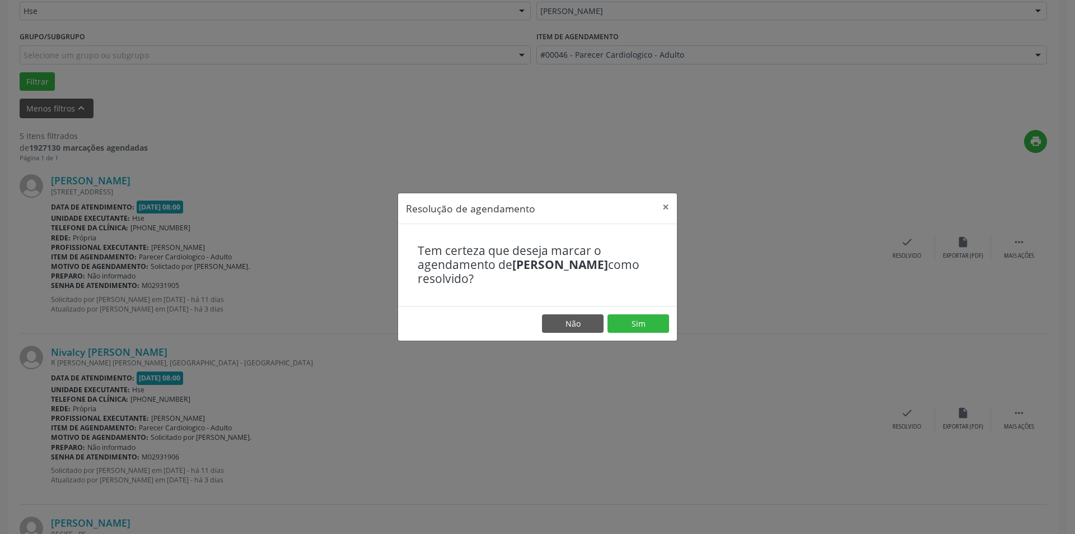
click at [630, 313] on footer "Não Sim" at bounding box center [537, 323] width 279 height 35
click at [633, 316] on button "Sim" at bounding box center [639, 323] width 62 height 19
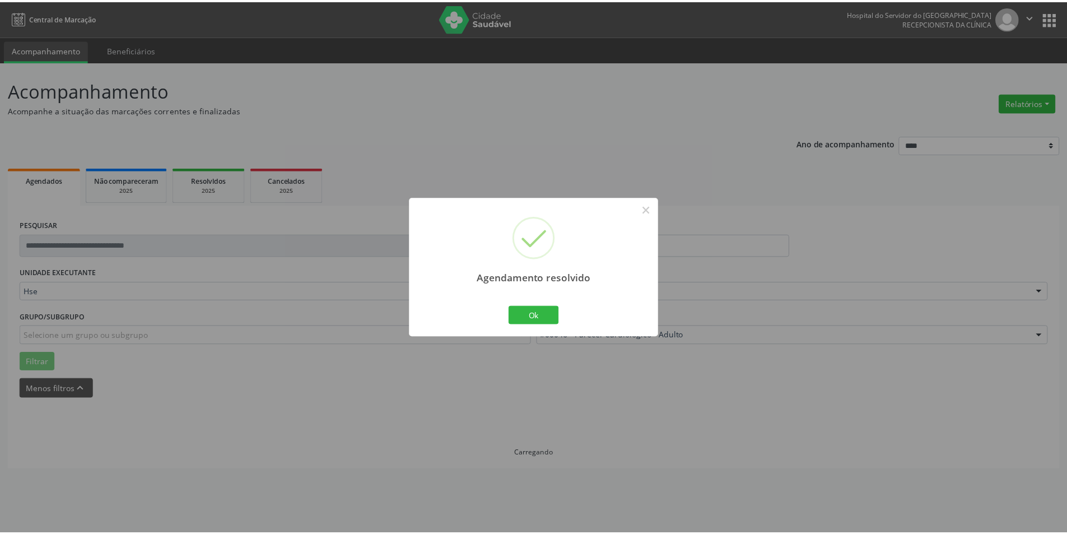
scroll to position [0, 0]
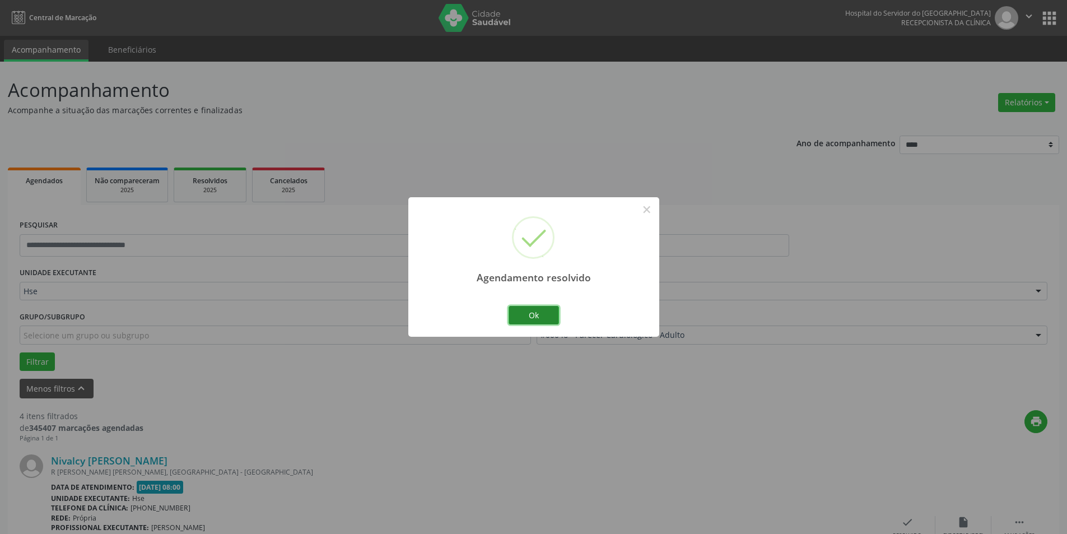
click at [525, 319] on button "Ok" at bounding box center [533, 315] width 50 height 19
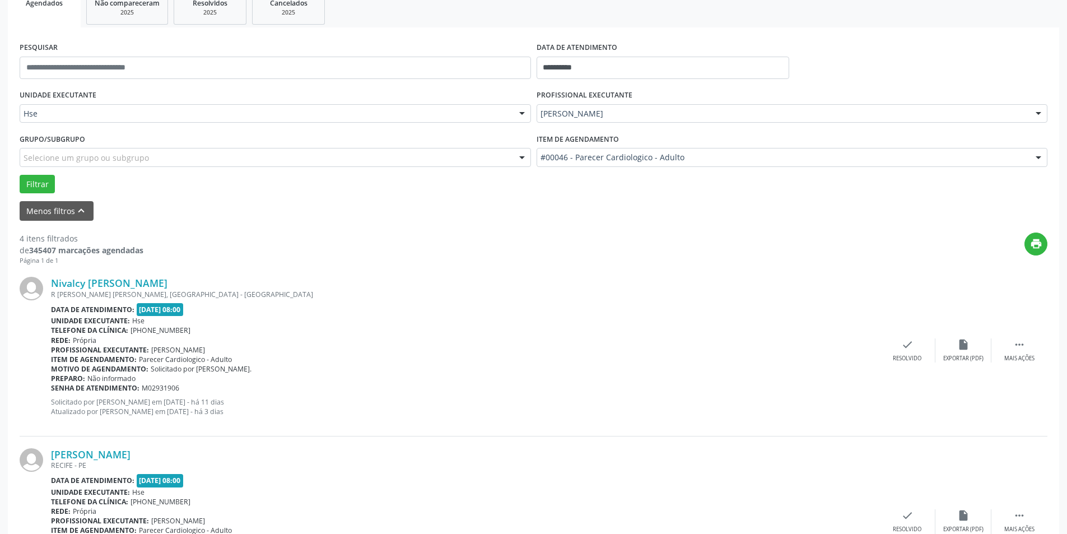
scroll to position [224, 0]
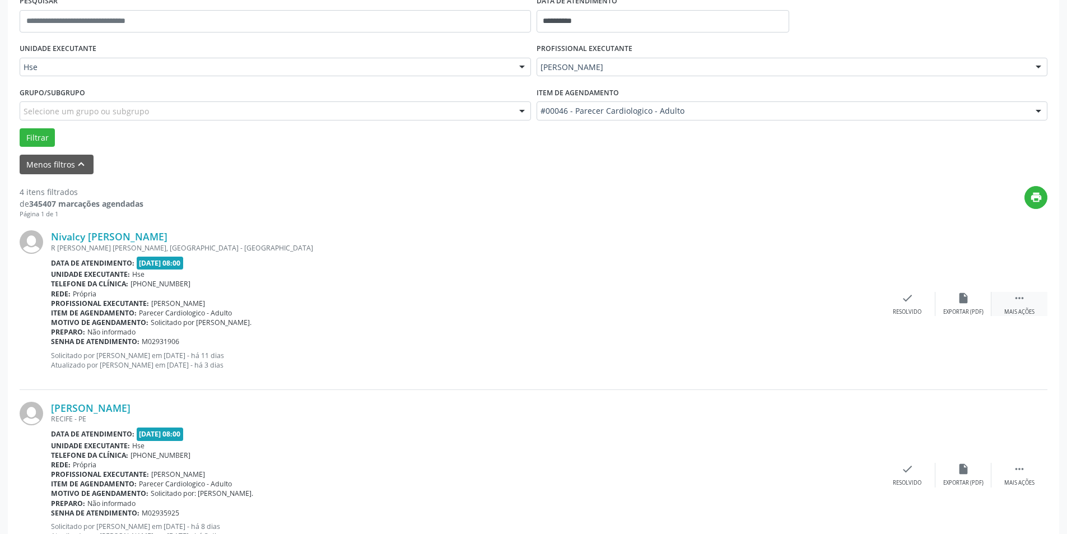
click at [1018, 309] on div "Mais ações" at bounding box center [1019, 312] width 30 height 8
click at [961, 311] on div "Não compareceu" at bounding box center [963, 312] width 48 height 8
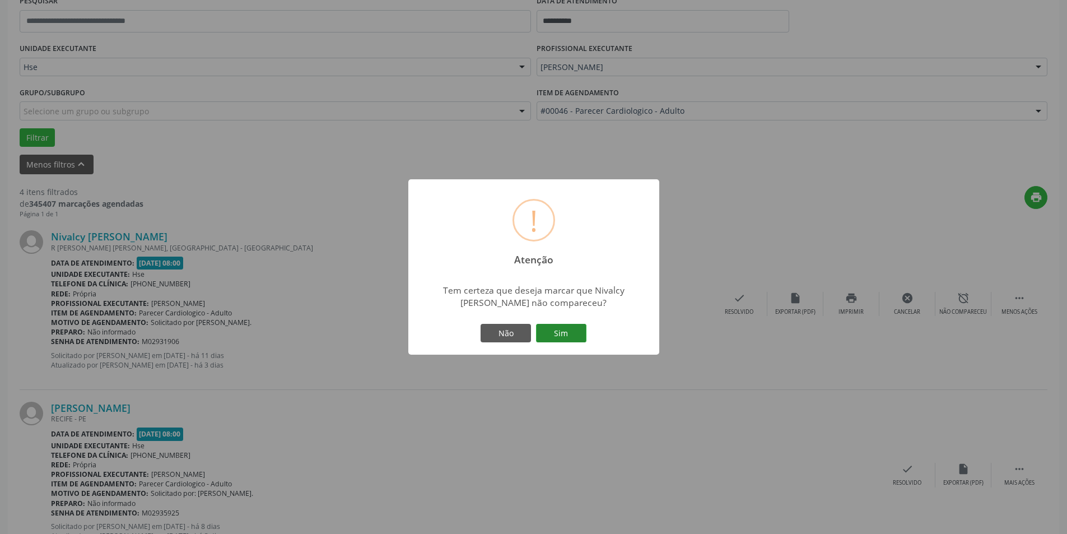
click at [555, 326] on button "Sim" at bounding box center [561, 333] width 50 height 19
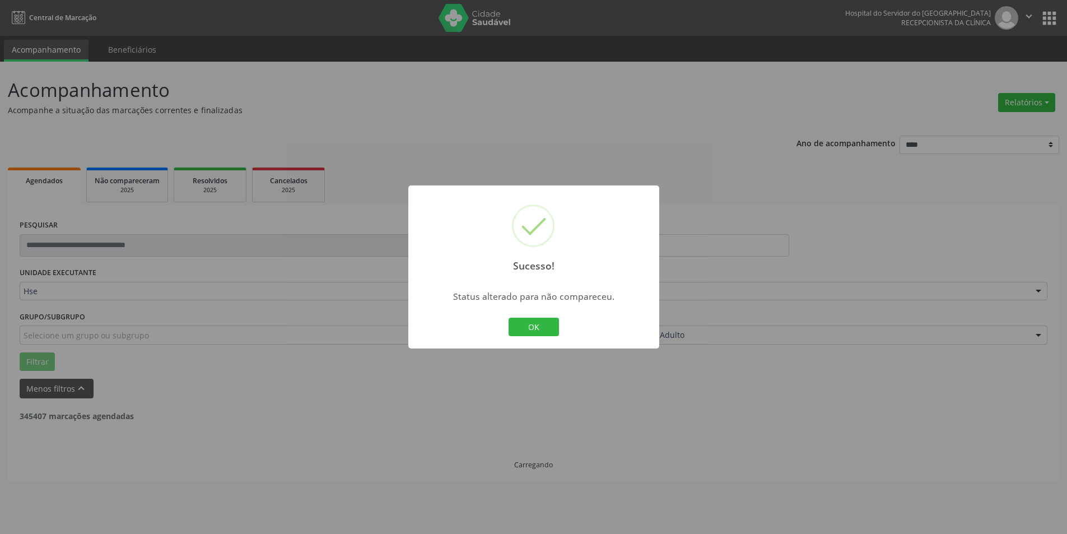
scroll to position [0, 0]
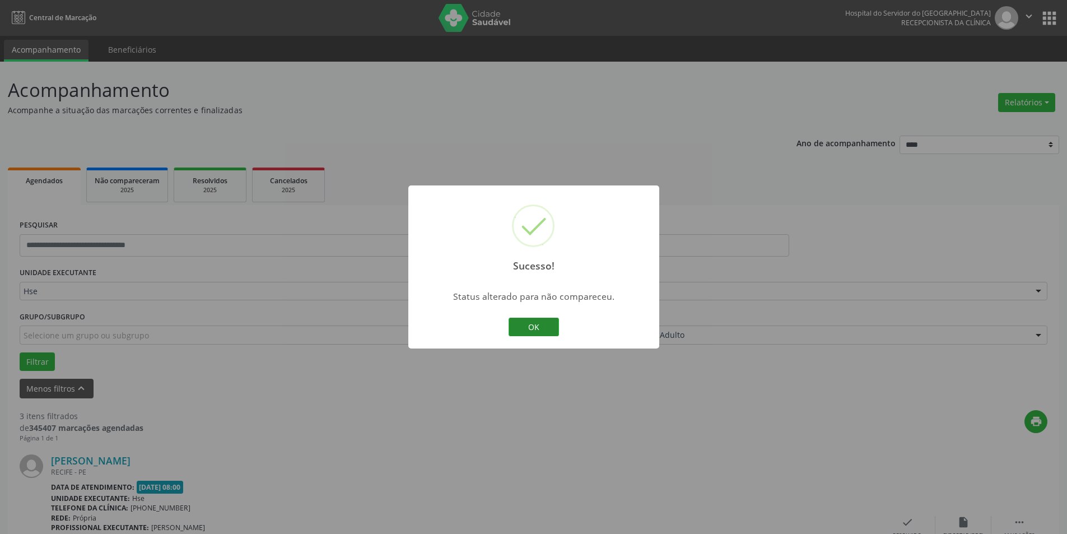
click at [534, 323] on button "OK" at bounding box center [533, 327] width 50 height 19
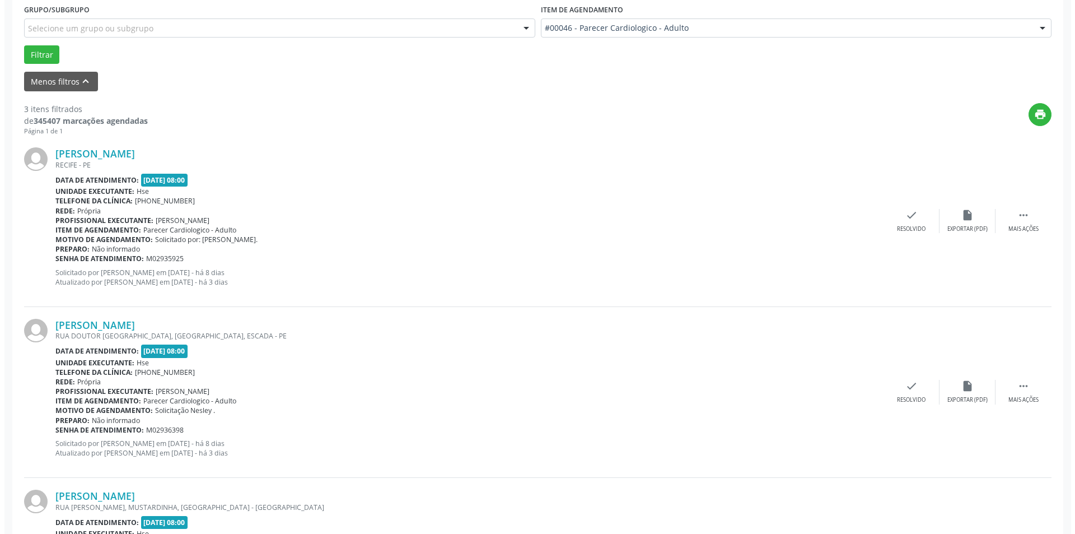
scroll to position [336, 0]
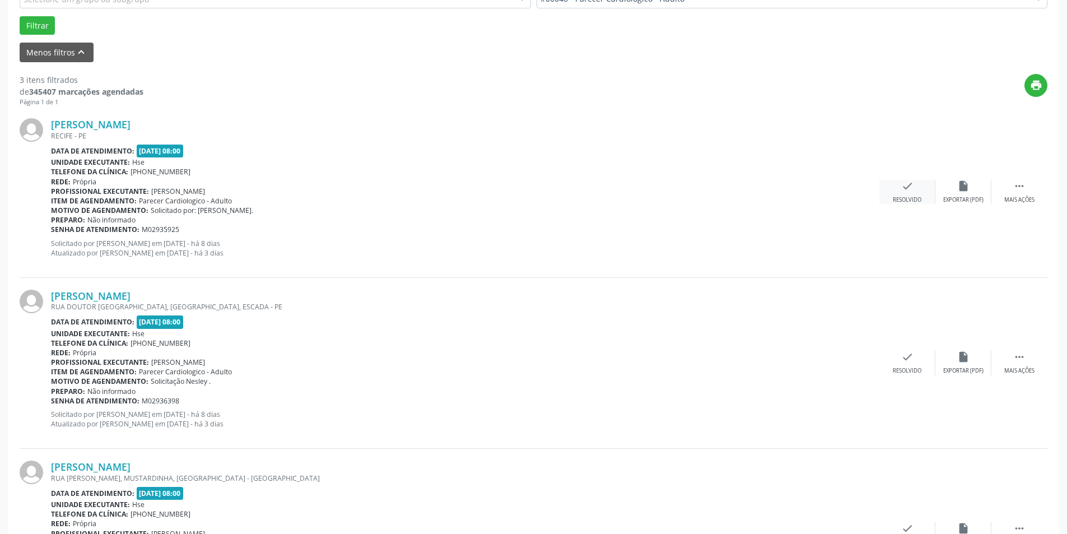
click at [900, 192] on div "check Resolvido" at bounding box center [907, 192] width 56 height 24
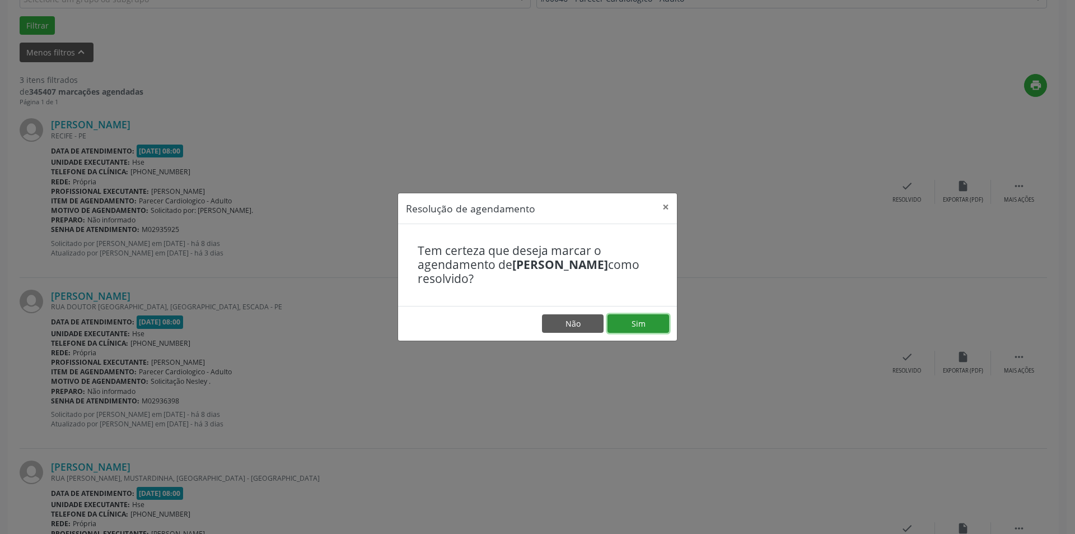
click at [642, 324] on button "Sim" at bounding box center [639, 323] width 62 height 19
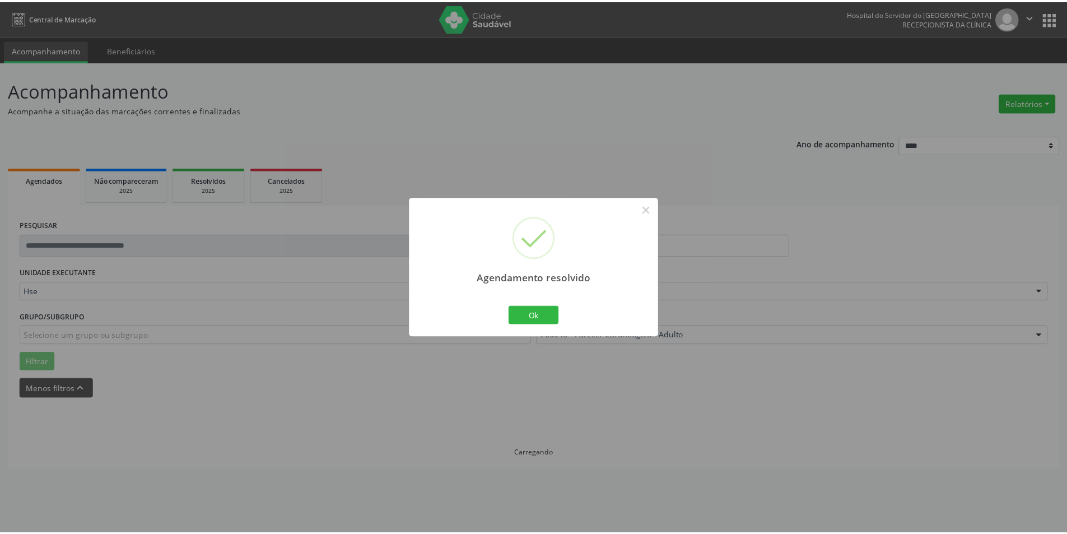
scroll to position [0, 0]
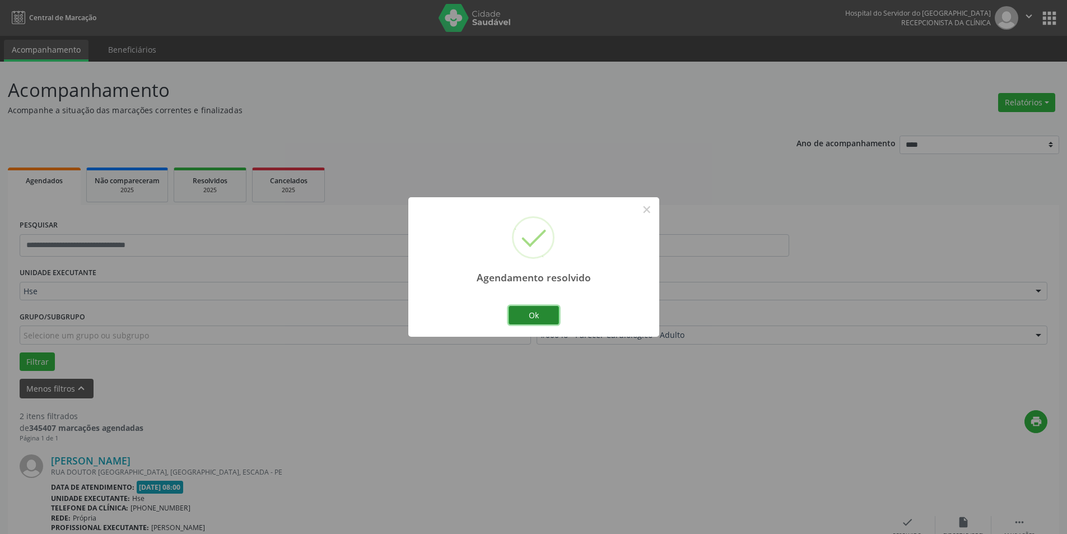
click at [533, 323] on button "Ok" at bounding box center [533, 315] width 50 height 19
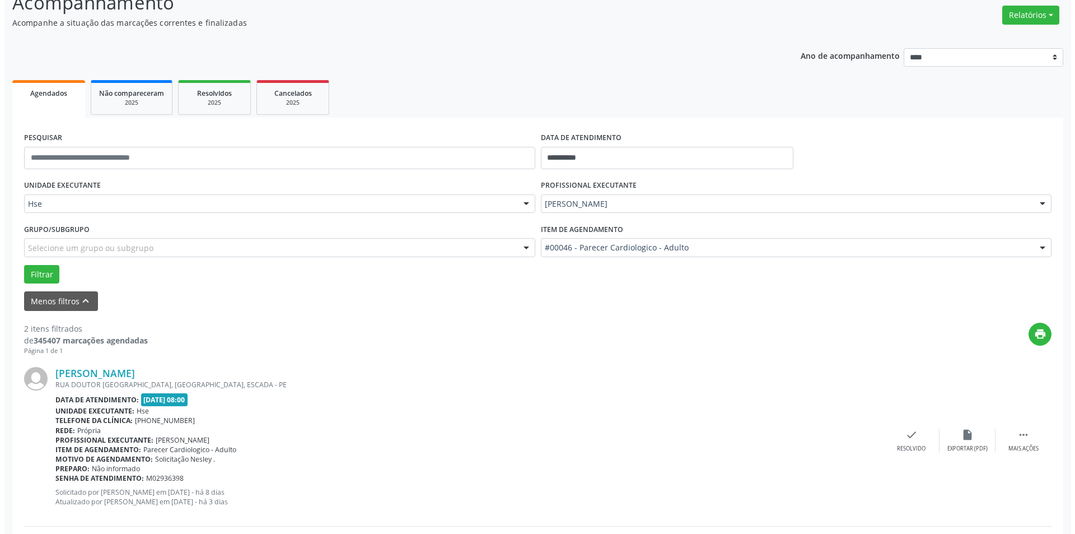
scroll to position [270, 0]
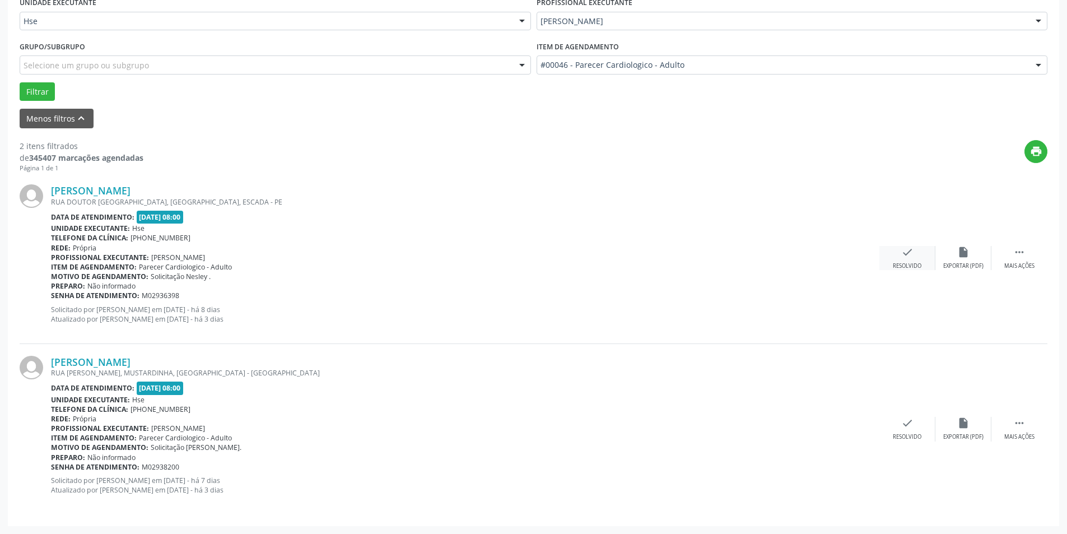
click at [903, 265] on div "Resolvido" at bounding box center [907, 266] width 29 height 8
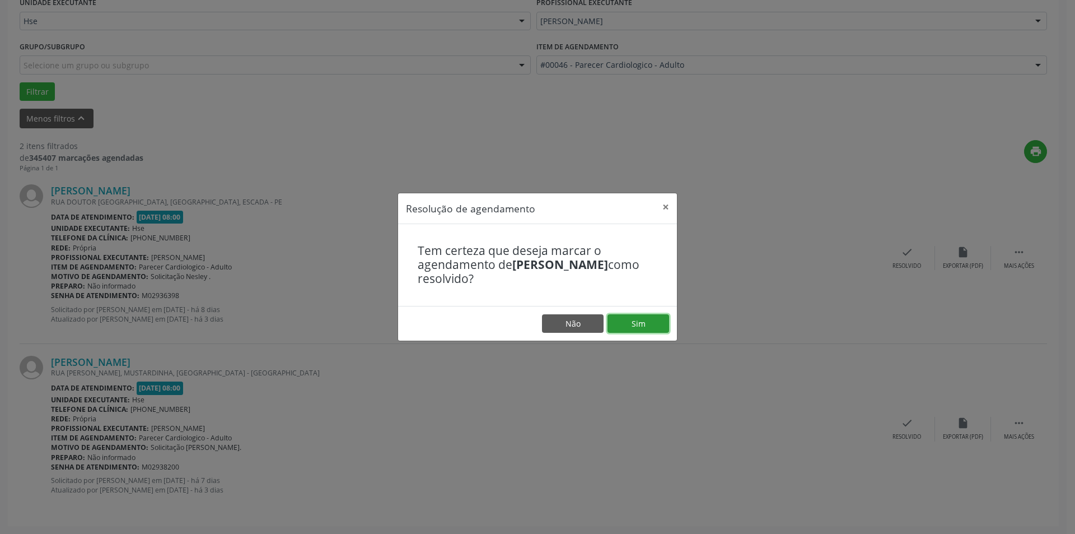
click at [650, 319] on button "Sim" at bounding box center [639, 323] width 62 height 19
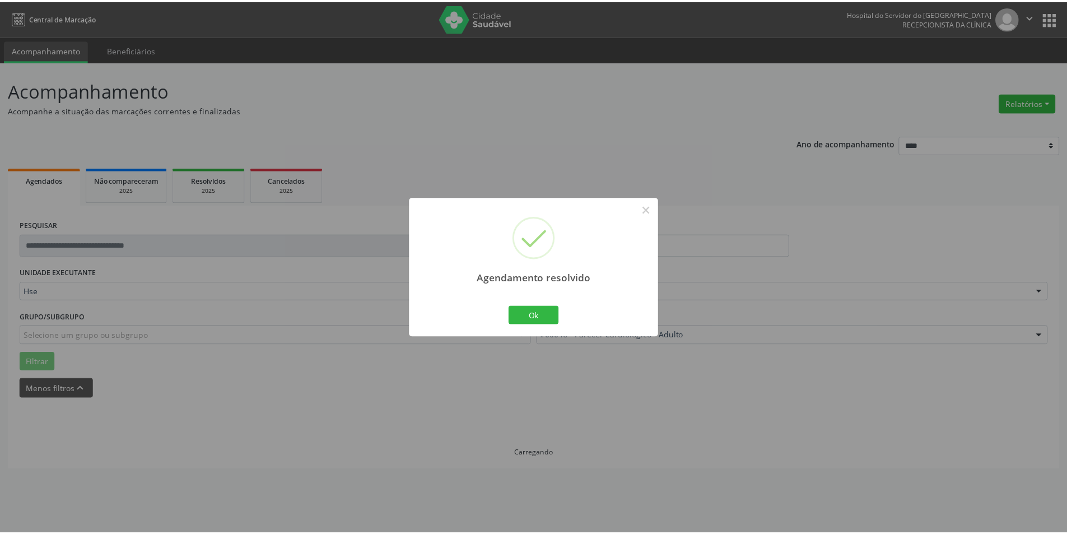
scroll to position [0, 0]
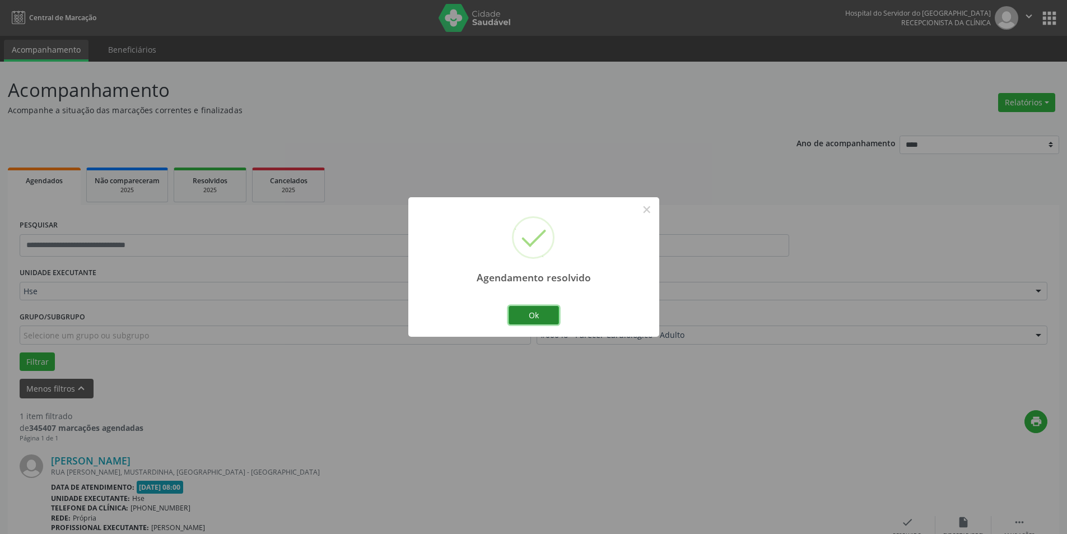
click at [544, 318] on button "Ok" at bounding box center [533, 315] width 50 height 19
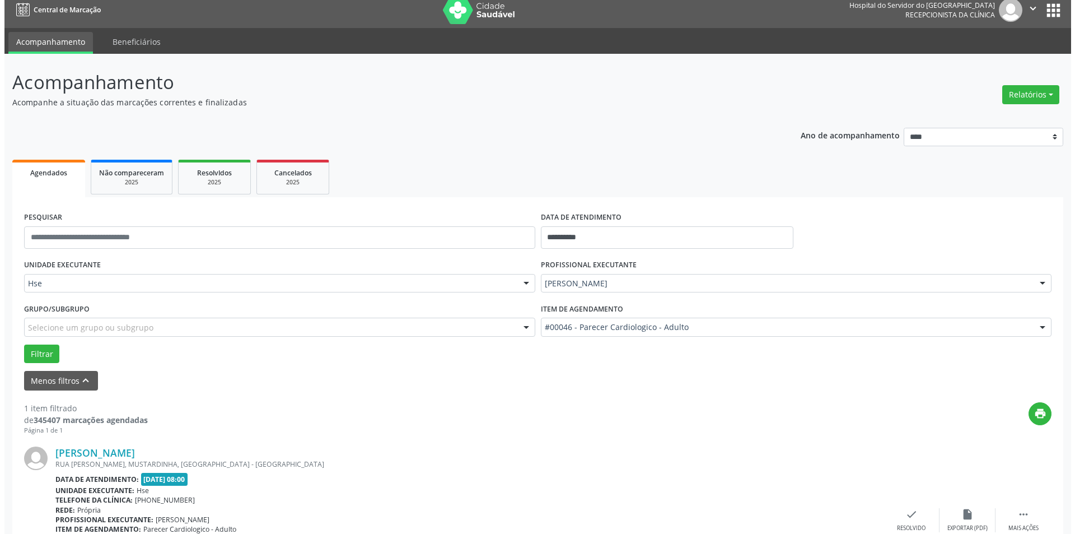
scroll to position [99, 0]
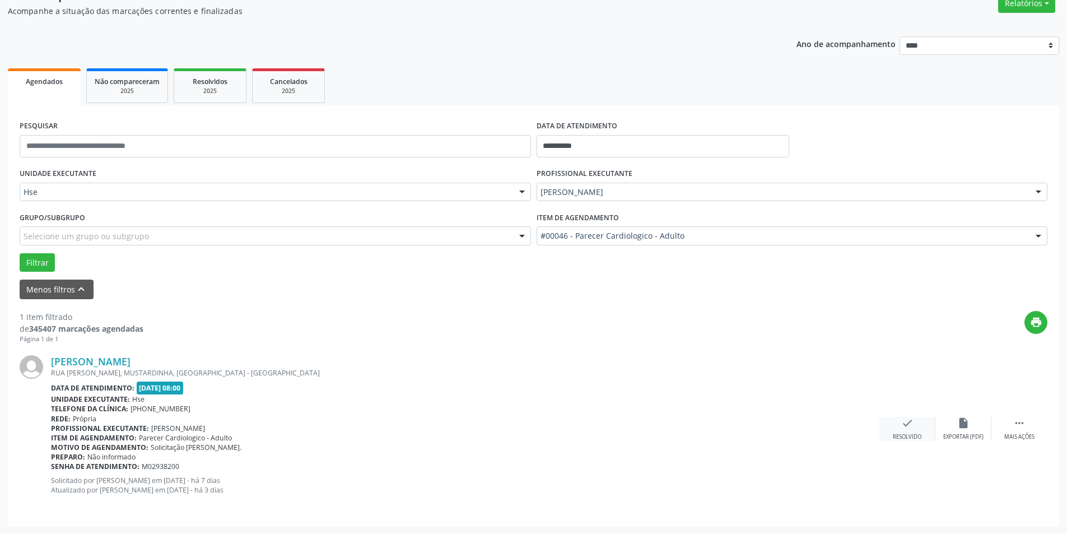
click at [895, 428] on div "check Resolvido" at bounding box center [907, 429] width 56 height 24
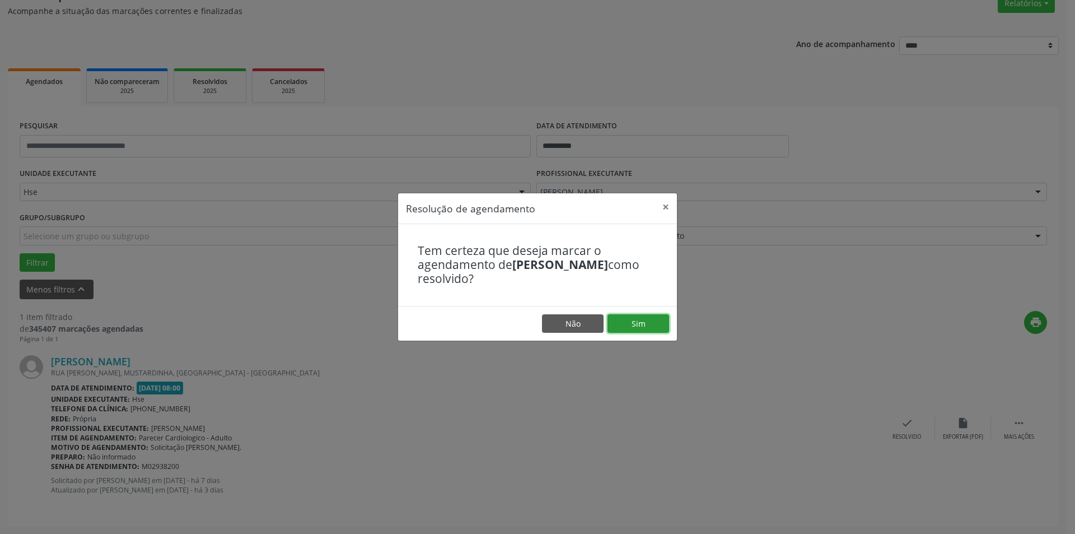
click at [641, 326] on button "Sim" at bounding box center [639, 323] width 62 height 19
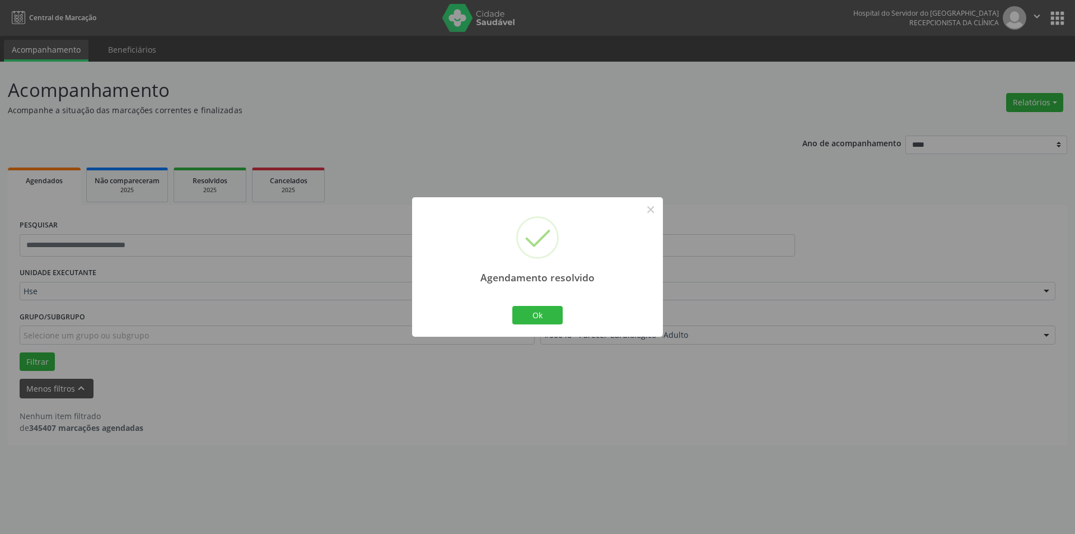
drag, startPoint x: 11, startPoint y: 86, endPoint x: 0, endPoint y: 144, distance: 59.2
drag, startPoint x: 0, startPoint y: 144, endPoint x: 555, endPoint y: 309, distance: 578.9
click at [555, 309] on button "Ok" at bounding box center [537, 315] width 50 height 19
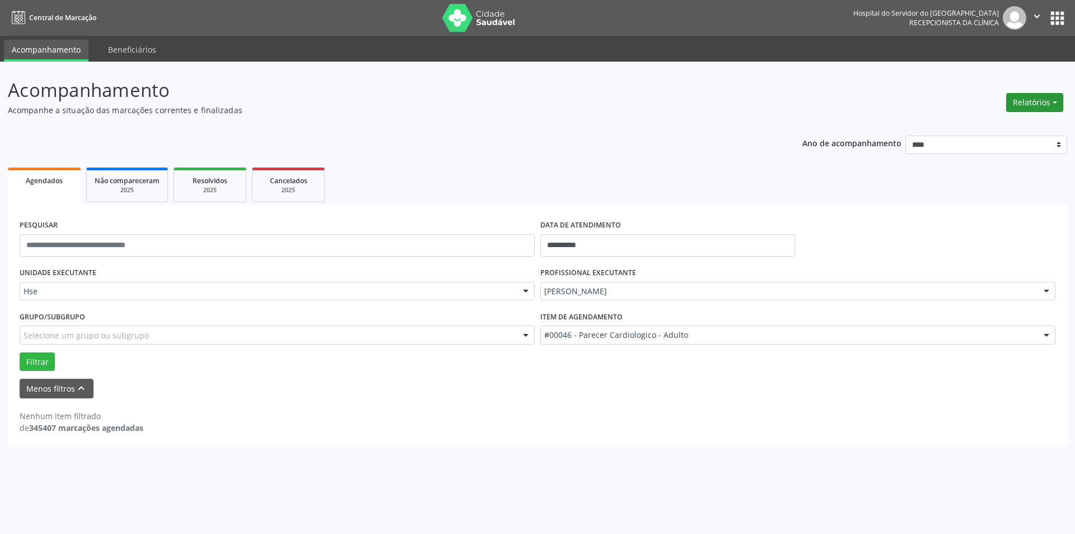
click at [1026, 103] on button "Relatórios" at bounding box center [1034, 102] width 57 height 19
click at [1007, 122] on link "Agendamentos" at bounding box center [1004, 127] width 120 height 16
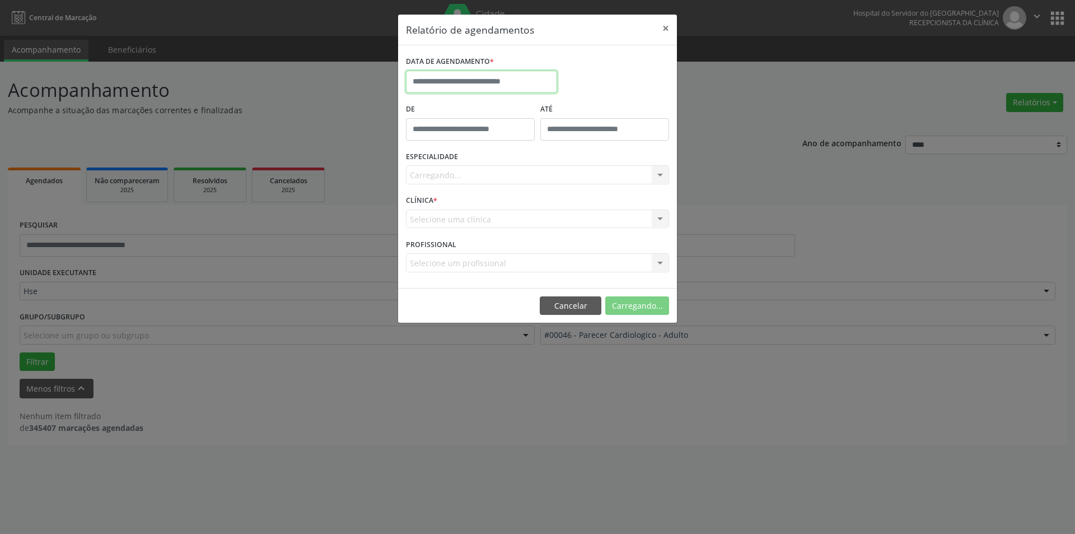
click at [500, 74] on input "text" at bounding box center [481, 82] width 151 height 22
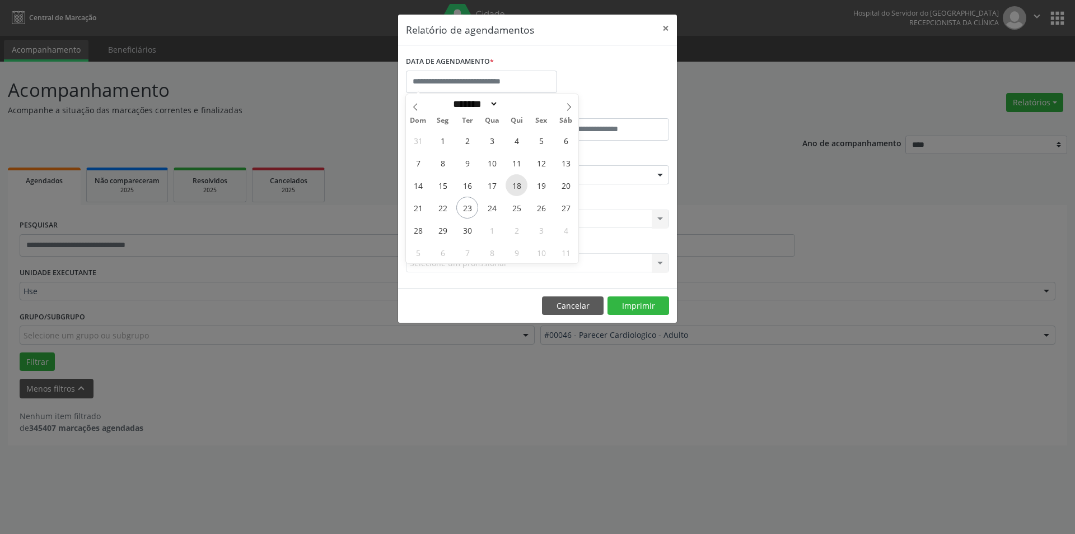
click at [522, 186] on span "18" at bounding box center [517, 185] width 22 height 22
type input "**********"
click at [522, 186] on span "18" at bounding box center [517, 185] width 22 height 22
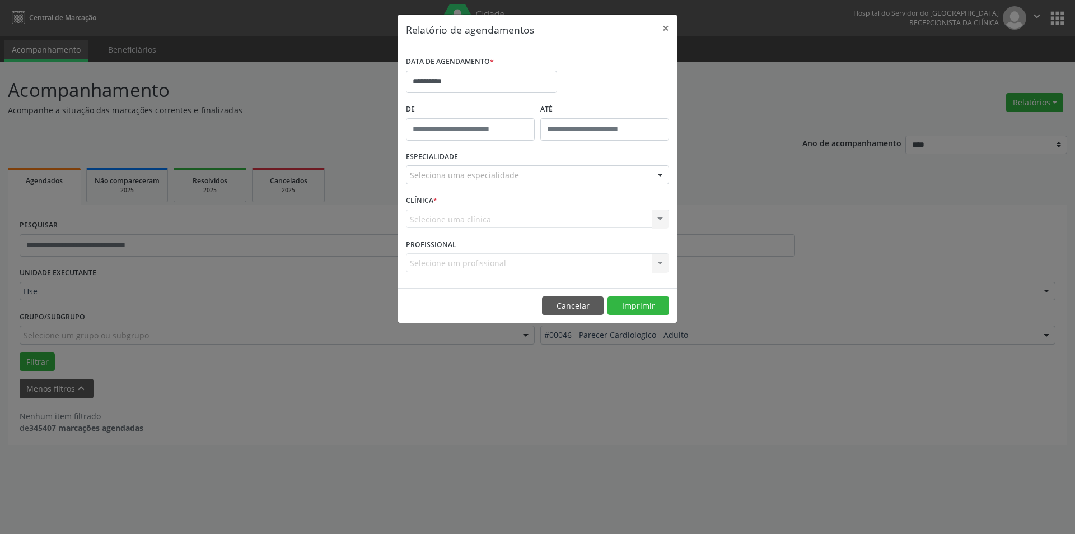
click at [533, 180] on div "Seleciona uma especialidade" at bounding box center [537, 174] width 263 height 19
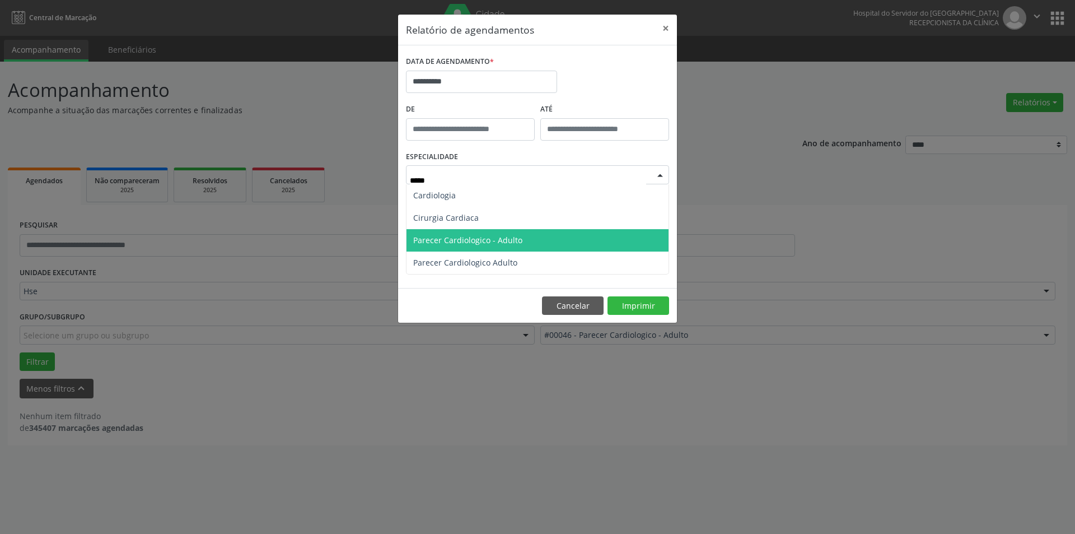
type input "******"
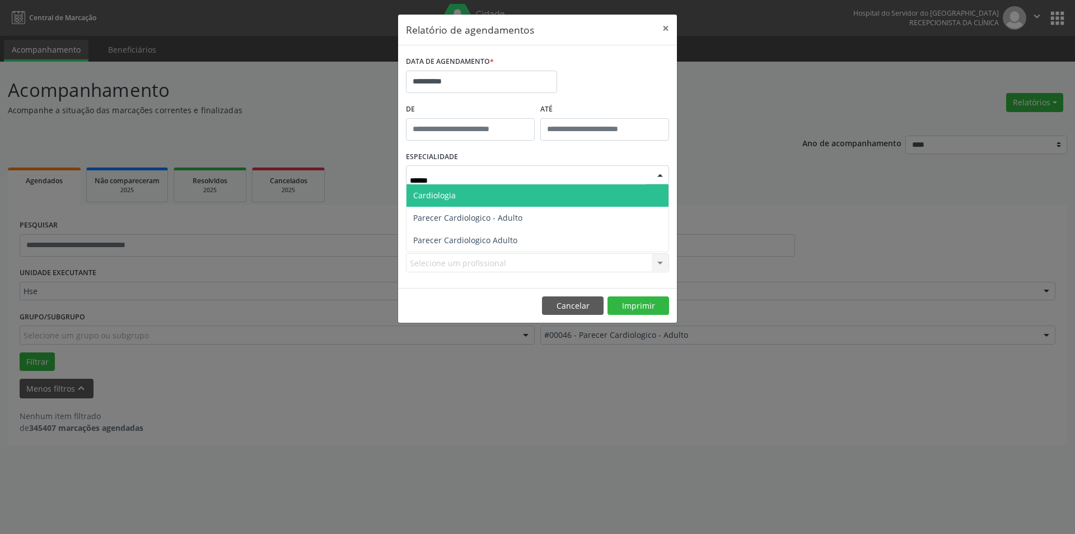
click at [435, 197] on span "Cardiologia" at bounding box center [434, 195] width 43 height 11
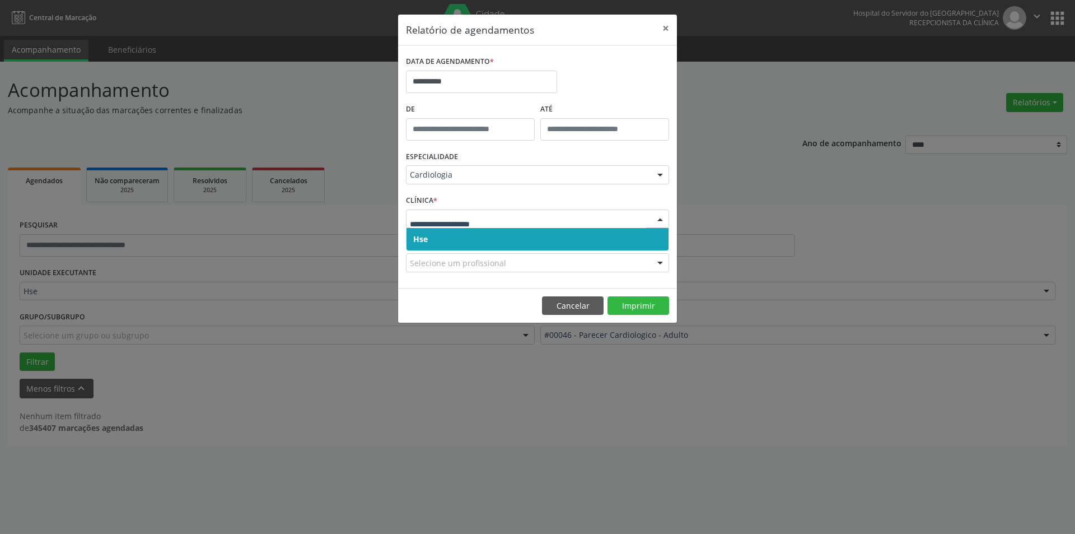
click at [438, 237] on span "Hse" at bounding box center [538, 239] width 262 height 22
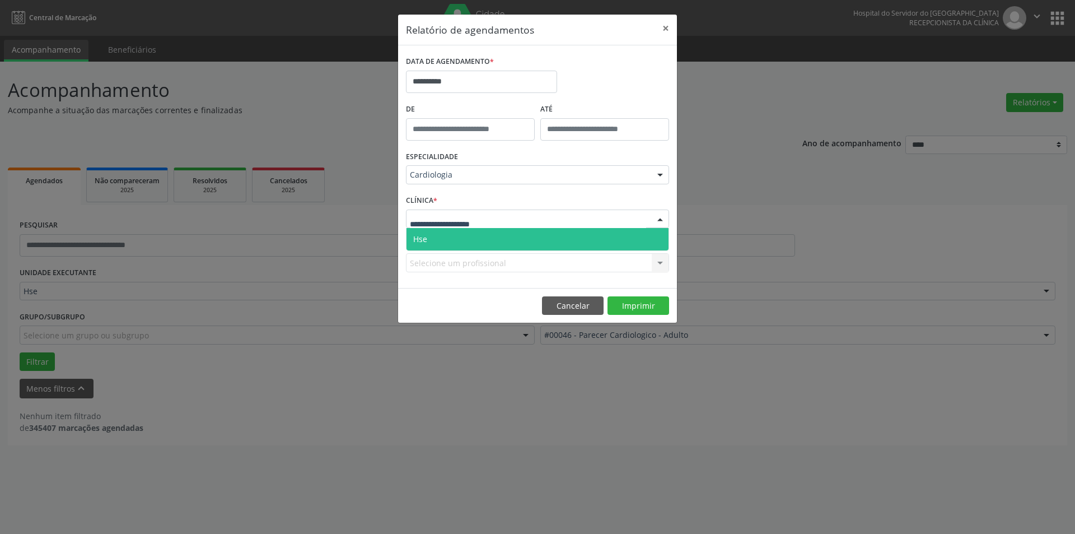
click at [437, 226] on div at bounding box center [537, 218] width 263 height 19
click at [438, 246] on span "Hse" at bounding box center [538, 239] width 262 height 22
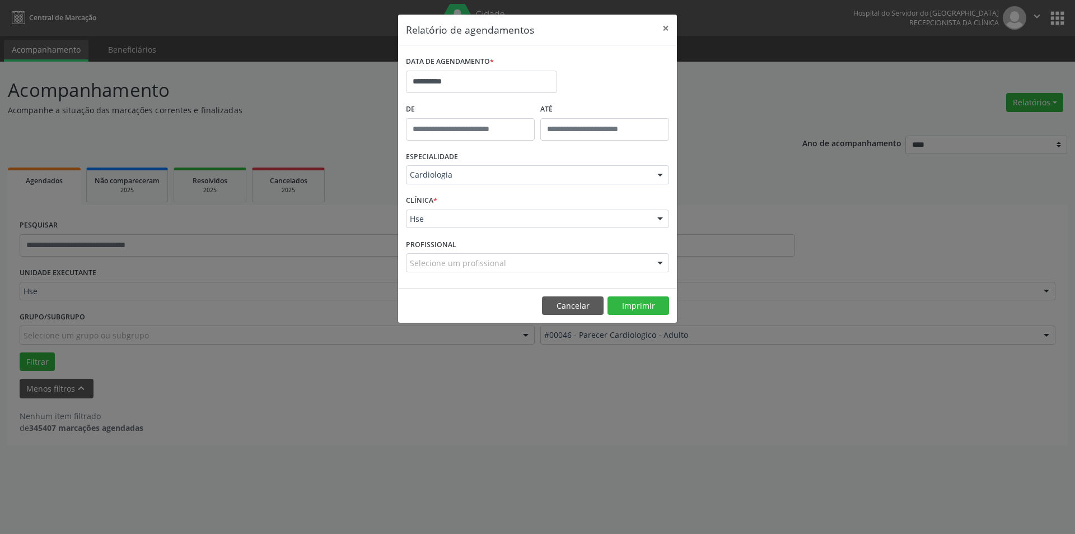
click at [448, 272] on div "Selecione um profissional Todos os profissionais [PERSON_NAME] - Professor(A) N…" at bounding box center [537, 262] width 263 height 19
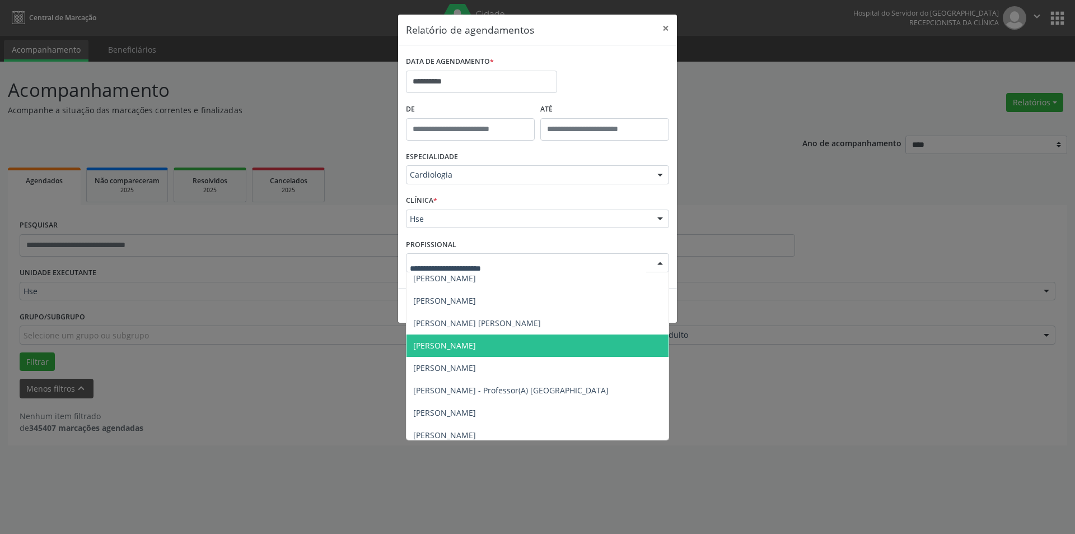
scroll to position [112, 0]
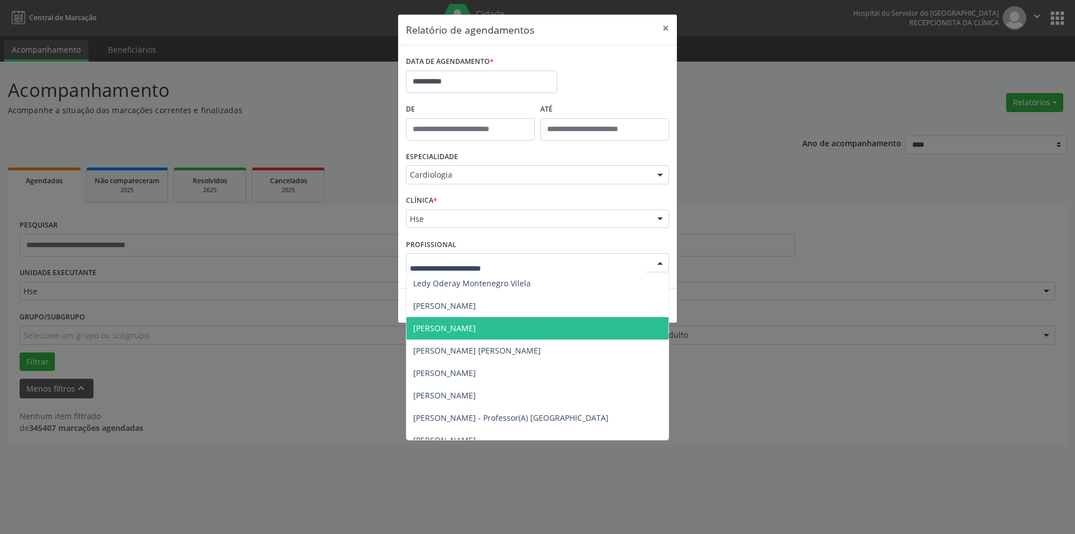
click at [476, 332] on span "[PERSON_NAME]" at bounding box center [444, 328] width 63 height 11
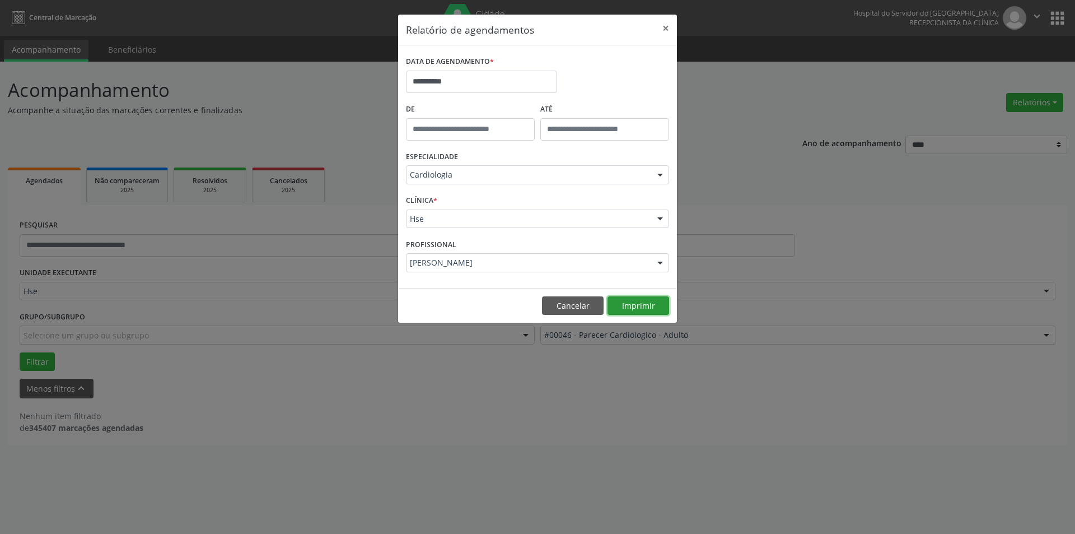
click at [657, 308] on button "Imprimir" at bounding box center [639, 305] width 62 height 19
drag, startPoint x: 668, startPoint y: 28, endPoint x: 600, endPoint y: 99, distance: 97.8
click at [666, 31] on button "×" at bounding box center [666, 28] width 22 height 27
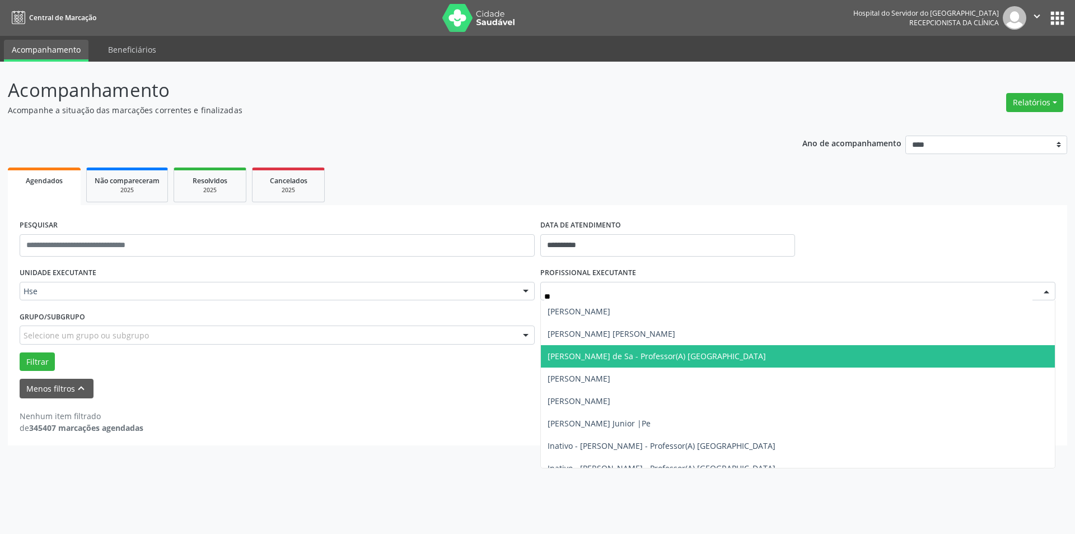
type input "***"
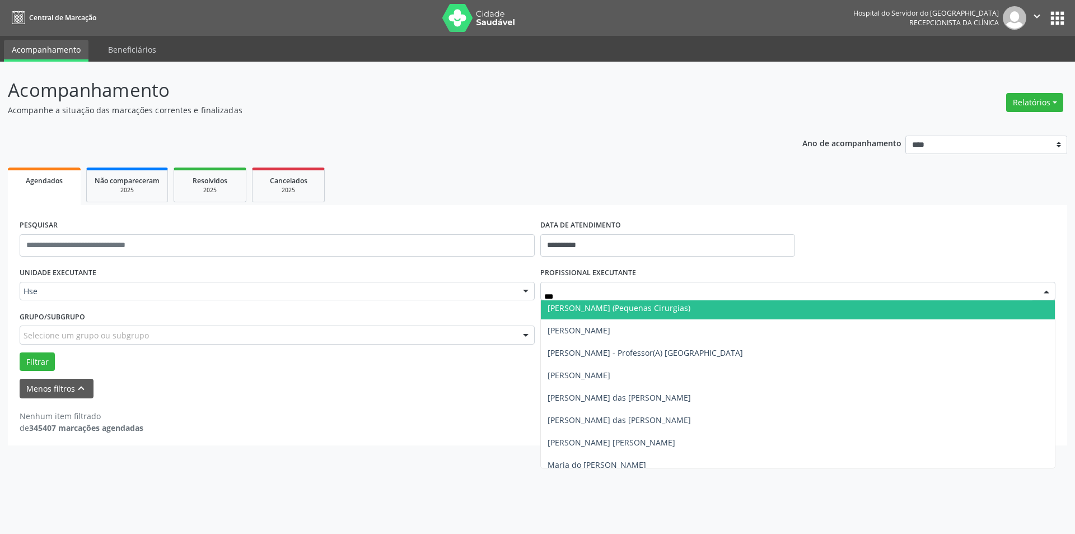
scroll to position [784, 0]
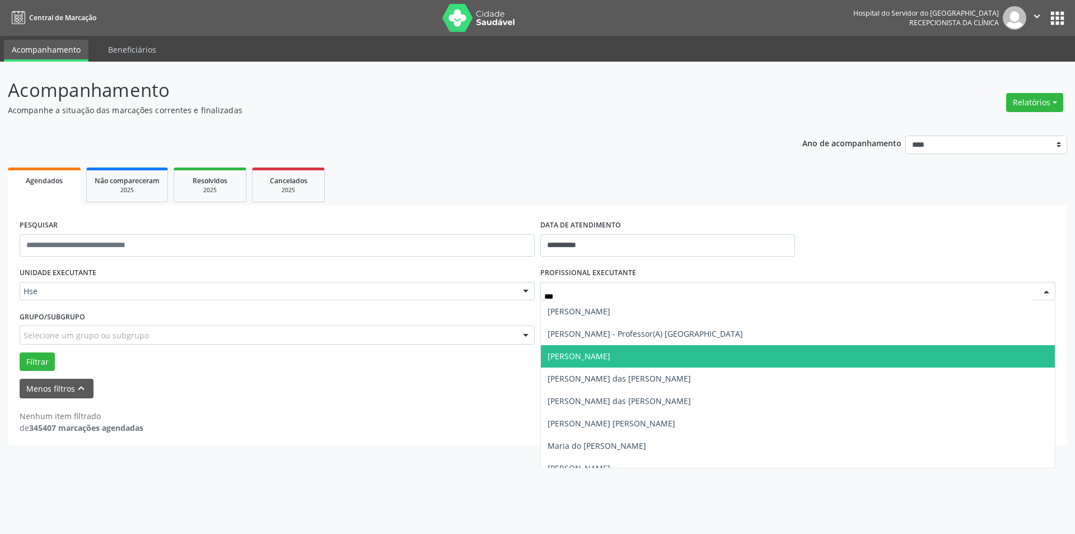
click at [673, 348] on span "[PERSON_NAME]" at bounding box center [798, 356] width 514 height 22
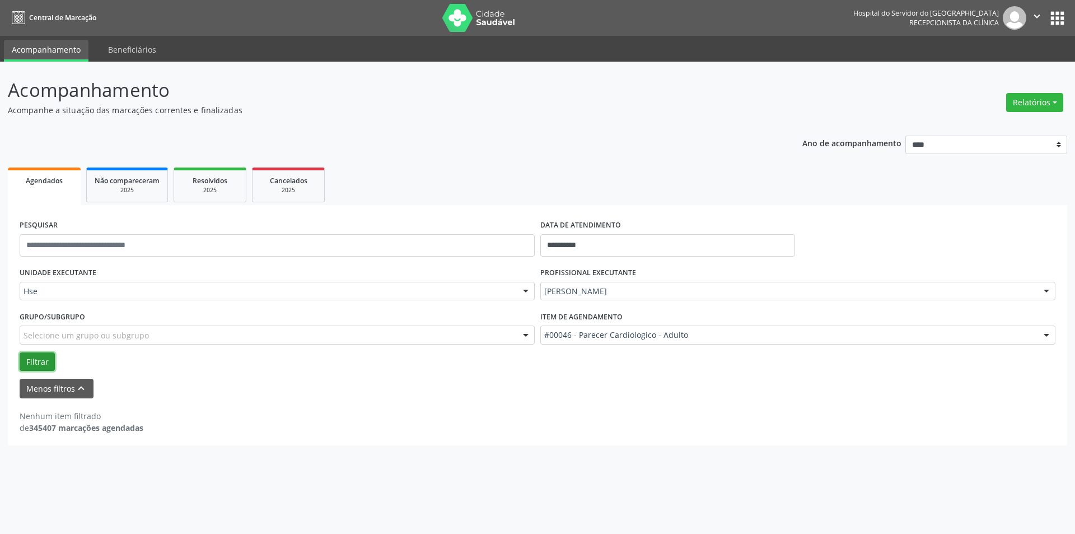
drag, startPoint x: 43, startPoint y: 354, endPoint x: 50, endPoint y: 360, distance: 8.4
click at [48, 358] on button "Filtrar" at bounding box center [37, 361] width 35 height 19
click at [581, 241] on input "**********" at bounding box center [667, 245] width 255 height 22
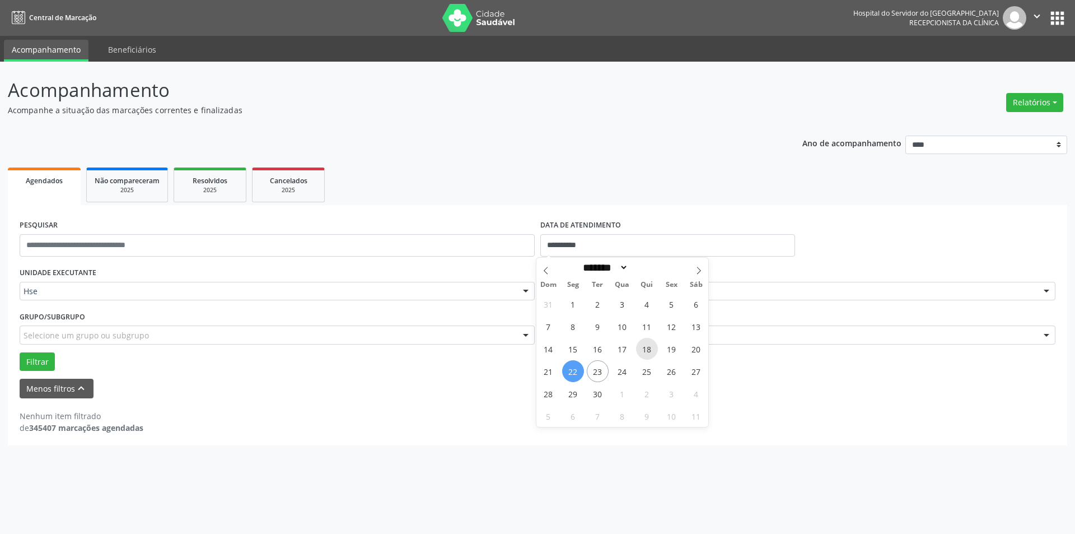
click at [651, 355] on span "18" at bounding box center [647, 349] width 22 height 22
type input "**********"
click at [651, 355] on span "18" at bounding box center [647, 349] width 22 height 22
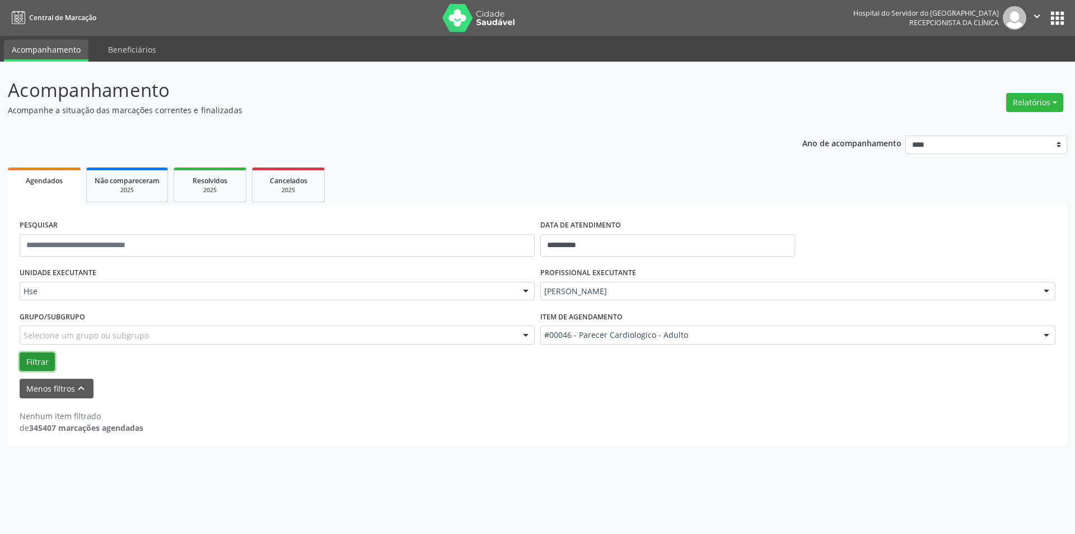
drag, startPoint x: 45, startPoint y: 352, endPoint x: 45, endPoint y: 357, distance: 5.6
click at [45, 353] on button "Filtrar" at bounding box center [37, 361] width 35 height 19
click at [1037, 103] on button "Relatórios" at bounding box center [1034, 102] width 57 height 19
click at [988, 130] on link "Agendamentos" at bounding box center [1004, 127] width 120 height 16
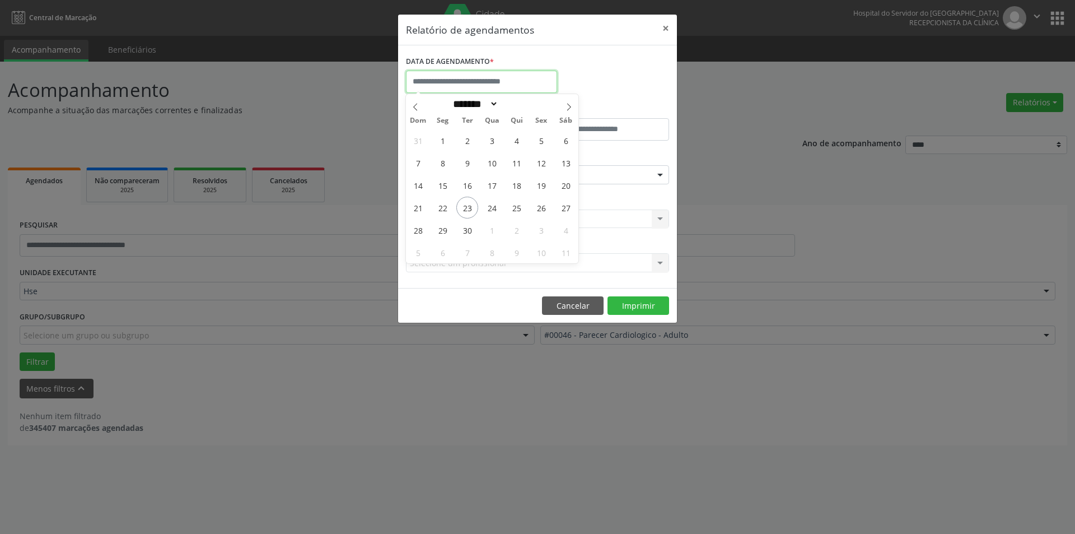
drag, startPoint x: 501, startPoint y: 77, endPoint x: 498, endPoint y: 87, distance: 10.5
click at [498, 81] on input "text" at bounding box center [481, 82] width 151 height 22
click at [470, 211] on span "23" at bounding box center [467, 208] width 22 height 22
type input "**********"
click at [470, 211] on span "23" at bounding box center [467, 208] width 22 height 22
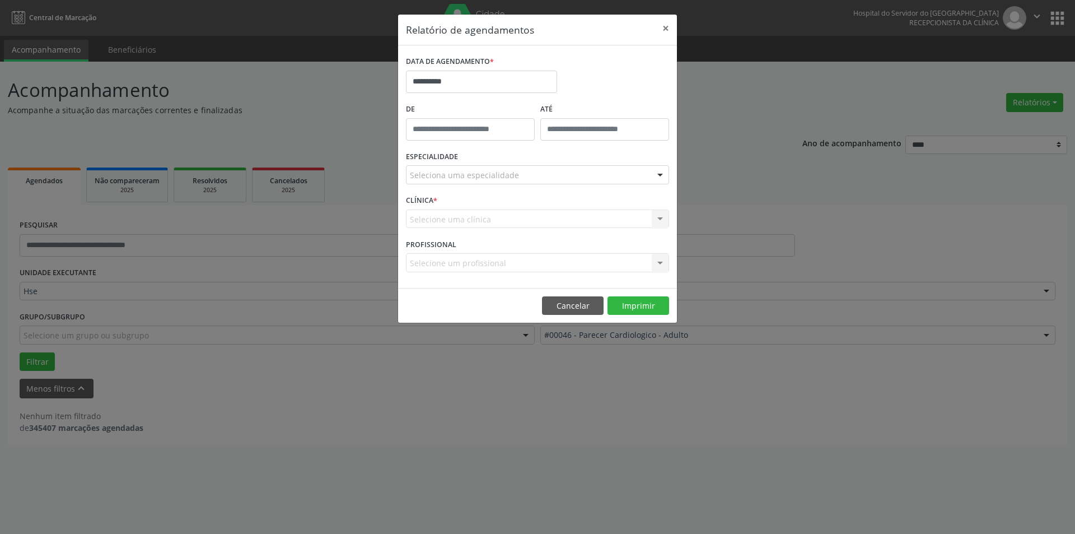
click at [524, 174] on div "Seleciona uma especialidade" at bounding box center [537, 174] width 263 height 19
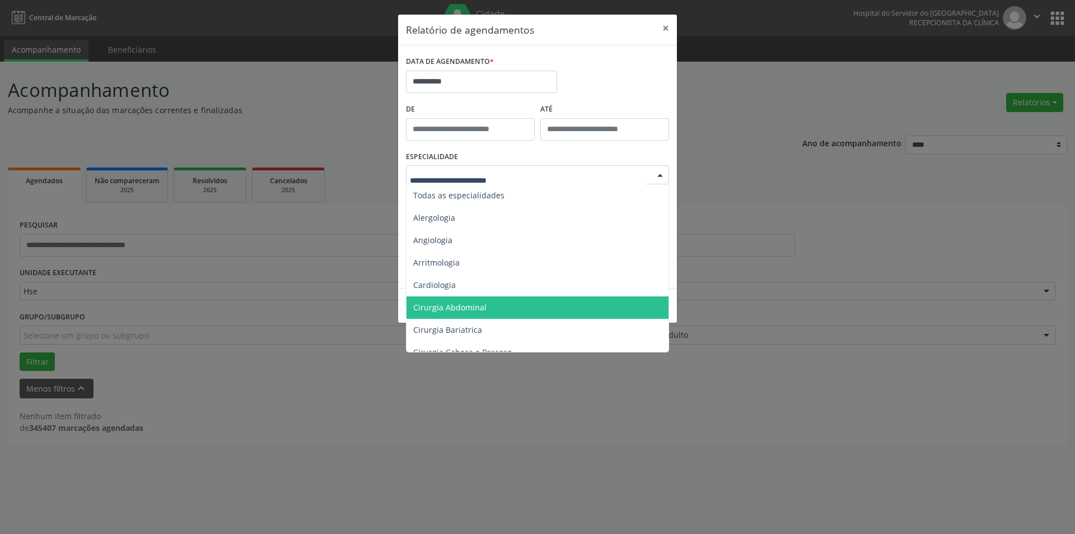
type input "*"
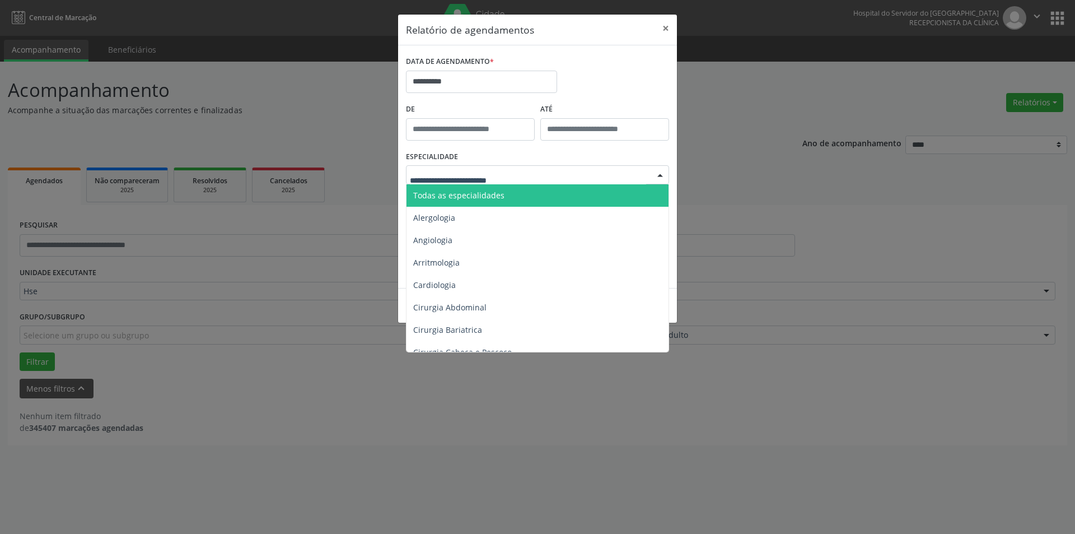
click at [571, 199] on span "Todas as especialidades" at bounding box center [539, 195] width 264 height 22
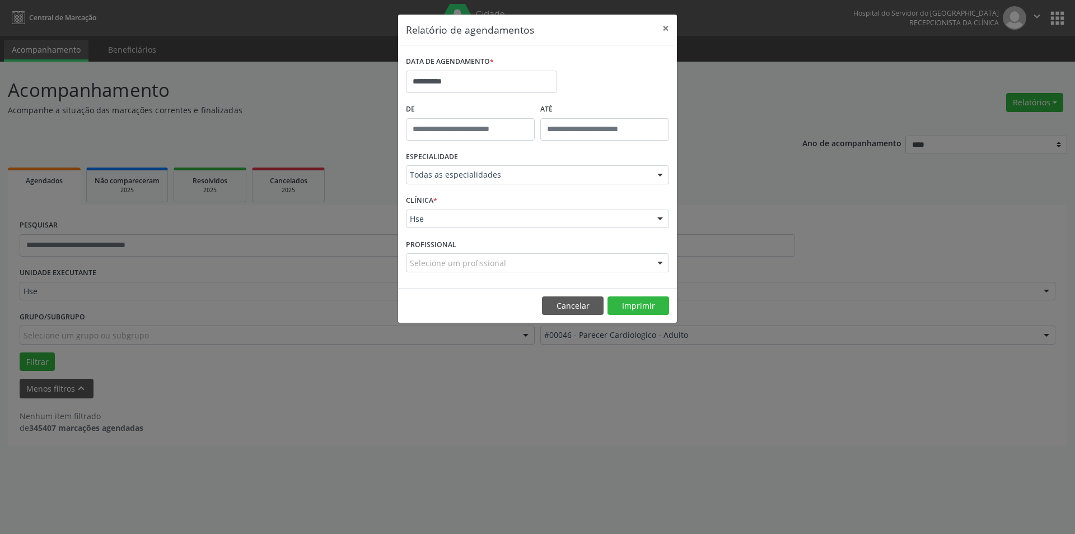
drag, startPoint x: 490, startPoint y: 216, endPoint x: 477, endPoint y: 253, distance: 39.3
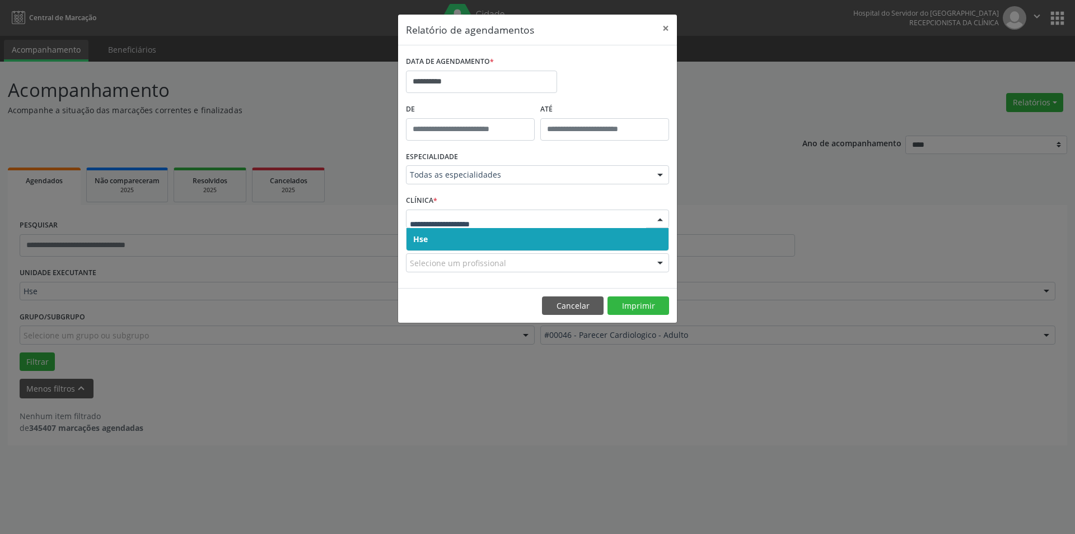
click at [460, 225] on input "text" at bounding box center [528, 224] width 236 height 22
click at [465, 227] on div "Hse Nenhum resultado encontrado para: " " Não há nenhuma opção para ser exibida." at bounding box center [537, 218] width 263 height 19
click at [442, 230] on span "Hse" at bounding box center [538, 239] width 262 height 22
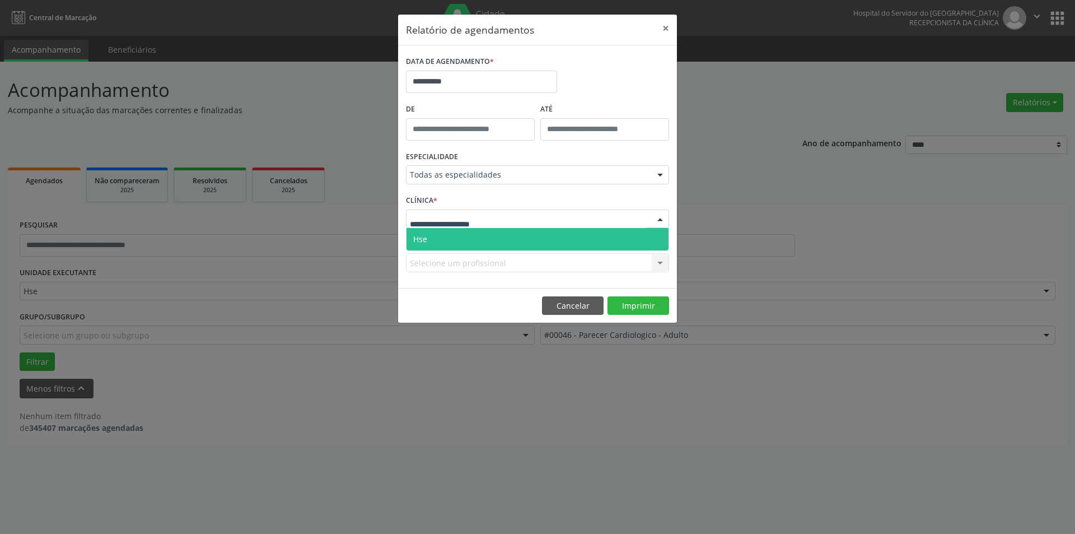
click at [440, 234] on span "Hse" at bounding box center [538, 239] width 262 height 22
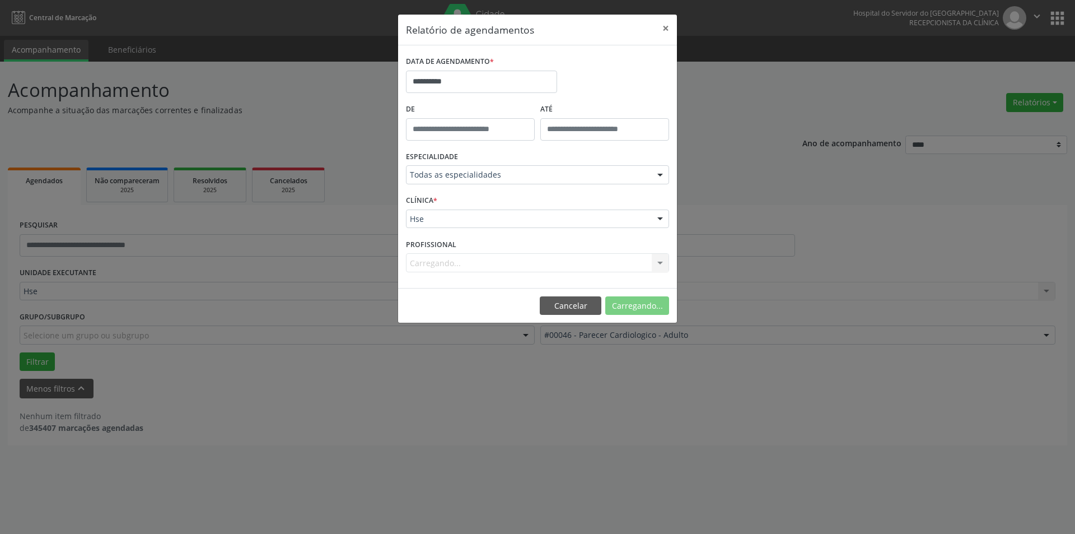
click at [447, 261] on div "Carregando... Todos os profissionais [PERSON_NAME] - Professor(A) Nassau Inativ…" at bounding box center [537, 262] width 263 height 19
click at [443, 262] on div "Carregando... Todos os profissionais [PERSON_NAME] - Professor(A) Nassau Inativ…" at bounding box center [537, 262] width 263 height 19
click at [563, 264] on div "Selecione um profissional" at bounding box center [537, 262] width 263 height 19
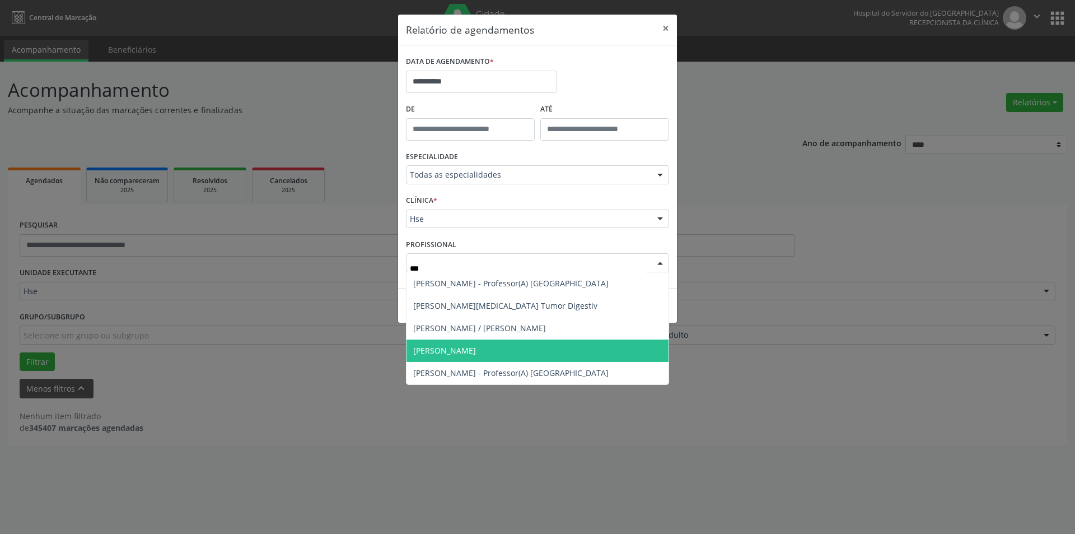
click at [556, 346] on span "[PERSON_NAME]" at bounding box center [538, 350] width 262 height 22
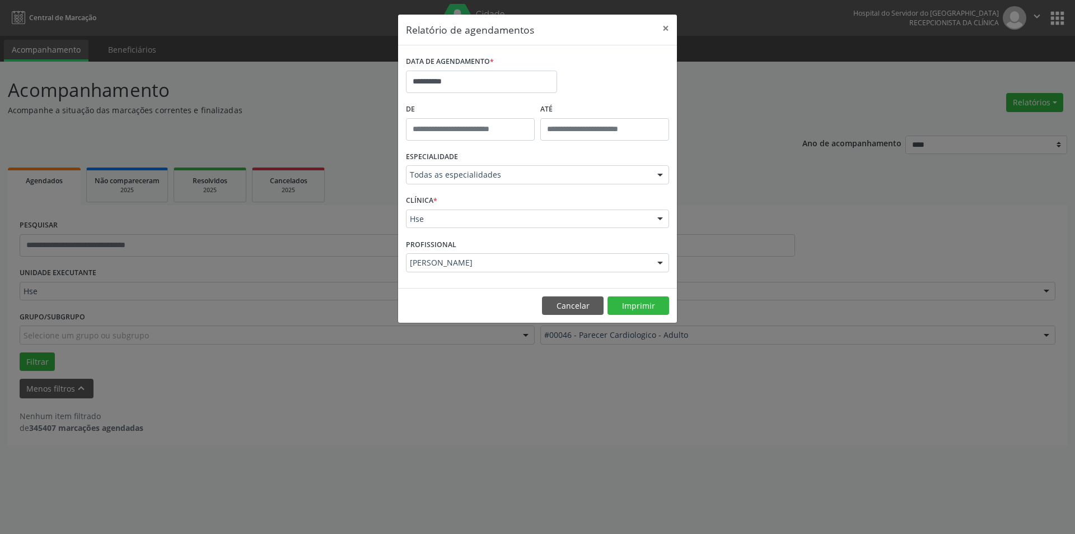
click at [645, 293] on footer "Cancelar Imprimir" at bounding box center [537, 305] width 279 height 35
click at [640, 301] on button "Imprimir" at bounding box center [639, 305] width 62 height 19
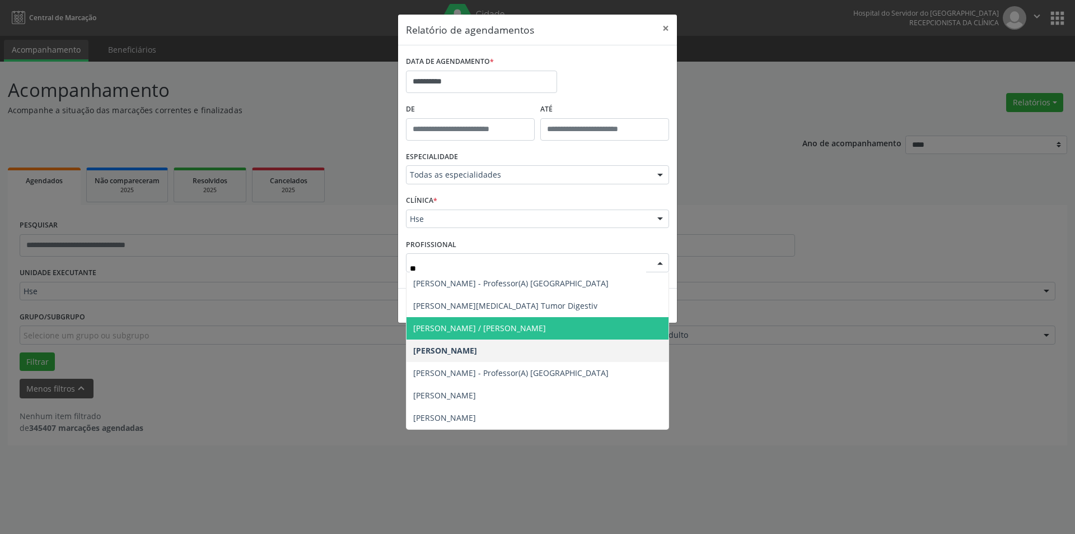
type input "***"
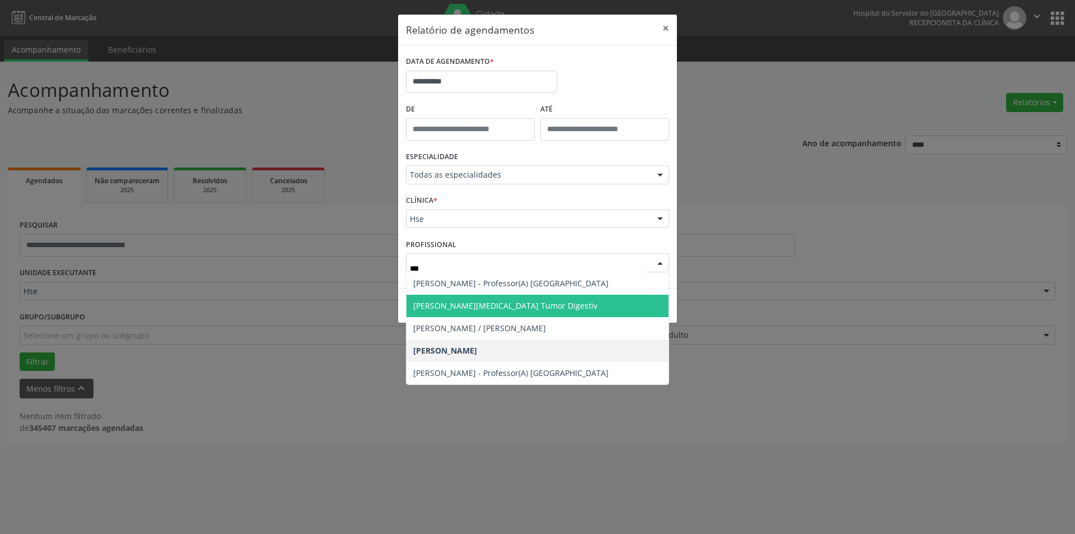
click at [500, 301] on span "[PERSON_NAME][MEDICAL_DATA] Tumor Digestiv" at bounding box center [505, 305] width 184 height 11
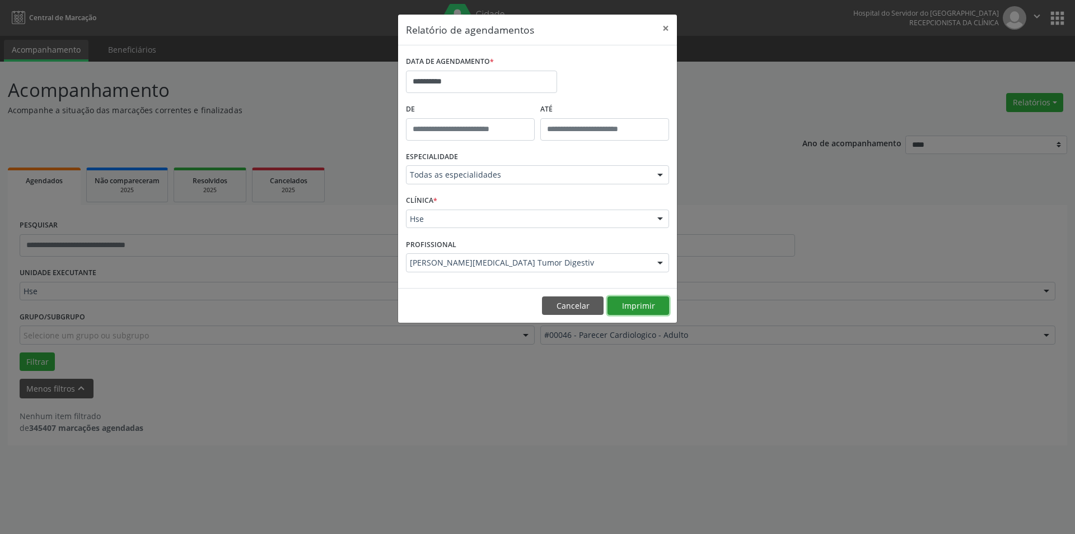
click at [651, 304] on button "Imprimir" at bounding box center [639, 305] width 62 height 19
